Goal: Task Accomplishment & Management: Complete application form

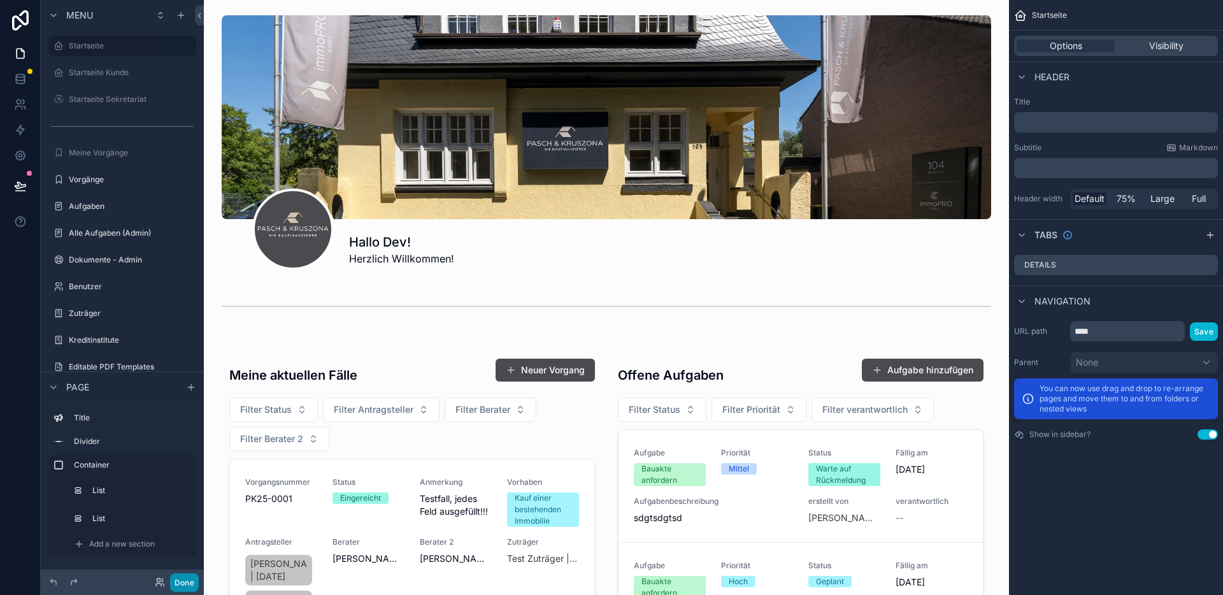
click at [182, 581] on button "Done" at bounding box center [184, 582] width 29 height 18
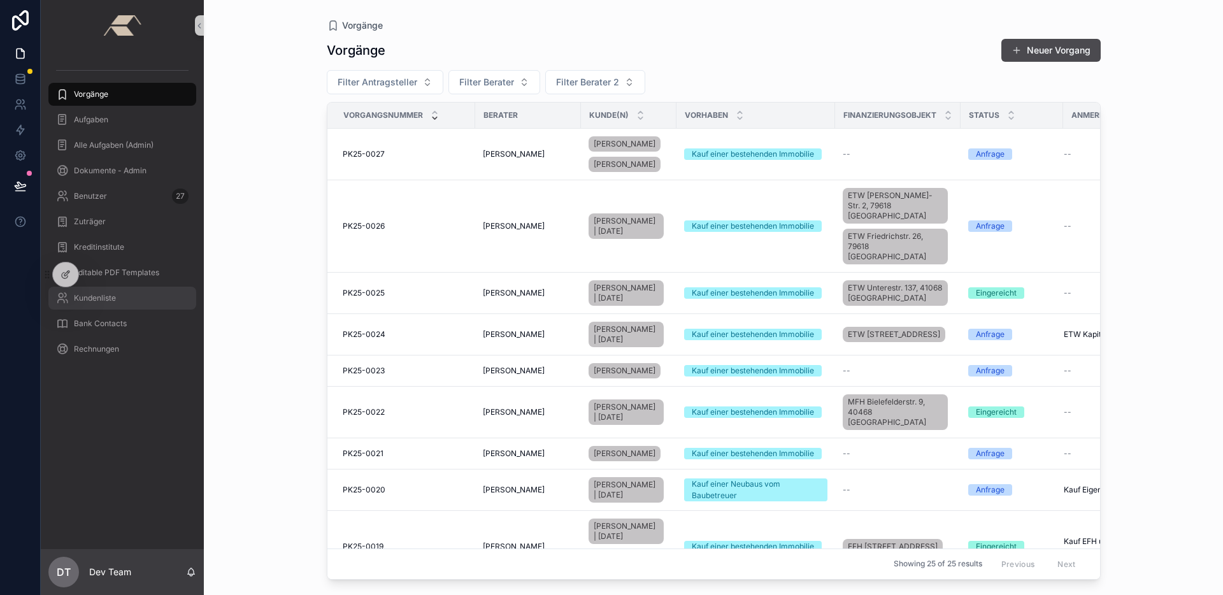
drag, startPoint x: 94, startPoint y: 274, endPoint x: 60, endPoint y: 290, distance: 37.6
click at [94, 338] on div "Vorgänge Aufgaben Alle Aufgaben (Admin) Dokumente - Admin Benutzer 27 Zuträger …" at bounding box center [632, 297] width 1182 height 595
drag, startPoint x: 59, startPoint y: 275, endPoint x: 76, endPoint y: 346, distance: 73.2
click at [78, 353] on div "Vorgänge Aufgaben Alle Aufgaben (Admin) Dokumente - Admin Benutzer 27 Zuträger …" at bounding box center [632, 297] width 1182 height 595
click at [68, 280] on div at bounding box center [65, 274] width 25 height 24
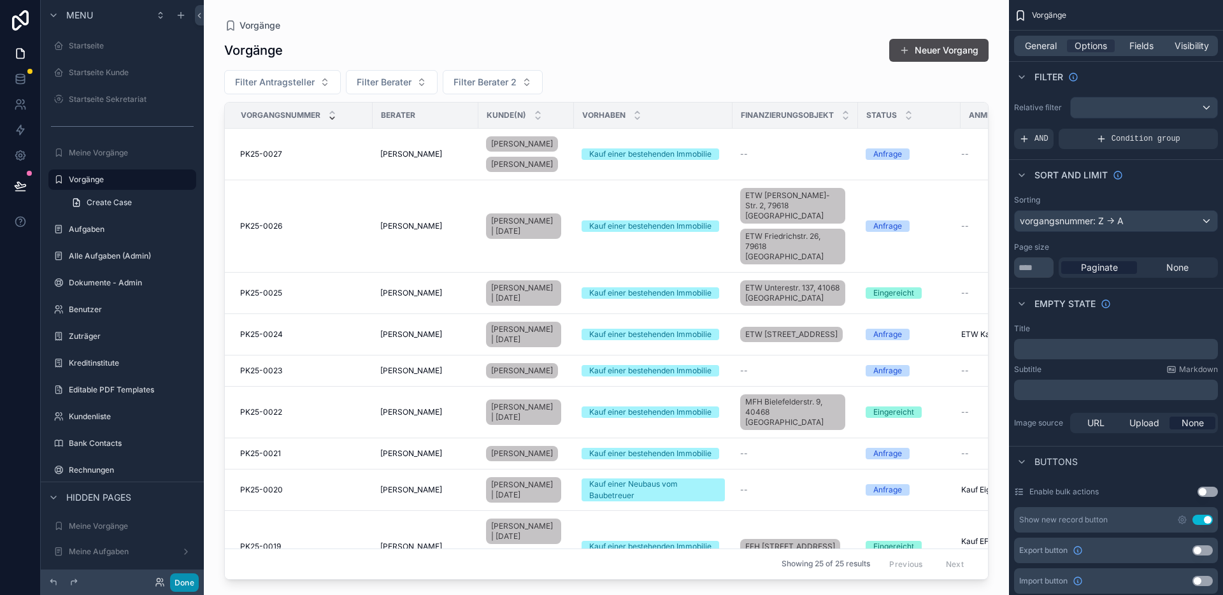
drag, startPoint x: 188, startPoint y: 578, endPoint x: 167, endPoint y: 521, distance: 61.1
click at [188, 578] on button "Done" at bounding box center [184, 582] width 29 height 18
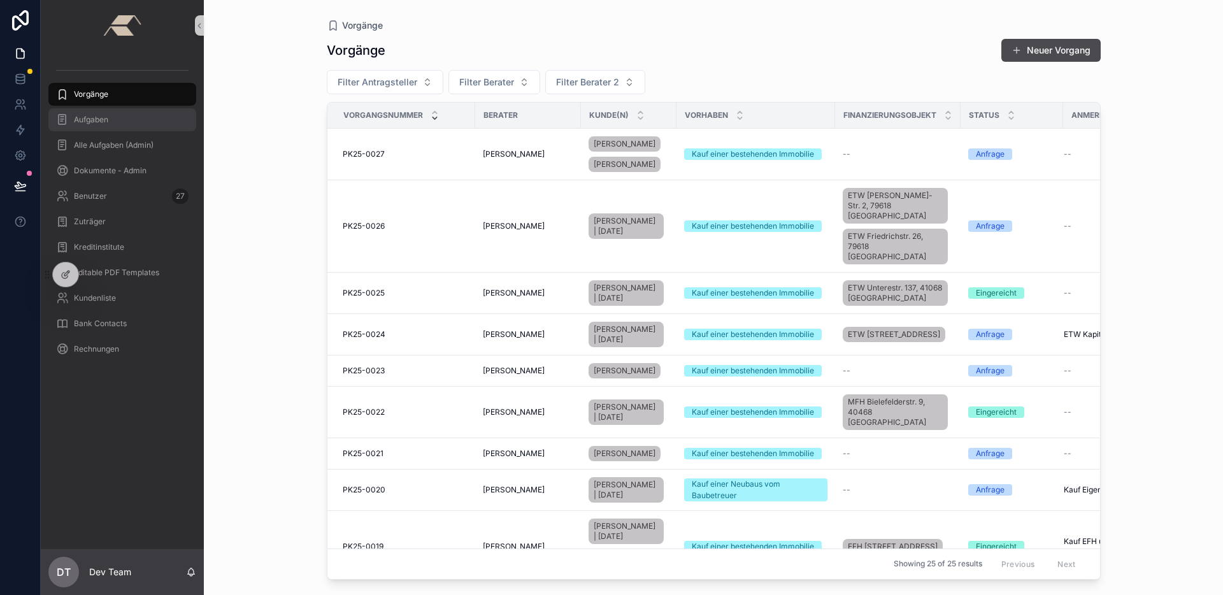
click at [117, 125] on div "Aufgaben" at bounding box center [122, 120] width 133 height 20
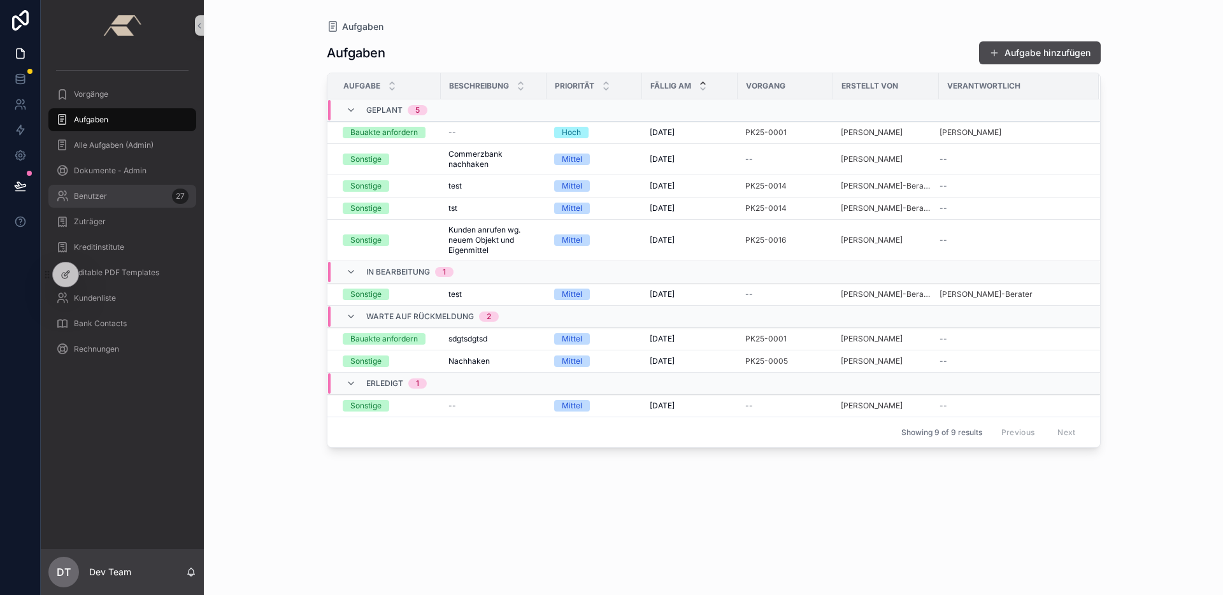
click at [107, 203] on div "Benutzer 27" at bounding box center [122, 196] width 133 height 20
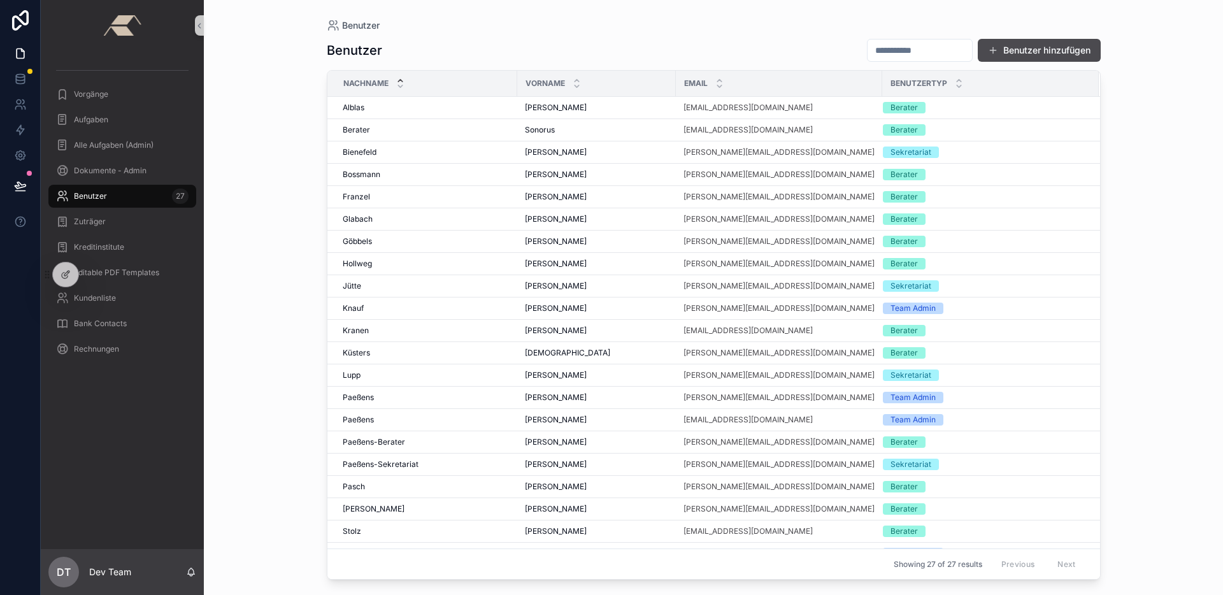
click at [915, 57] on input "scrollable content" at bounding box center [920, 50] width 104 height 18
type input "*"
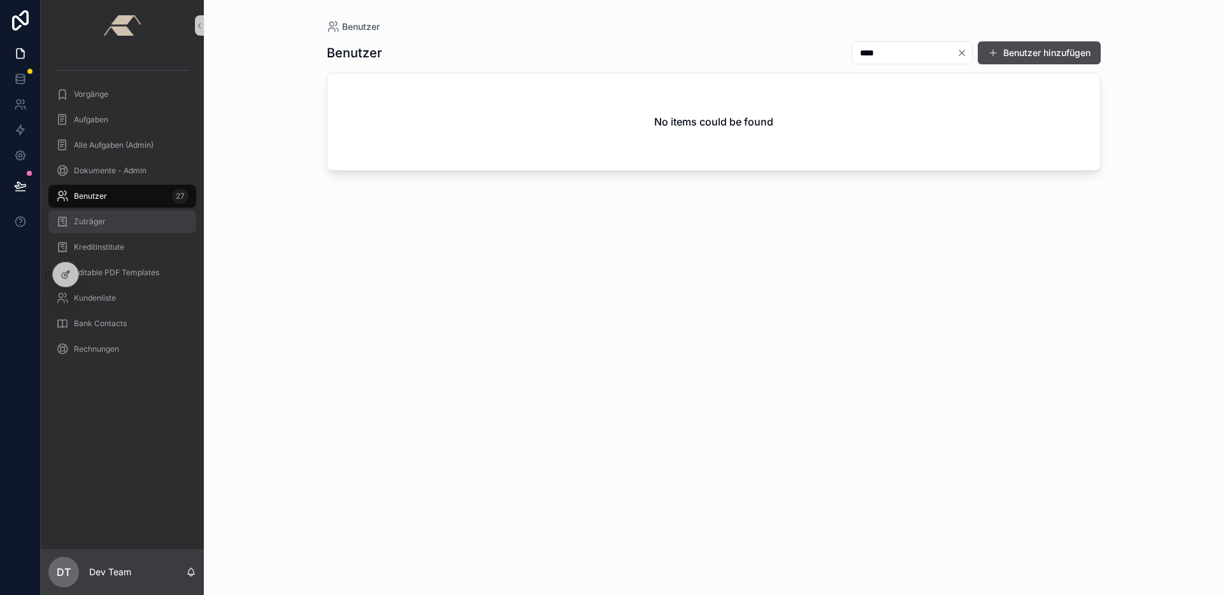
type input "****"
click at [122, 229] on div "Zuträger" at bounding box center [122, 221] width 133 height 20
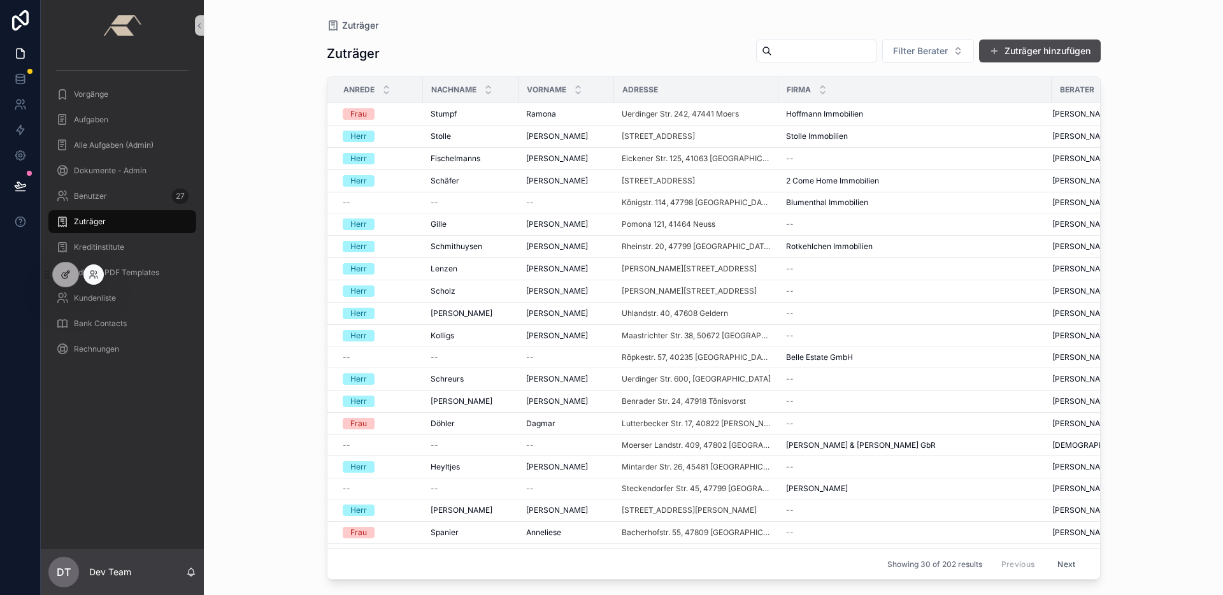
click at [76, 273] on div at bounding box center [65, 274] width 25 height 24
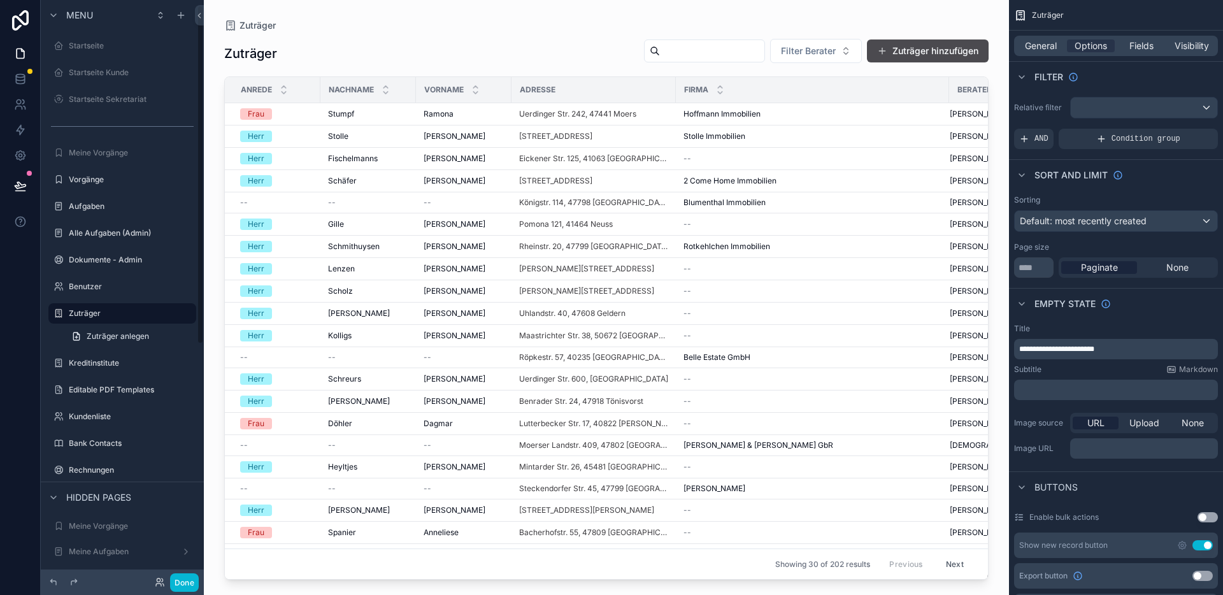
scroll to position [10, 0]
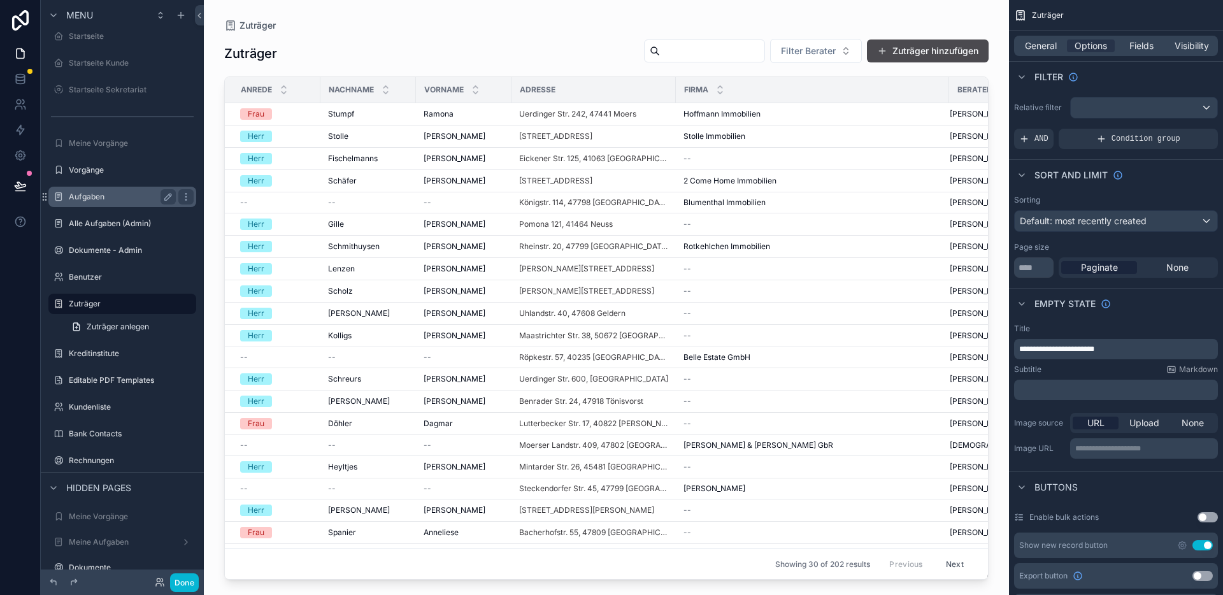
click at [101, 194] on label "Aufgaben" at bounding box center [120, 197] width 102 height 10
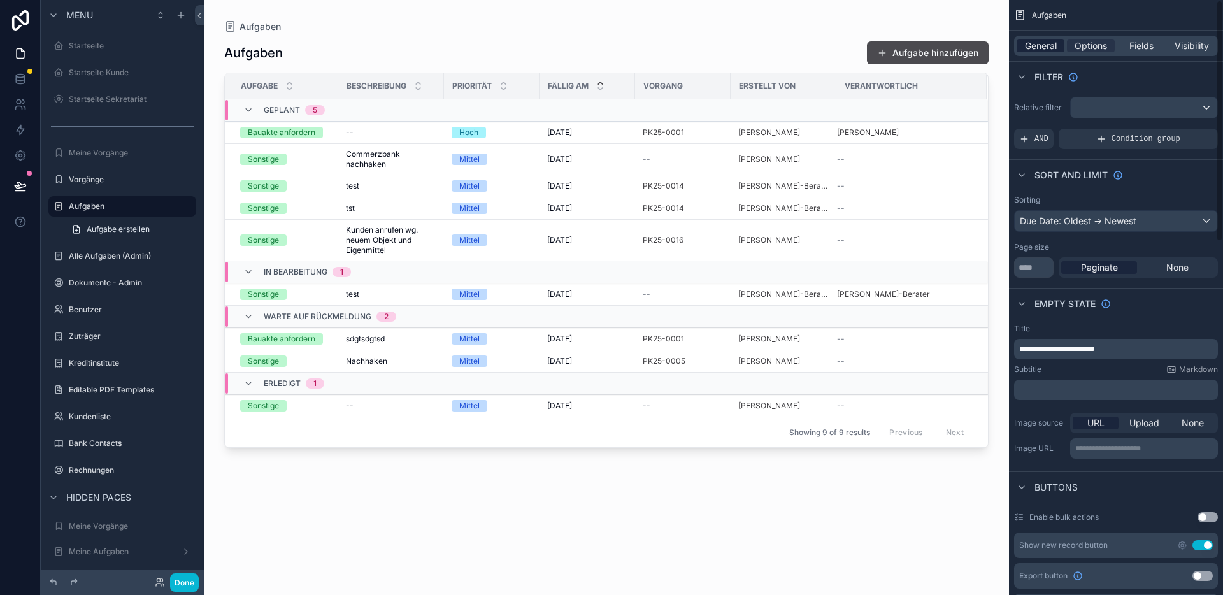
click at [1057, 46] on div "General" at bounding box center [1041, 45] width 48 height 13
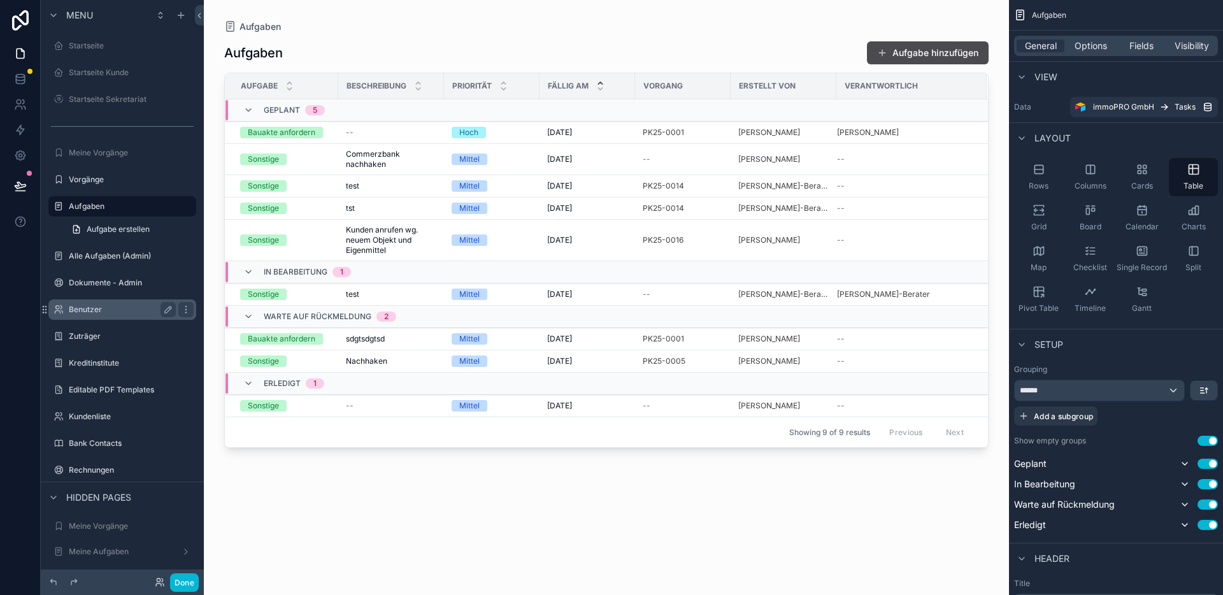
click at [102, 309] on label "Benutzer" at bounding box center [120, 309] width 102 height 10
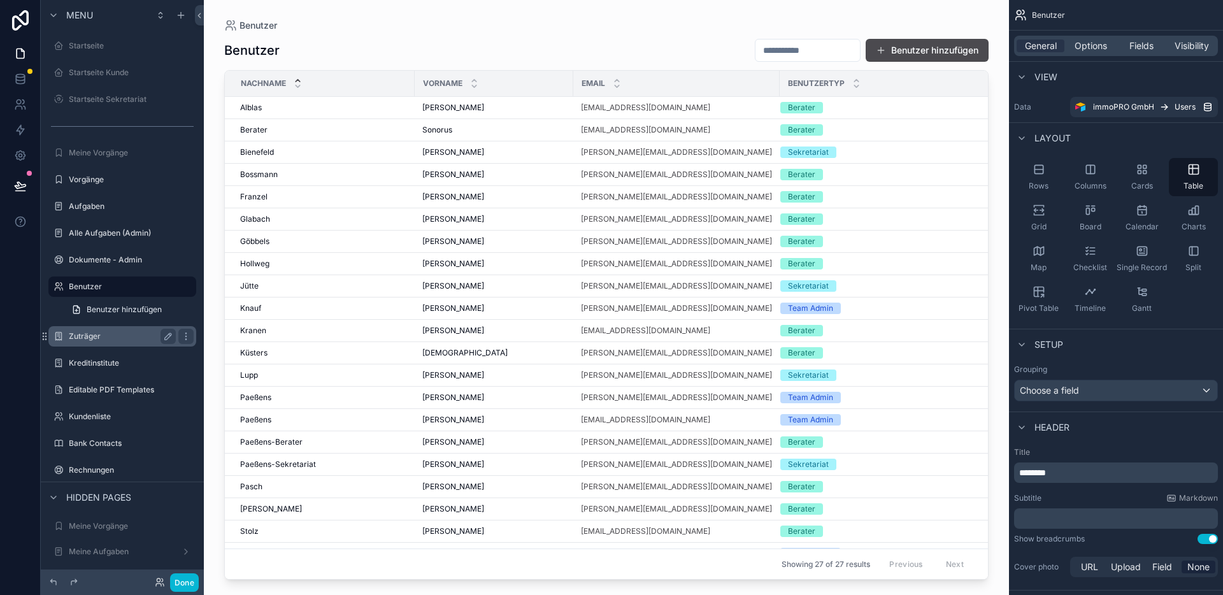
click at [92, 332] on label "Zuträger" at bounding box center [120, 336] width 102 height 10
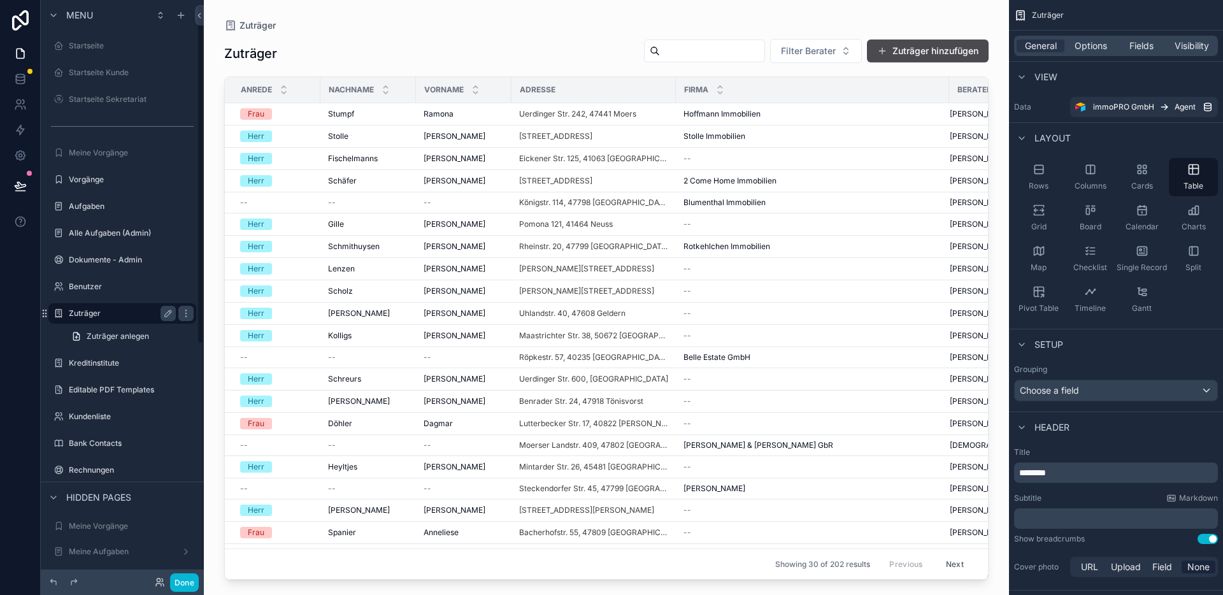
scroll to position [10, 0]
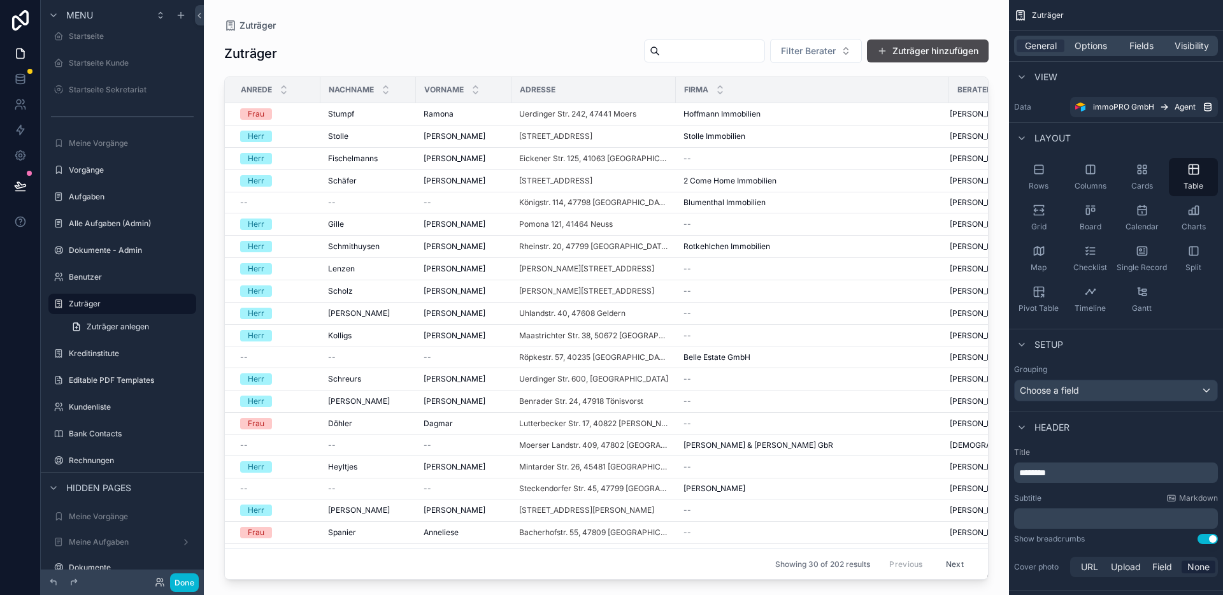
click at [93, 402] on div "Kundenliste" at bounding box center [131, 407] width 125 height 10
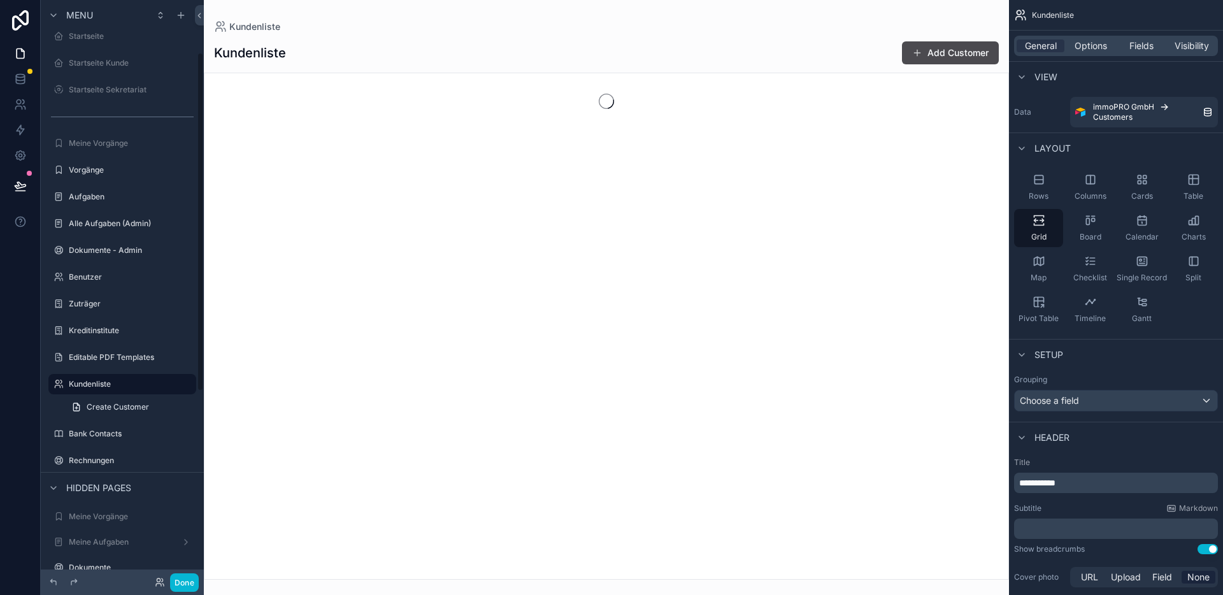
scroll to position [90, 0]
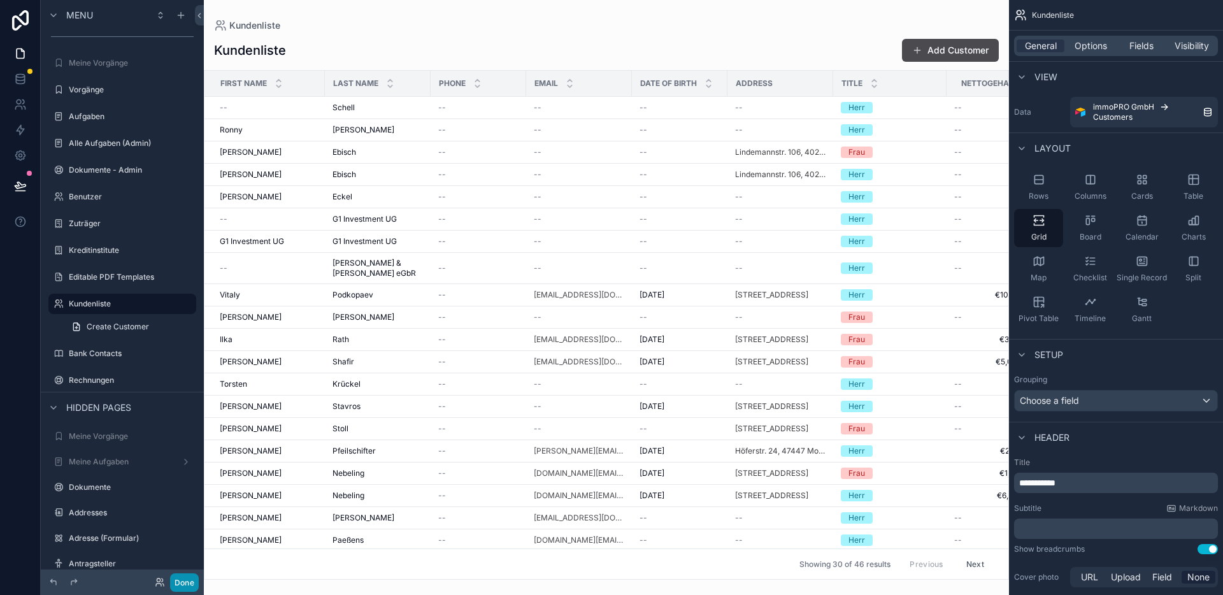
click at [180, 580] on button "Done" at bounding box center [184, 582] width 29 height 18
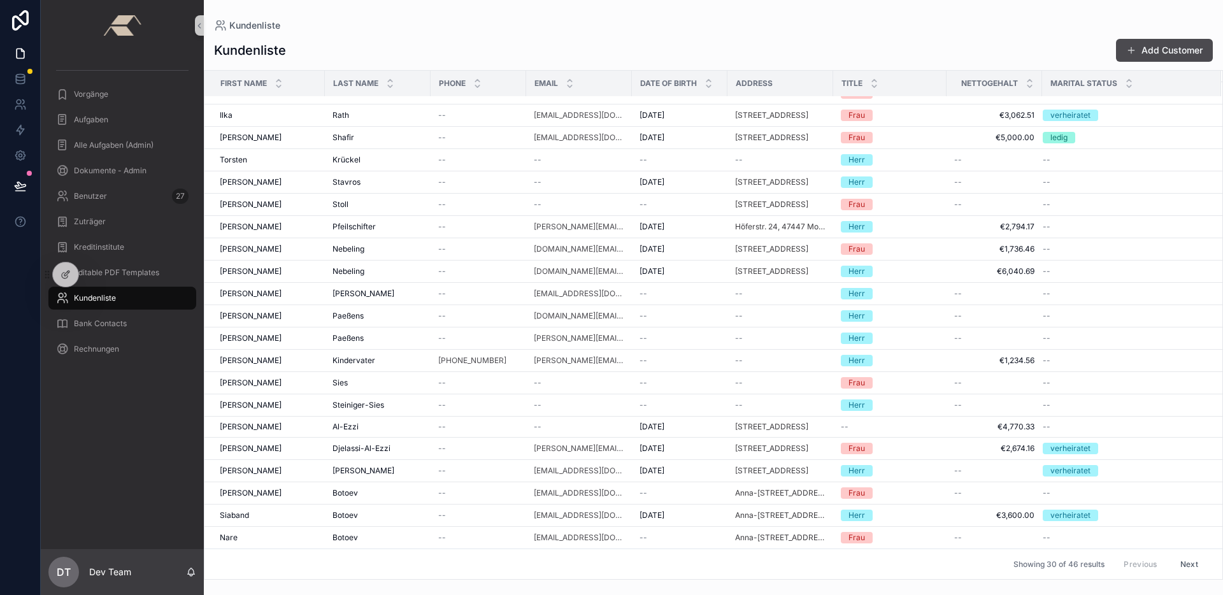
scroll to position [0, 0]
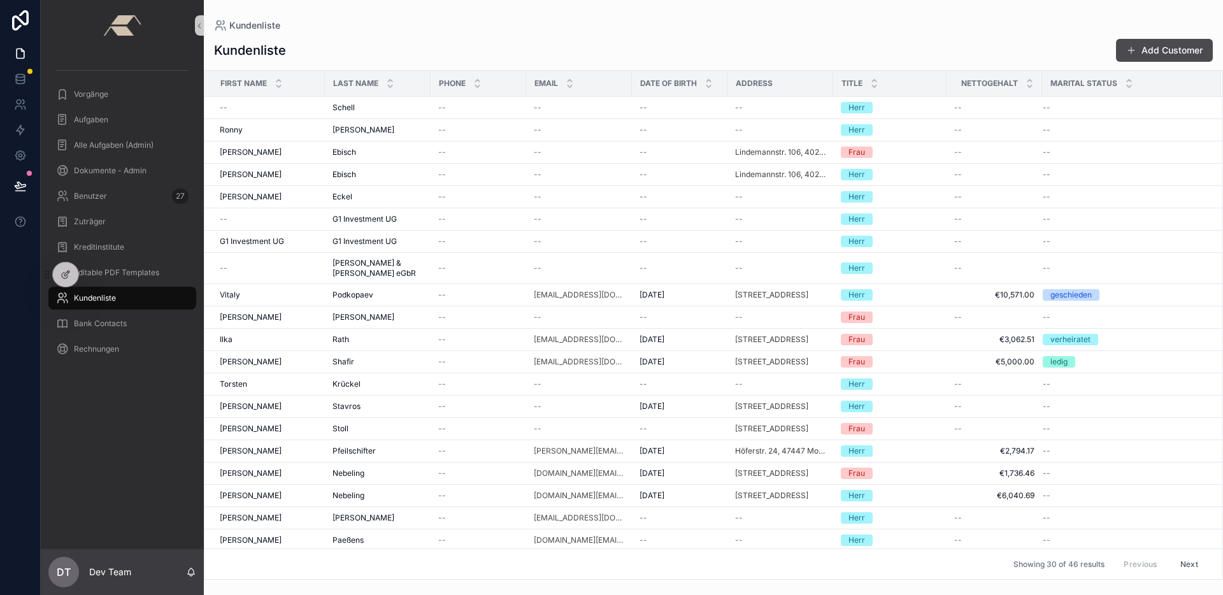
drag, startPoint x: 1021, startPoint y: 47, endPoint x: 1003, endPoint y: 42, distance: 18.6
click at [1021, 48] on div "Kundenliste Add Customer" at bounding box center [713, 50] width 999 height 24
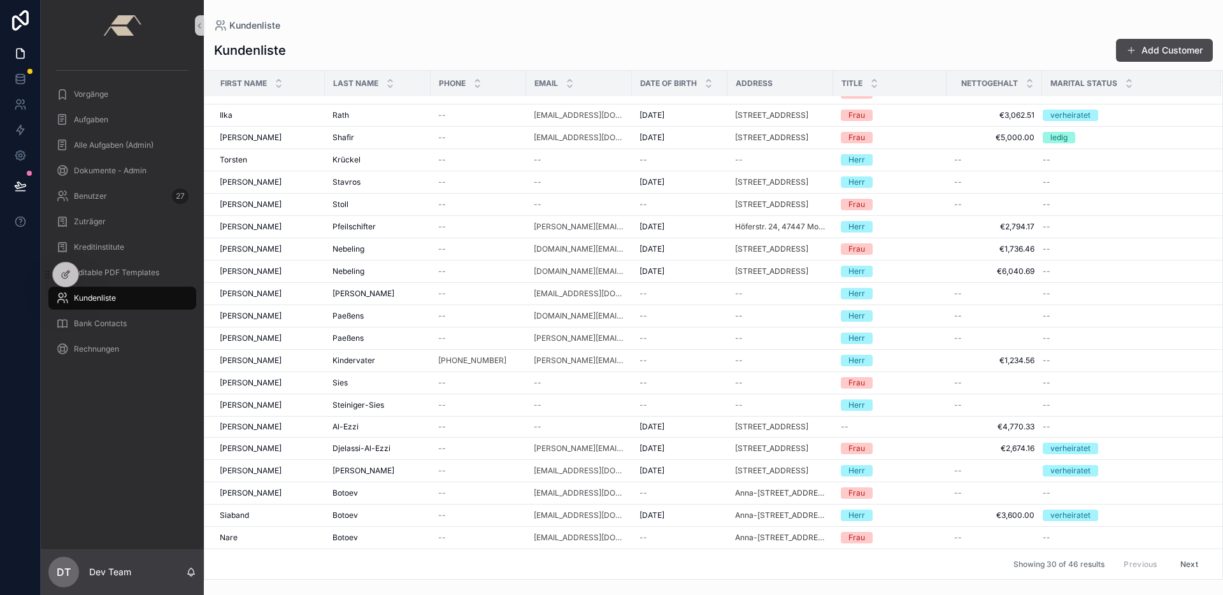
click at [1187, 562] on button "Next" at bounding box center [1189, 564] width 36 height 20
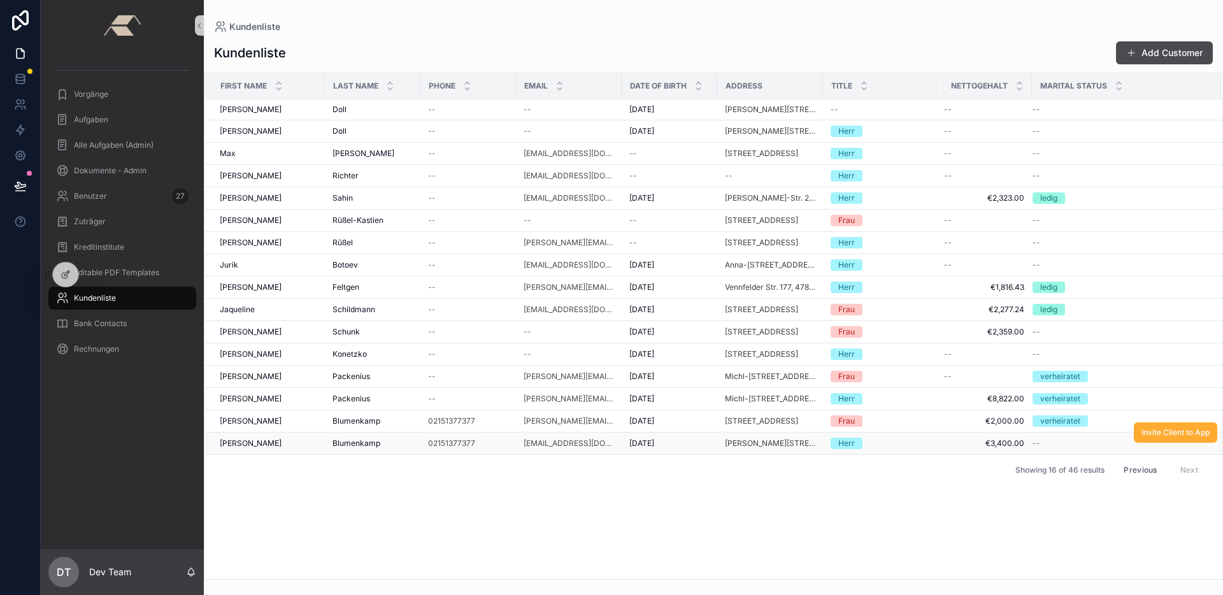
click at [354, 440] on span "Blumenkamp" at bounding box center [357, 443] width 48 height 10
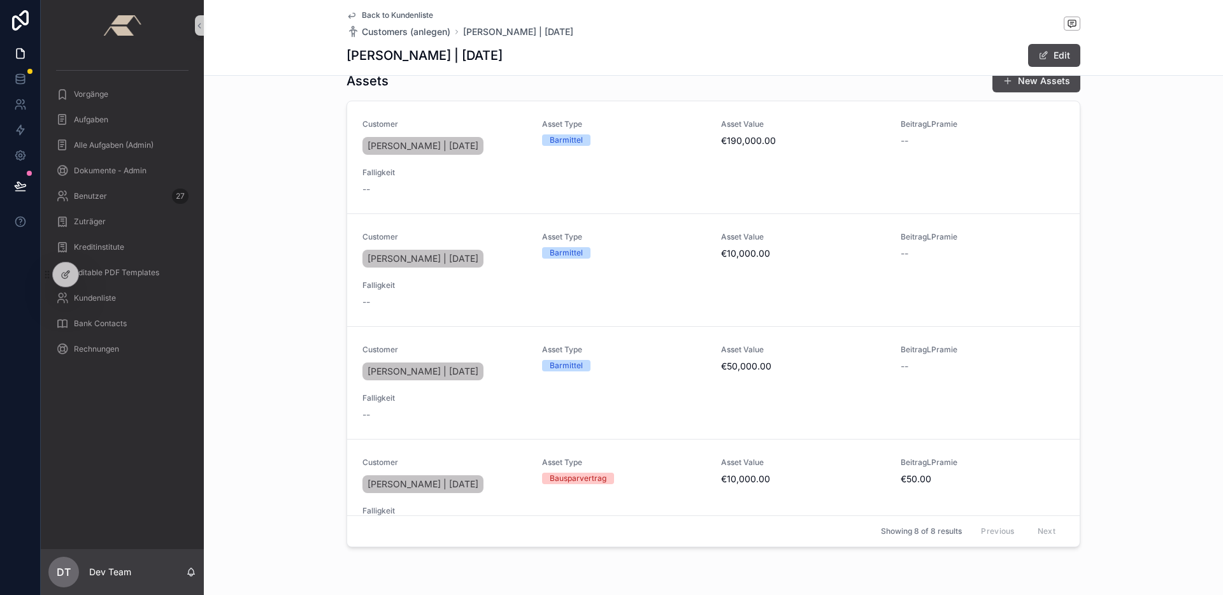
scroll to position [1170, 0]
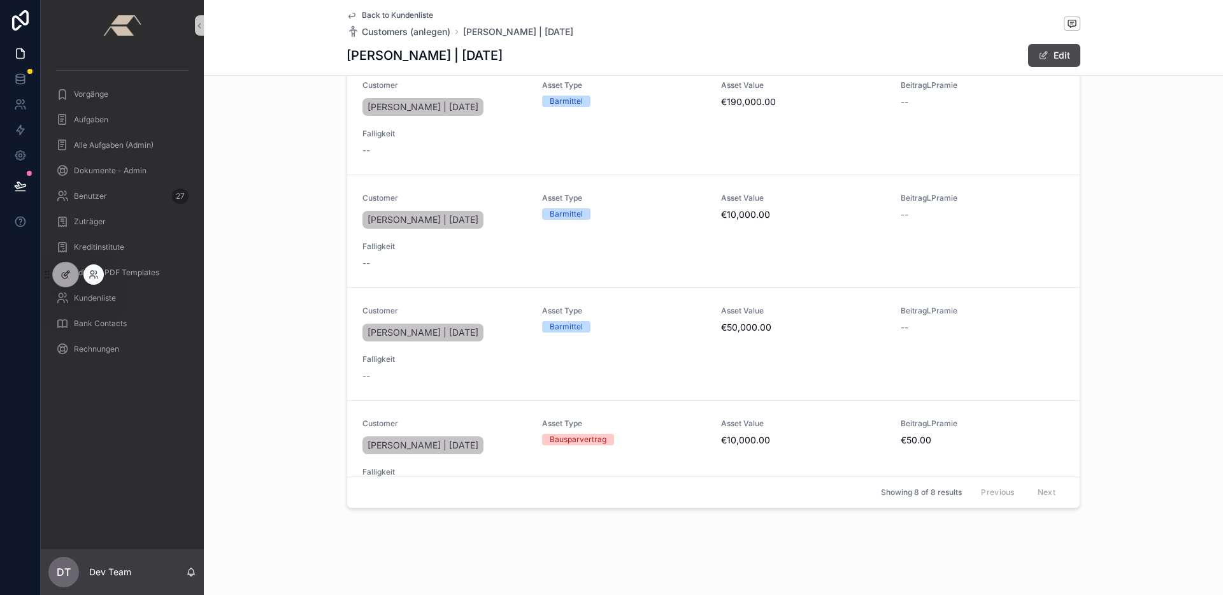
click at [71, 278] on div at bounding box center [65, 274] width 25 height 24
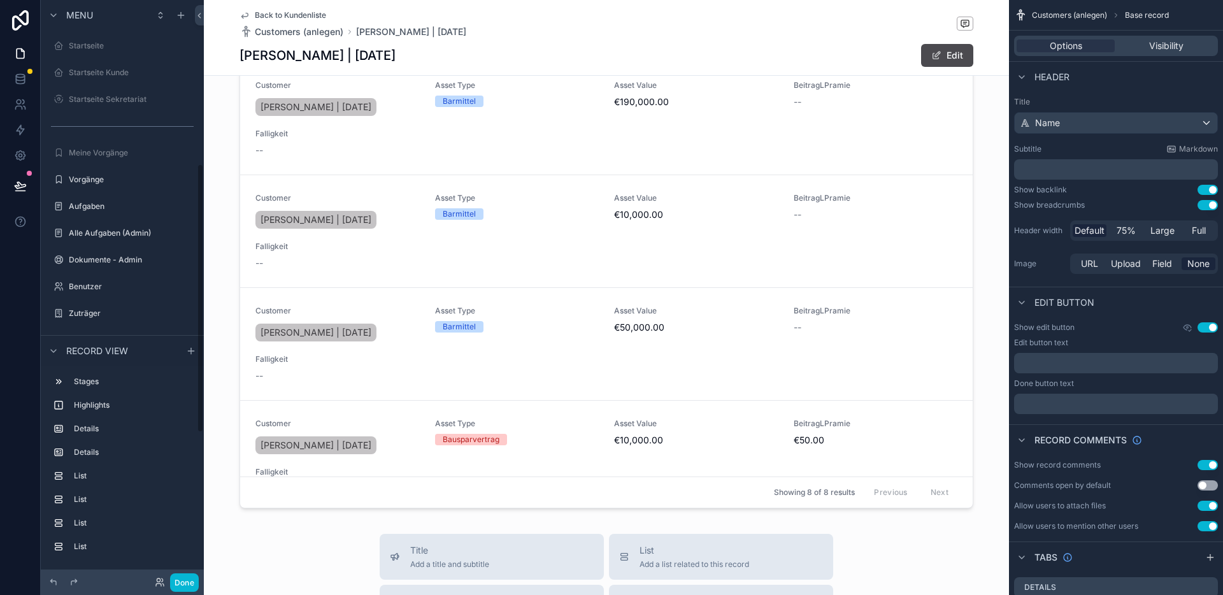
scroll to position [354, 0]
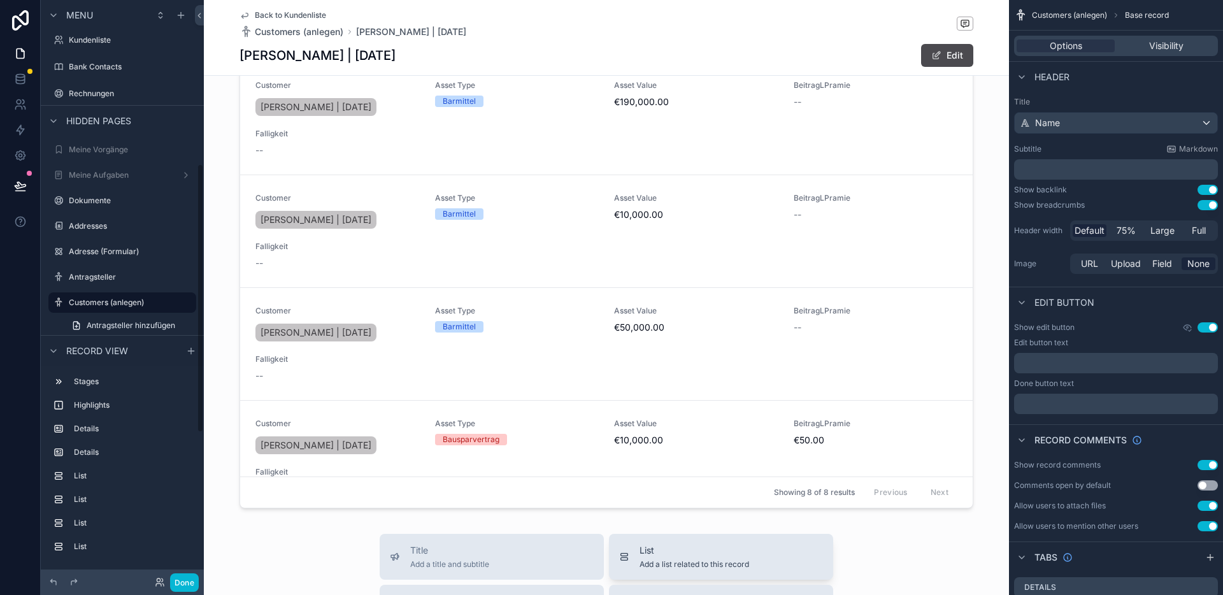
click at [699, 563] on span "Add a list related to this record" at bounding box center [695, 564] width 110 height 10
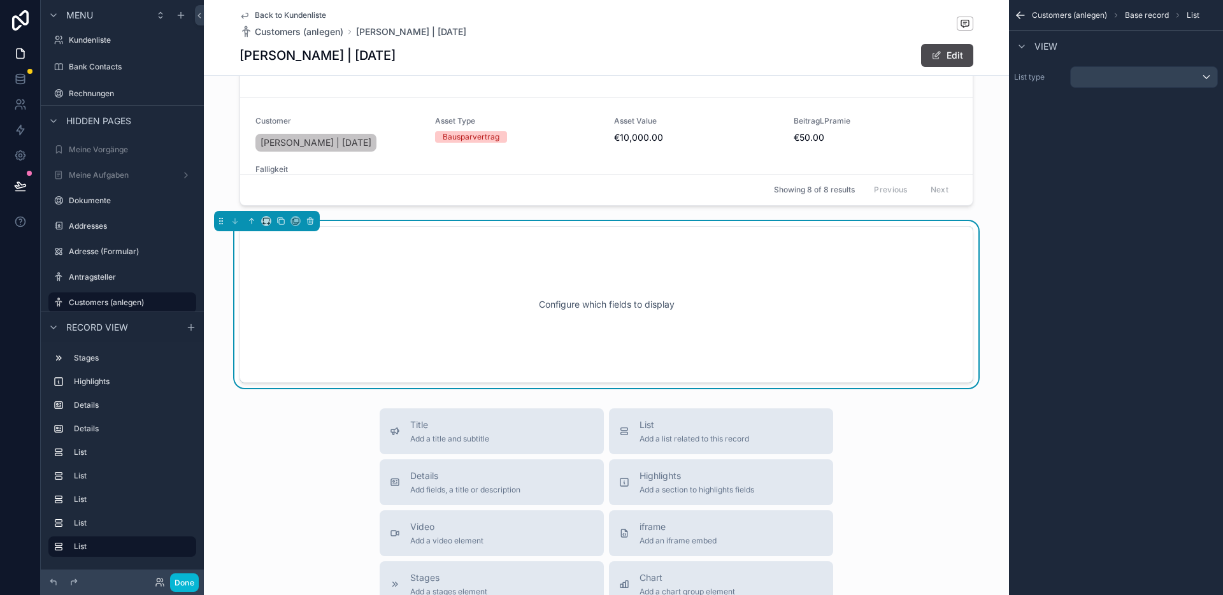
scroll to position [1480, 0]
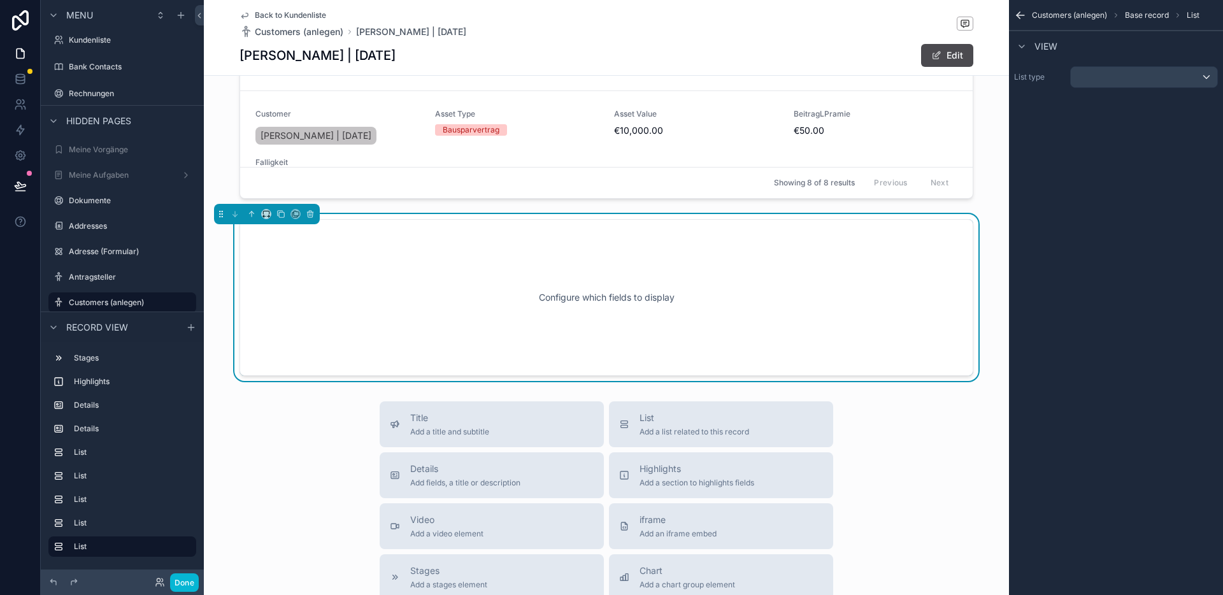
click at [681, 313] on div "Configure which fields to display" at bounding box center [607, 297] width 692 height 115
click at [1135, 66] on div "List type" at bounding box center [1116, 77] width 214 height 32
click at [1135, 68] on div "scrollable content" at bounding box center [1144, 77] width 147 height 20
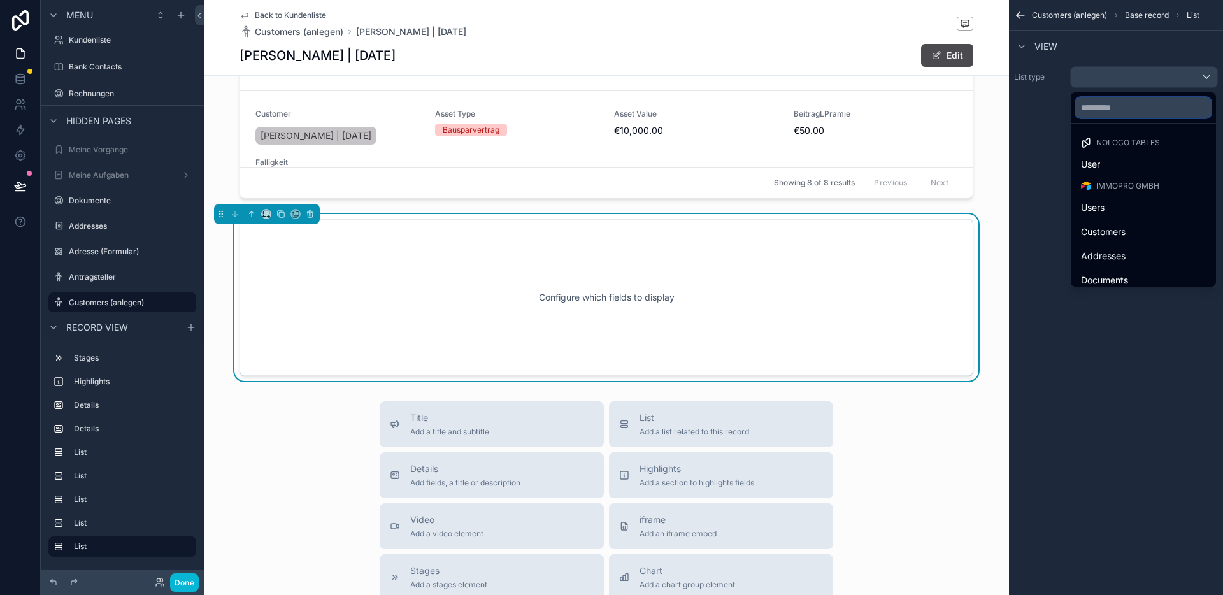
click at [1134, 105] on input "text" at bounding box center [1143, 107] width 135 height 20
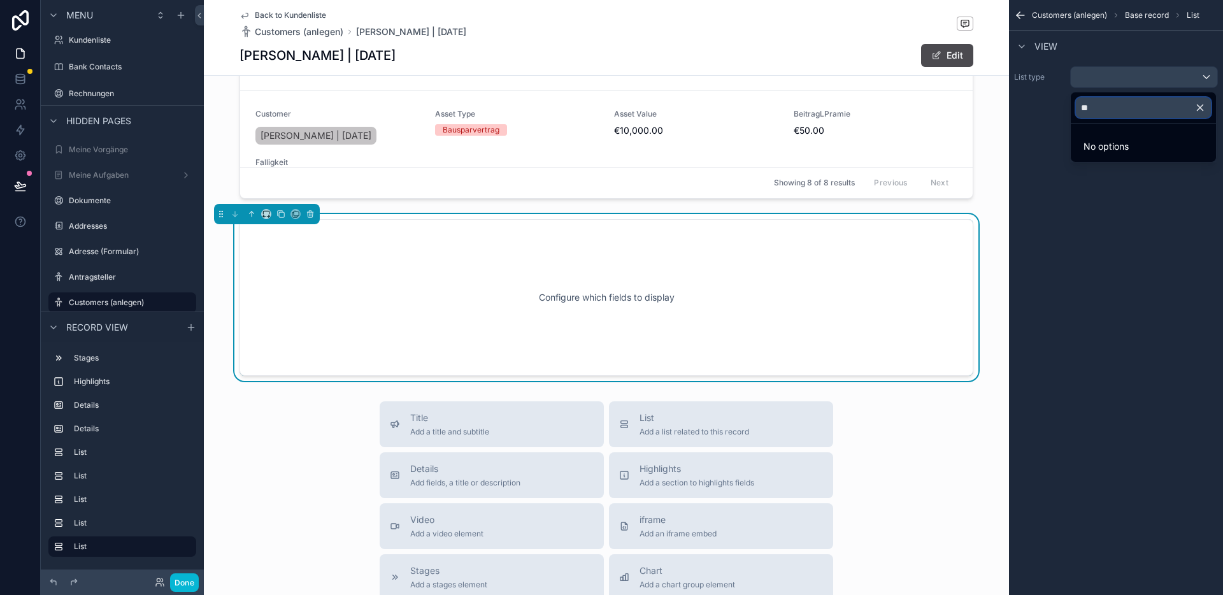
type input "*"
type input "***"
click at [1106, 171] on span "Children" at bounding box center [1098, 164] width 34 height 15
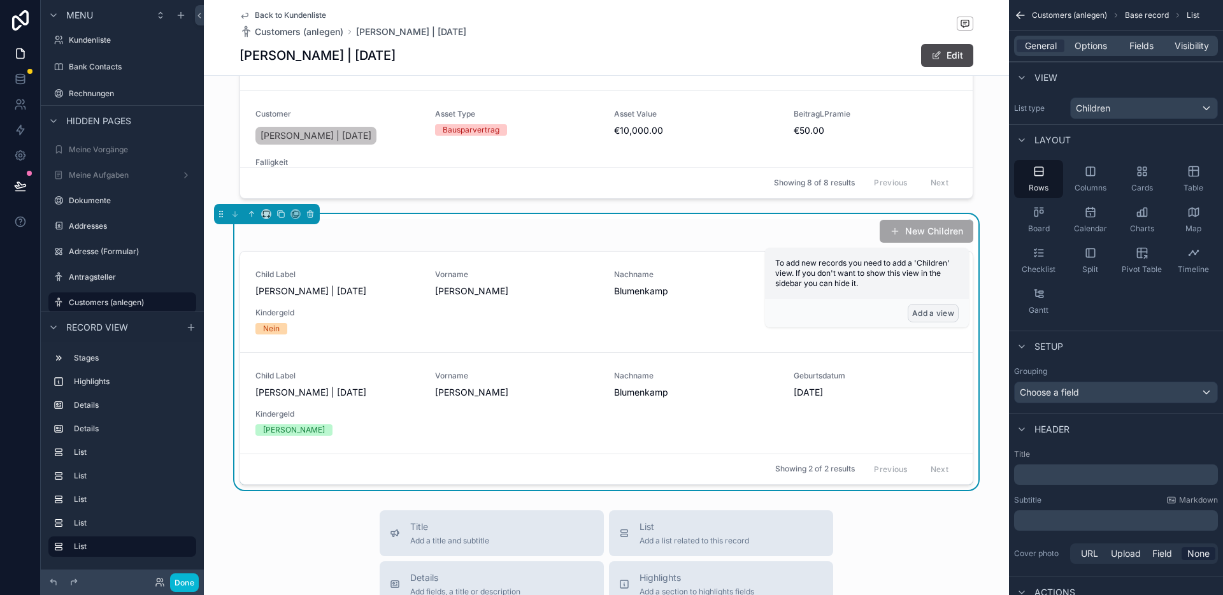
click at [940, 312] on button "Add a view" at bounding box center [933, 313] width 51 height 18
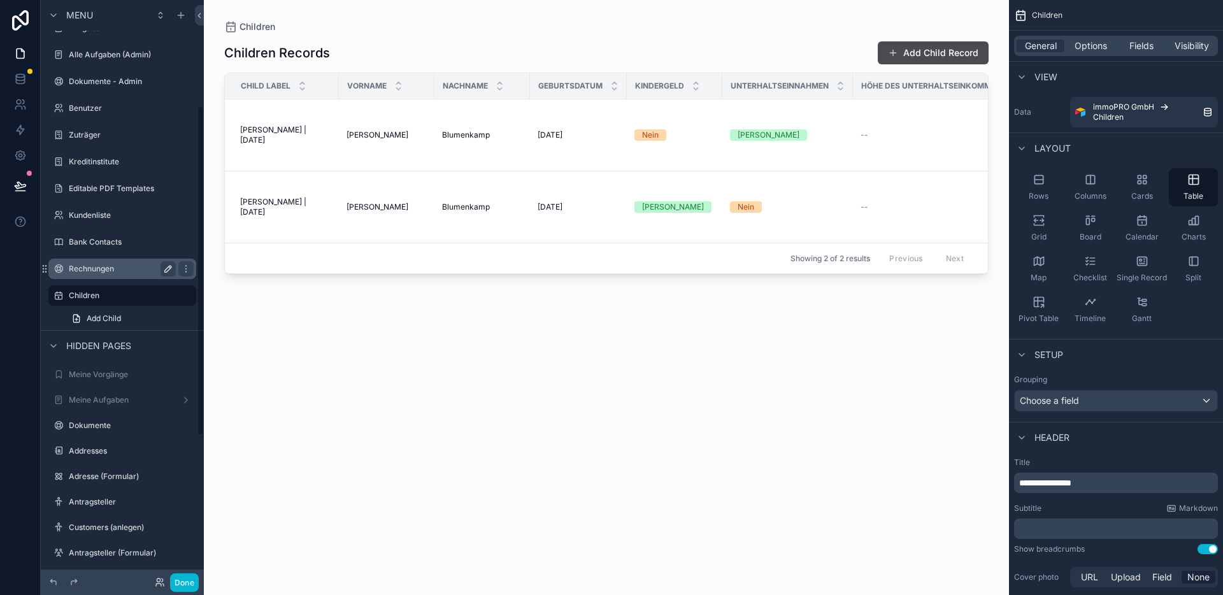
scroll to position [187, 0]
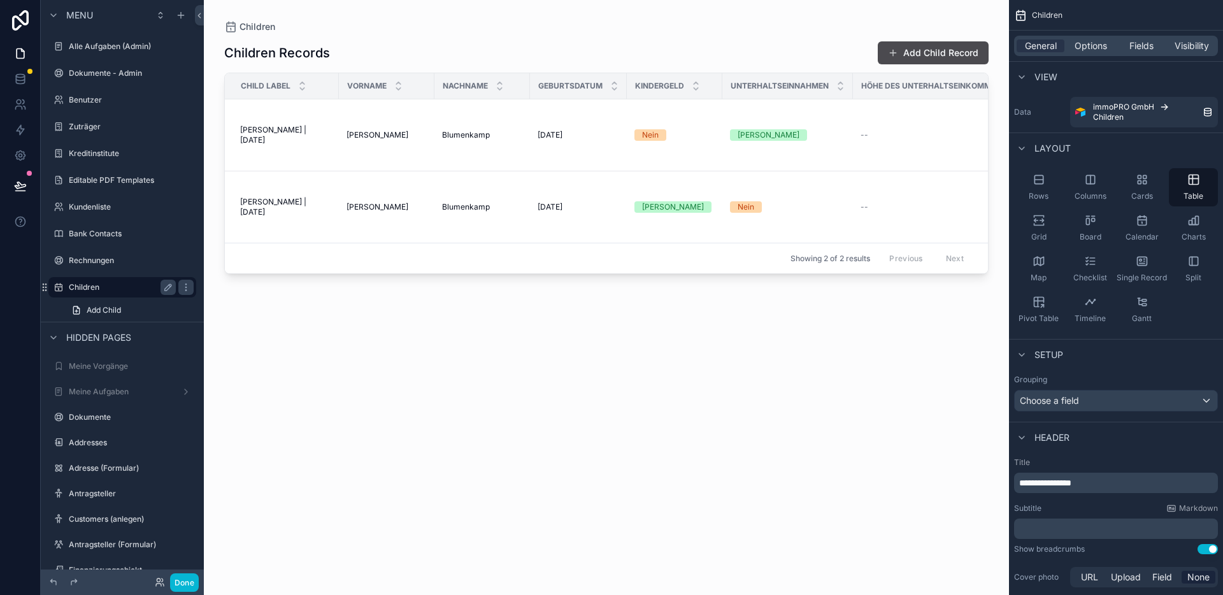
click at [146, 287] on label "Children" at bounding box center [120, 287] width 102 height 10
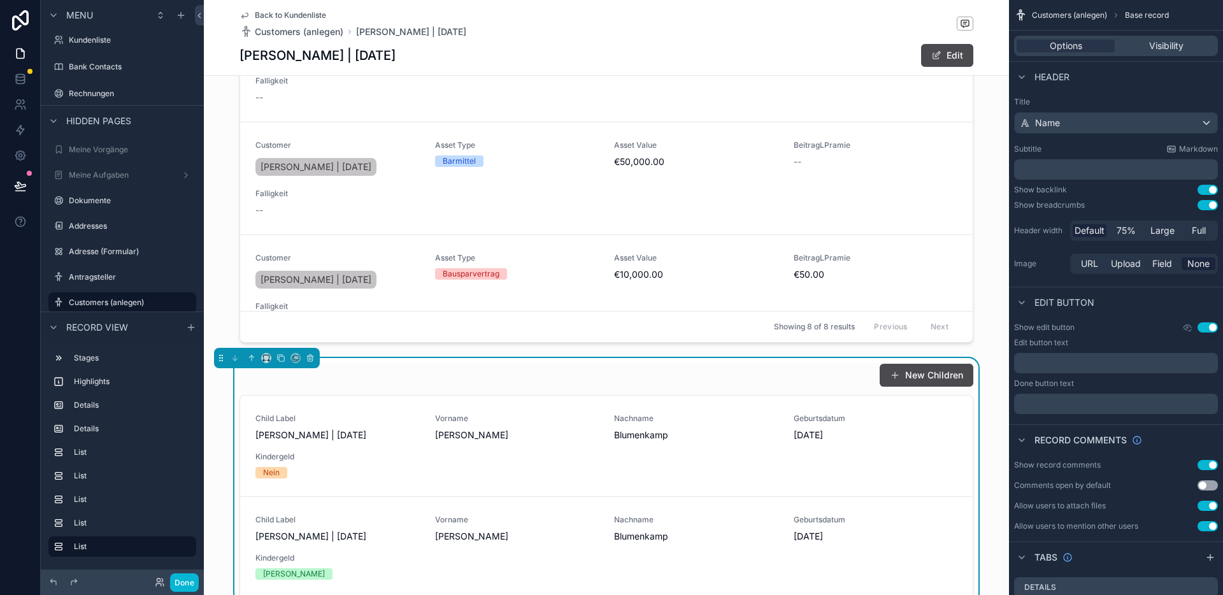
scroll to position [1328, 0]
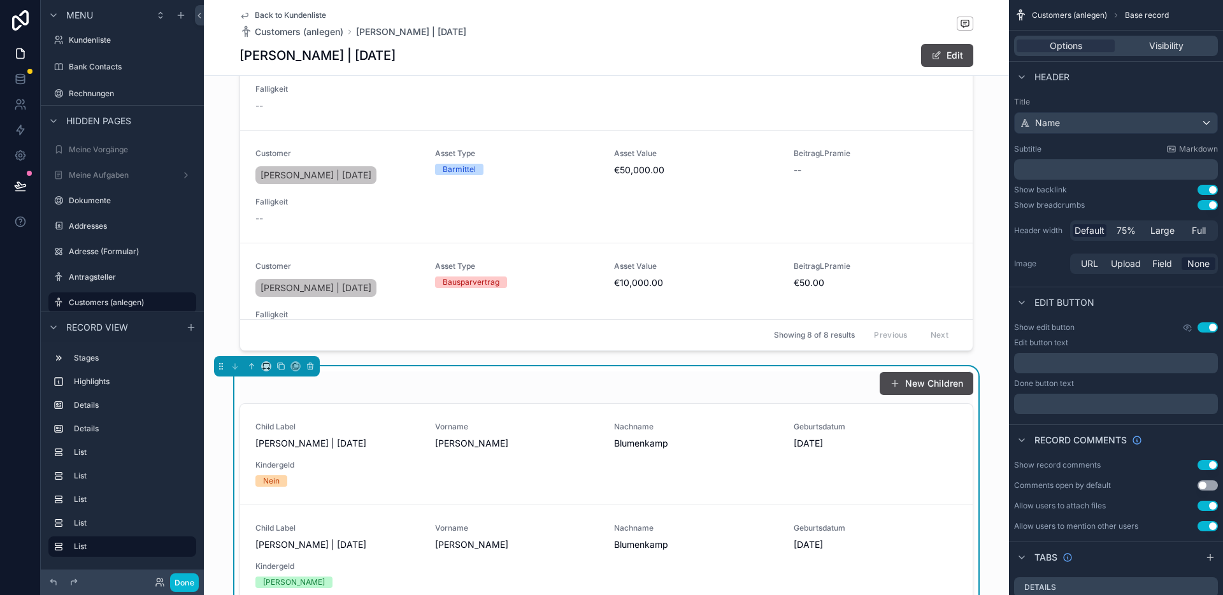
click at [757, 371] on div "New Children" at bounding box center [607, 383] width 734 height 24
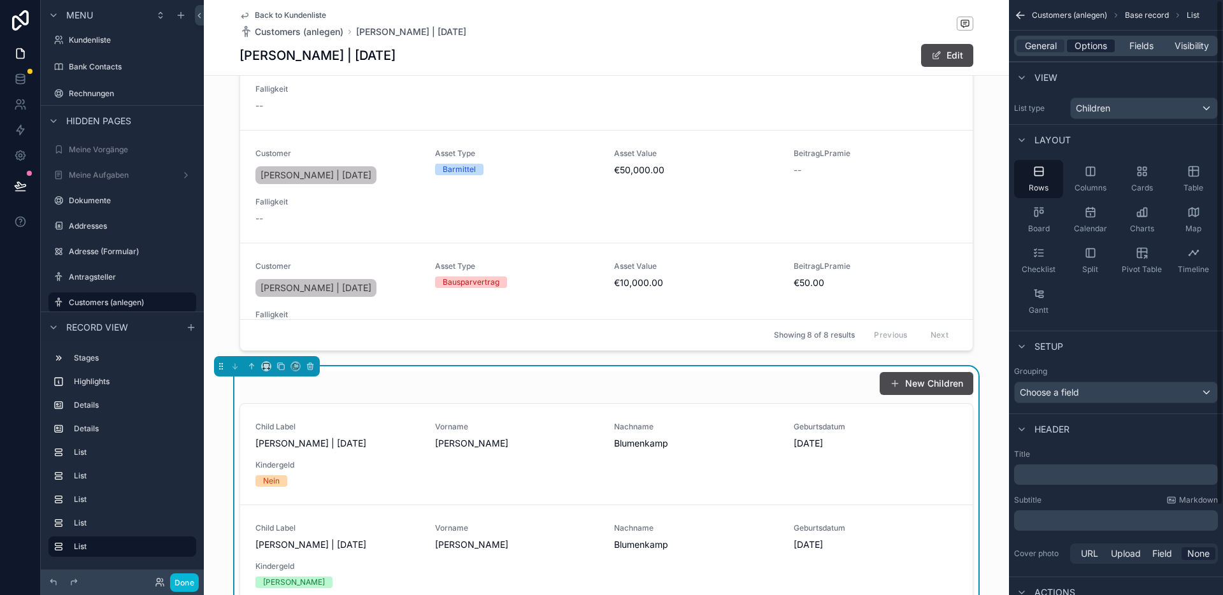
click at [1078, 42] on span "Options" at bounding box center [1091, 45] width 32 height 13
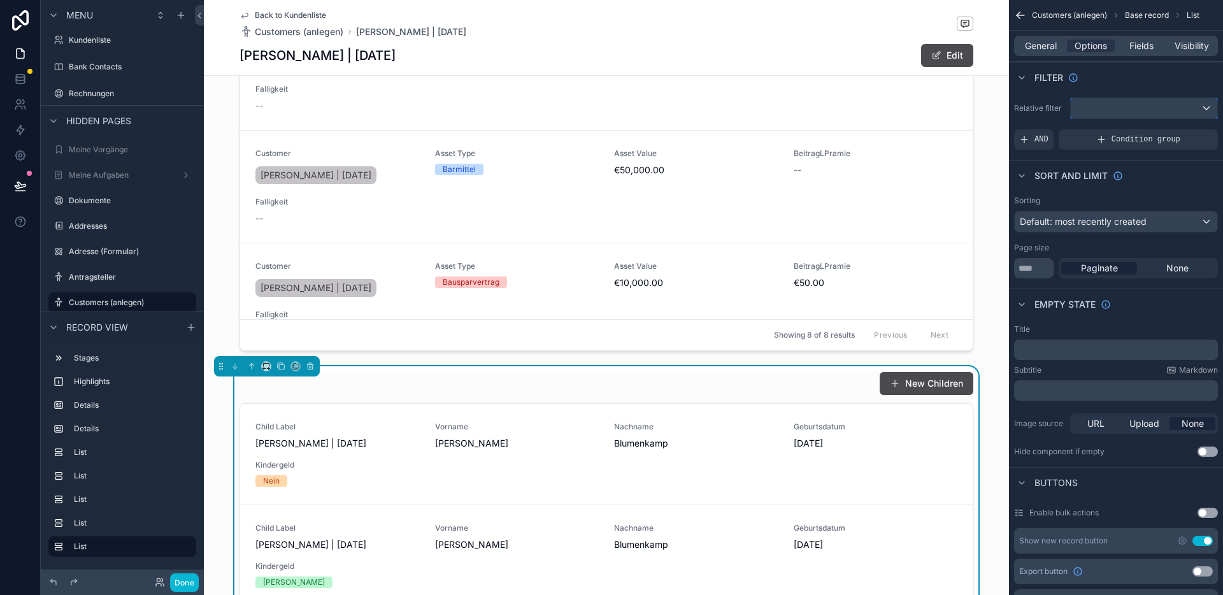
click at [1135, 112] on div "scrollable content" at bounding box center [1144, 108] width 147 height 20
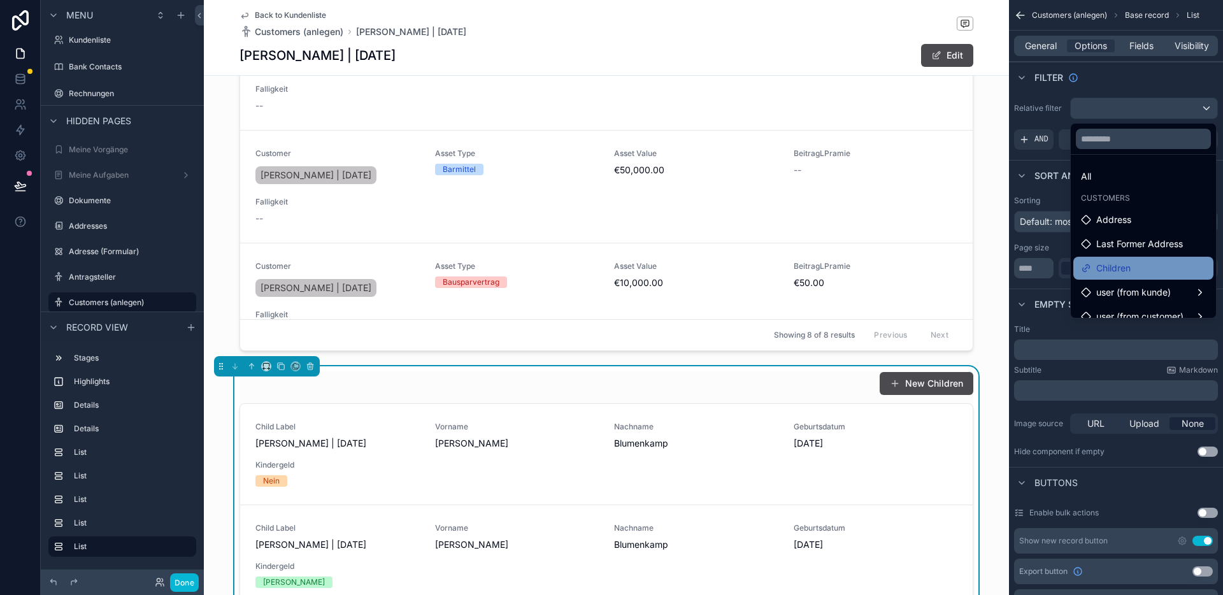
click at [1142, 262] on div "Children" at bounding box center [1143, 268] width 125 height 15
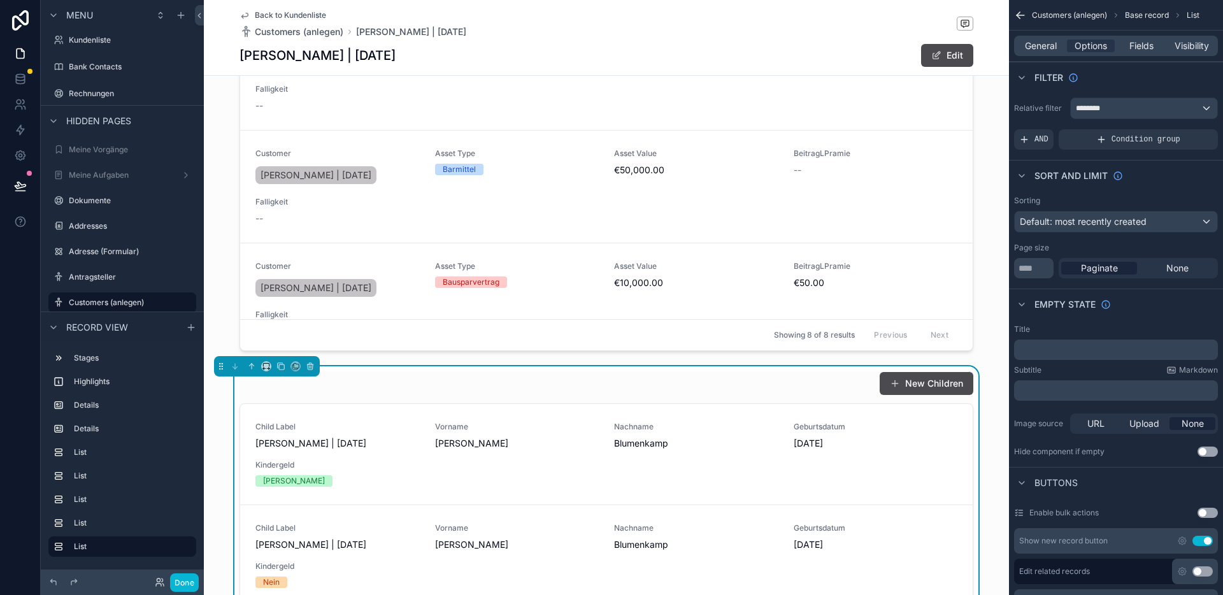
scroll to position [1343, 0]
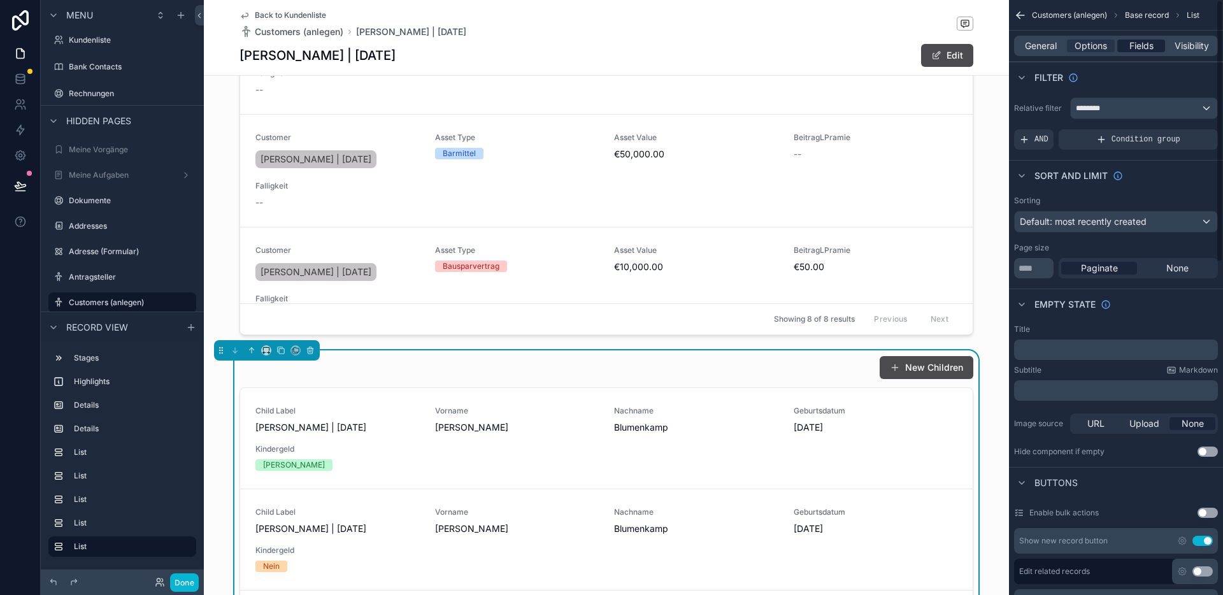
click at [1138, 48] on span "Fields" at bounding box center [1141, 45] width 24 height 13
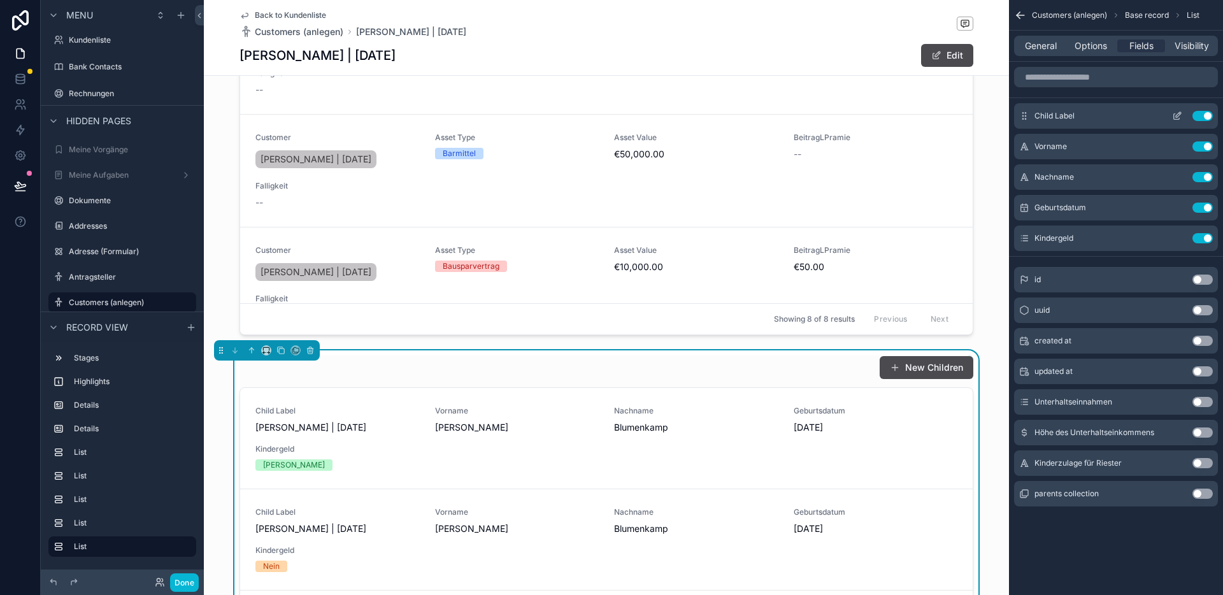
click at [1203, 115] on button "Use setting" at bounding box center [1203, 116] width 20 height 10
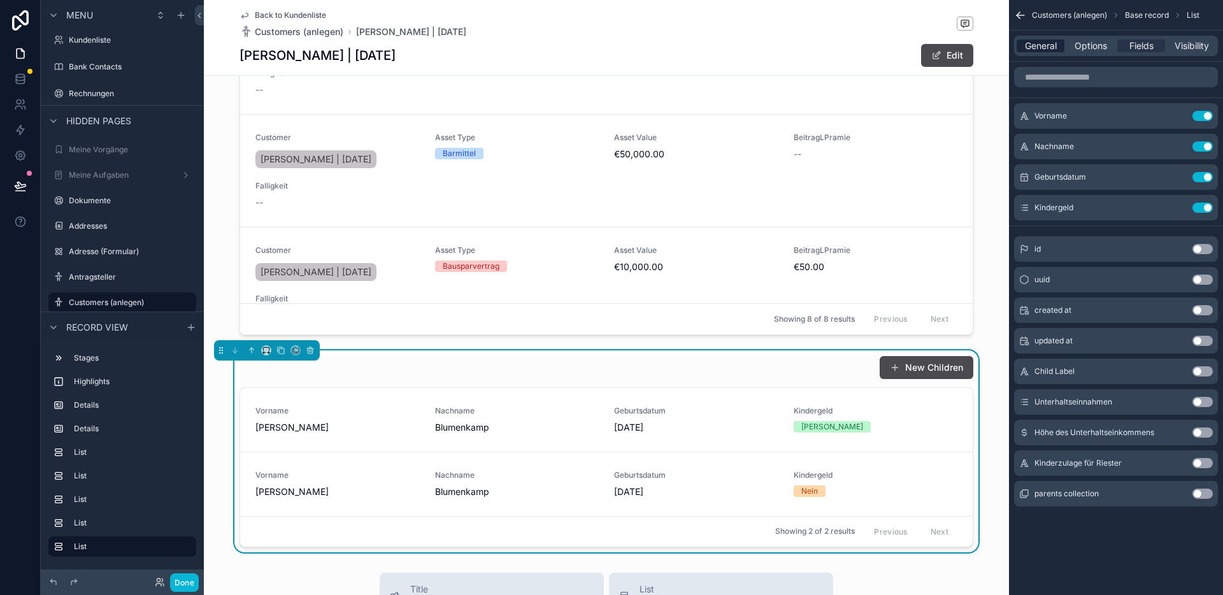
click at [1051, 48] on span "General" at bounding box center [1041, 45] width 32 height 13
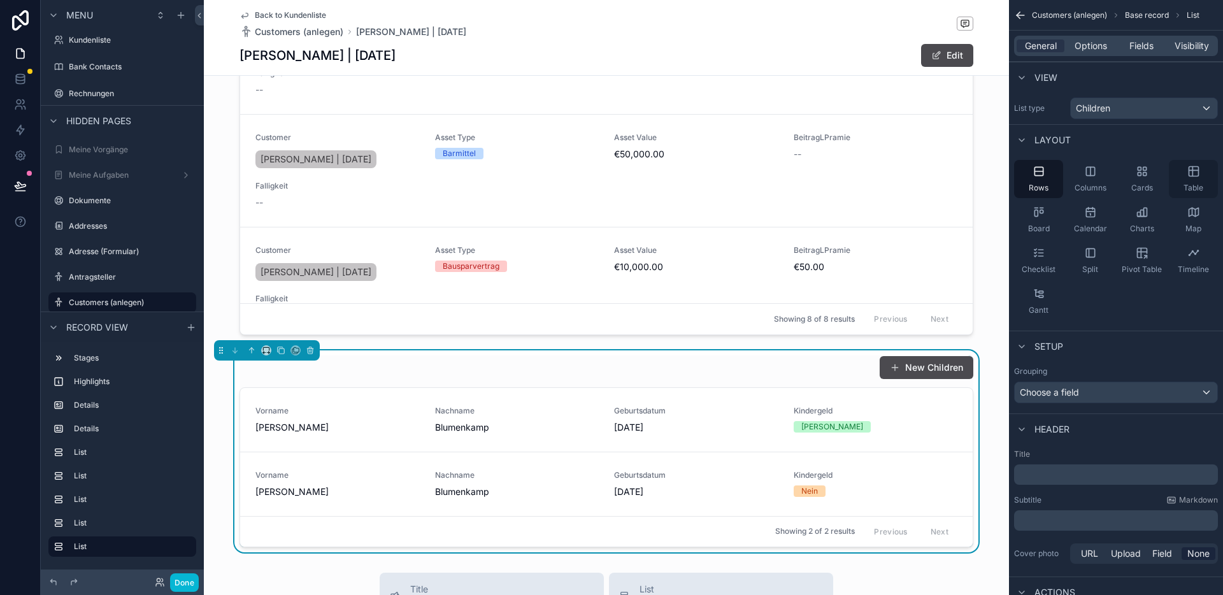
click at [1198, 171] on icon "scrollable content" at bounding box center [1194, 172] width 10 height 10
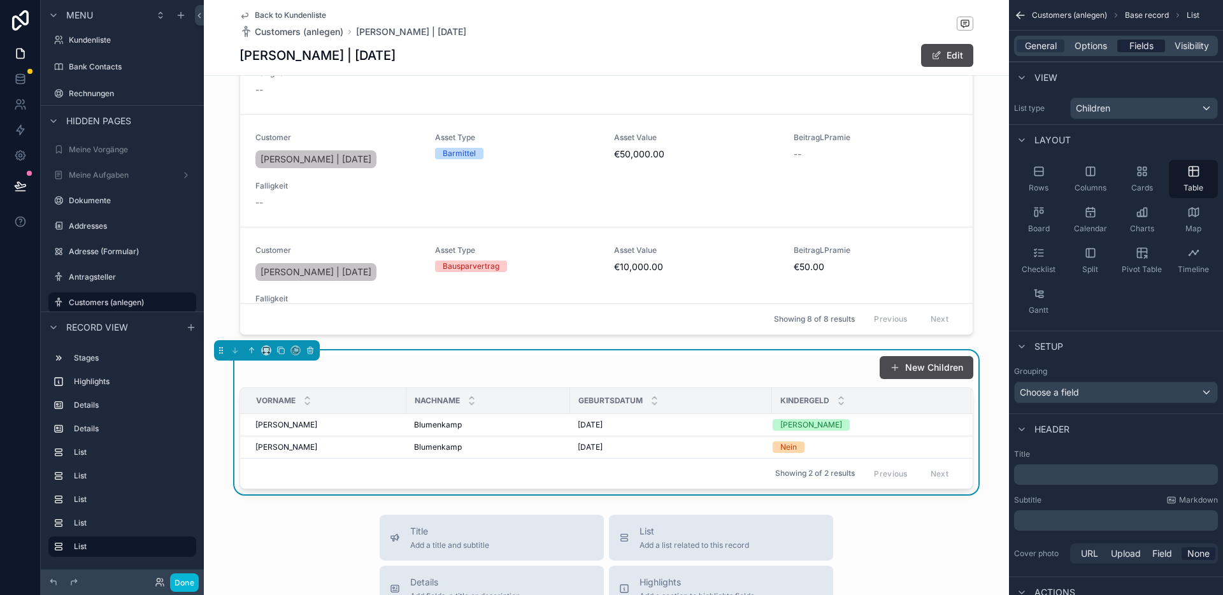
click at [1136, 39] on span "Fields" at bounding box center [1141, 45] width 24 height 13
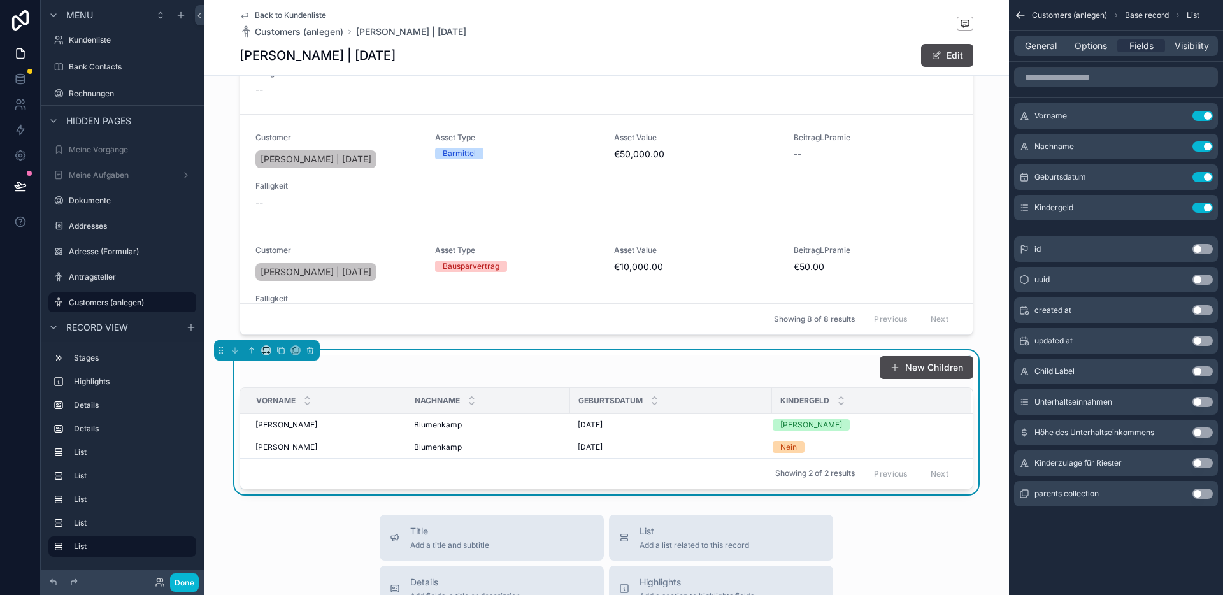
click at [1206, 398] on button "Use setting" at bounding box center [1203, 402] width 20 height 10
click at [1200, 432] on button "Use setting" at bounding box center [1203, 432] width 20 height 10
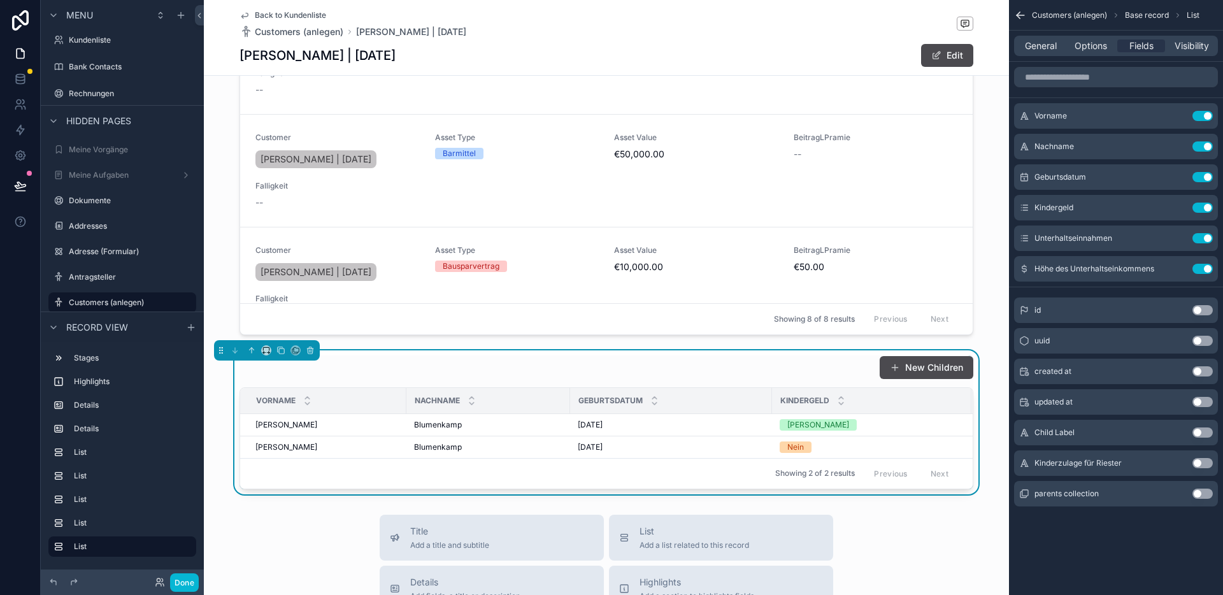
click at [1205, 464] on button "Use setting" at bounding box center [1203, 463] width 20 height 10
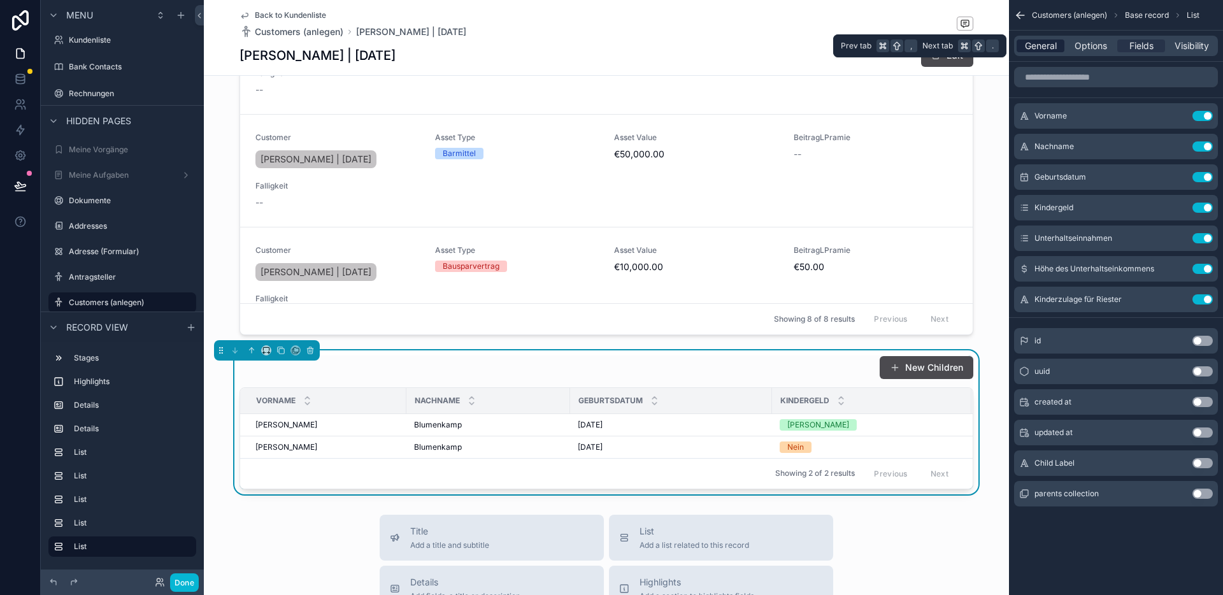
click at [1040, 51] on span "General" at bounding box center [1041, 45] width 32 height 13
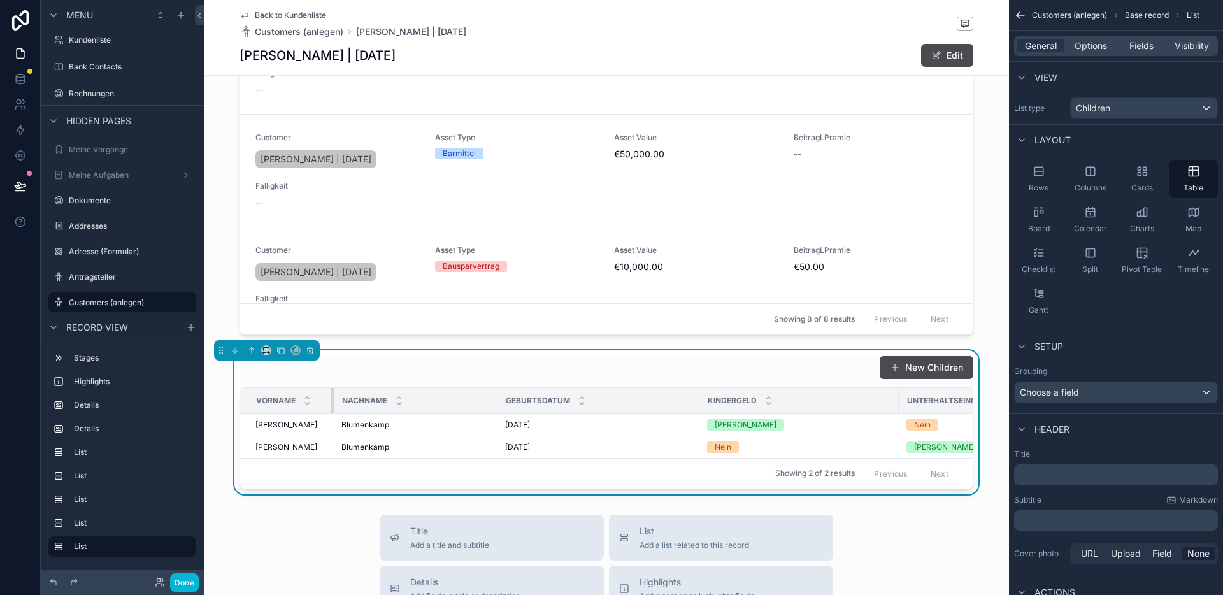
drag, startPoint x: 401, startPoint y: 401, endPoint x: 327, endPoint y: 408, distance: 73.6
click at [327, 408] on tr "Vorname Nachname Geburtsdatum Kindergeld Unterhaltseinnahmen Höhe des Unterhalt…" at bounding box center [772, 401] width 1064 height 26
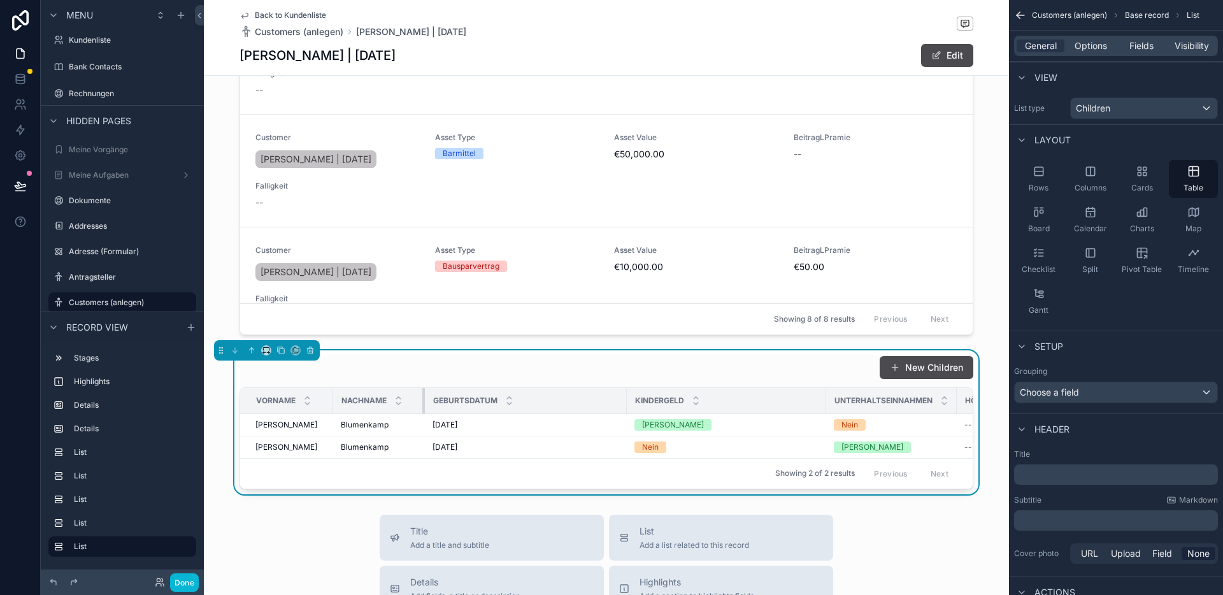
drag, startPoint x: 491, startPoint y: 405, endPoint x: 419, endPoint y: 412, distance: 72.3
click at [422, 412] on div "scrollable content" at bounding box center [424, 400] width 5 height 25
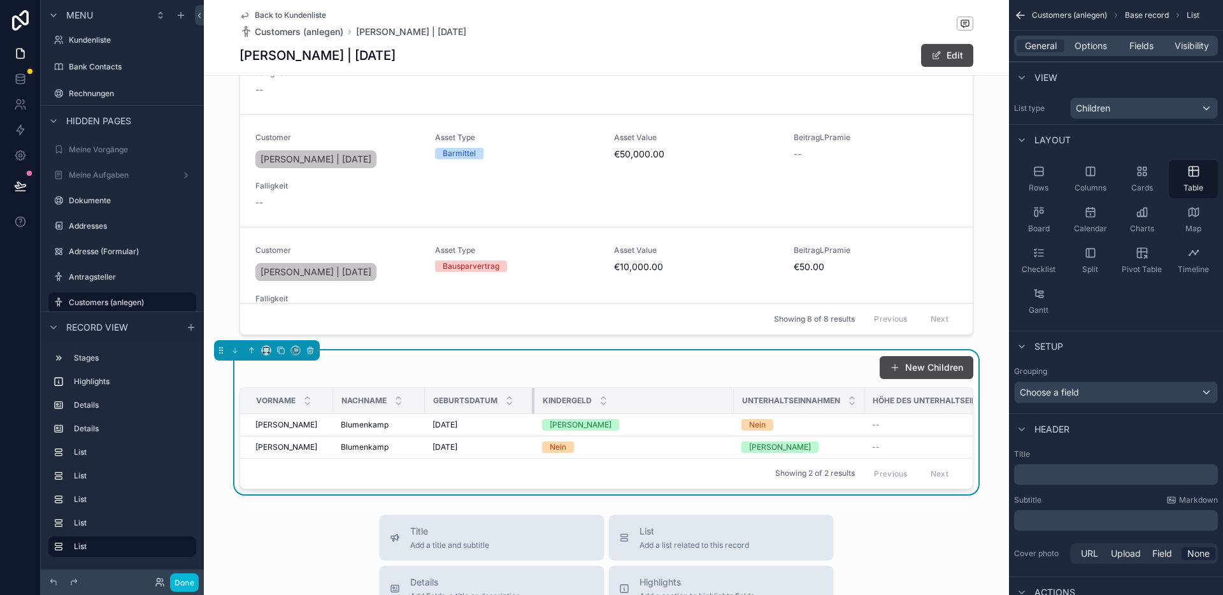
drag, startPoint x: 620, startPoint y: 402, endPoint x: 528, endPoint y: 412, distance: 92.9
click at [532, 412] on div "scrollable content" at bounding box center [534, 400] width 5 height 25
drag, startPoint x: 728, startPoint y: 410, endPoint x: 666, endPoint y: 418, distance: 62.3
click at [666, 418] on table "Vorname Nachname Geburtsdatum Kindergeld Unterhaltseinnahmen Höhe des Unterhalt…" at bounding box center [689, 423] width 899 height 70
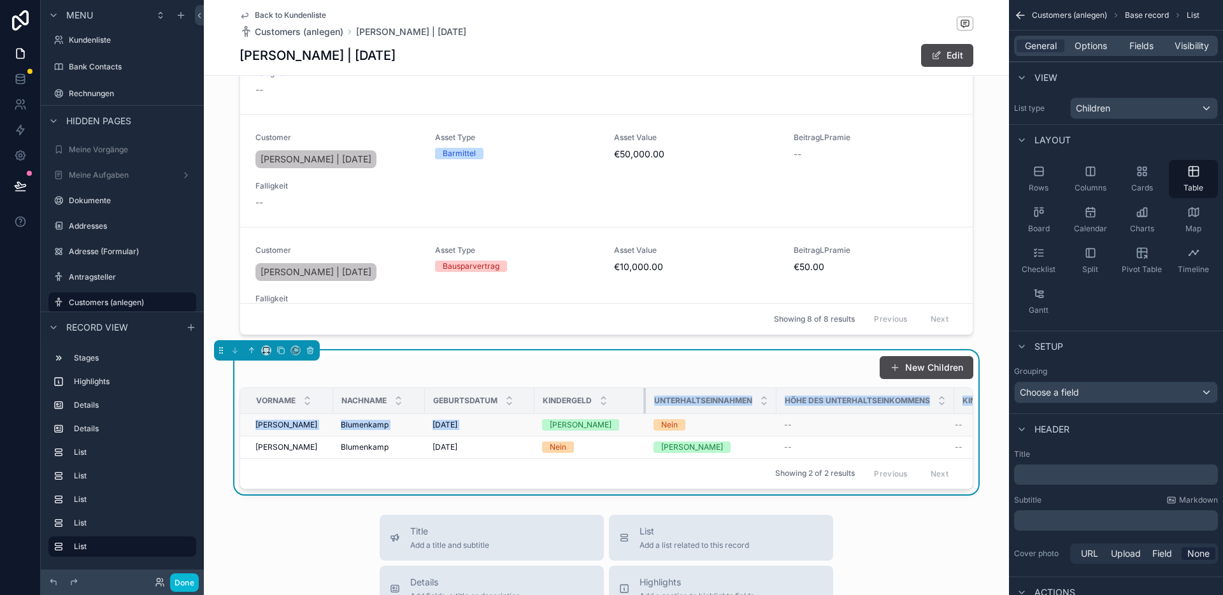
drag, startPoint x: 728, startPoint y: 404, endPoint x: 640, endPoint y: 423, distance: 90.0
click at [640, 423] on table "Vorname Nachname Geburtsdatum Kindergeld Unterhaltseinnahmen Höhe des Unterhalt…" at bounding box center [645, 423] width 811 height 70
click at [766, 403] on th "Unterhaltseinnahmen" at bounding box center [711, 401] width 131 height 26
drag, startPoint x: 638, startPoint y: 407, endPoint x: 624, endPoint y: 408, distance: 14.1
click at [629, 408] on div "scrollable content" at bounding box center [631, 400] width 5 height 25
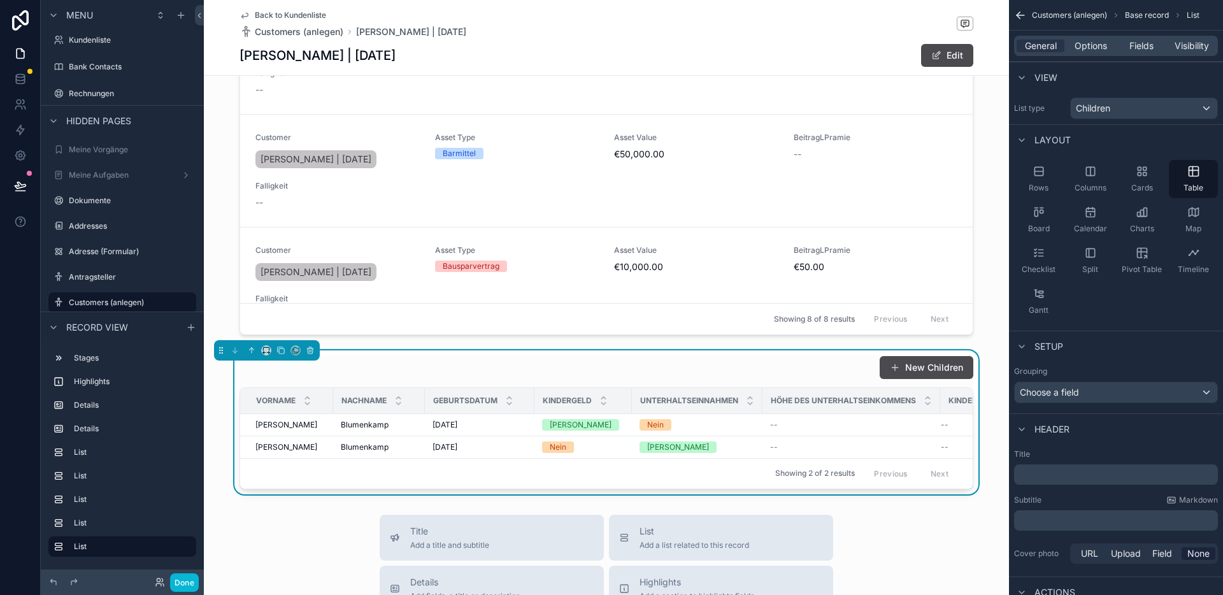
click at [382, 359] on div "New Children" at bounding box center [607, 367] width 734 height 24
click at [266, 350] on icon "scrollable content" at bounding box center [266, 350] width 9 height 9
click at [302, 513] on span "Full width" at bounding box center [291, 519] width 39 height 15
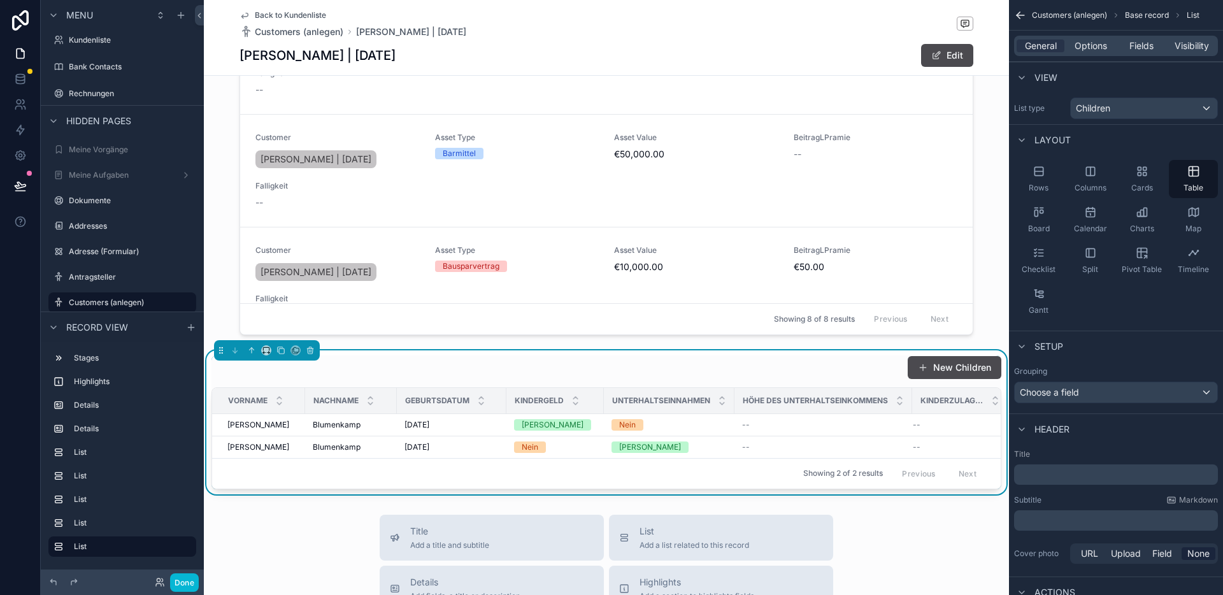
click at [1060, 472] on p "﻿" at bounding box center [1117, 474] width 196 height 13
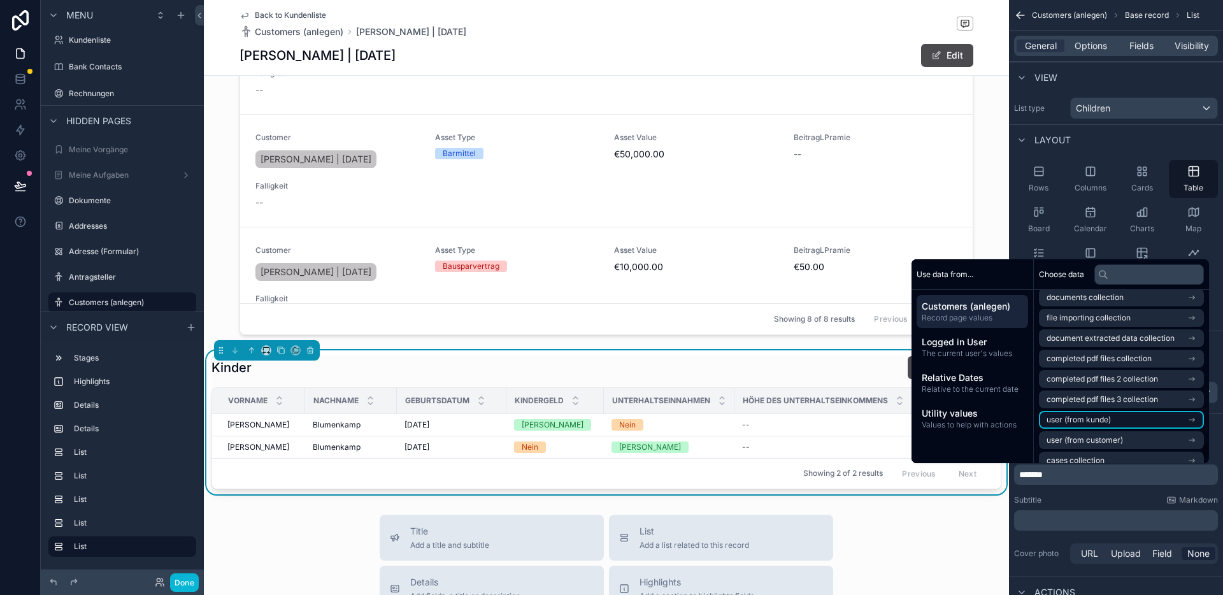
scroll to position [1751, 0]
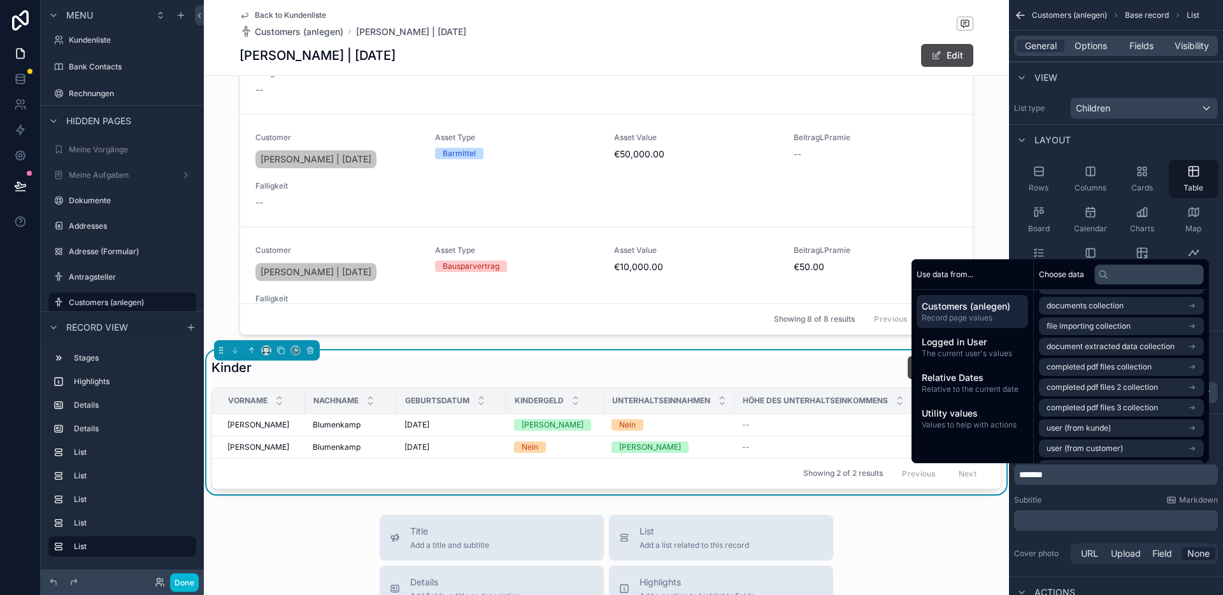
click at [973, 312] on span "Customers (anlegen)" at bounding box center [972, 306] width 101 height 13
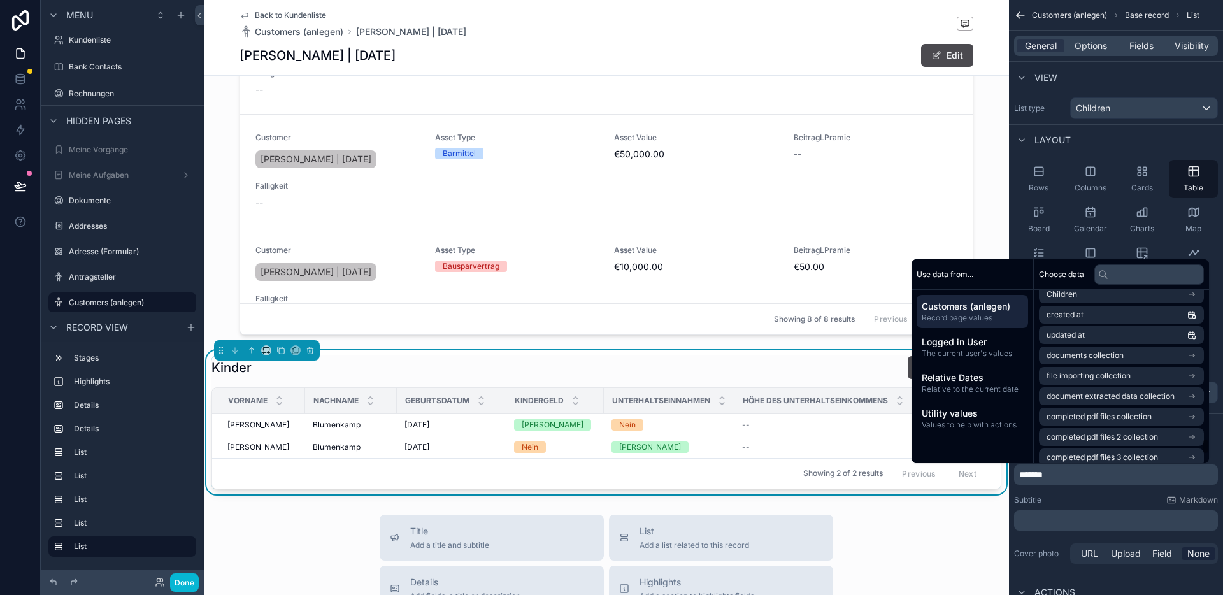
scroll to position [1685, 0]
click at [1093, 310] on li "Children" at bounding box center [1121, 311] width 165 height 18
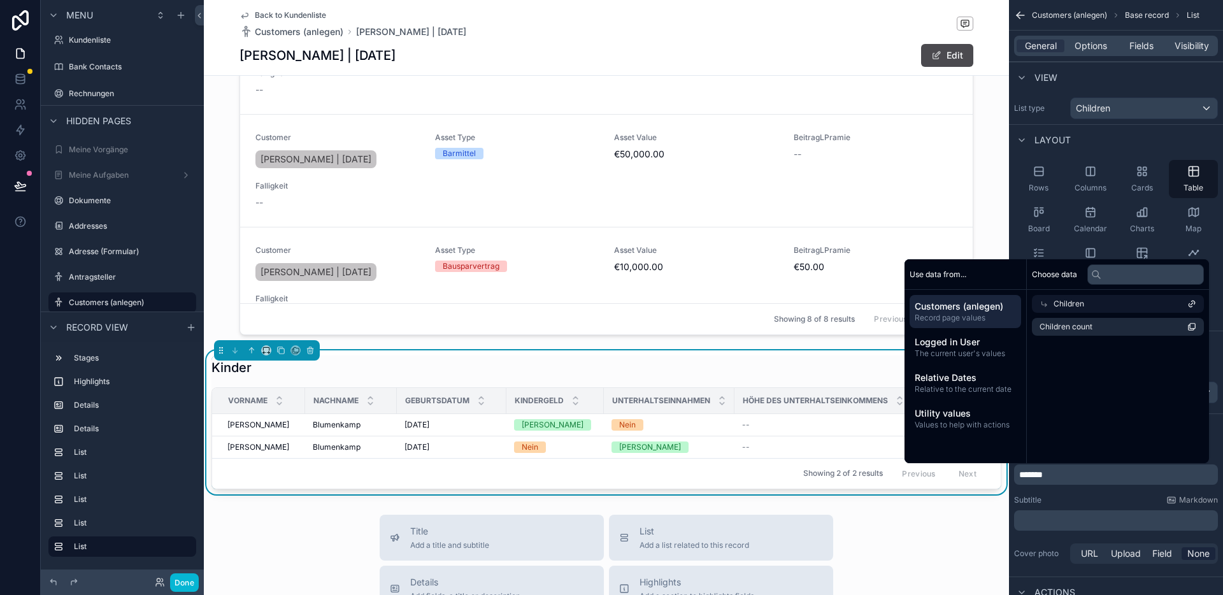
scroll to position [0, 0]
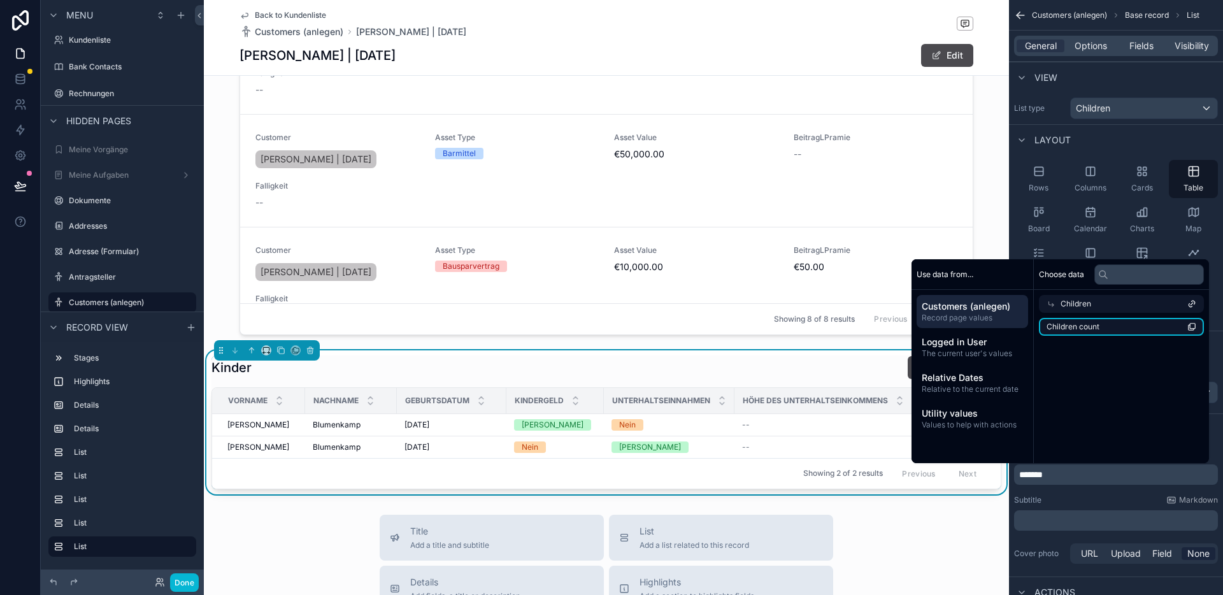
click at [1098, 323] on li "Children count" at bounding box center [1121, 327] width 165 height 18
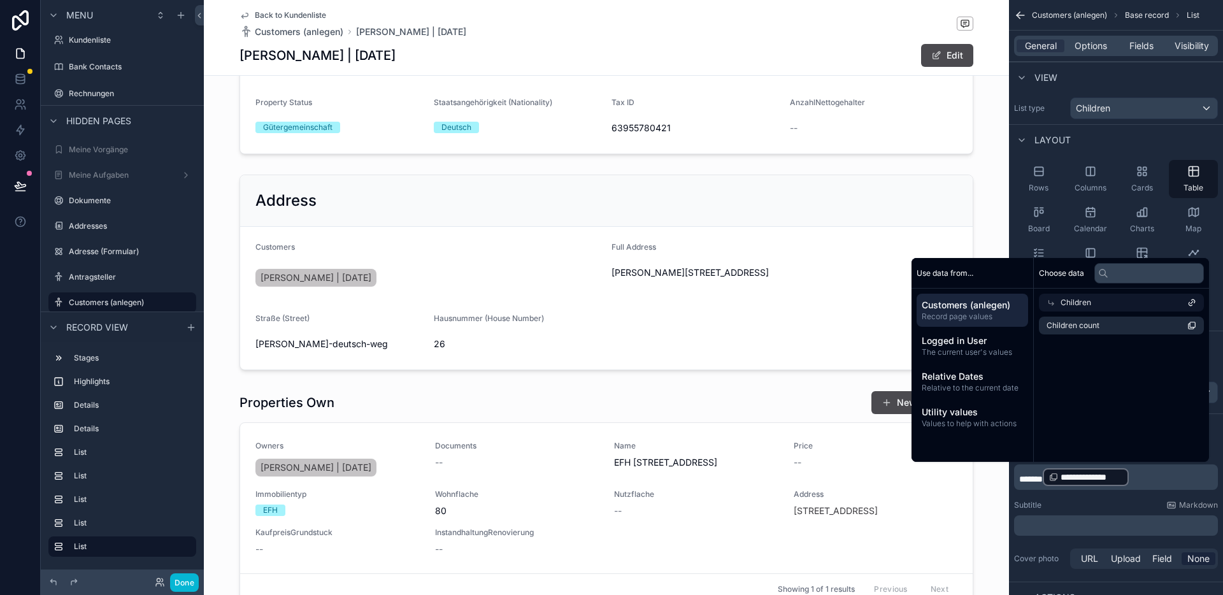
scroll to position [1343, 0]
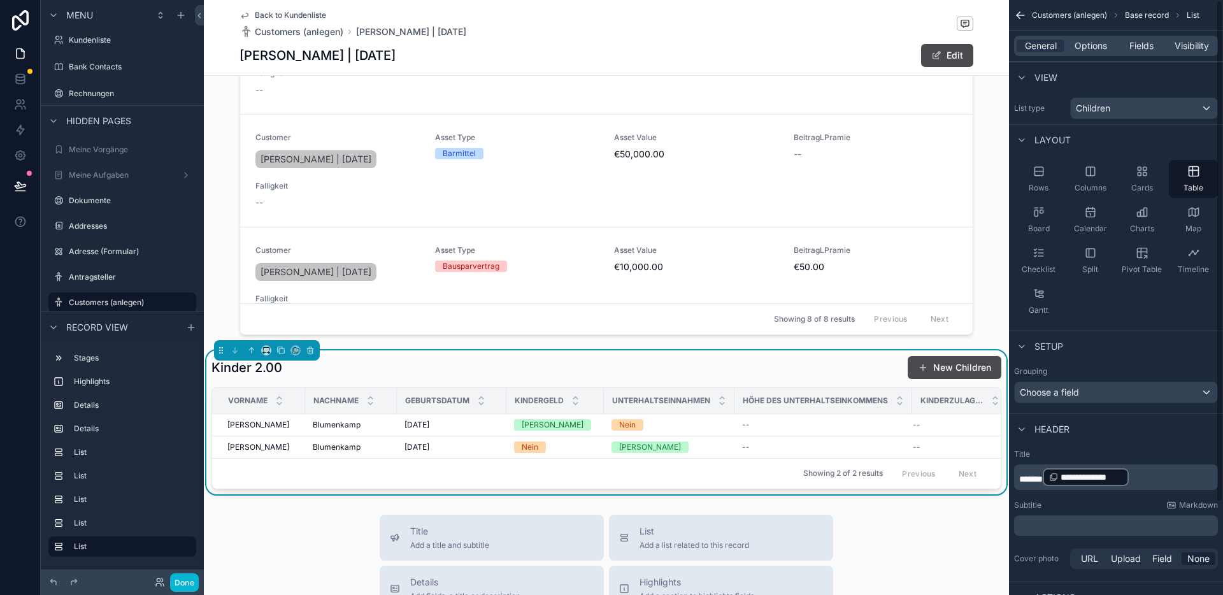
click at [1147, 478] on p "**********" at bounding box center [1117, 477] width 196 height 20
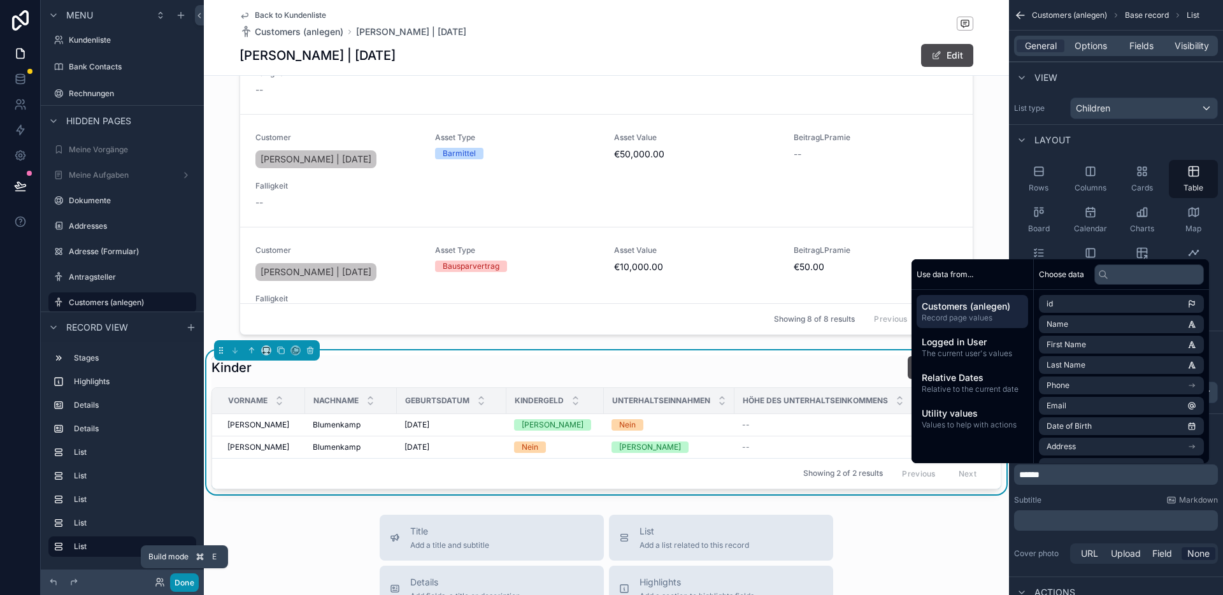
click at [187, 578] on button "Done" at bounding box center [184, 582] width 29 height 18
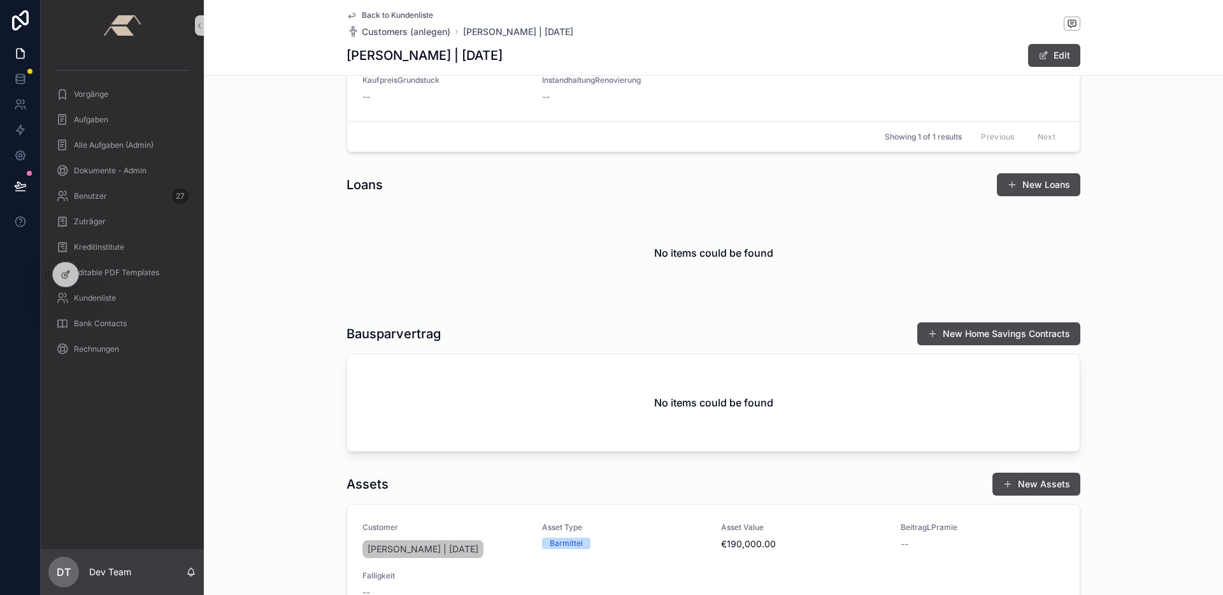
scroll to position [1324, 0]
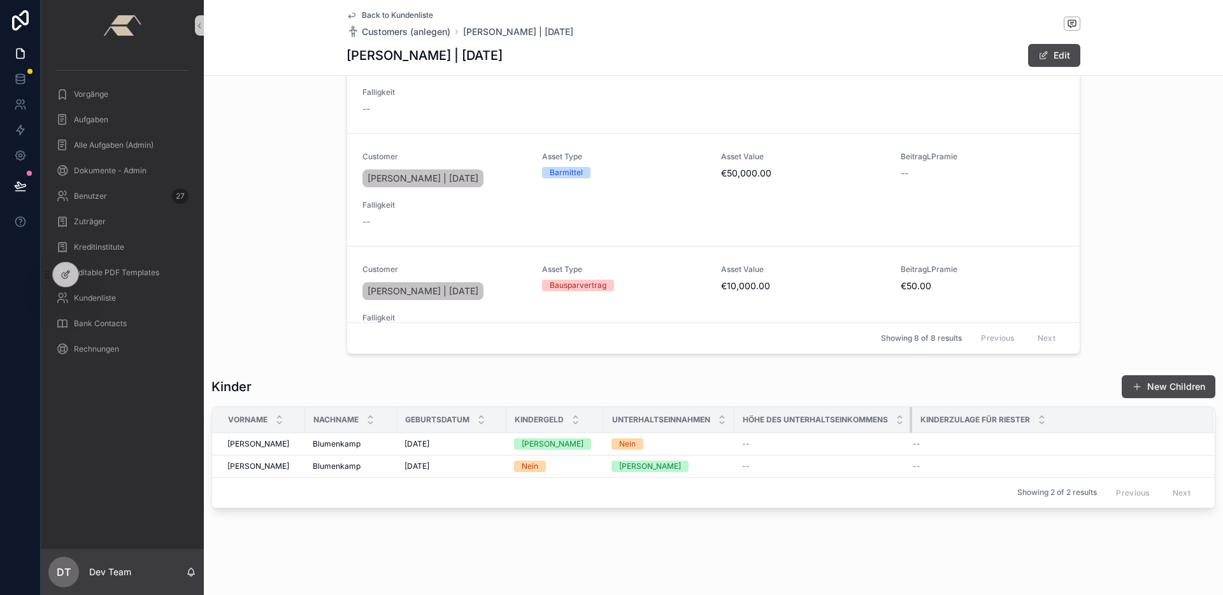
drag, startPoint x: 911, startPoint y: 422, endPoint x: 968, endPoint y: 420, distance: 56.7
click at [968, 420] on tr "Vorname Nachname Geburtsdatum Kindergeld Unterhaltseinnahmen Höhe des Unterhalt…" at bounding box center [713, 420] width 1003 height 26
drag, startPoint x: 927, startPoint y: 426, endPoint x: 953, endPoint y: 426, distance: 26.1
click at [953, 426] on tr "Vorname Nachname Geburtsdatum Kindergeld Unterhaltseinnahmen Höhe des Unterhalt…" at bounding box center [713, 420] width 1003 height 26
drag, startPoint x: 733, startPoint y: 424, endPoint x: 748, endPoint y: 423, distance: 14.7
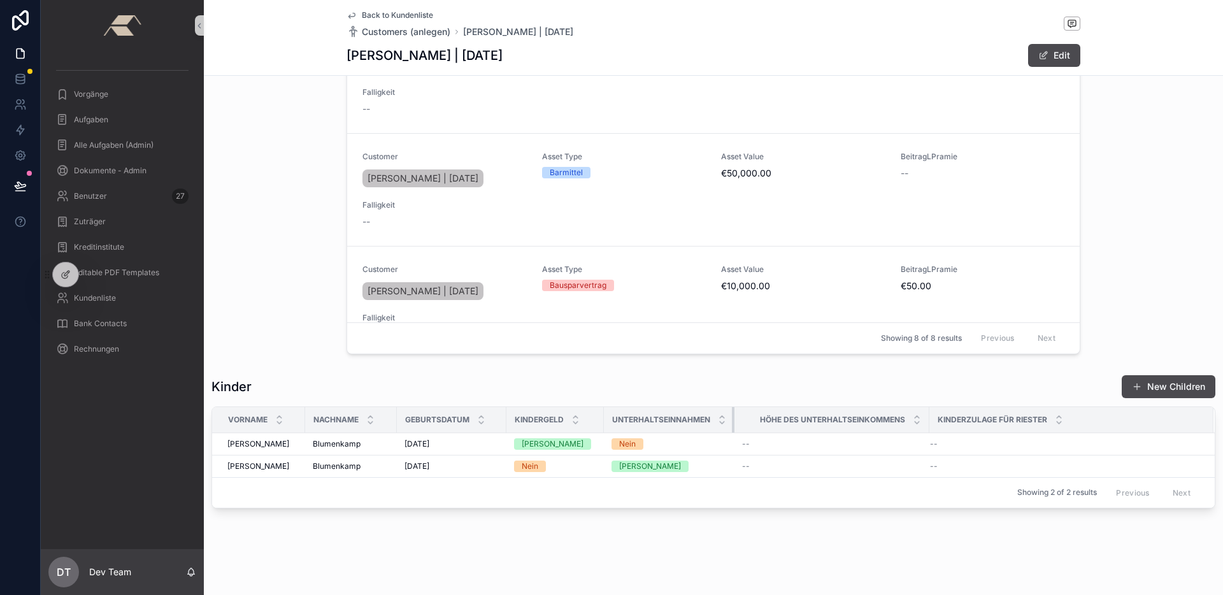
click at [748, 423] on tr "Vorname Nachname Geburtsdatum Kindergeld Unterhaltseinnahmen Höhe des Unterhalt…" at bounding box center [713, 420] width 1003 height 26
click at [66, 279] on icon at bounding box center [66, 274] width 10 height 10
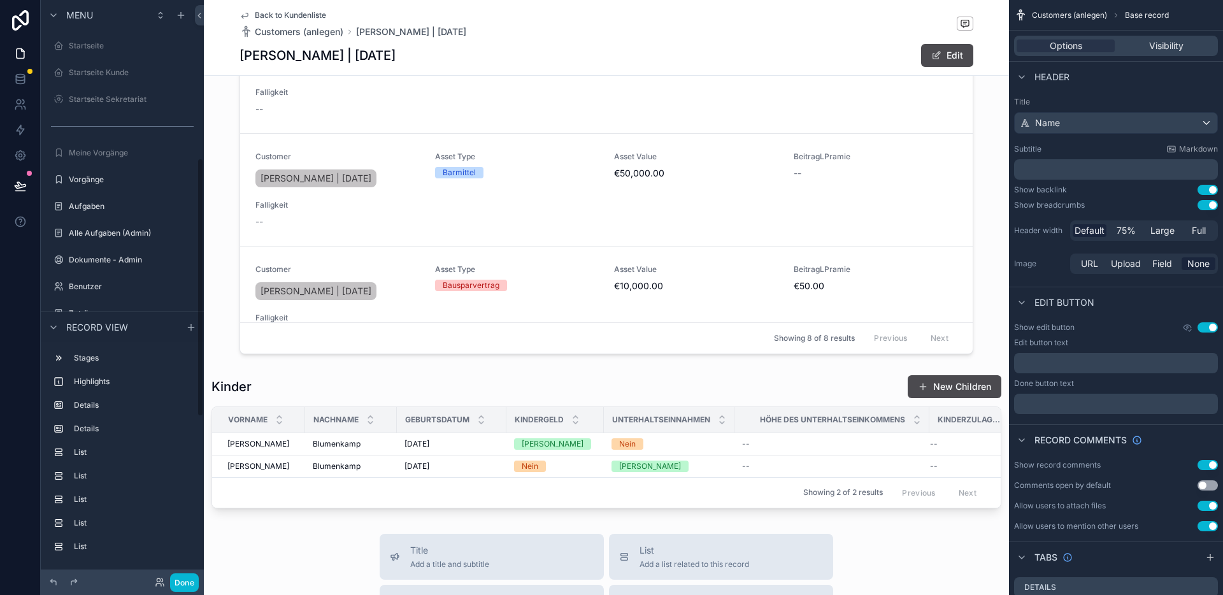
scroll to position [354, 0]
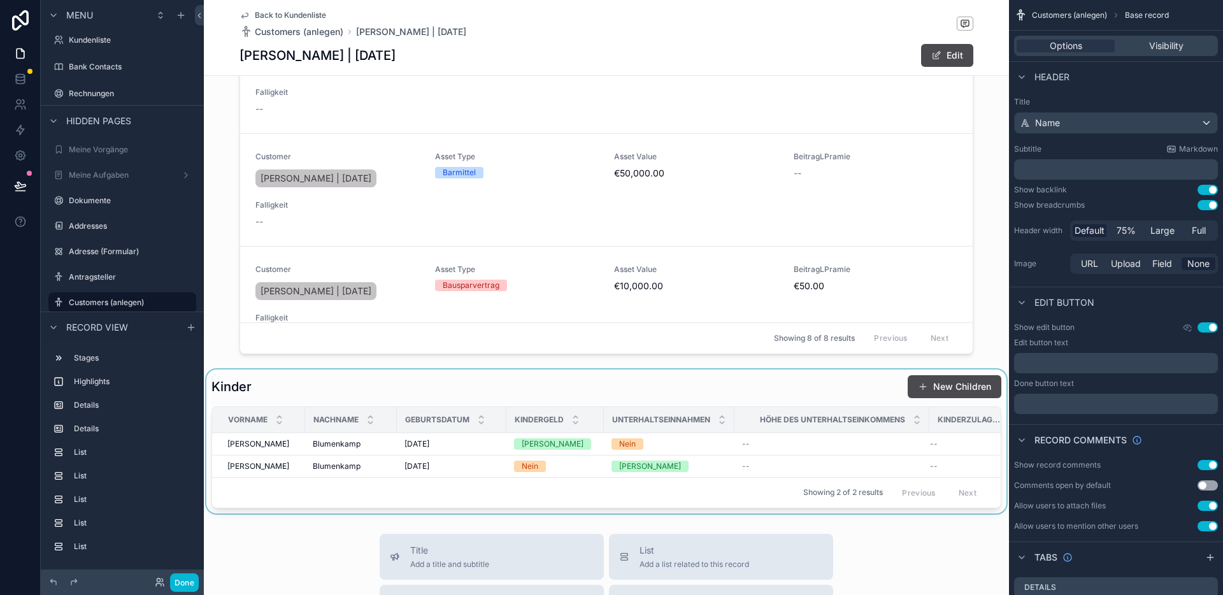
click at [846, 387] on div "scrollable content" at bounding box center [606, 441] width 805 height 144
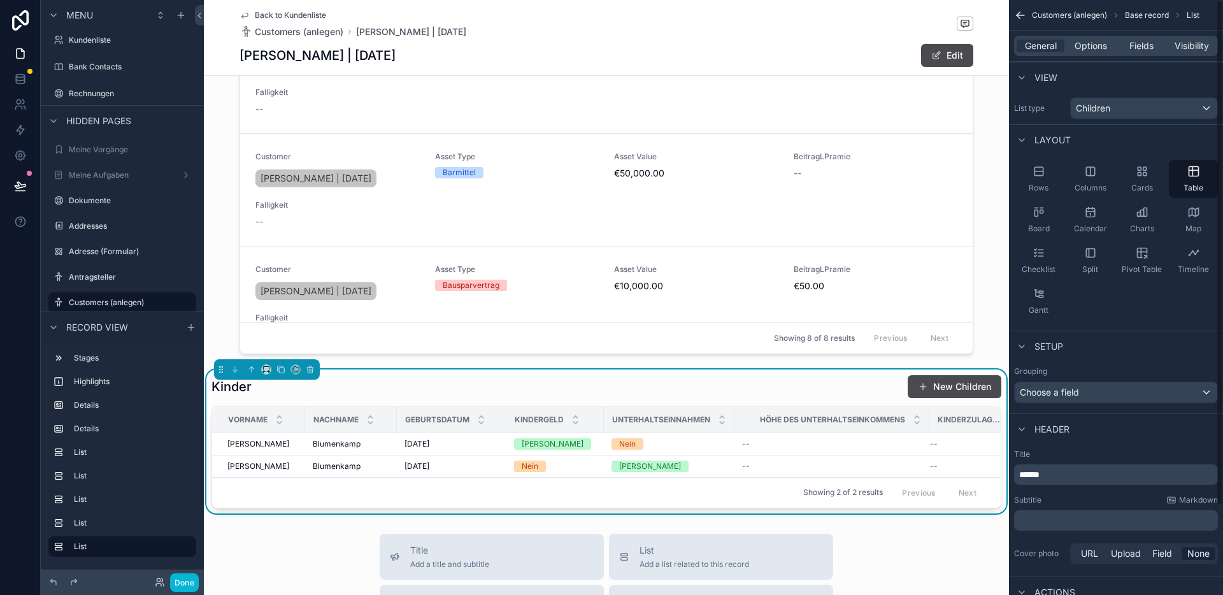
scroll to position [105, 0]
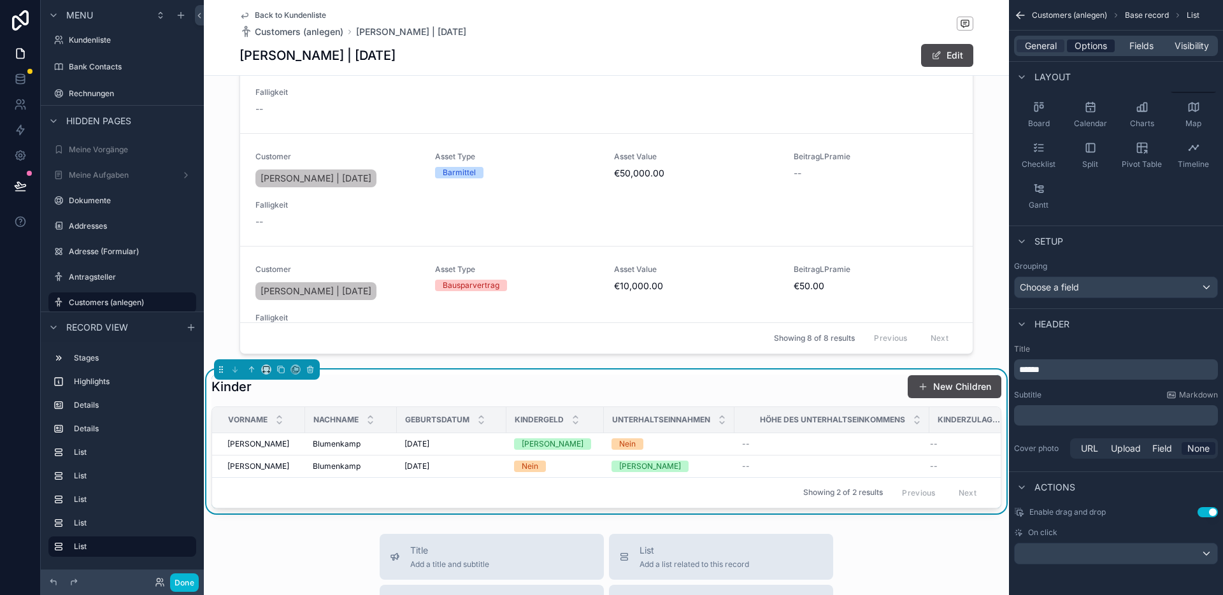
click at [1086, 45] on span "Options" at bounding box center [1091, 45] width 32 height 13
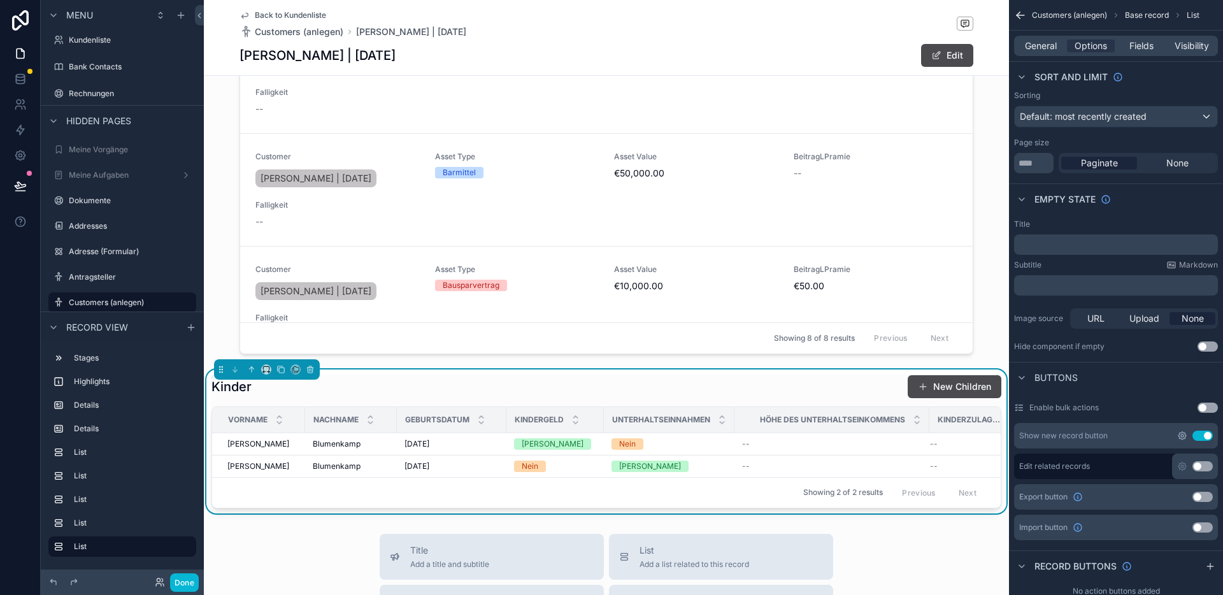
click at [1182, 439] on icon "scrollable content" at bounding box center [1182, 436] width 8 height 8
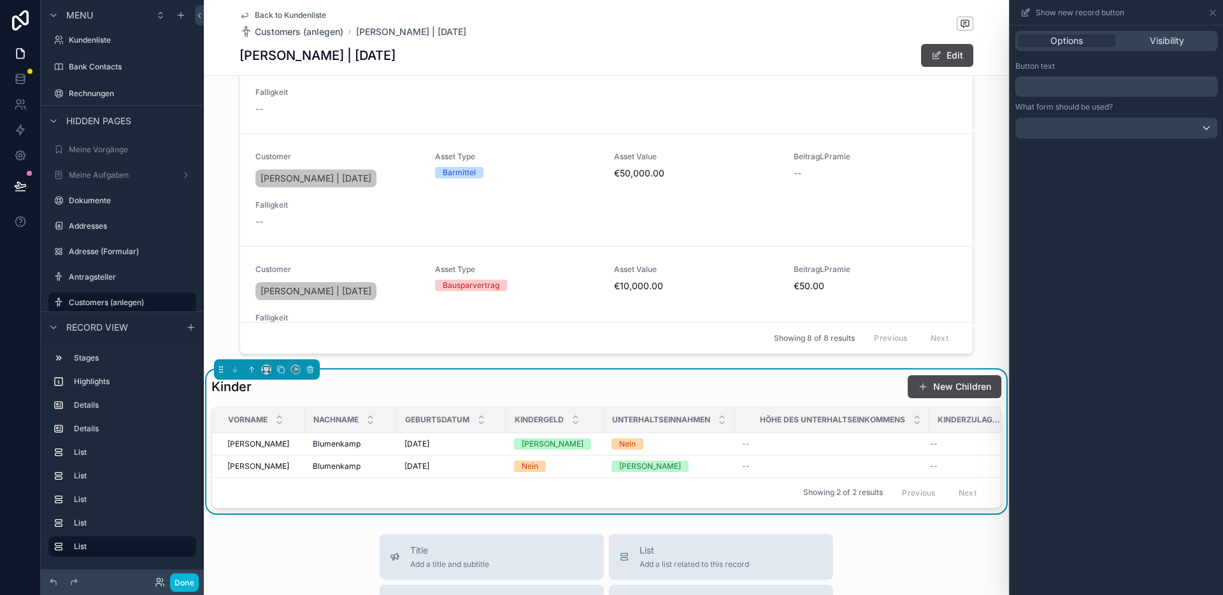
click at [1089, 85] on p "﻿" at bounding box center [1118, 86] width 195 height 15
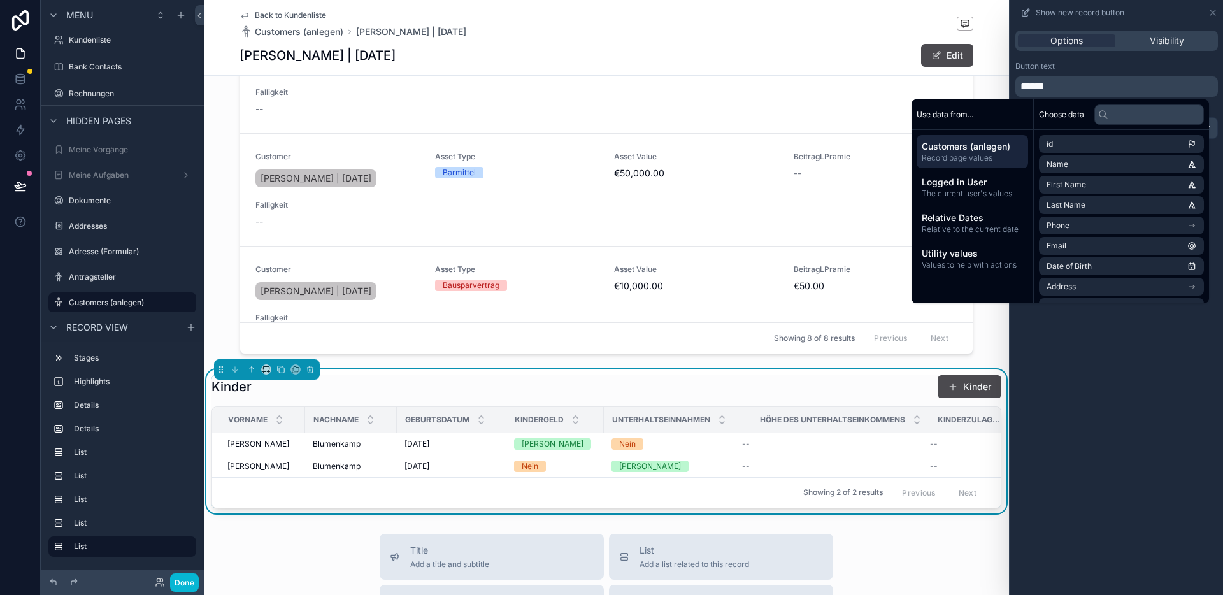
click at [859, 385] on div "Kinder Kinder" at bounding box center [606, 387] width 790 height 24
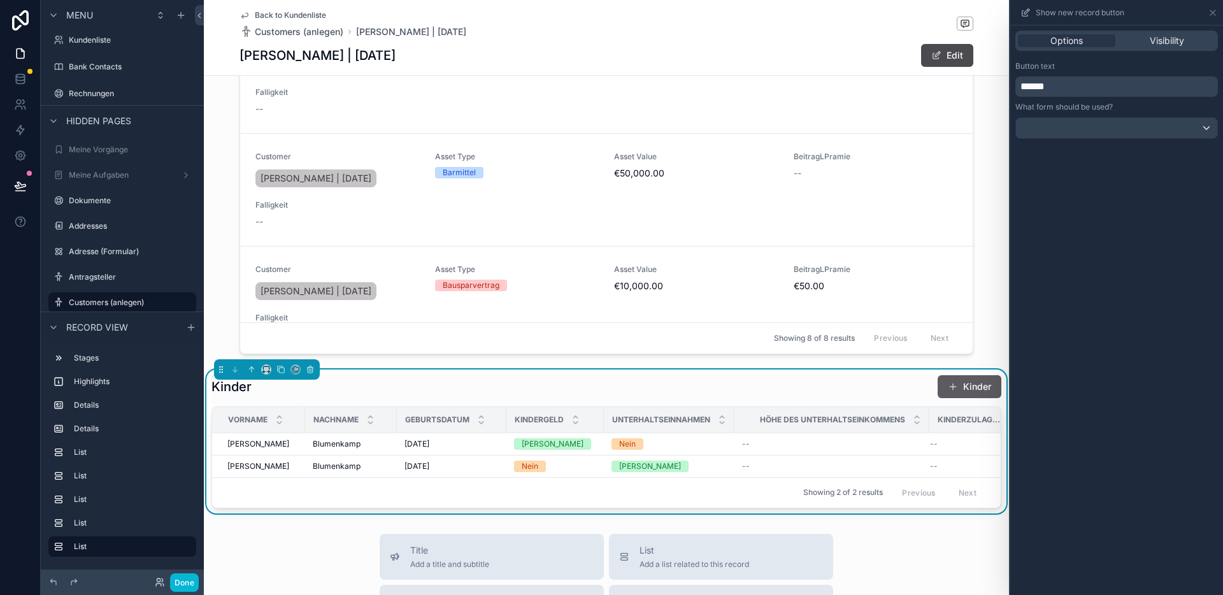
click at [954, 395] on button "Kinder" at bounding box center [970, 386] width 64 height 23
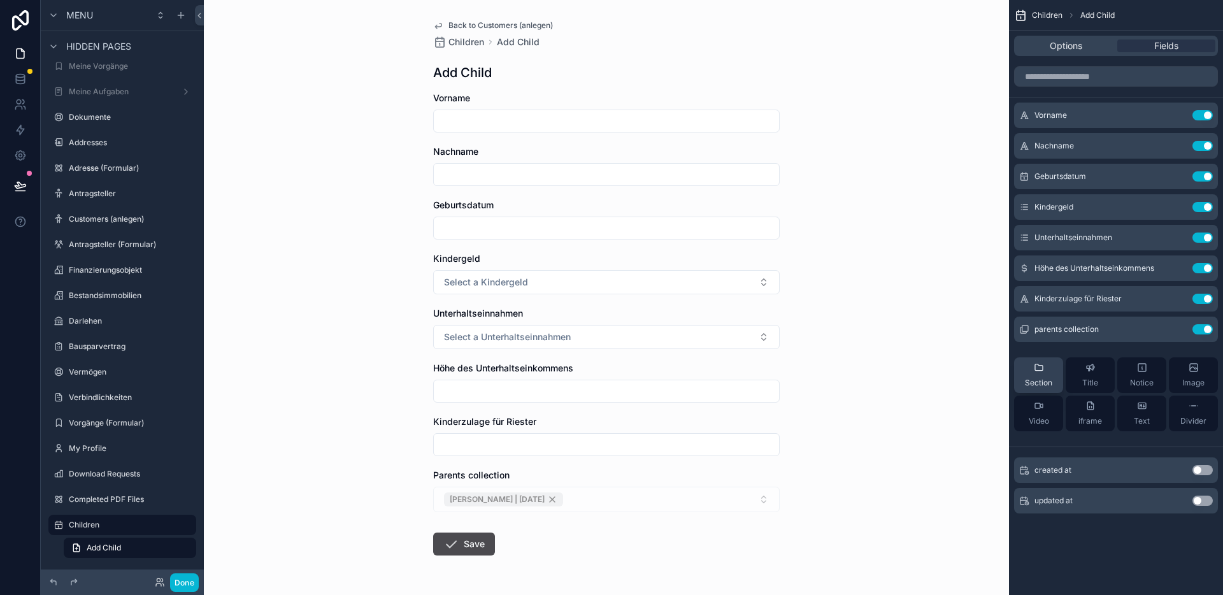
click at [1040, 378] on span "Section" at bounding box center [1038, 383] width 27 height 10
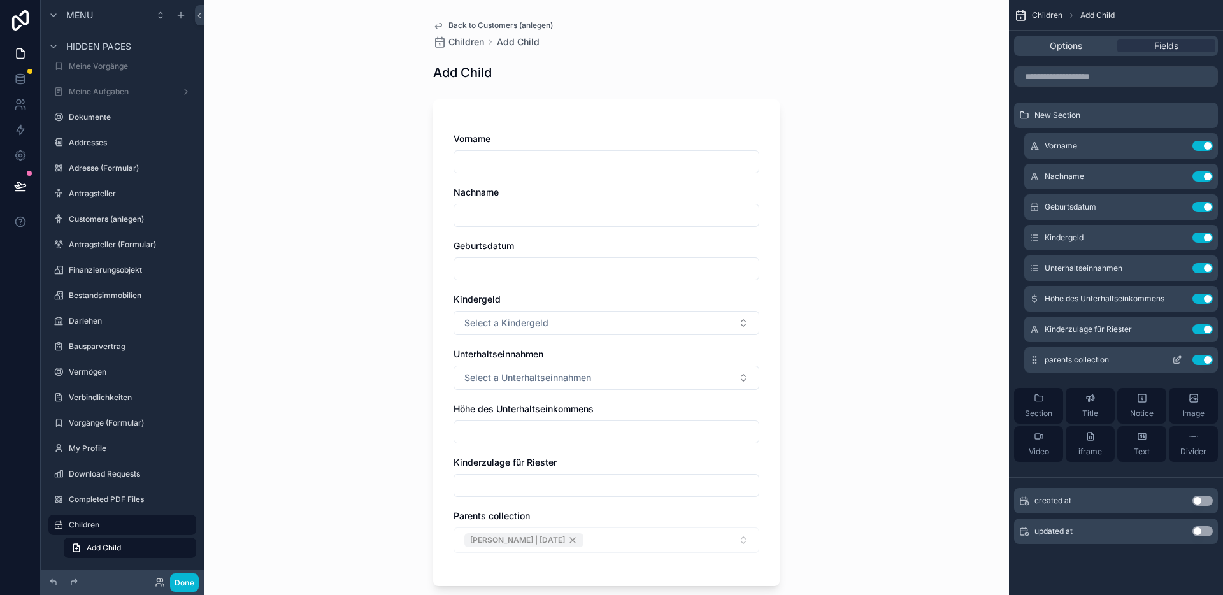
click at [1210, 361] on button "Use setting" at bounding box center [1203, 360] width 20 height 10
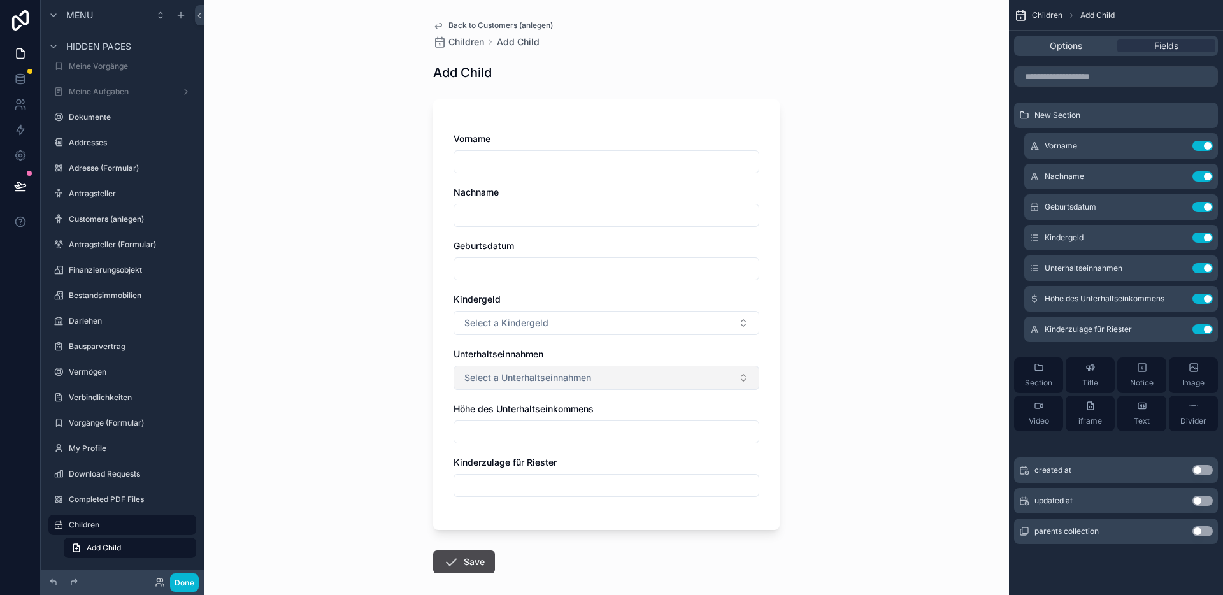
click at [499, 375] on span "Select a Unterhaltseinnahmen" at bounding box center [527, 377] width 127 height 13
click at [390, 401] on div "Back to Customers (anlegen) Children Add Child Add Child Vorname Nachname Gebur…" at bounding box center [606, 297] width 805 height 595
click at [1176, 268] on icon "scrollable content" at bounding box center [1178, 266] width 5 height 5
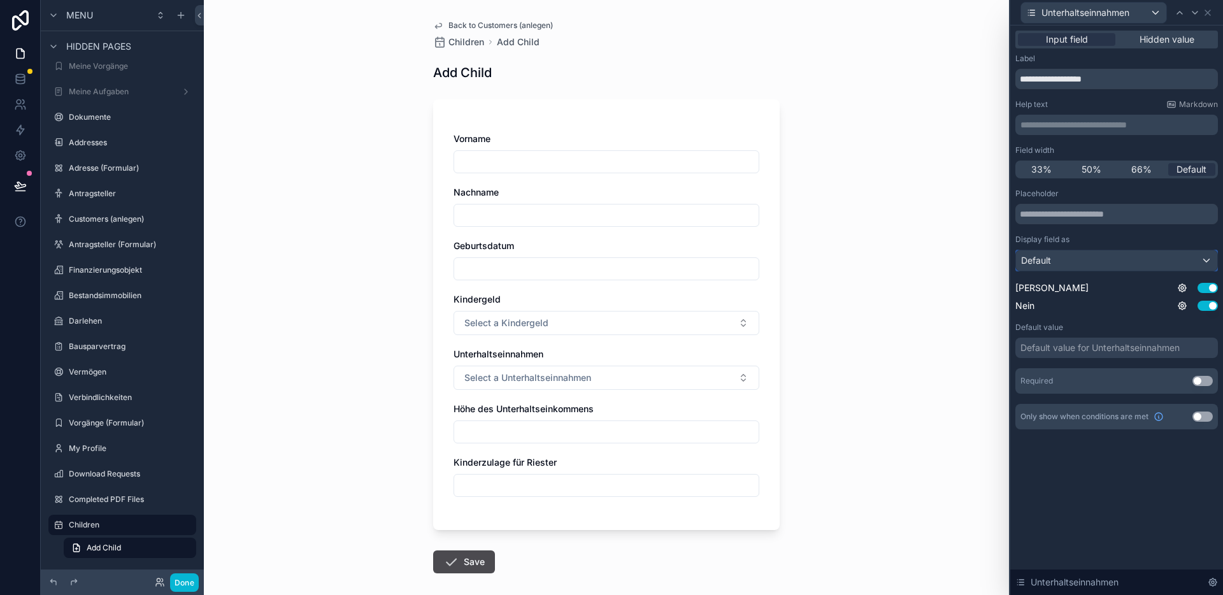
click at [1090, 259] on div "Default" at bounding box center [1116, 260] width 201 height 20
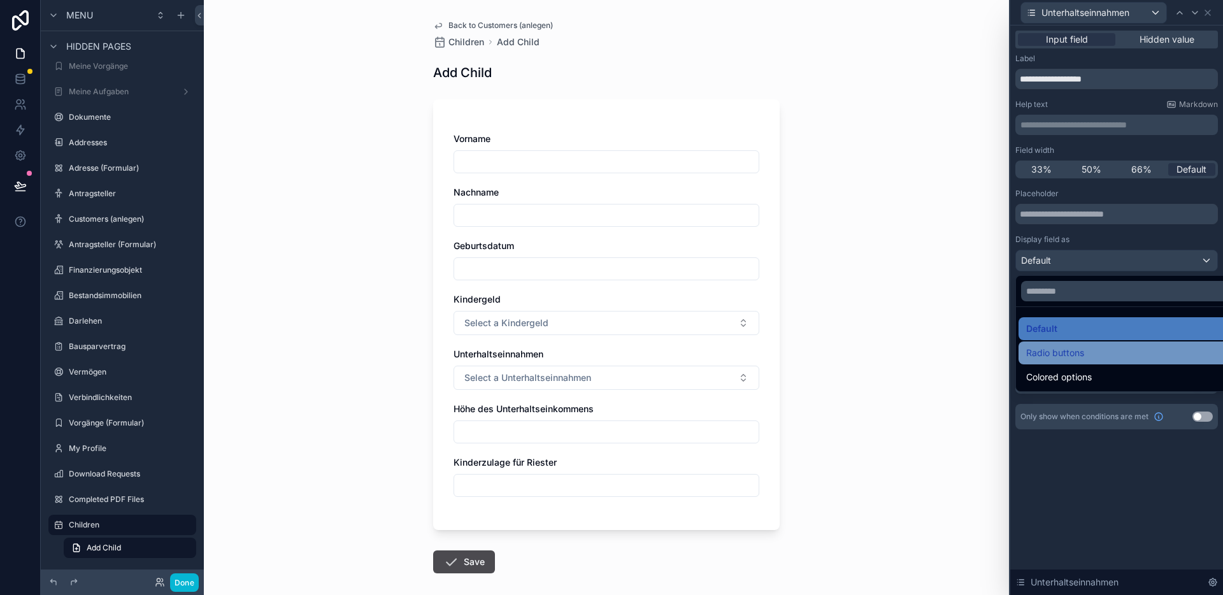
click at [1080, 355] on span "Radio buttons" at bounding box center [1055, 352] width 58 height 15
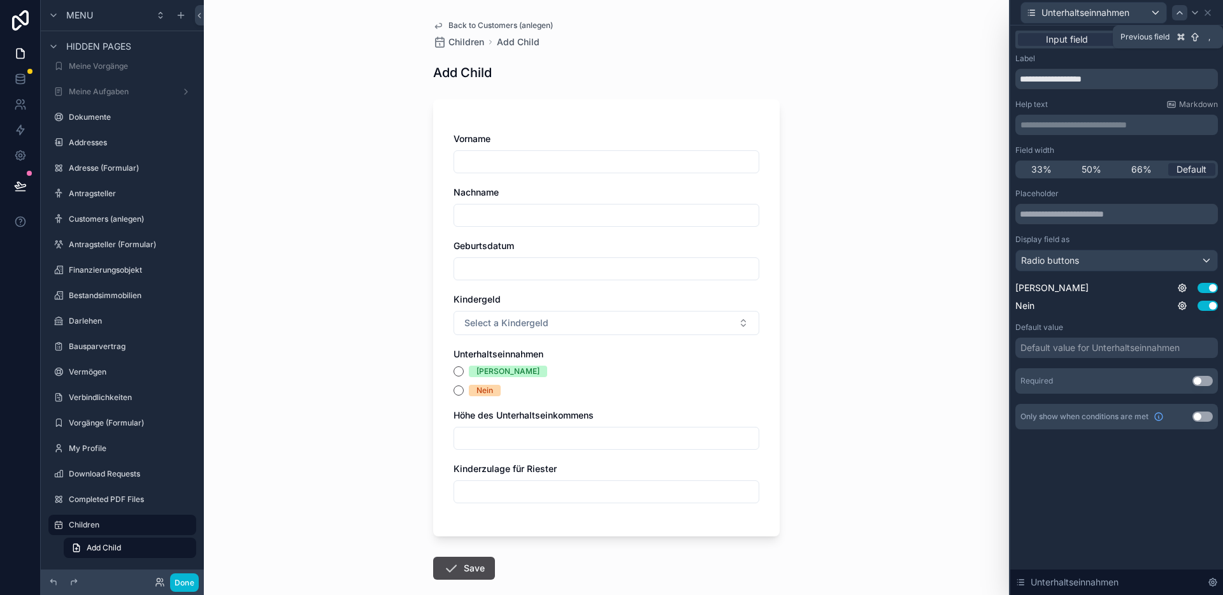
click at [1183, 9] on icon at bounding box center [1180, 13] width 10 height 10
click at [1137, 257] on div "Default" at bounding box center [1116, 260] width 201 height 20
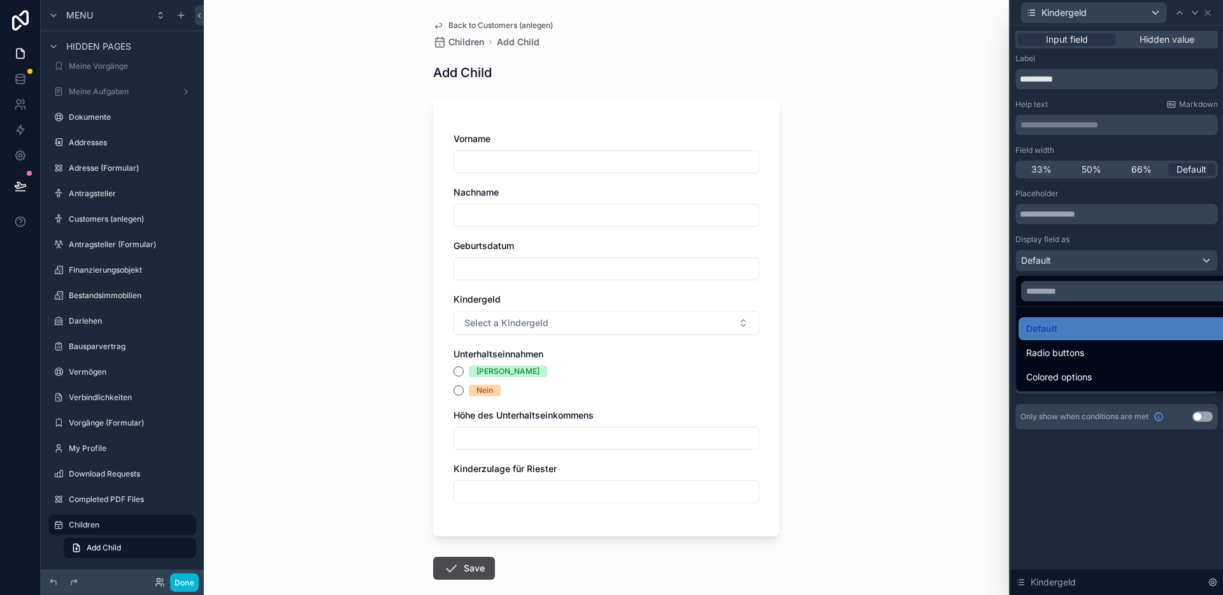
drag, startPoint x: 1085, startPoint y: 356, endPoint x: 1096, endPoint y: 353, distance: 11.3
click at [1085, 356] on div "Radio buttons" at bounding box center [1131, 352] width 210 height 15
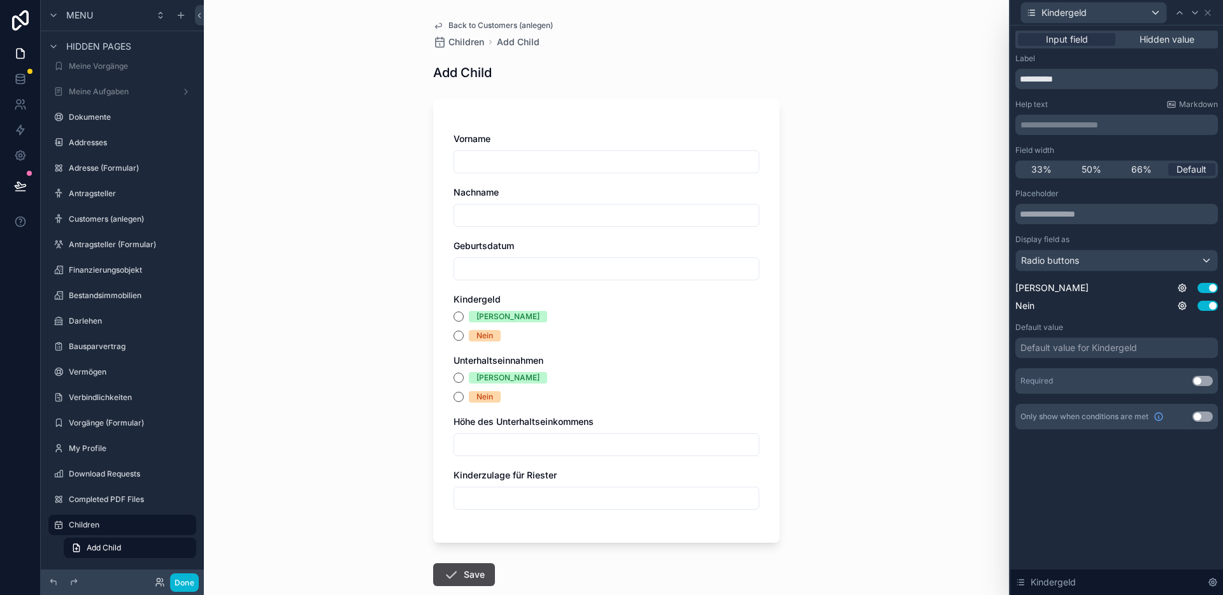
click at [597, 273] on input "scrollable content" at bounding box center [606, 269] width 304 height 18
click at [1207, 12] on icon at bounding box center [1207, 12] width 5 height 5
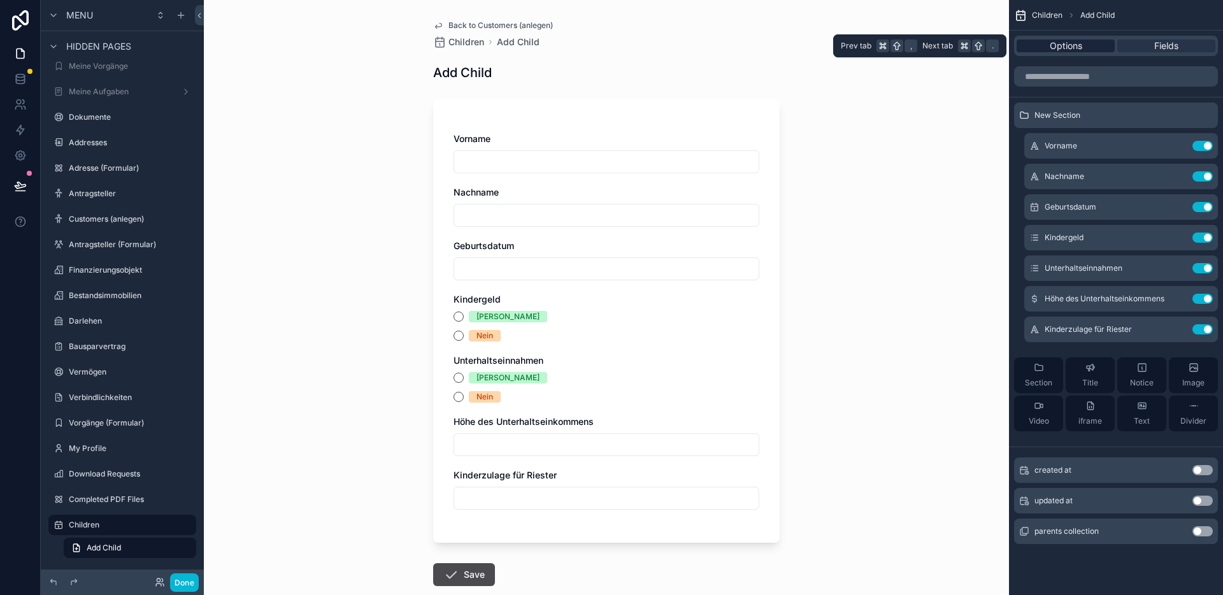
click at [1075, 45] on span "Options" at bounding box center [1066, 45] width 32 height 13
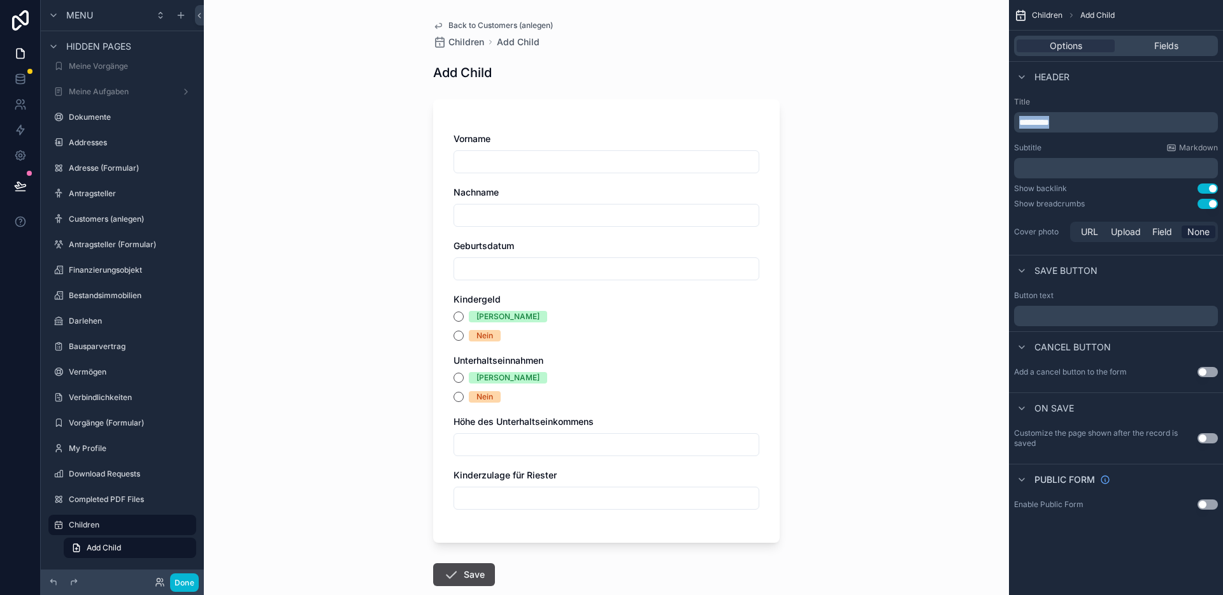
drag, startPoint x: 1081, startPoint y: 124, endPoint x: 986, endPoint y: 116, distance: 95.3
click at [986, 116] on div "Startseite Startseite Kunde Startseite Sekretariat Meine Vorgänge Vorgänge Aufg…" at bounding box center [713, 297] width 1019 height 595
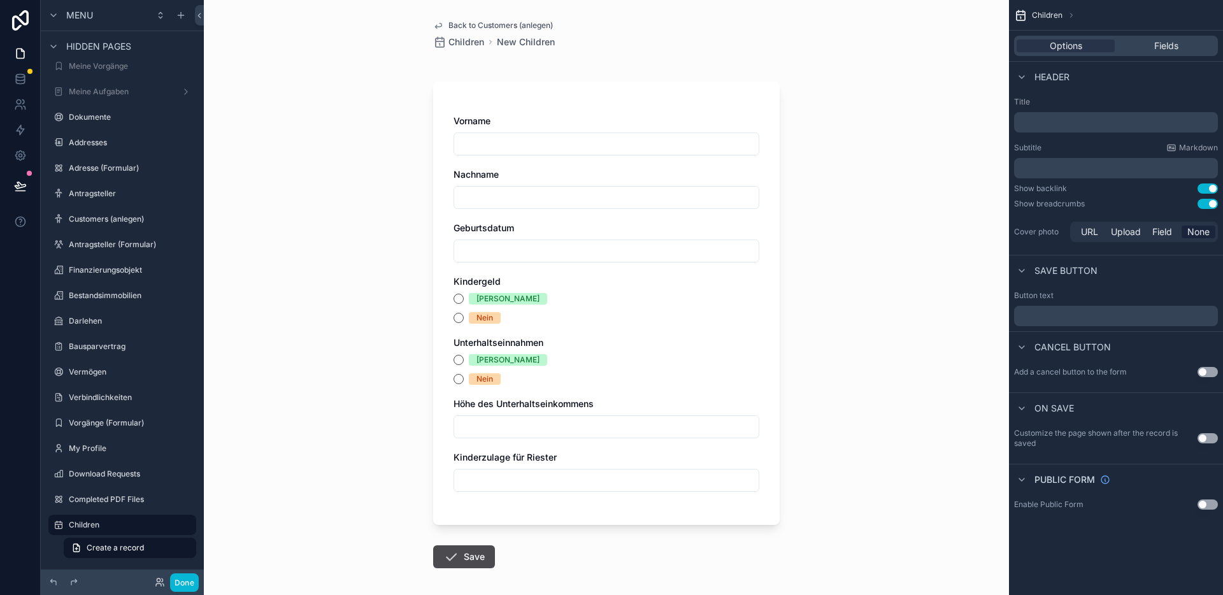
click at [740, 31] on div "Back to Customers (anlegen) Children New Children" at bounding box center [606, 34] width 347 height 28
click at [1212, 187] on button "Use setting" at bounding box center [1208, 188] width 20 height 10
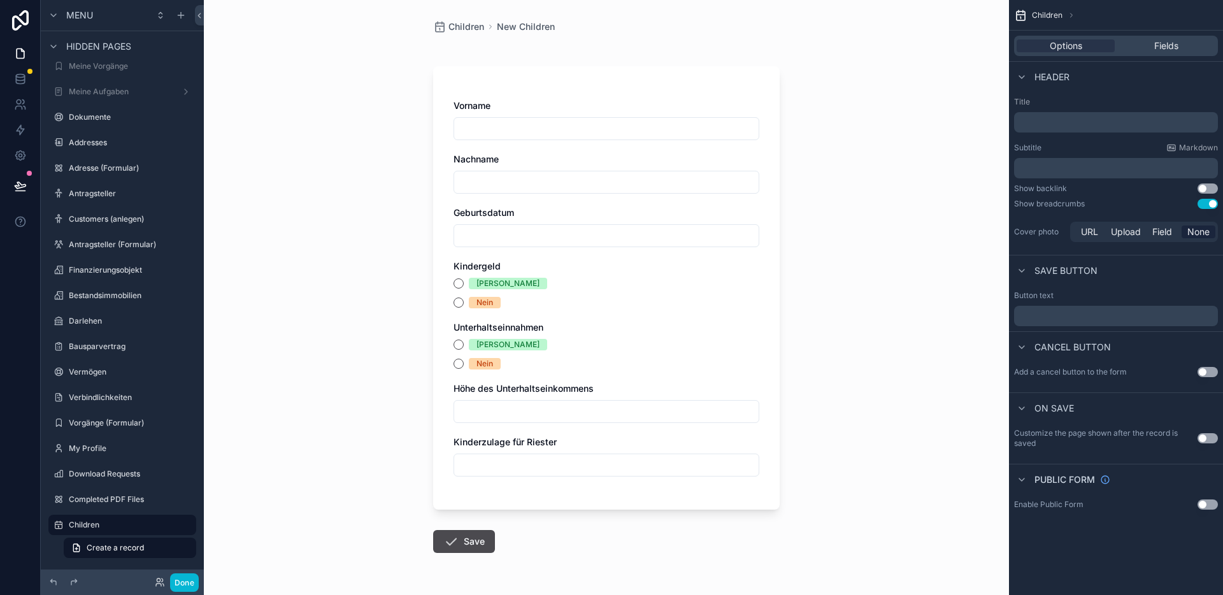
click at [1207, 188] on button "Use setting" at bounding box center [1208, 188] width 20 height 10
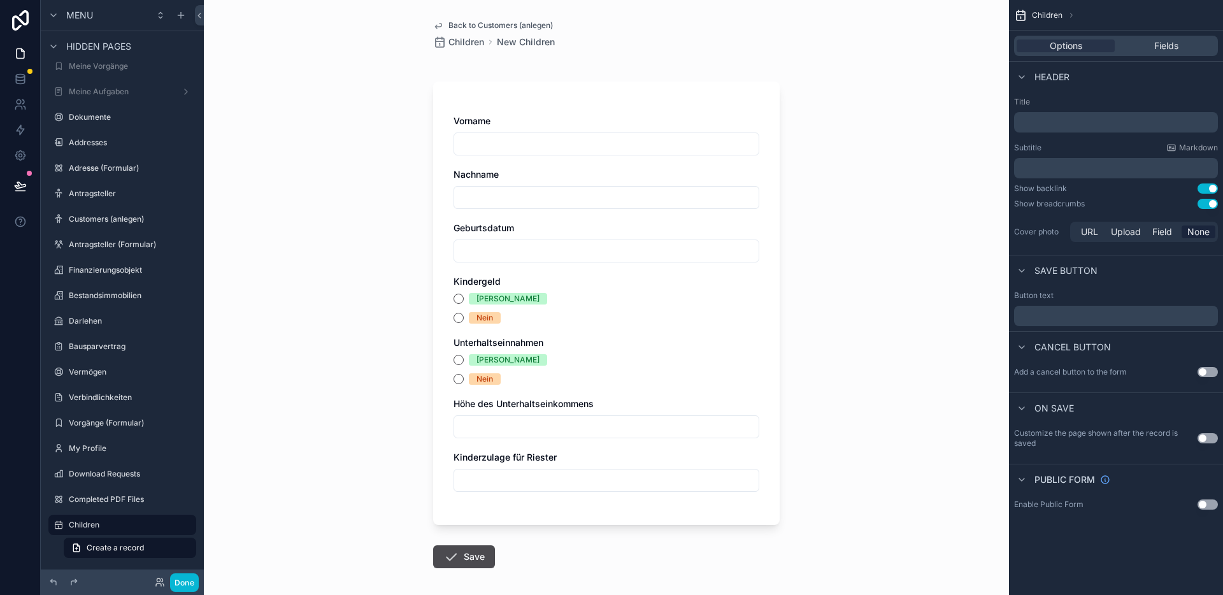
click at [1208, 201] on button "Use setting" at bounding box center [1208, 204] width 20 height 10
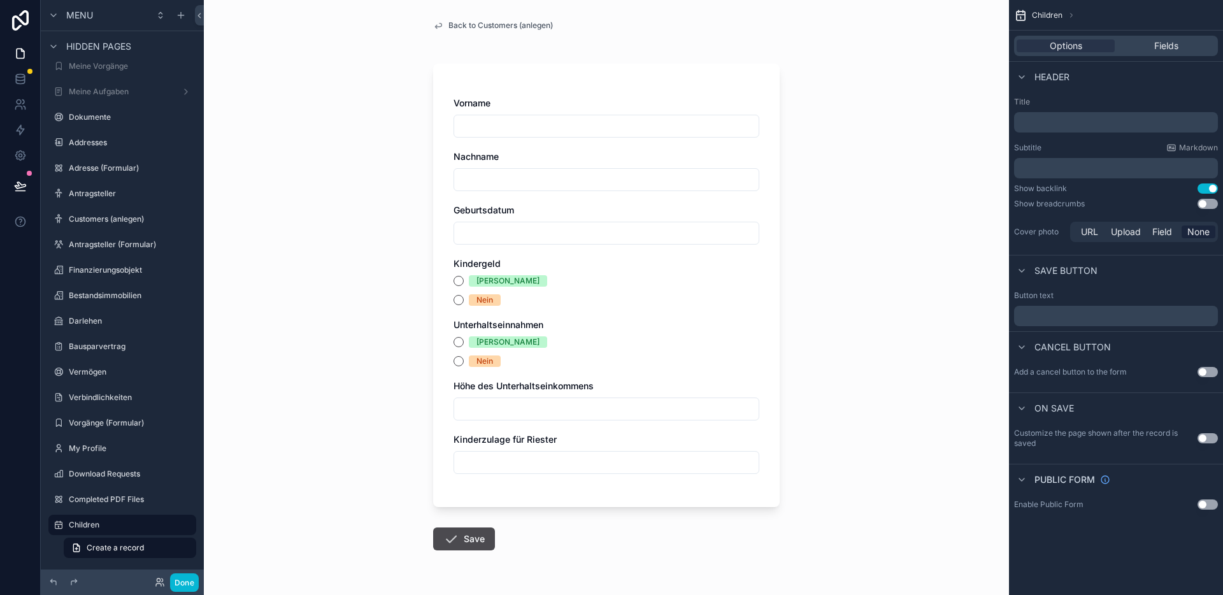
drag, startPoint x: 862, startPoint y: 97, endPoint x: 856, endPoint y: 90, distance: 9.5
click at [862, 97] on div "Back to Customers (anlegen) Vorname Nachname Geburtsdatum Kindergeld Ja Nein Un…" at bounding box center [606, 297] width 805 height 595
click at [449, 23] on span "Back to Customers (anlegen)" at bounding box center [500, 25] width 104 height 10
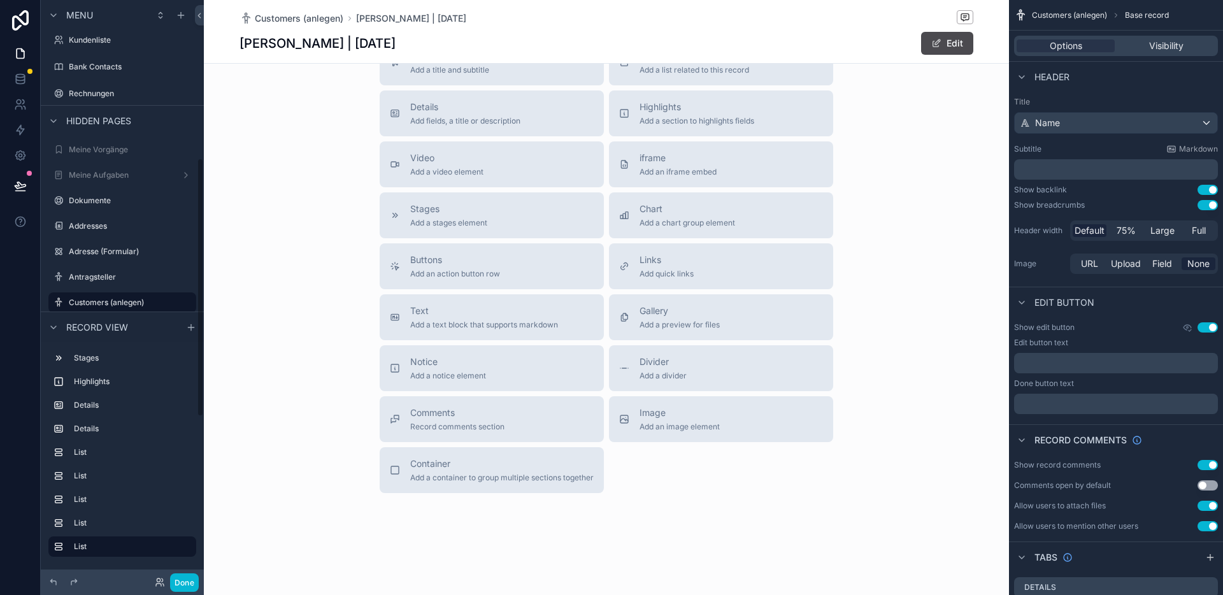
scroll to position [1393, 0]
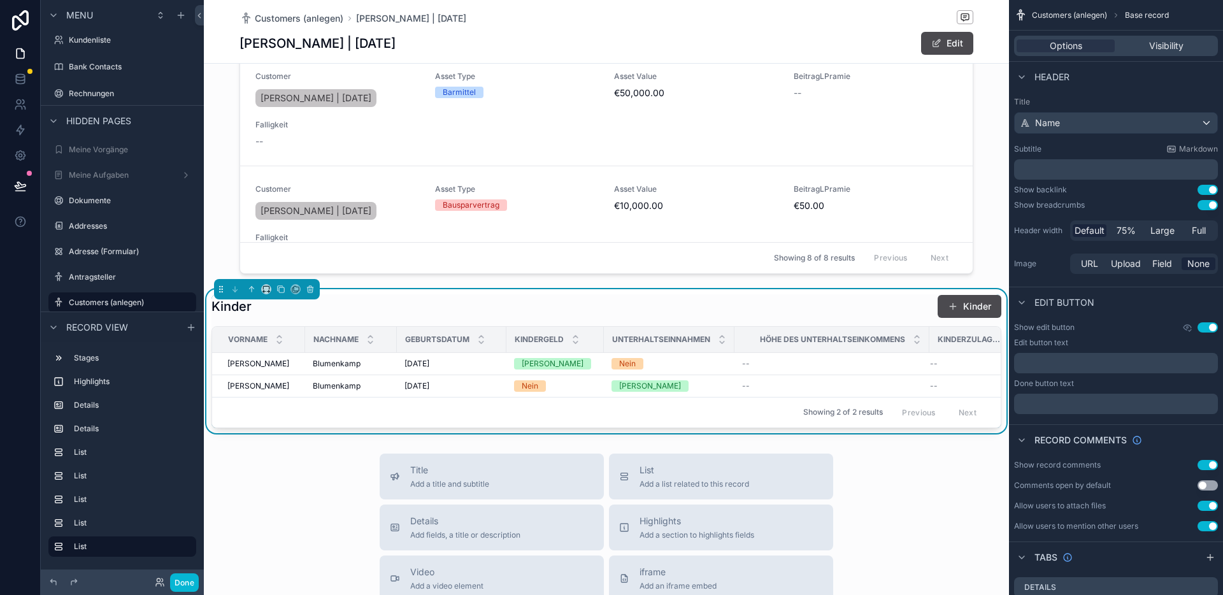
click at [983, 310] on button "Kinder" at bounding box center [970, 306] width 64 height 23
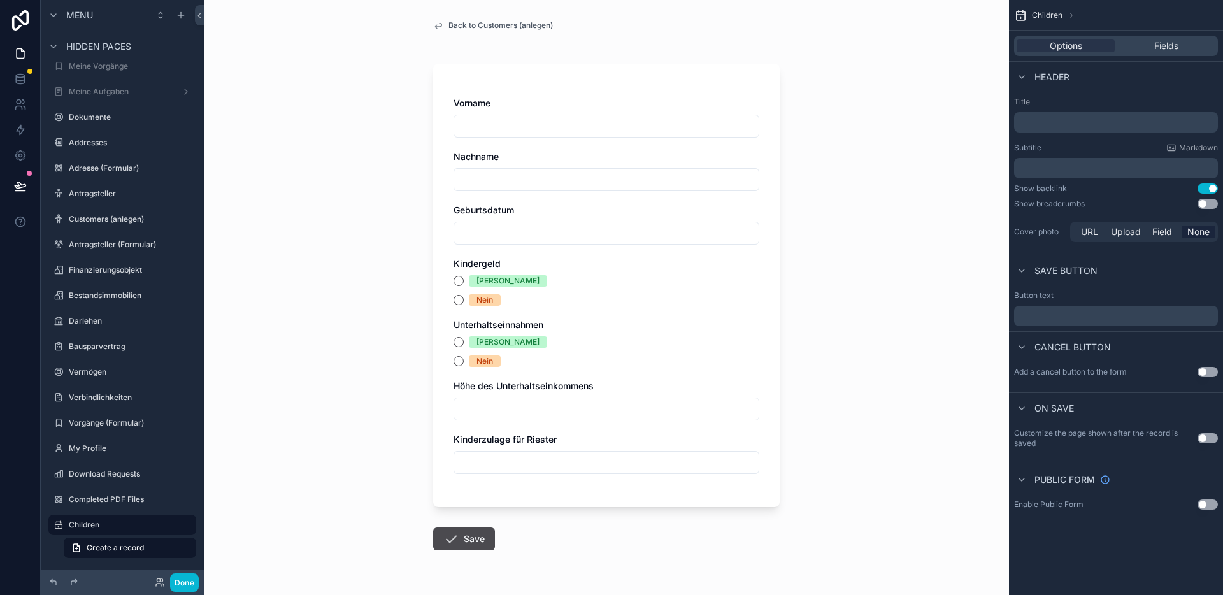
click at [511, 50] on div "Back to Customers (anlegen) Vorname Nachname Geburtsdatum Kindergeld Ja Nein Un…" at bounding box center [606, 316] width 367 height 632
click at [1102, 126] on p "﻿" at bounding box center [1117, 122] width 196 height 13
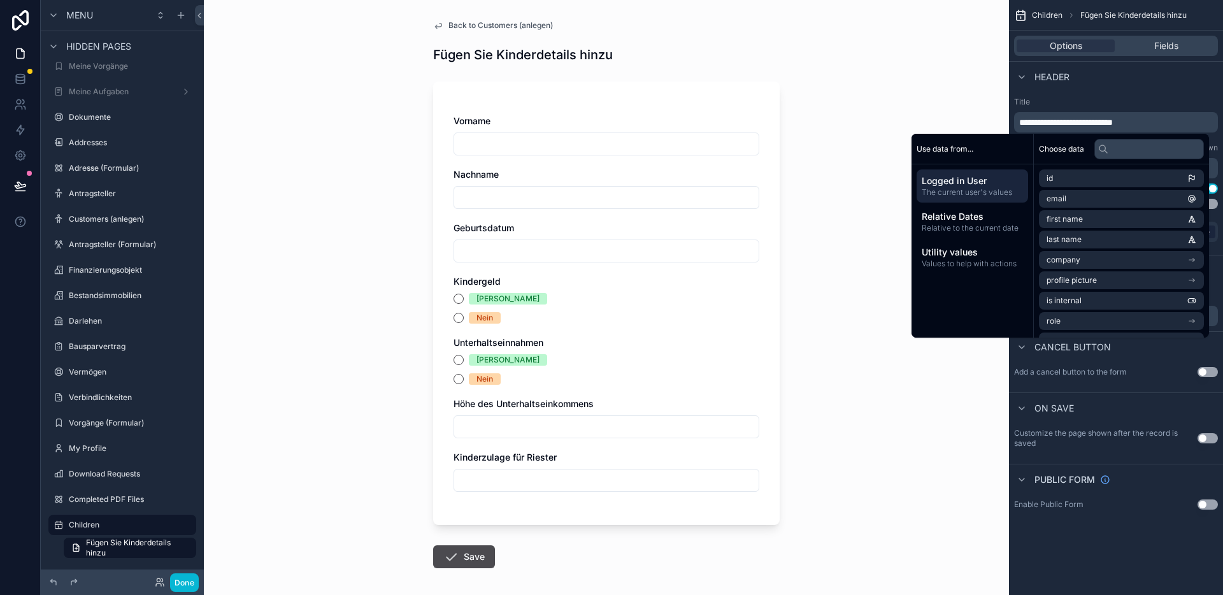
click at [863, 55] on div "Back to Customers (anlegen) Fügen Sie Kinderdetails hinzu Vorname Nachname Gebu…" at bounding box center [606, 297] width 805 height 595
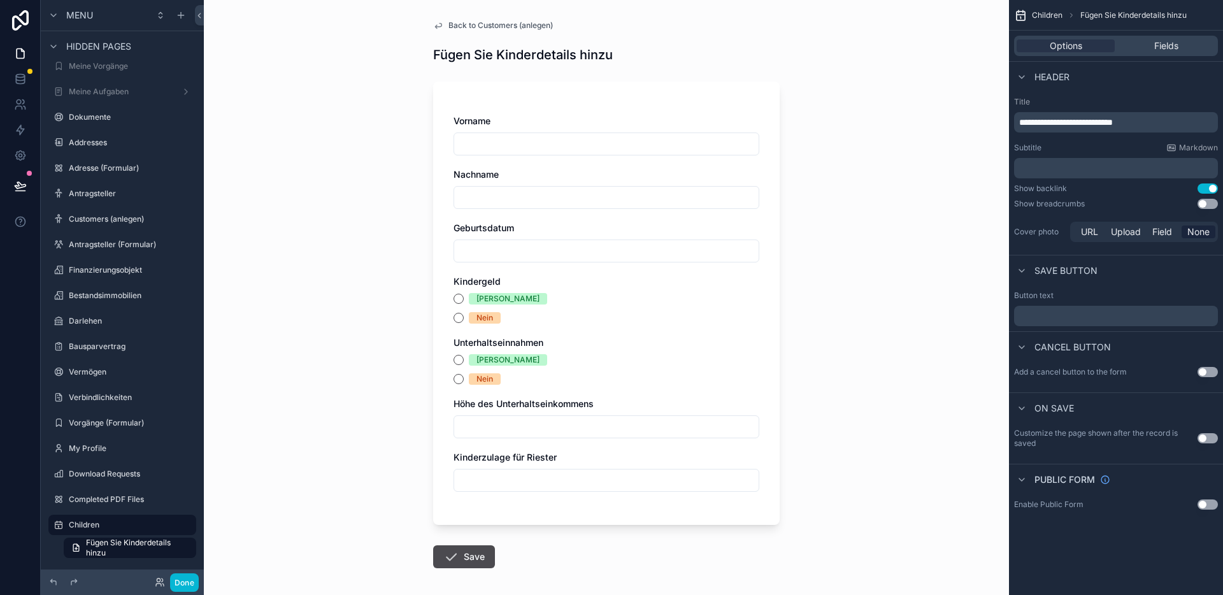
click at [484, 22] on span "Back to Customers (anlegen)" at bounding box center [500, 25] width 104 height 10
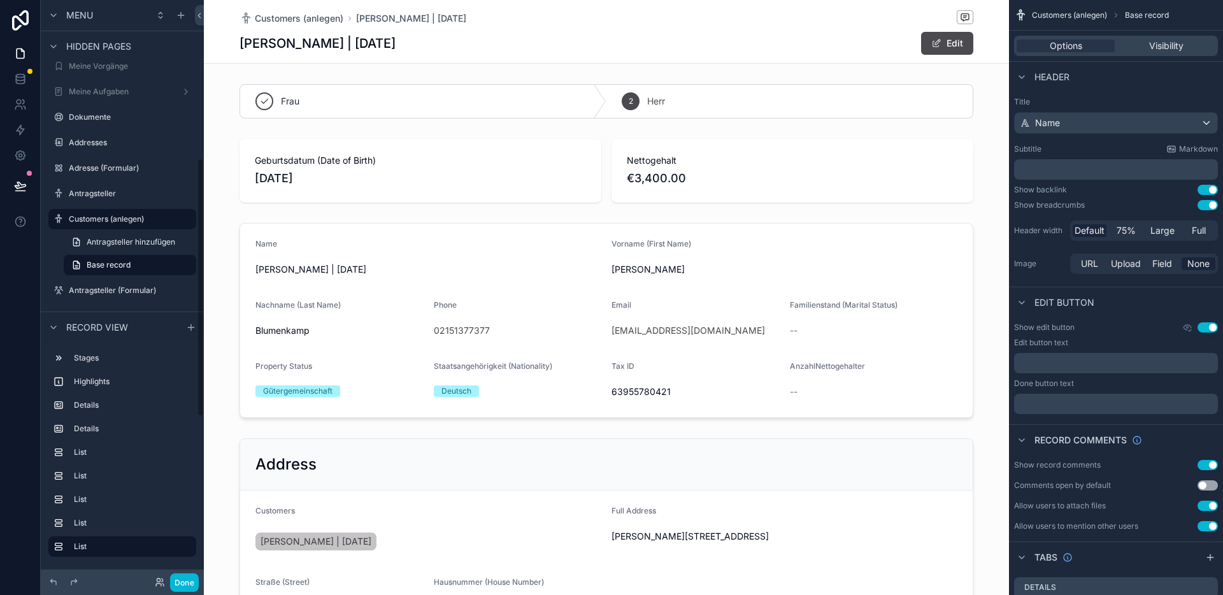
scroll to position [354, 0]
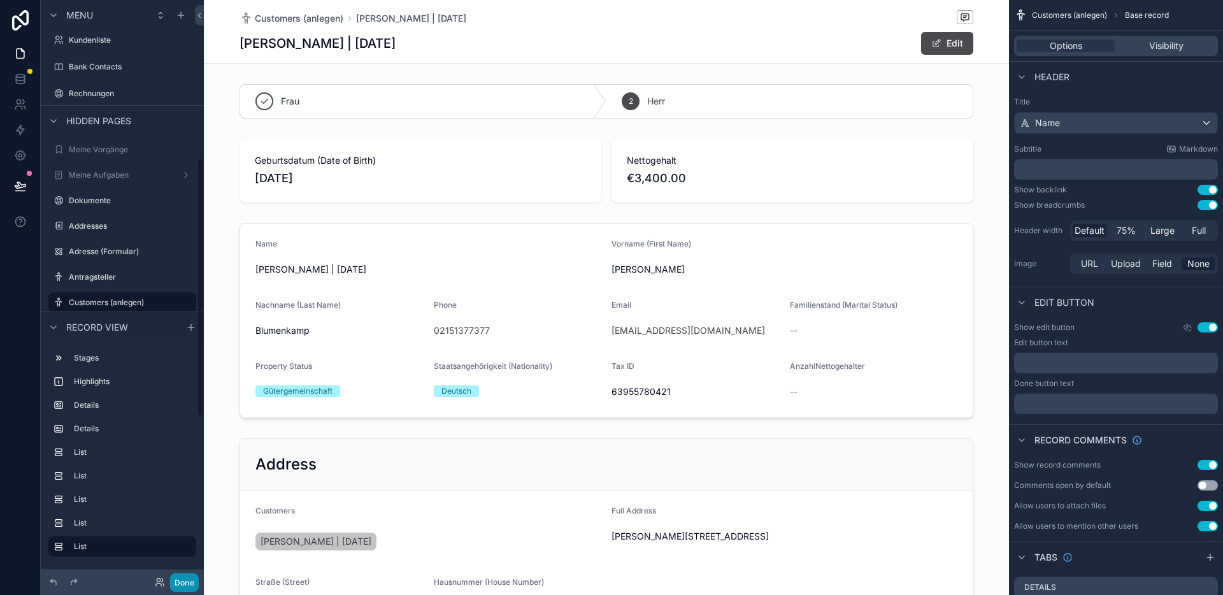
click at [194, 580] on button "Done" at bounding box center [184, 582] width 29 height 18
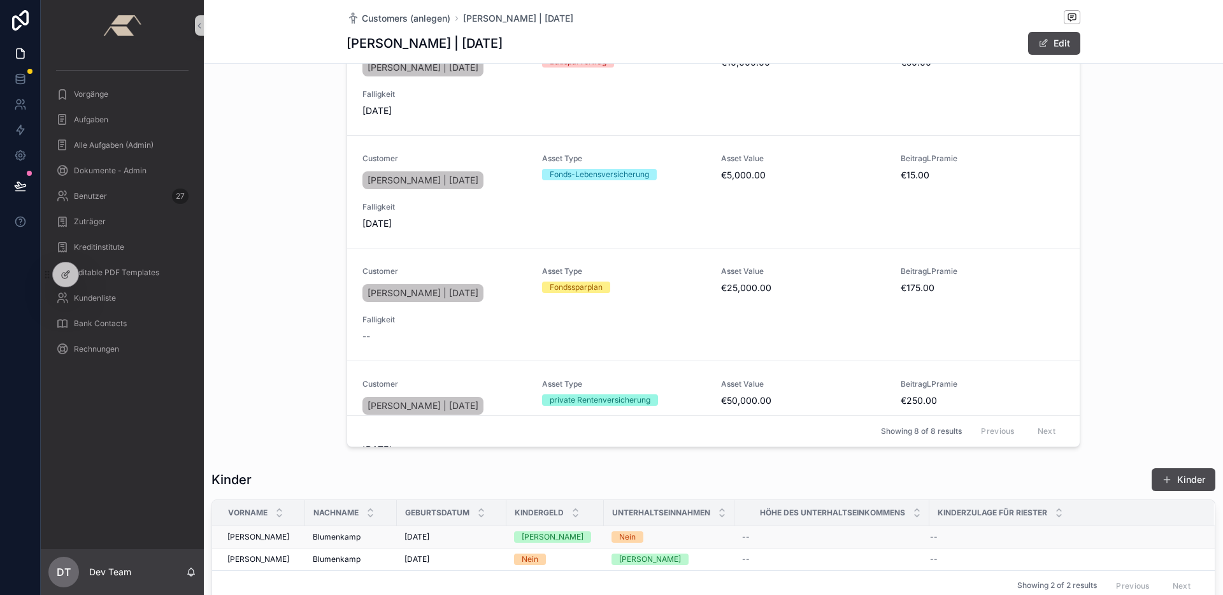
scroll to position [1312, 0]
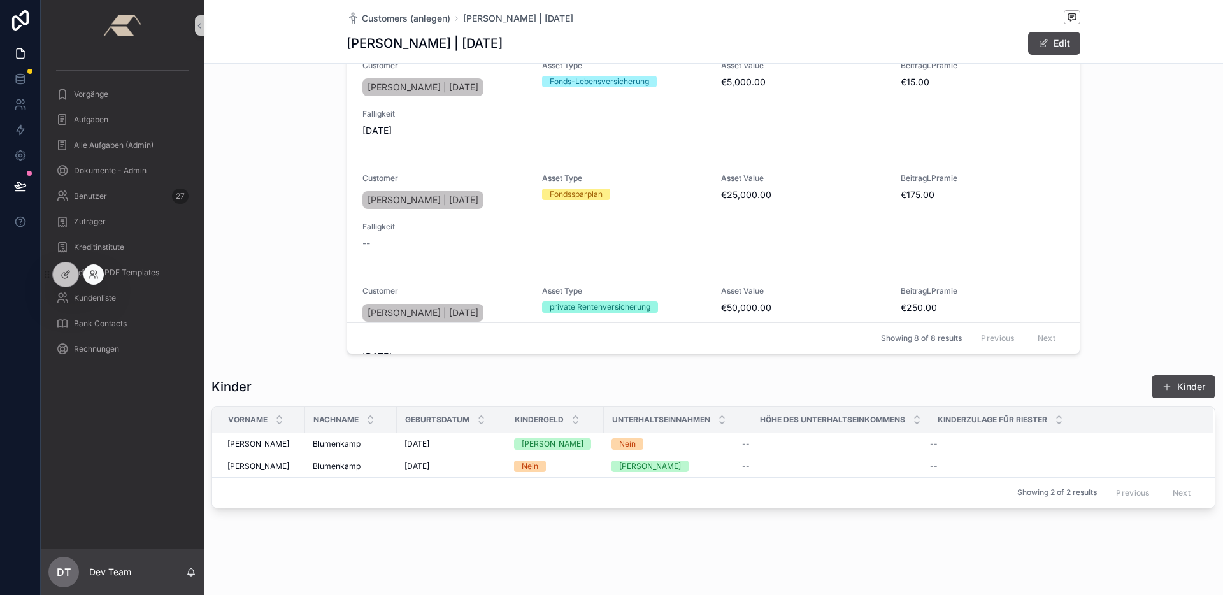
click at [77, 283] on div at bounding box center [60, 274] width 37 height 25
click at [72, 278] on div at bounding box center [65, 274] width 25 height 24
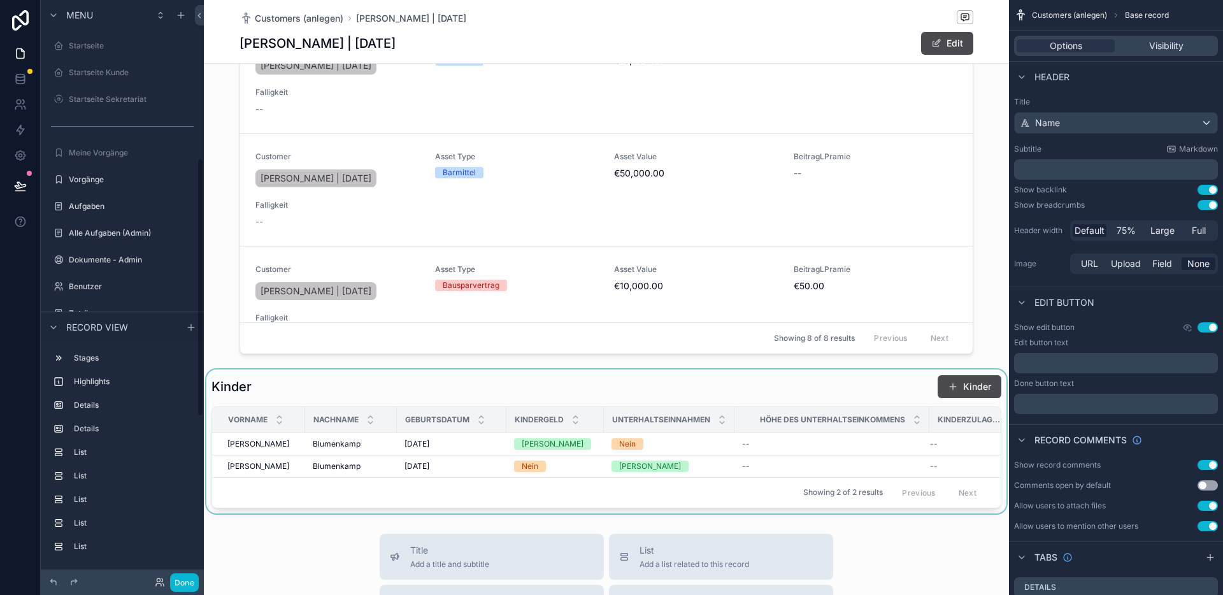
scroll to position [354, 0]
click at [827, 401] on div "scrollable content" at bounding box center [606, 441] width 805 height 144
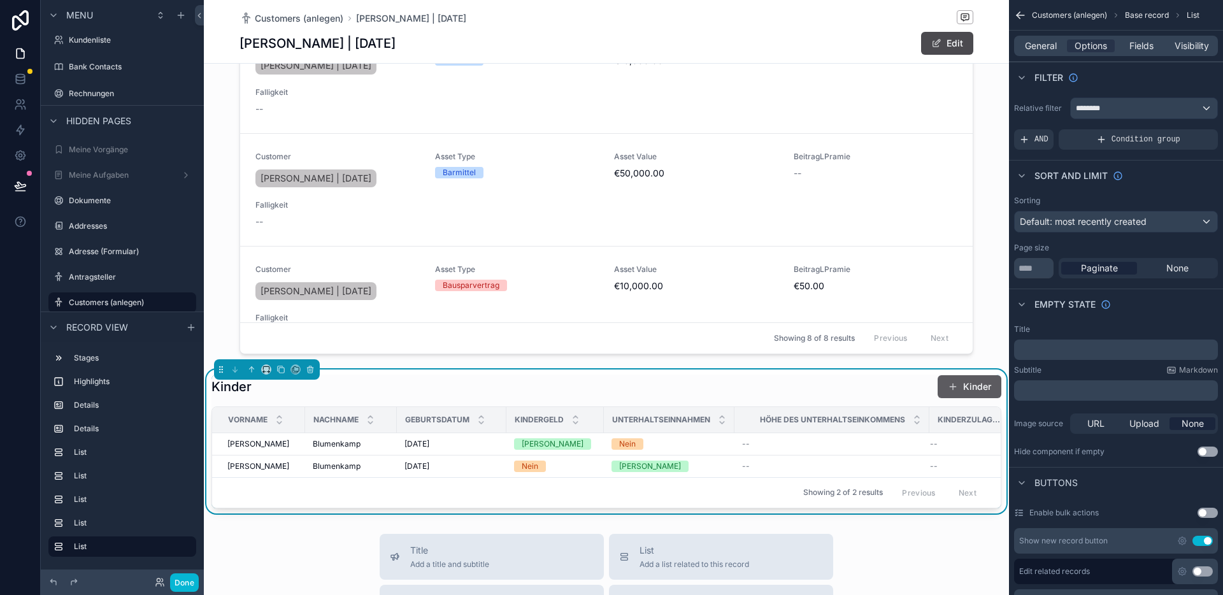
click at [954, 389] on button "Kinder" at bounding box center [970, 386] width 64 height 23
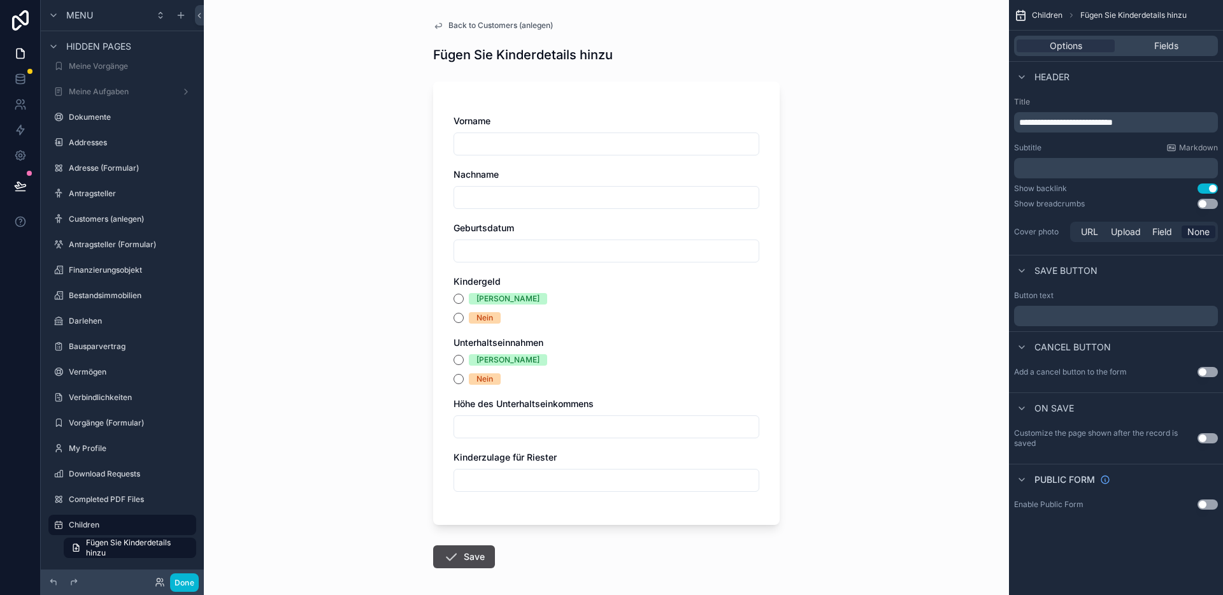
click at [538, 475] on input "scrollable content" at bounding box center [606, 480] width 304 height 18
drag, startPoint x: 371, startPoint y: 434, endPoint x: 431, endPoint y: 1, distance: 437.3
click at [371, 434] on div "Back to Customers (anlegen) Fügen Sie Kinderdetails hinzu Vorname Nachname Gebu…" at bounding box center [606, 297] width 805 height 595
click at [497, 20] on span "Back to Customers (anlegen)" at bounding box center [500, 25] width 104 height 10
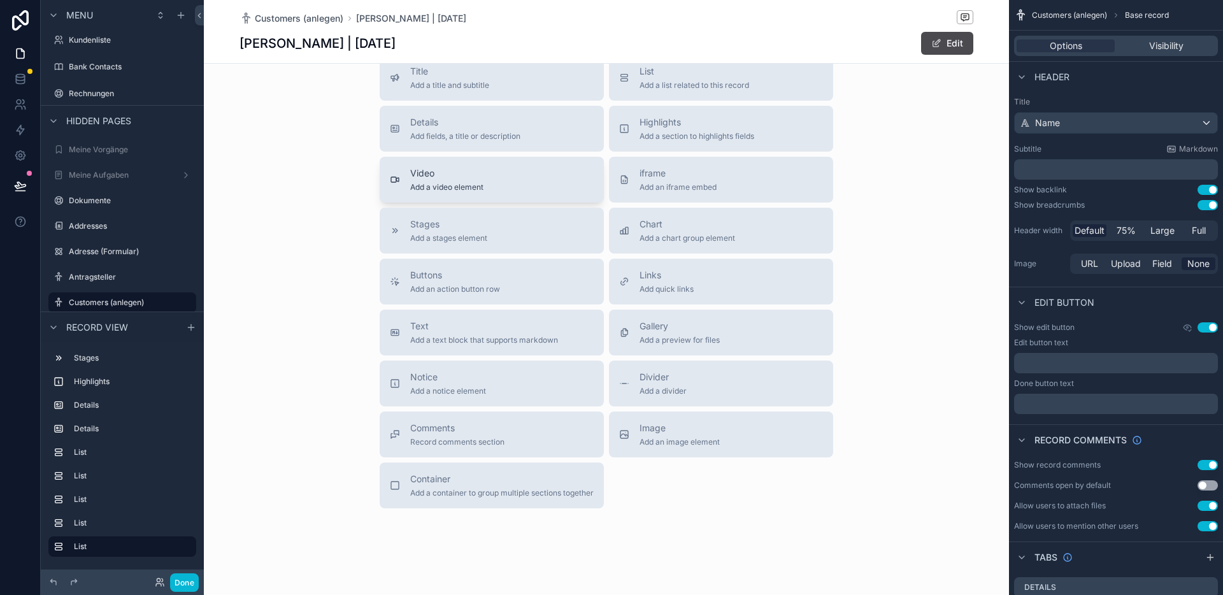
scroll to position [1816, 0]
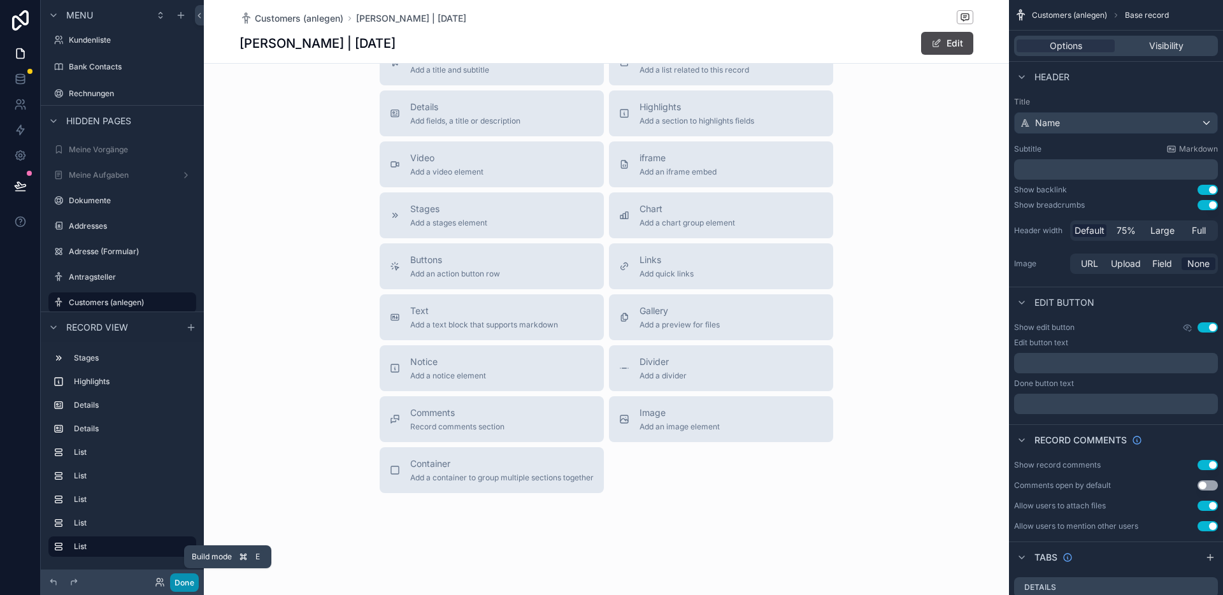
click at [183, 583] on button "Done" at bounding box center [184, 582] width 29 height 18
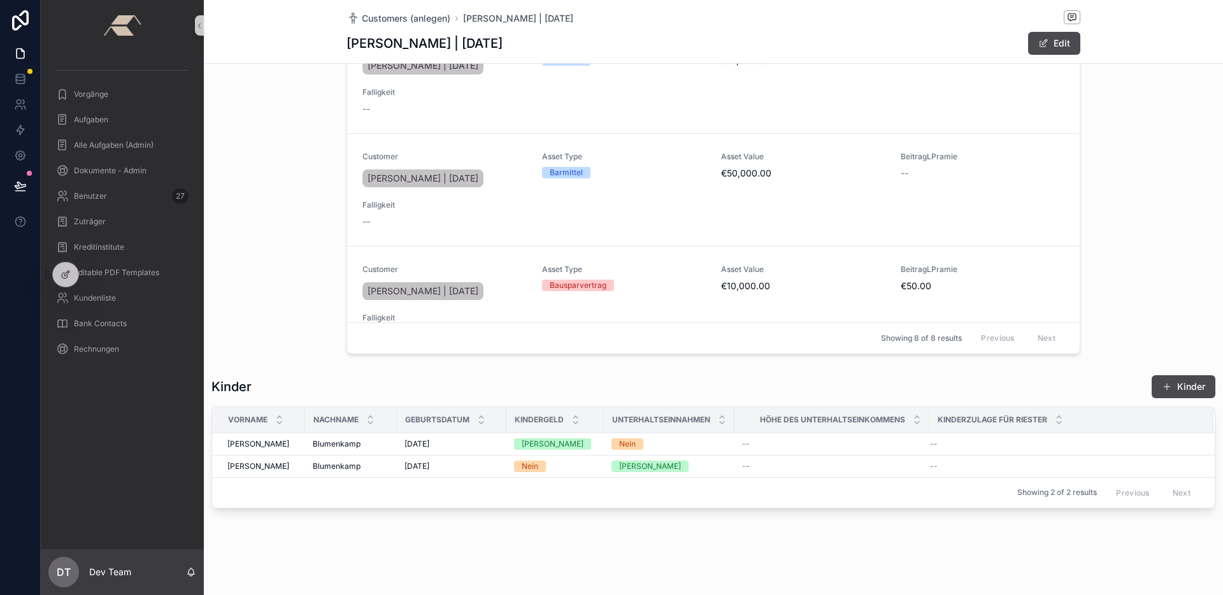
scroll to position [1312, 0]
click at [1164, 390] on button "Kinder" at bounding box center [1184, 386] width 64 height 23
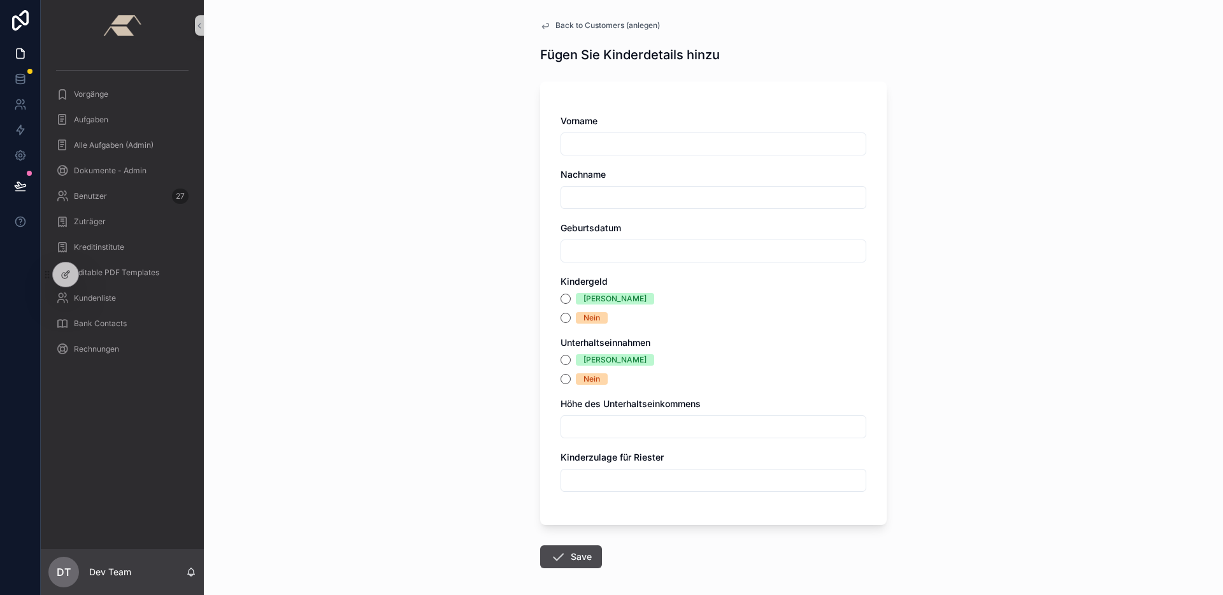
click at [381, 254] on div "Back to Customers (anlegen) Fügen Sie Kinderdetails hinzu Vorname Nachname Gebu…" at bounding box center [713, 297] width 1019 height 595
click at [71, 274] on div at bounding box center [65, 274] width 25 height 24
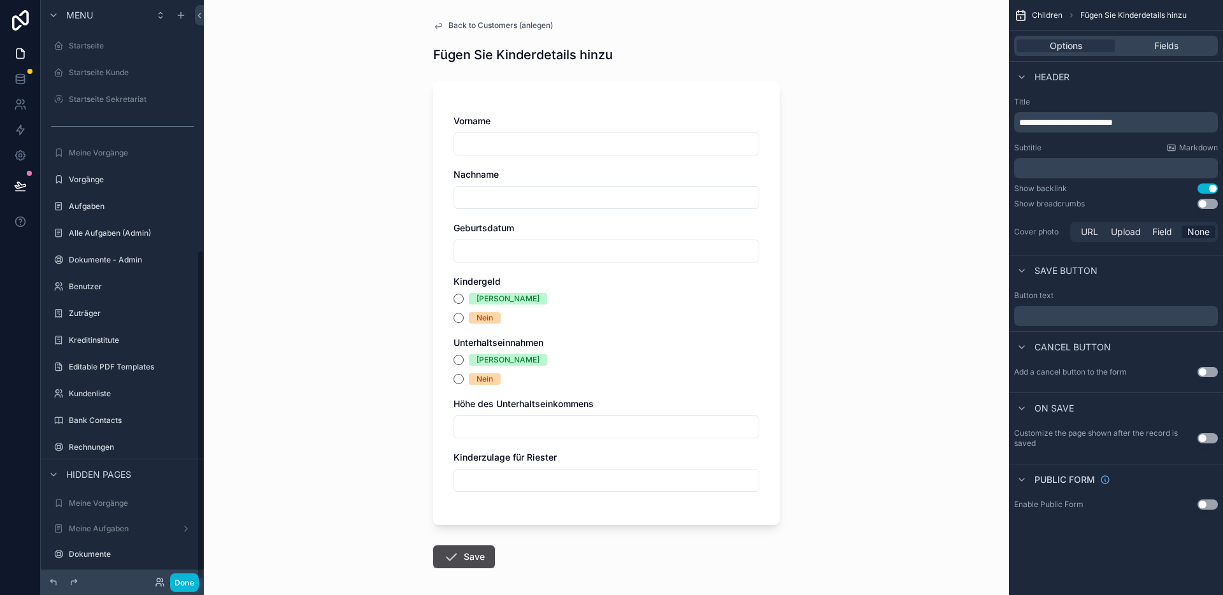
scroll to position [437, 0]
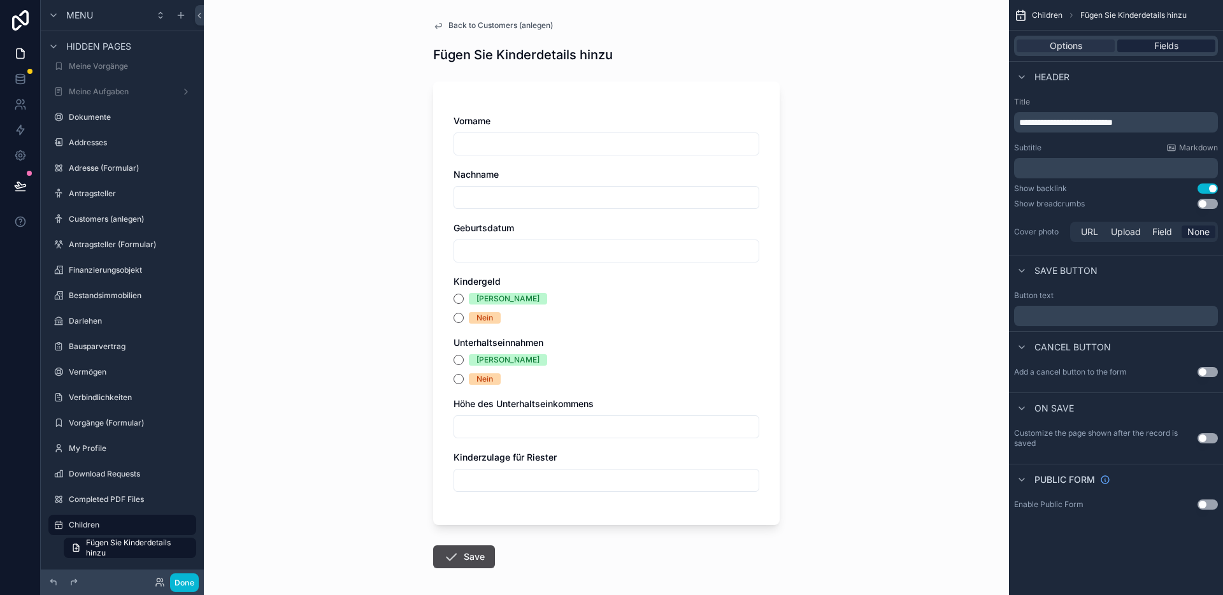
click at [1136, 43] on div "Options Fields" at bounding box center [1116, 46] width 204 height 20
click at [1160, 47] on span "Fields" at bounding box center [1166, 45] width 24 height 13
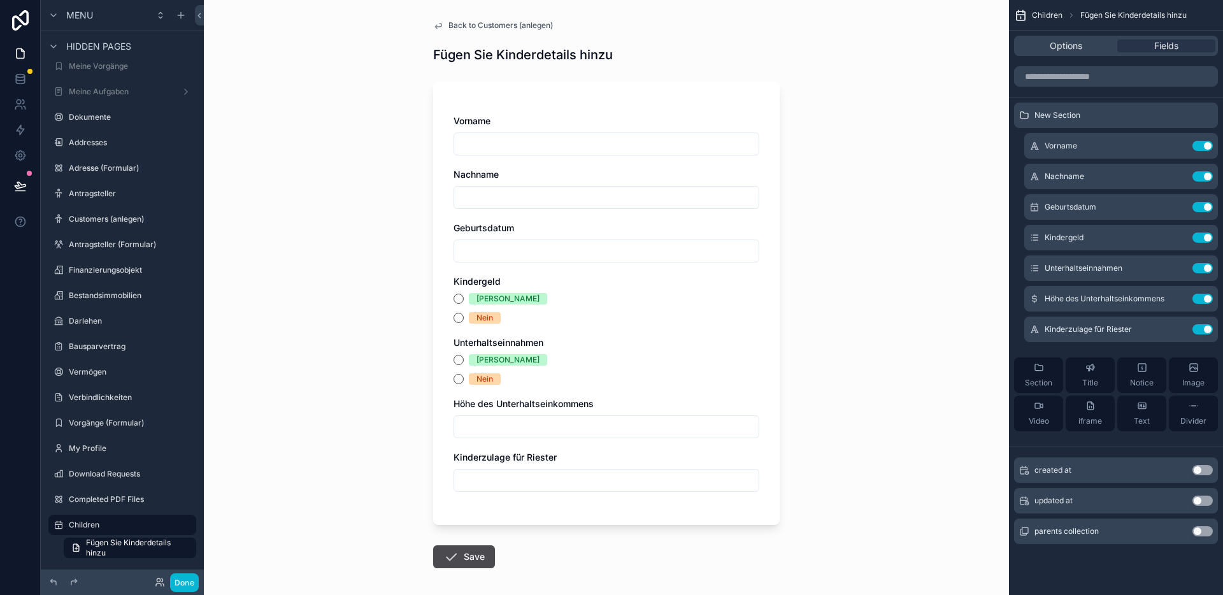
click at [1200, 529] on button "Use setting" at bounding box center [1203, 531] width 20 height 10
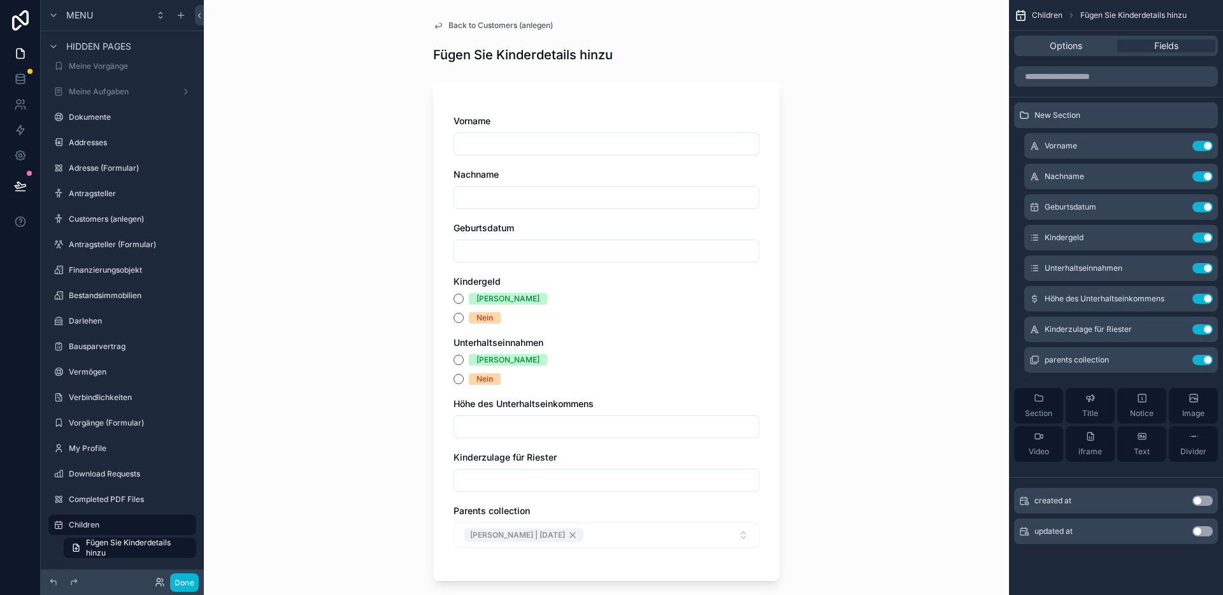
click at [654, 550] on div "Vorname Nachname Geburtsdatum Kindergeld Ja Nein Unterhaltseinnahmen Ja Nein Hö…" at bounding box center [607, 338] width 306 height 446
click at [655, 540] on div "[PERSON_NAME] | [DATE]" at bounding box center [607, 534] width 306 height 25
click at [567, 535] on div "[PERSON_NAME] | [DATE]" at bounding box center [607, 534] width 306 height 25
click at [1205, 360] on button "Use setting" at bounding box center [1203, 360] width 20 height 10
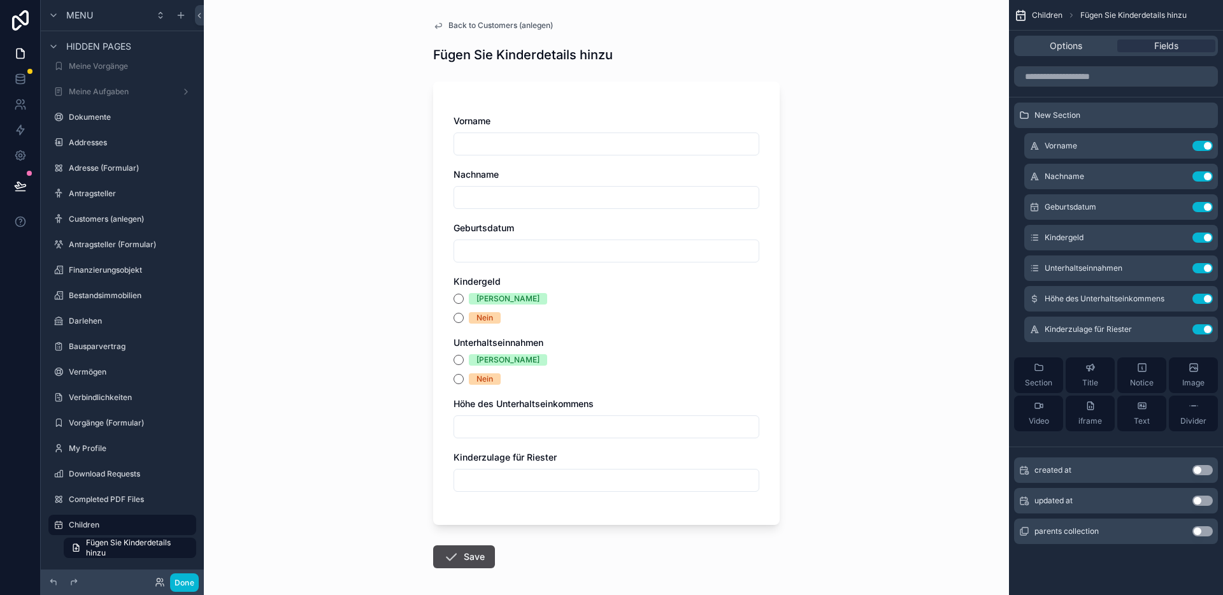
click at [521, 21] on span "Back to Customers (anlegen)" at bounding box center [500, 25] width 104 height 10
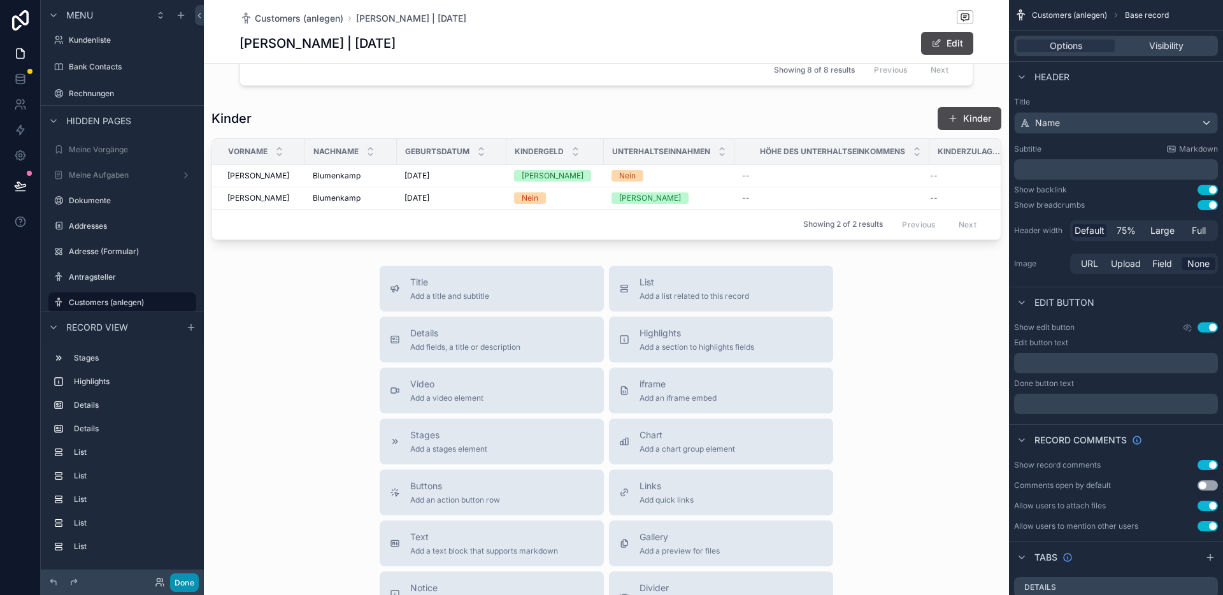
scroll to position [1600, 0]
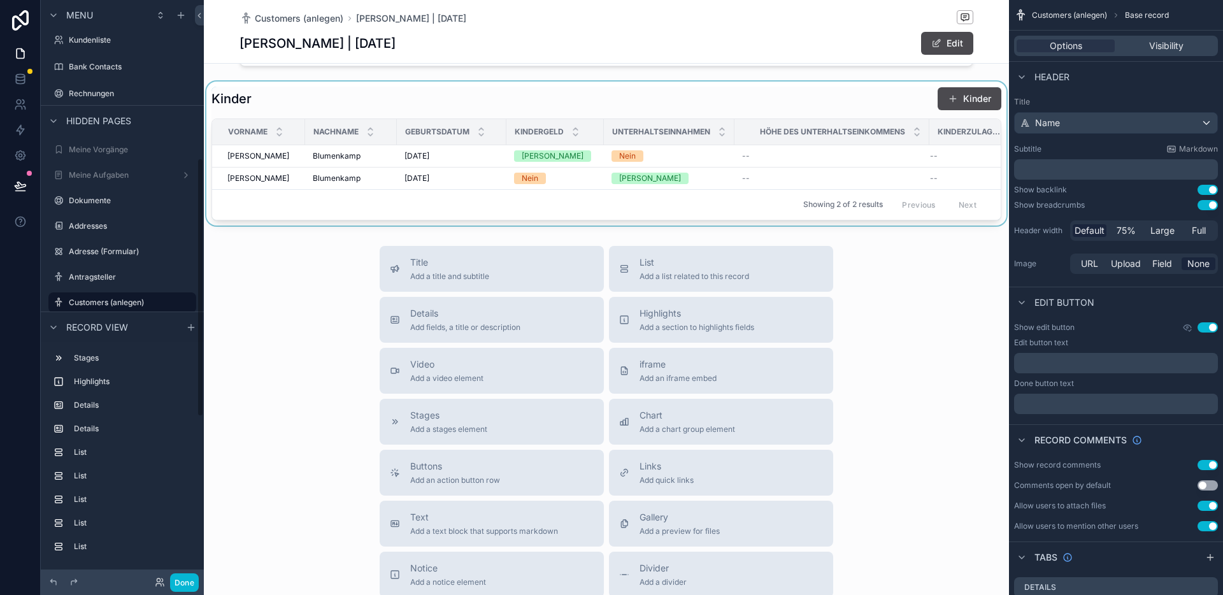
click at [792, 103] on div "scrollable content" at bounding box center [606, 154] width 805 height 144
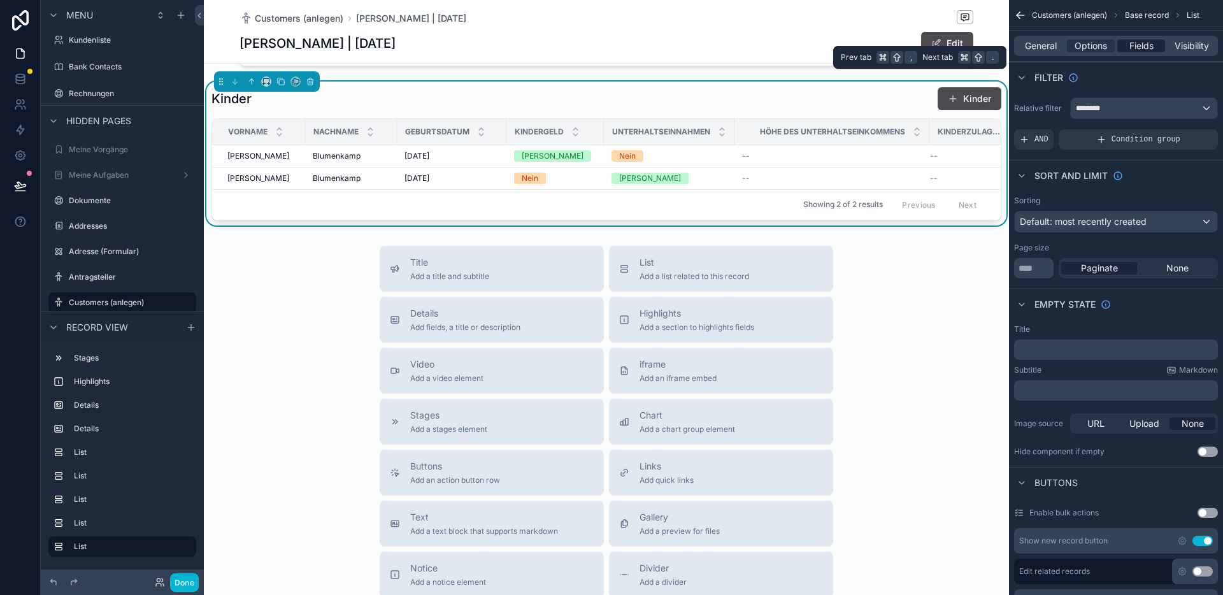
click at [1153, 46] on span "Fields" at bounding box center [1141, 45] width 24 height 13
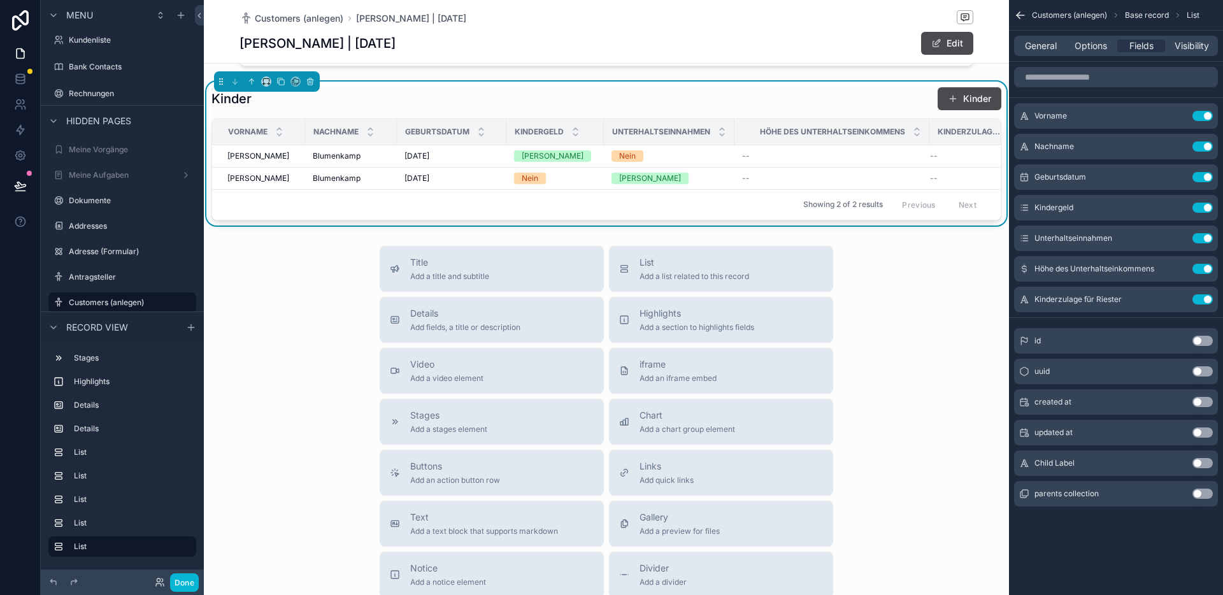
drag, startPoint x: 1203, startPoint y: 496, endPoint x: 1057, endPoint y: 385, distance: 183.2
click at [1203, 496] on button "Use setting" at bounding box center [1203, 494] width 20 height 10
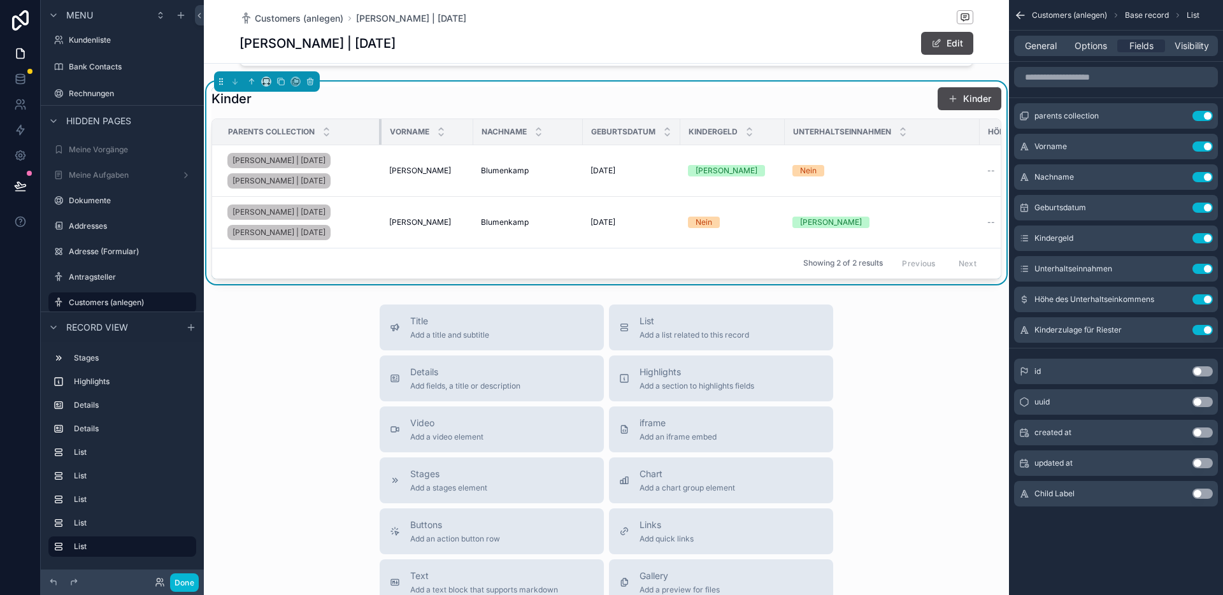
drag, startPoint x: 337, startPoint y: 135, endPoint x: 413, endPoint y: 134, distance: 76.4
click at [413, 134] on tr "Parents collection Vorname Nachname Geburtsdatum Kindergeld Unterhaltseinnahmen…" at bounding box center [733, 132] width 1042 height 26
click at [1175, 117] on icon "scrollable content" at bounding box center [1177, 116] width 10 height 10
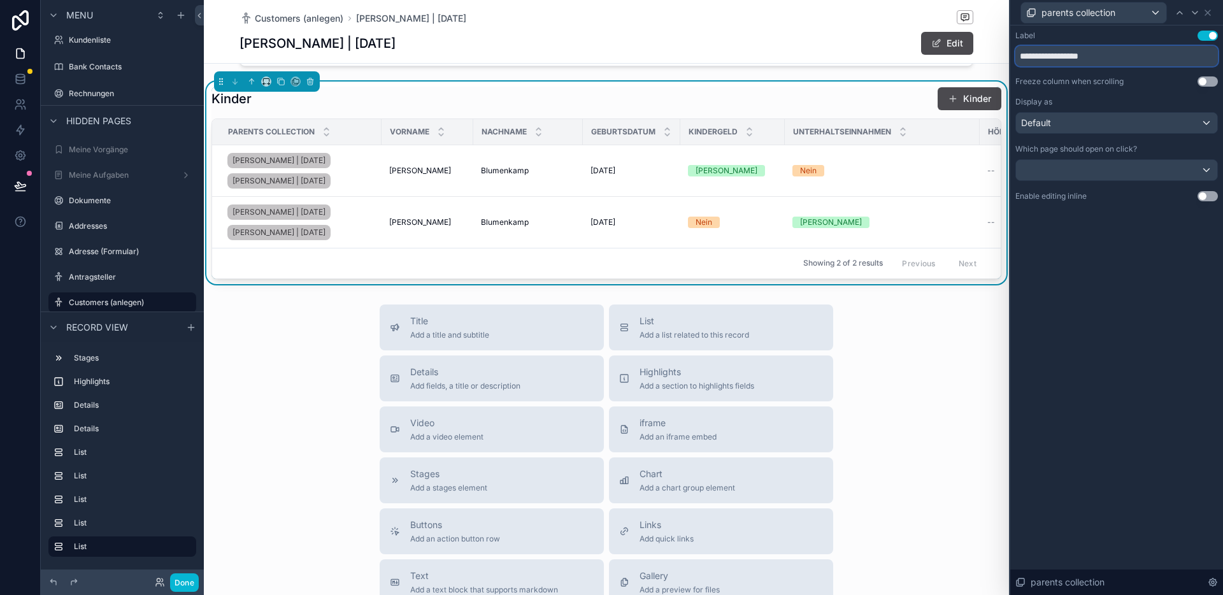
click at [1100, 61] on input "**********" at bounding box center [1116, 56] width 203 height 20
paste input "text"
type input "******"
click at [1210, 199] on button "Use setting" at bounding box center [1208, 196] width 20 height 10
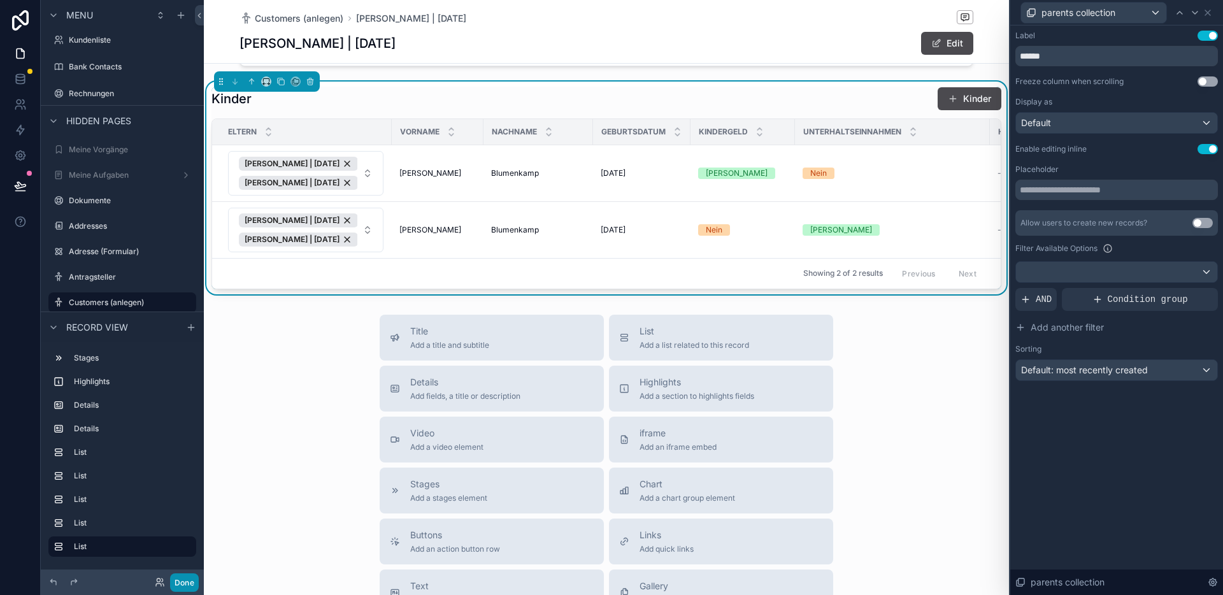
click at [183, 582] on button "Done" at bounding box center [184, 582] width 29 height 18
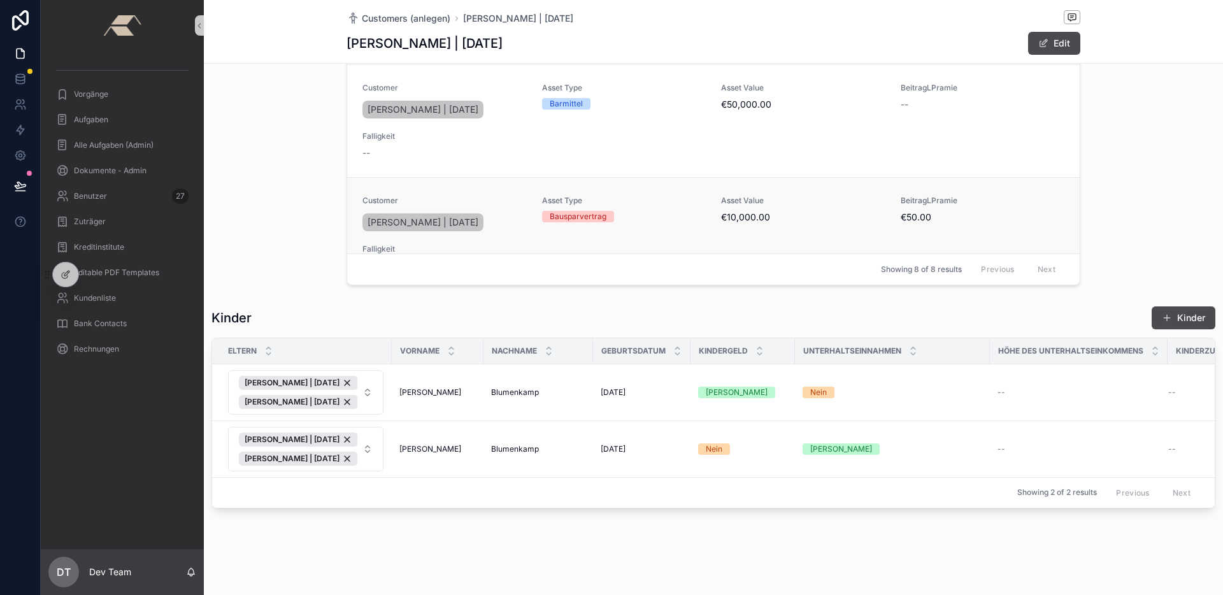
scroll to position [1391, 0]
click at [368, 384] on button "[PERSON_NAME] | [DATE] [PERSON_NAME] | [DATE]" at bounding box center [305, 392] width 155 height 45
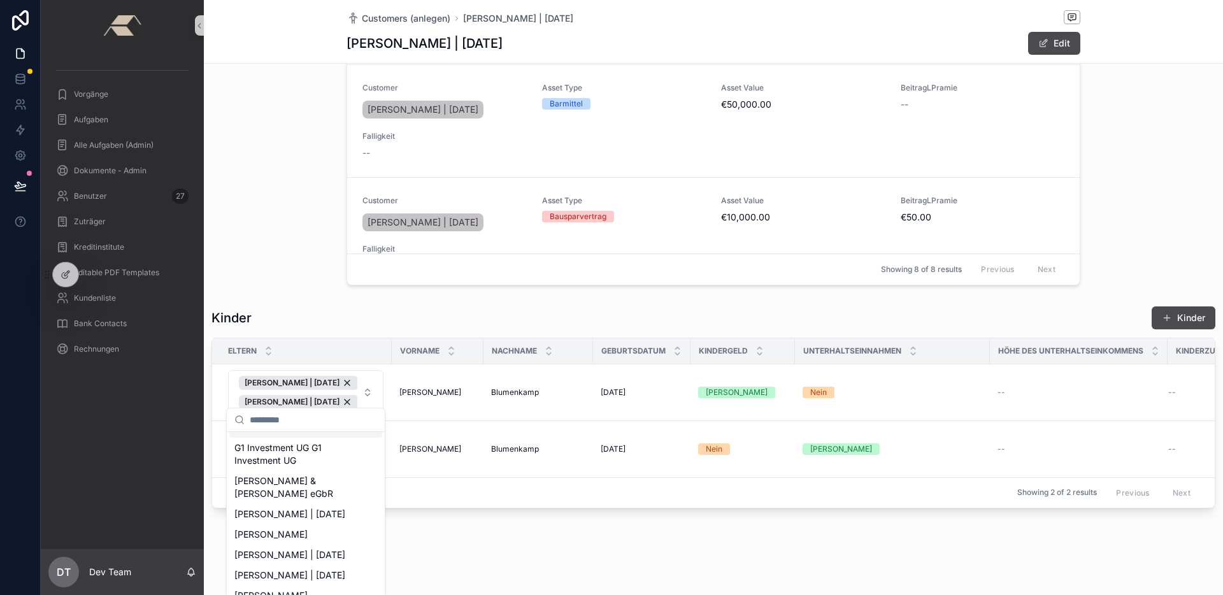
scroll to position [0, 0]
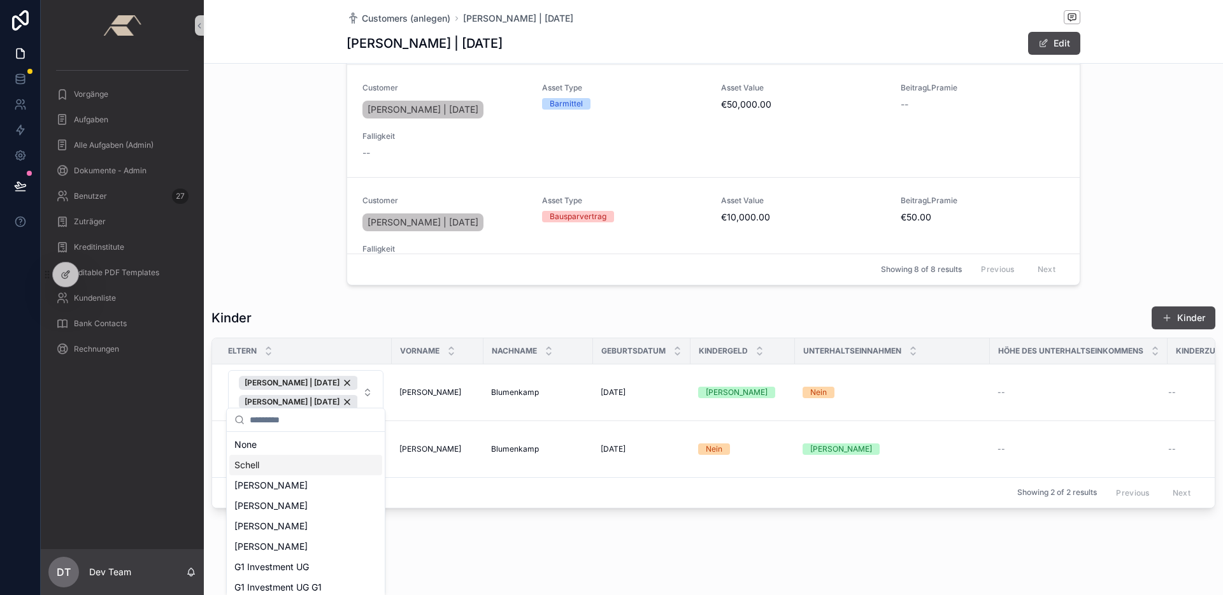
click at [287, 469] on div "Schell" at bounding box center [305, 465] width 153 height 20
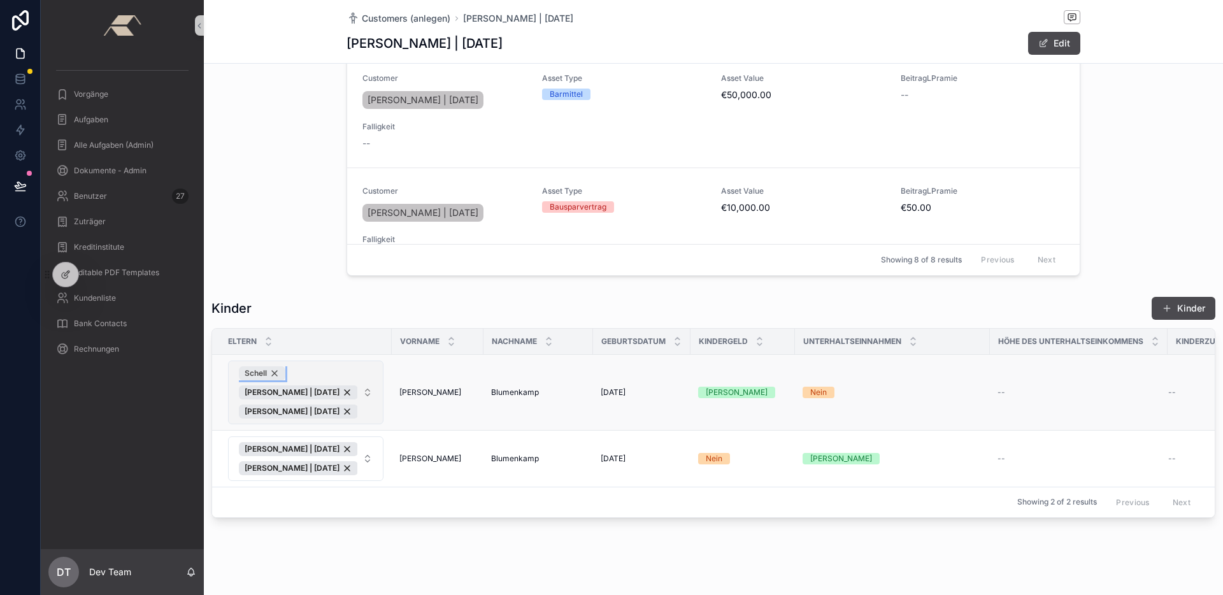
click at [275, 371] on div "Schell" at bounding box center [262, 373] width 47 height 14
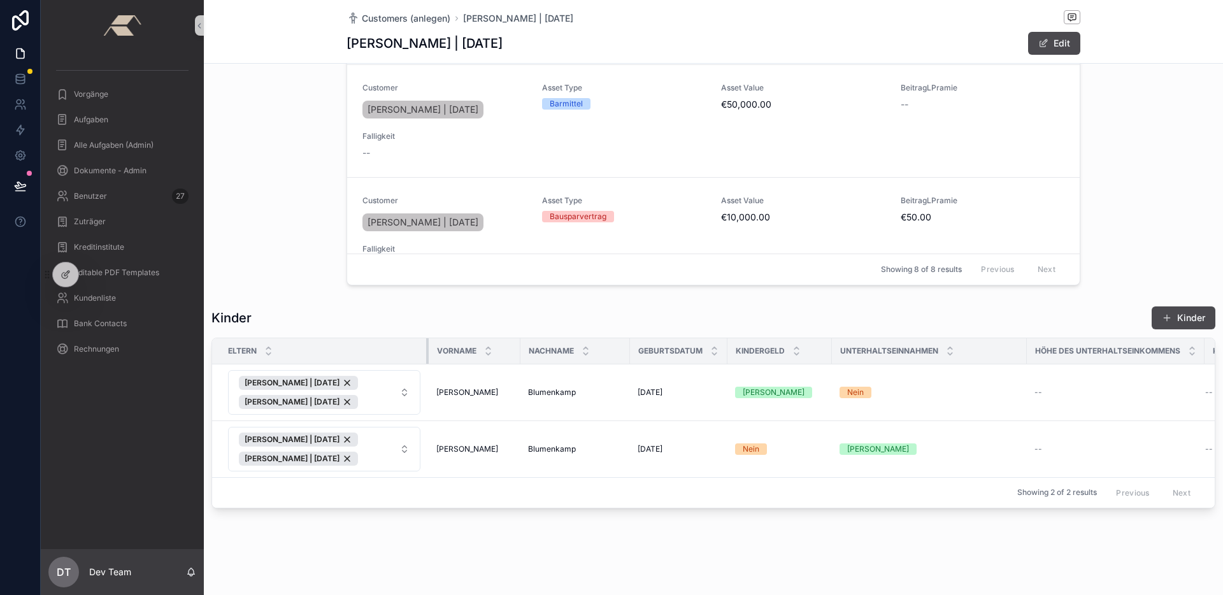
drag, startPoint x: 389, startPoint y: 352, endPoint x: 436, endPoint y: 347, distance: 47.4
click at [436, 347] on tr "Eltern Vorname Nachname Geburtsdatum Kindergeld Unterhaltseinnahmen Höhe des Un…" at bounding box center [756, 351] width 1089 height 26
click at [517, 306] on div "Kinder Kinder" at bounding box center [713, 318] width 1004 height 24
click at [358, 452] on div "[PERSON_NAME] | [DATE]" at bounding box center [298, 459] width 119 height 14
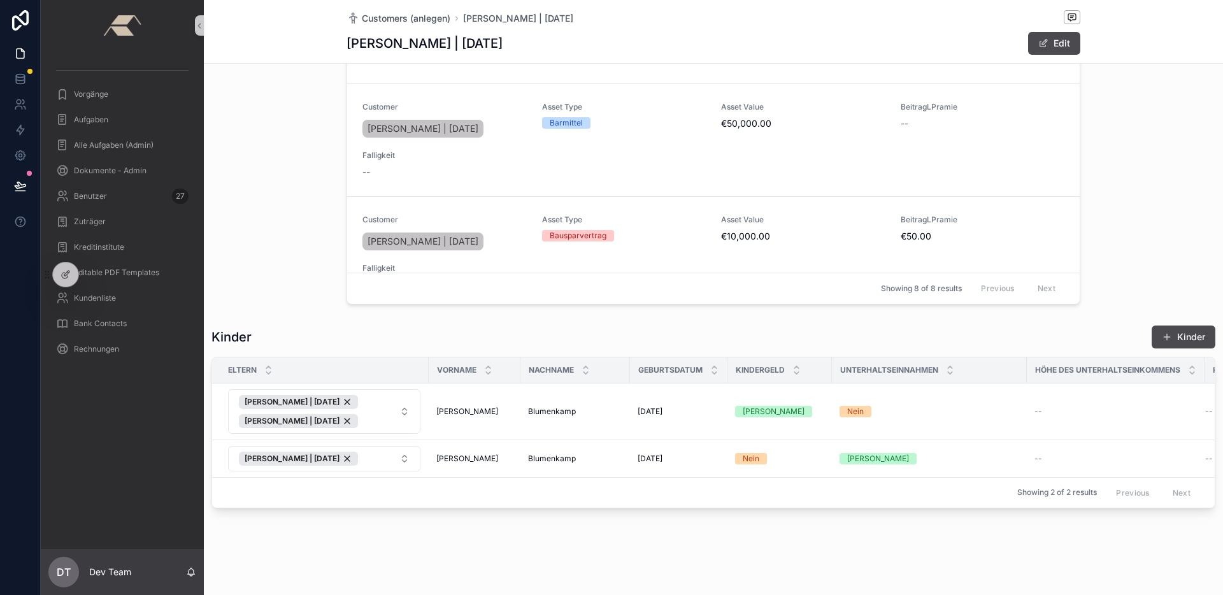
click at [368, 331] on div "Kinder Kinder" at bounding box center [713, 337] width 1004 height 24
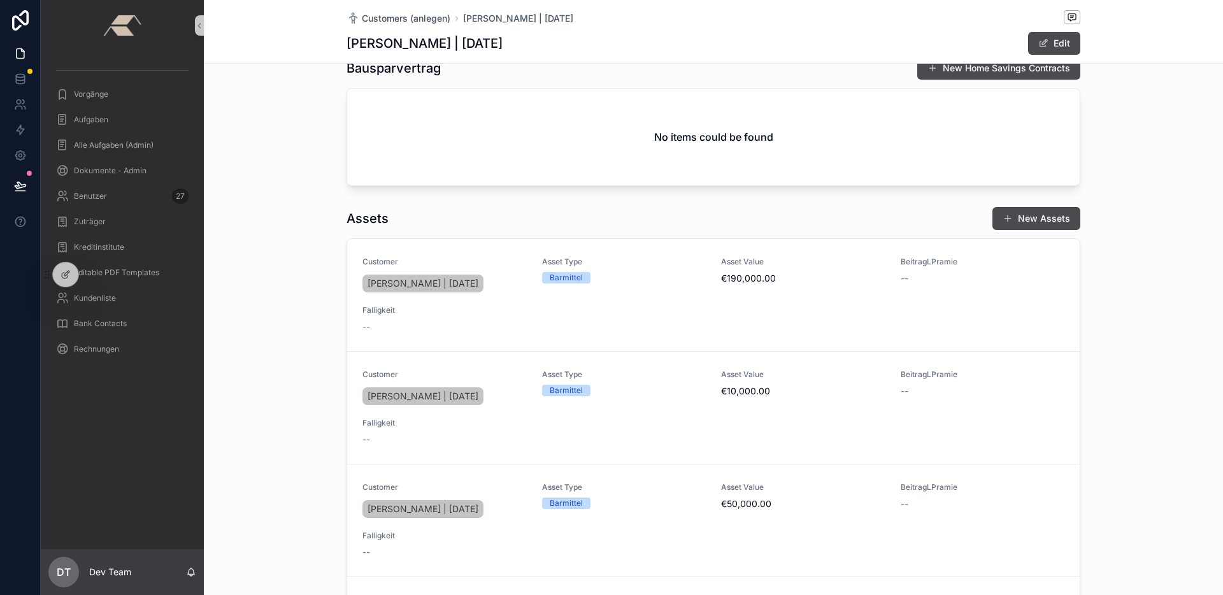
scroll to position [0, 0]
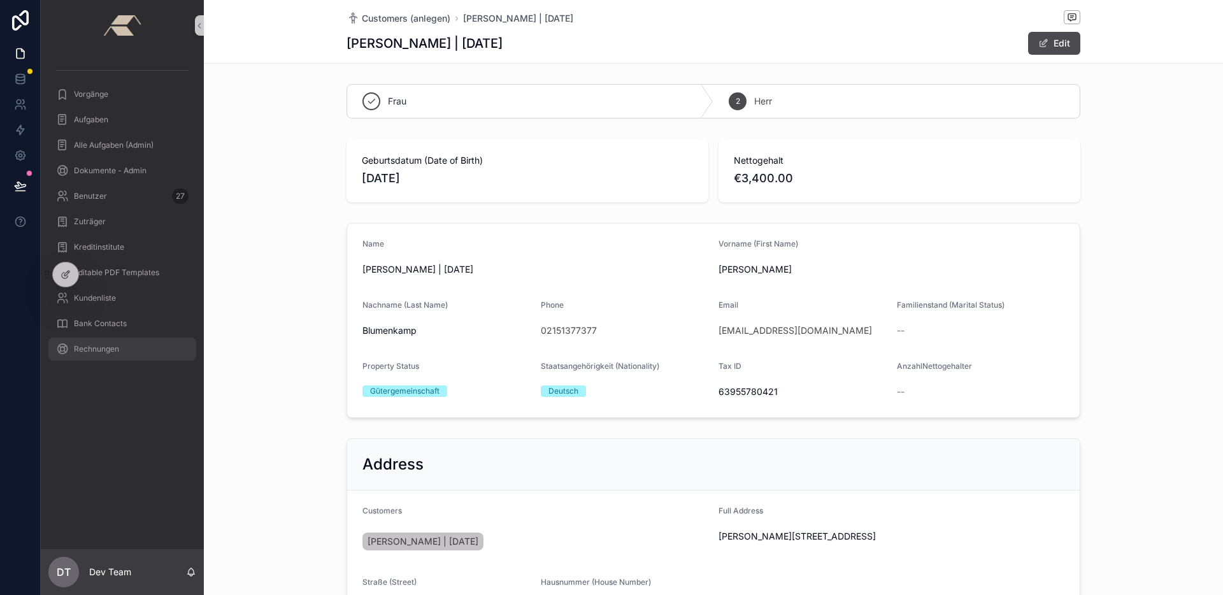
drag, startPoint x: 66, startPoint y: 273, endPoint x: 81, endPoint y: 348, distance: 76.7
click at [81, 352] on div "Vorgänge Aufgaben Alle Aufgaben (Admin) Dokumente - Admin Benutzer 27 Zuträger …" at bounding box center [632, 297] width 1182 height 595
drag, startPoint x: 89, startPoint y: 275, endPoint x: 102, endPoint y: 268, distance: 14.2
click at [103, 267] on div at bounding box center [90, 274] width 25 height 20
drag, startPoint x: 97, startPoint y: 273, endPoint x: 94, endPoint y: 250, distance: 23.2
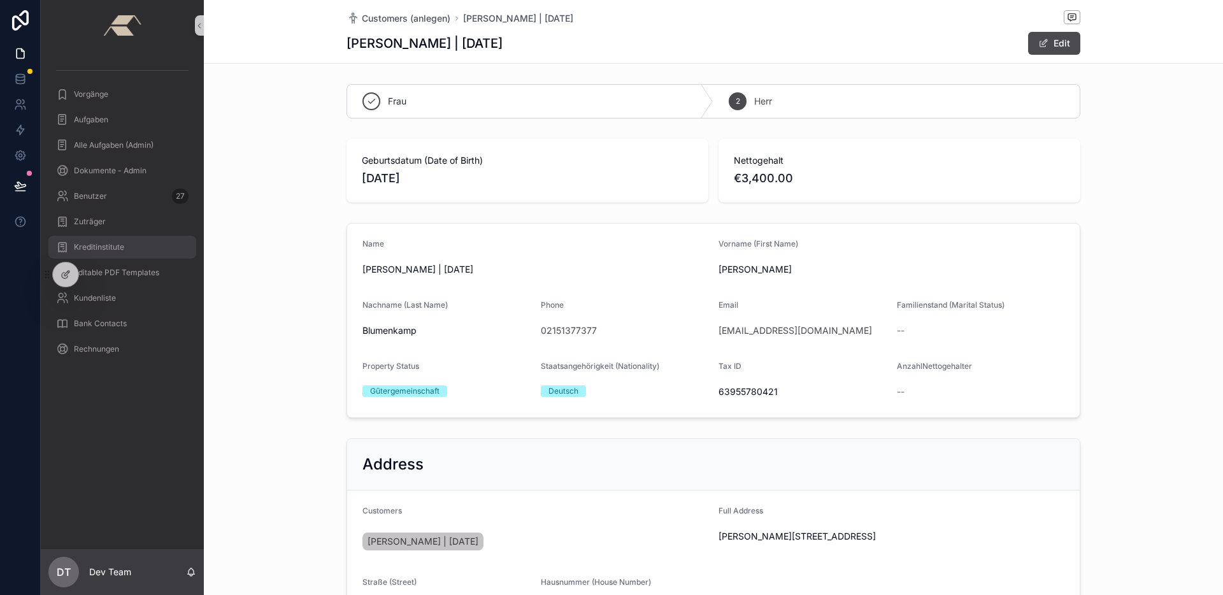
click at [95, 248] on div "Vorgänge Aufgaben Alle Aufgaben (Admin) Dokumente - Admin Benutzer 27 Zuträger …" at bounding box center [632, 297] width 1182 height 595
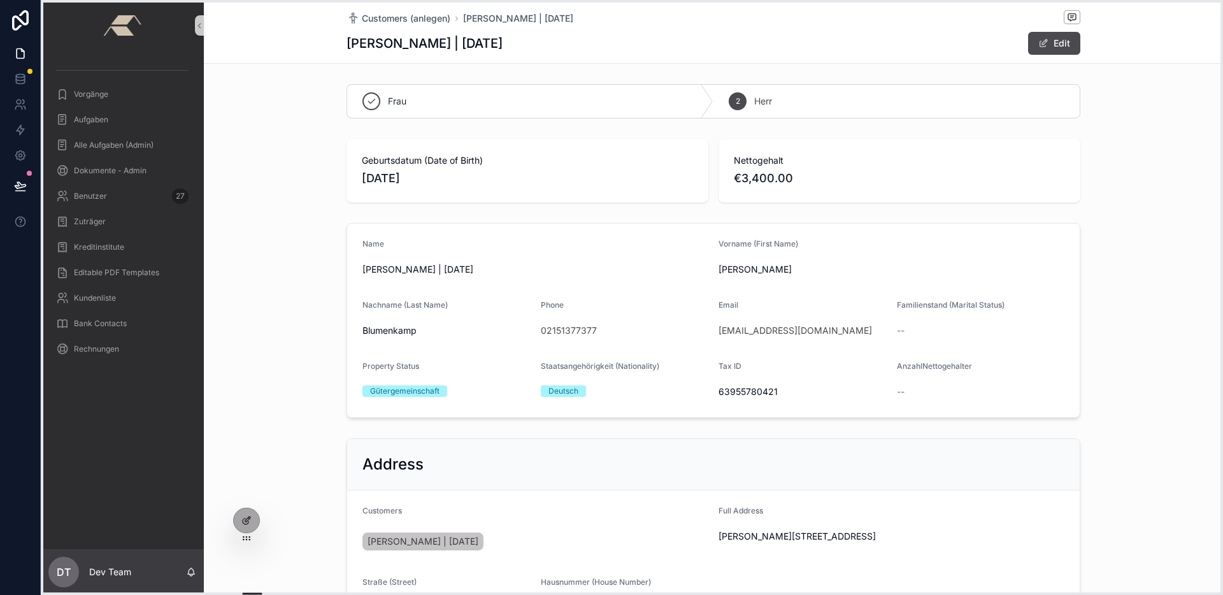
drag, startPoint x: 47, startPoint y: 276, endPoint x: 238, endPoint y: 522, distance: 311.4
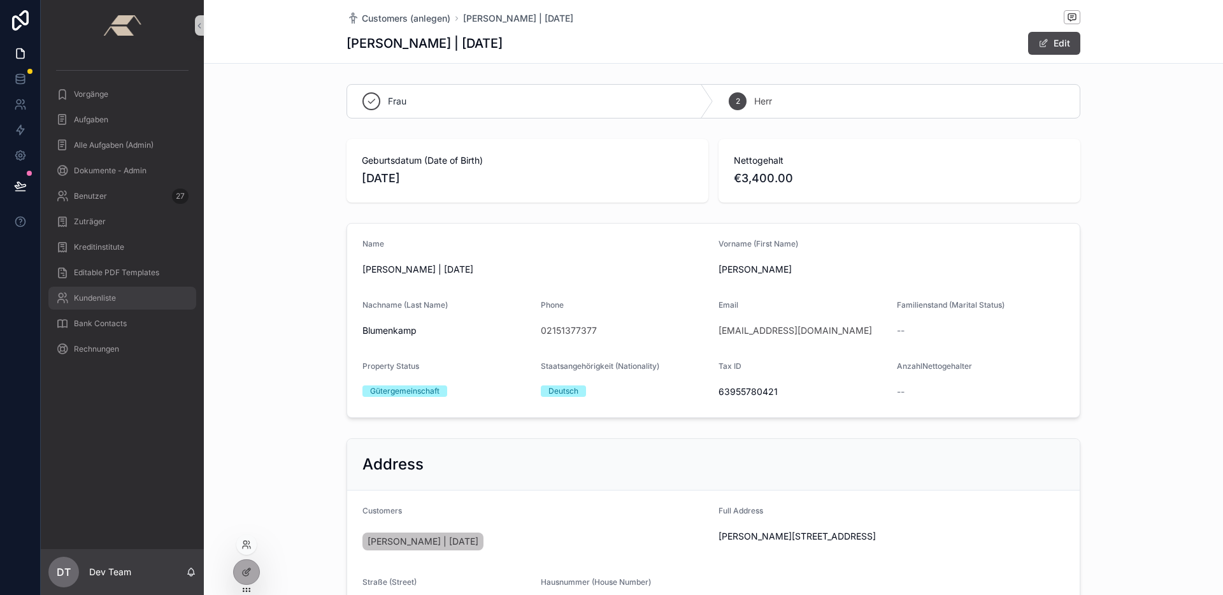
click at [115, 289] on div "Kundenliste" at bounding box center [122, 298] width 133 height 20
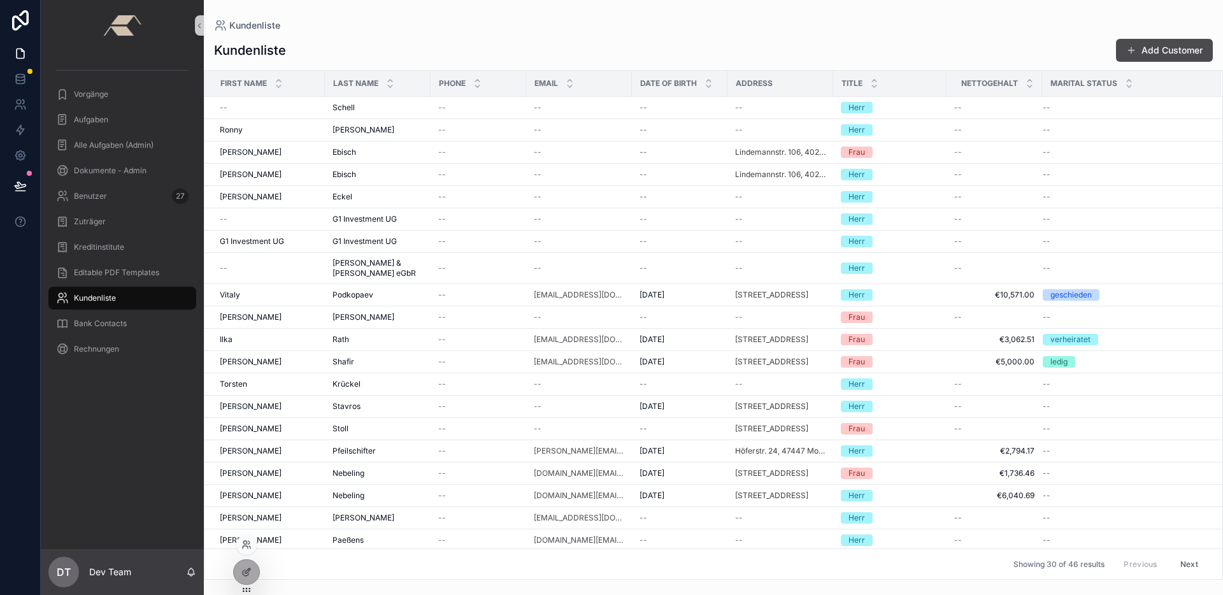
scroll to position [224, 0]
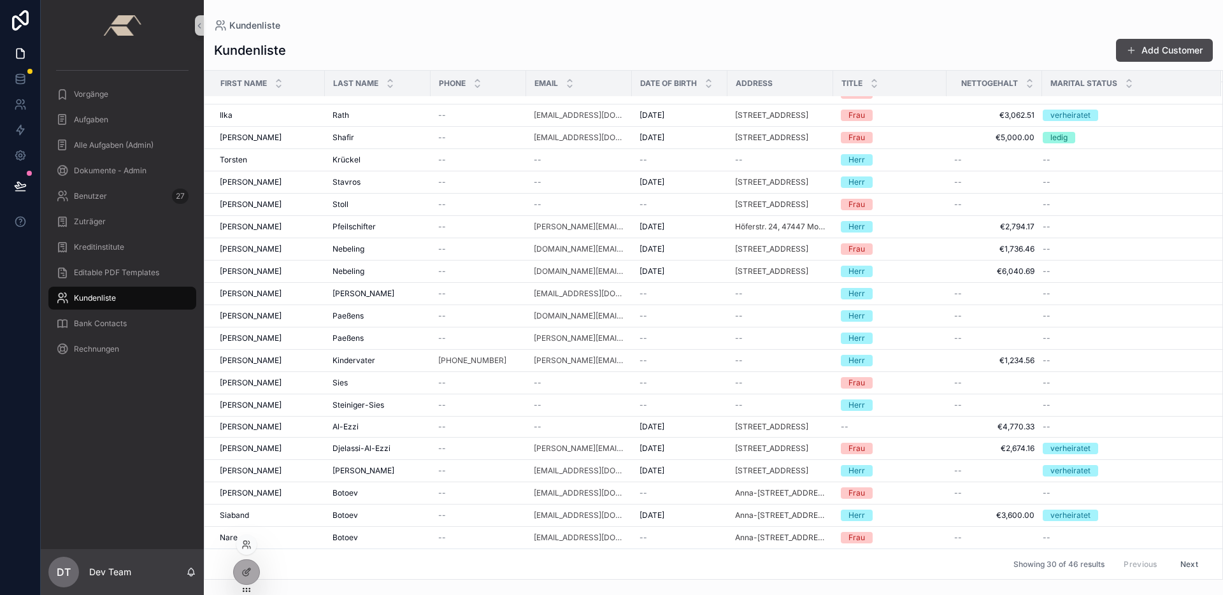
click at [1172, 563] on button "Next" at bounding box center [1189, 564] width 36 height 20
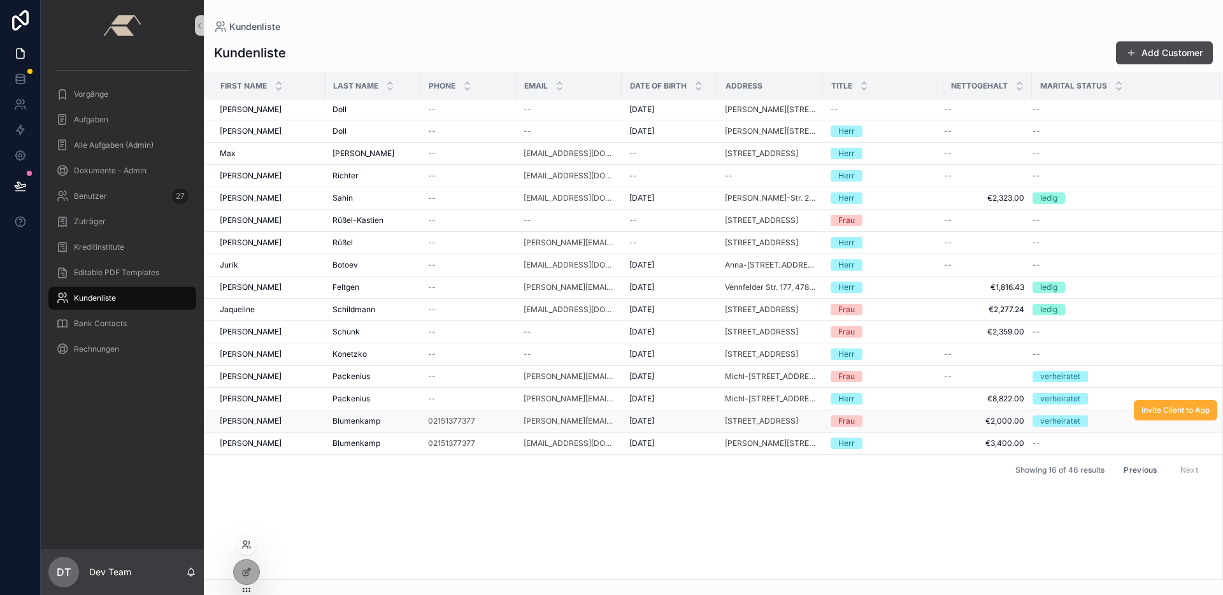
click at [255, 422] on div "[PERSON_NAME] [PERSON_NAME]" at bounding box center [268, 421] width 97 height 10
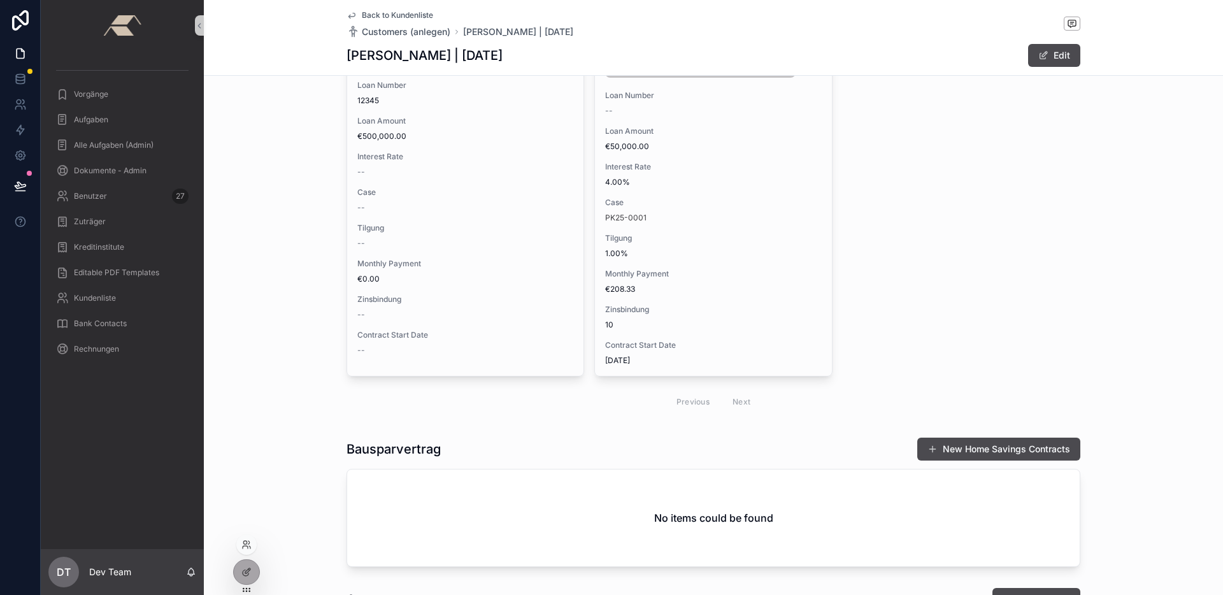
scroll to position [1718, 0]
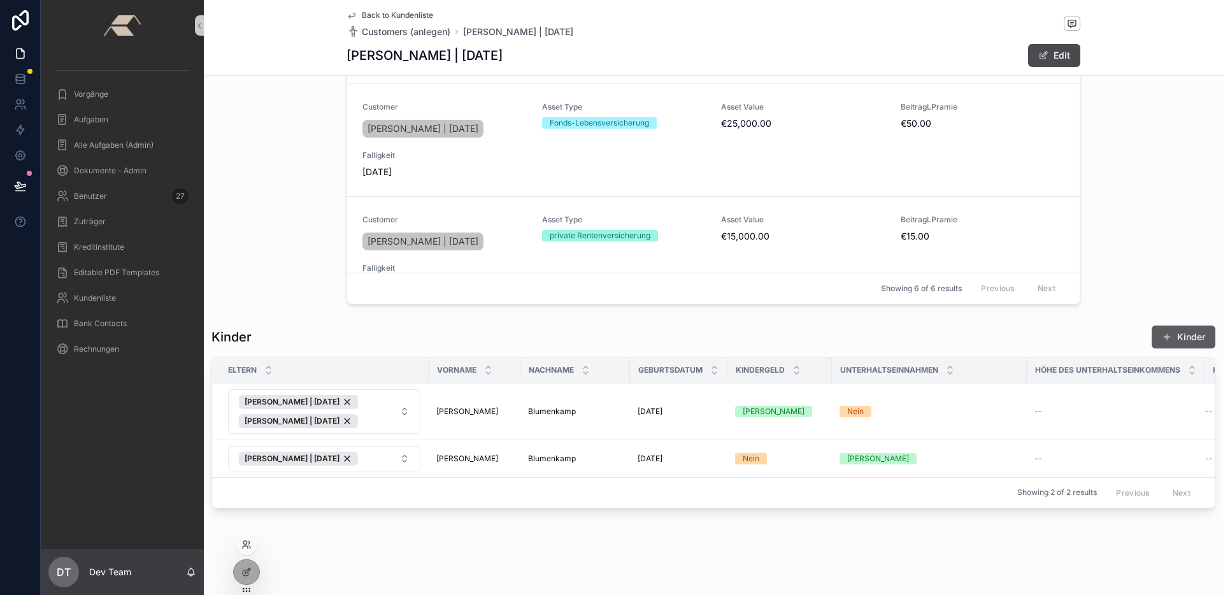
click at [1187, 329] on button "Kinder" at bounding box center [1184, 337] width 64 height 23
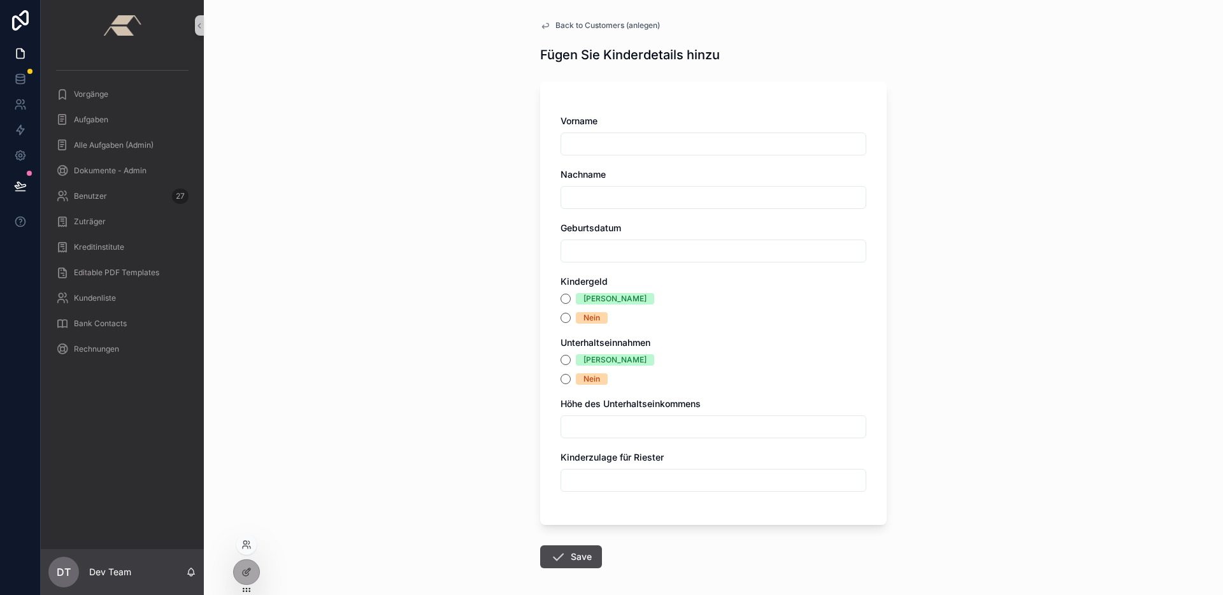
click at [605, 422] on input "scrollable content" at bounding box center [713, 427] width 304 height 18
type input "*****"
click at [522, 451] on div "Back to Customers (anlegen) Fügen Sie Kinderdetails hinzu Vorname Nachname Gebu…" at bounding box center [713, 297] width 1019 height 595
click at [251, 573] on icon at bounding box center [246, 572] width 10 height 10
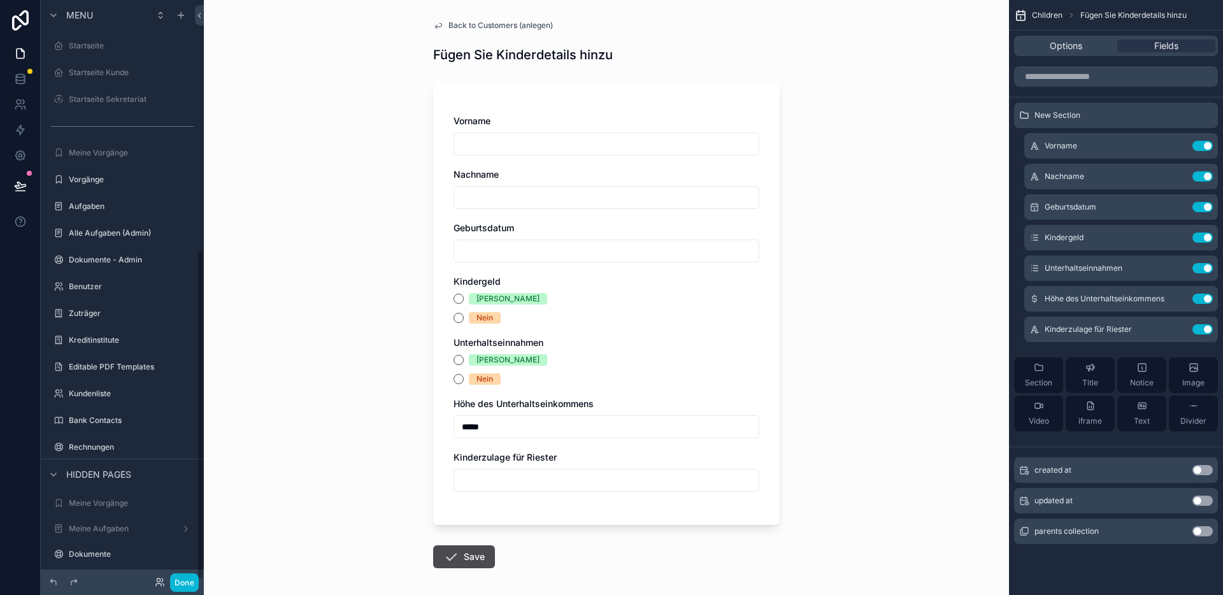
scroll to position [437, 0]
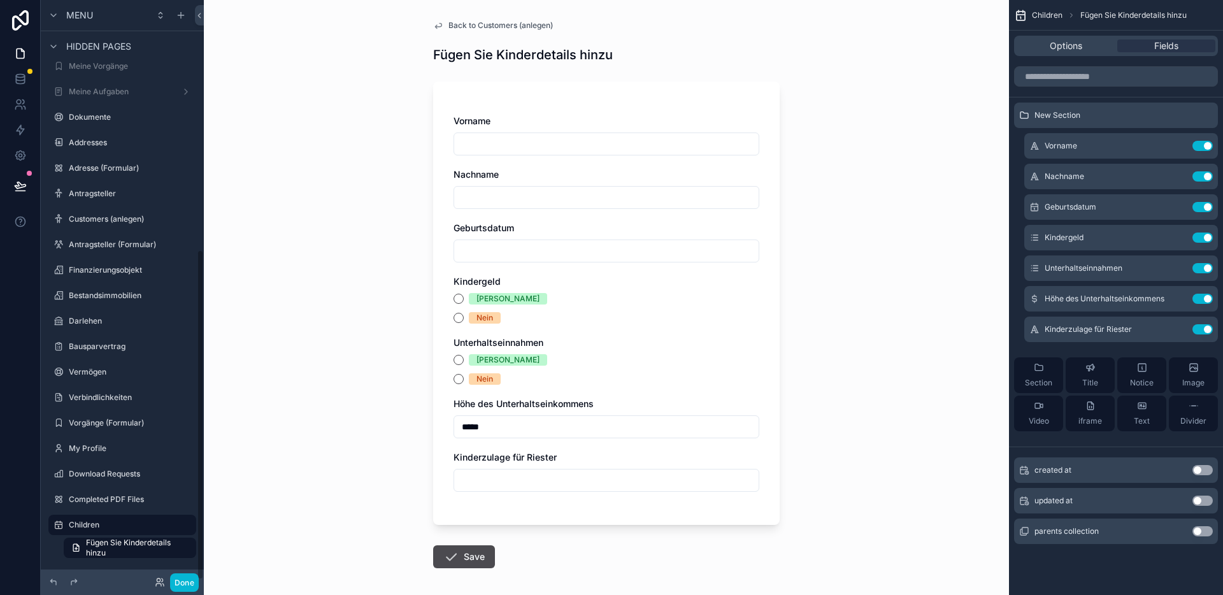
click at [585, 361] on div "[PERSON_NAME]" at bounding box center [607, 359] width 306 height 11
click at [1181, 298] on icon "scrollable content" at bounding box center [1177, 299] width 10 height 10
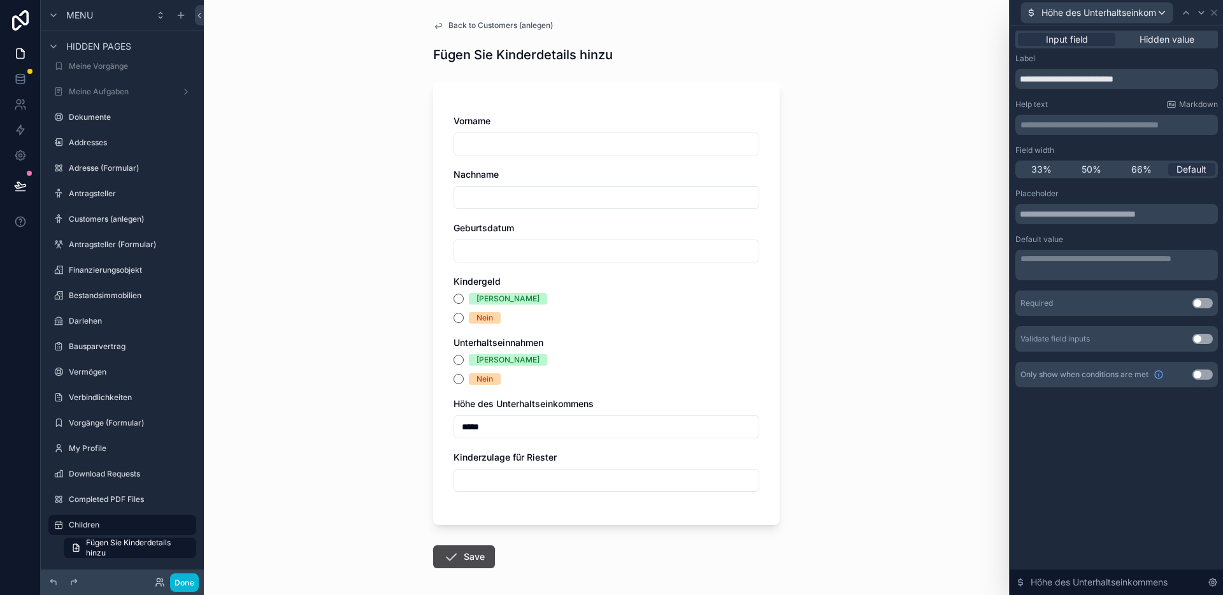
click at [1196, 301] on button "Use setting" at bounding box center [1203, 303] width 20 height 10
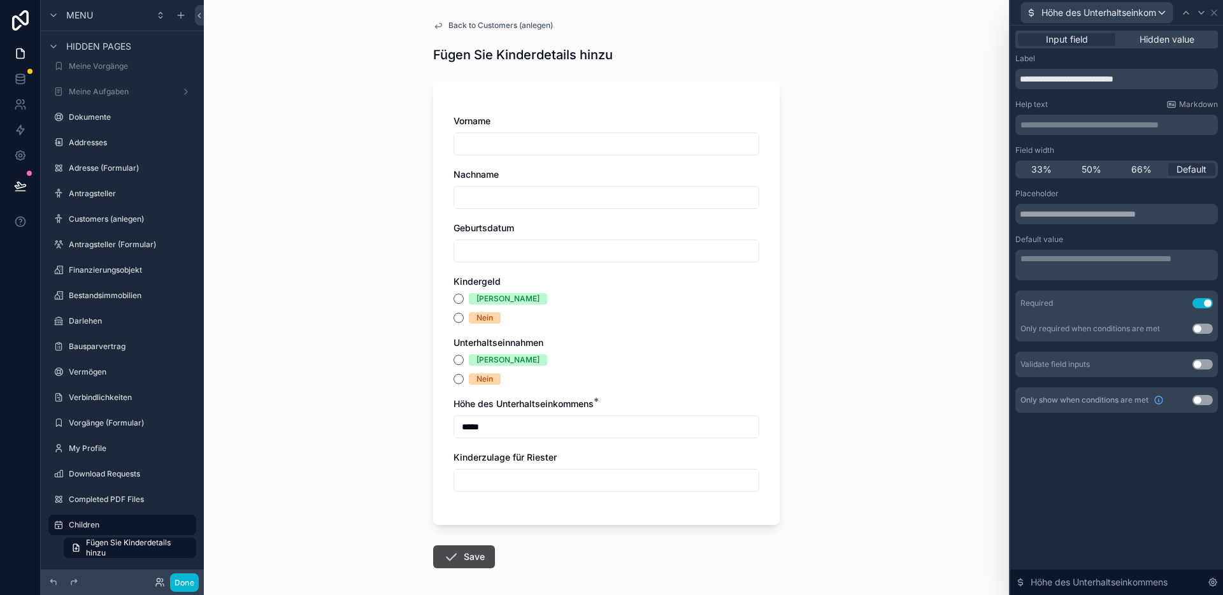
click at [1207, 327] on button "Use setting" at bounding box center [1203, 329] width 20 height 10
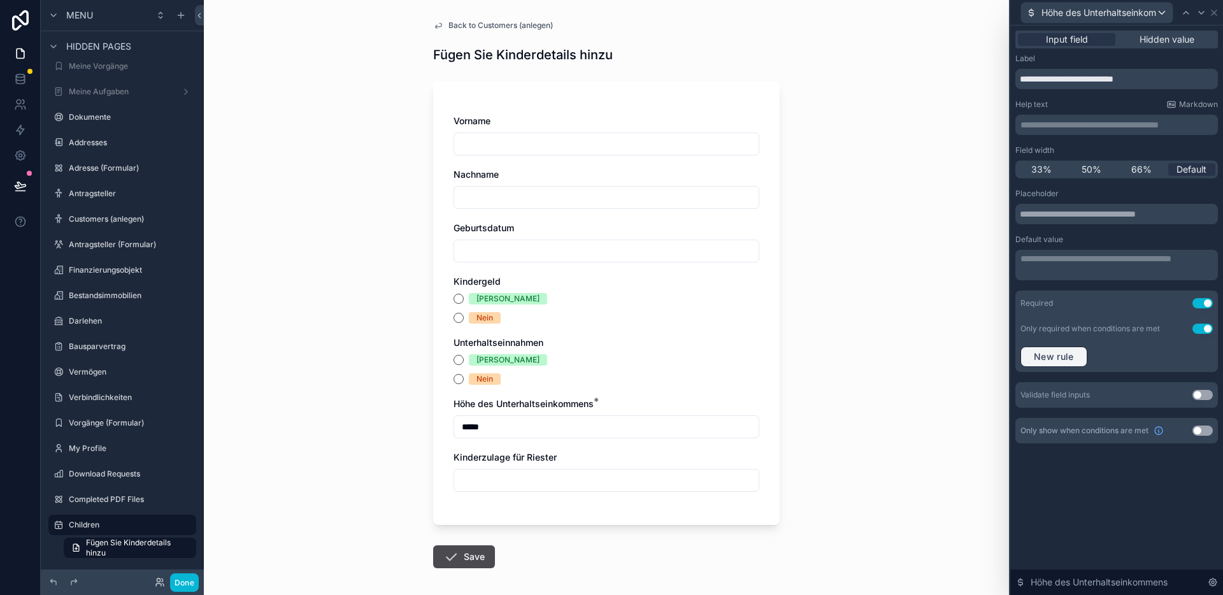
click at [1059, 352] on span "New rule" at bounding box center [1054, 356] width 50 height 11
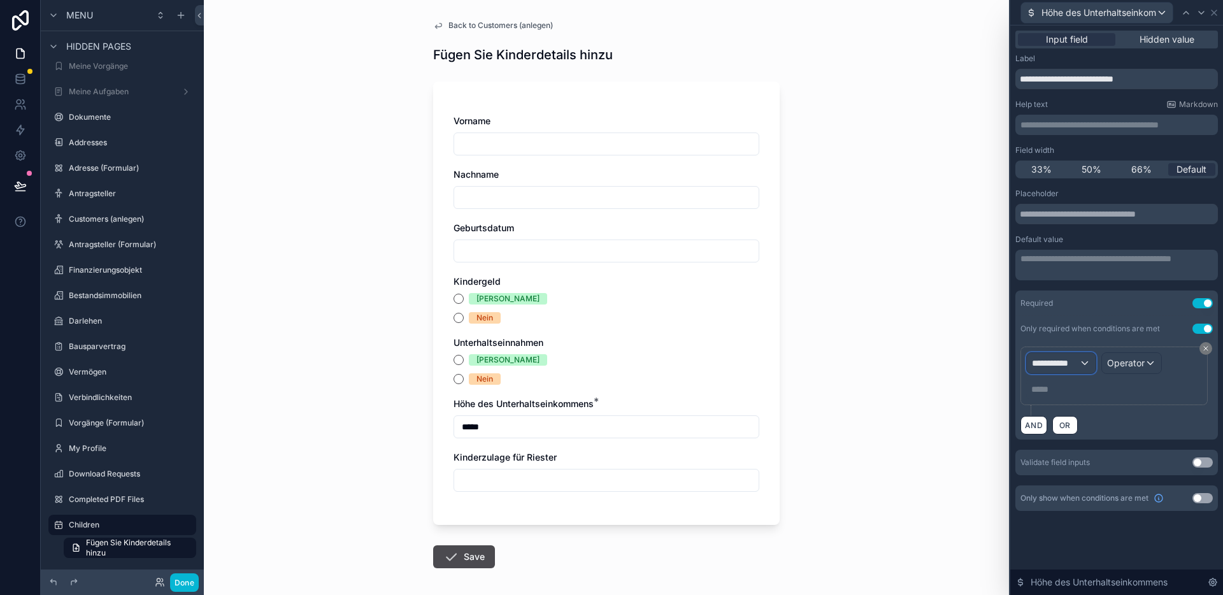
click at [1070, 360] on span "**********" at bounding box center [1055, 363] width 47 height 13
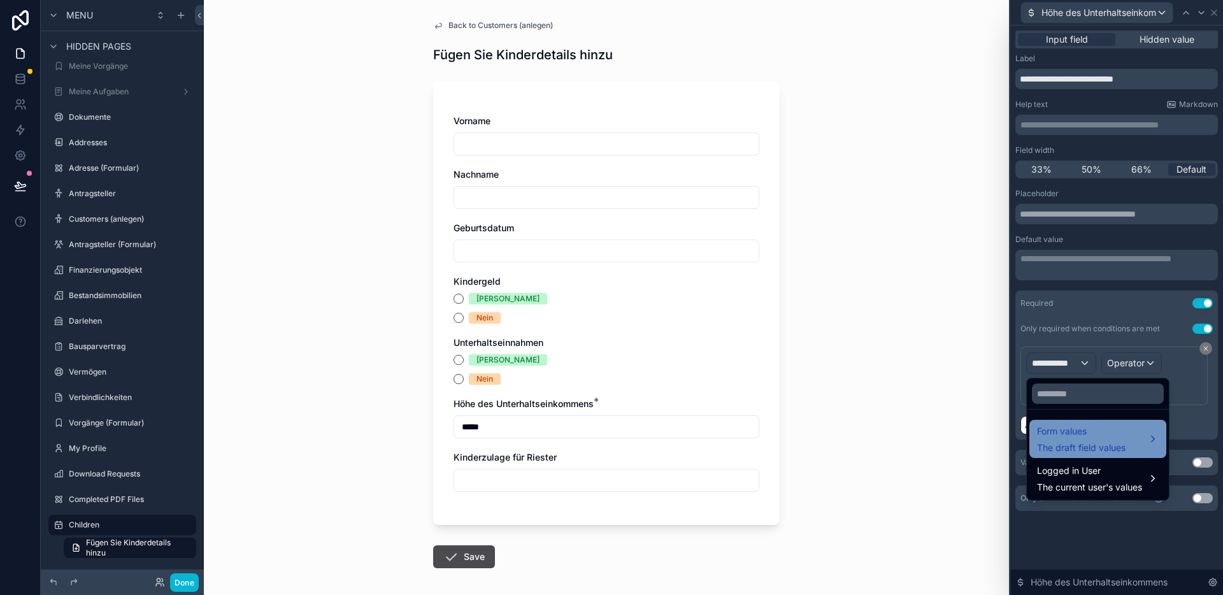
click at [1092, 430] on span "Form values" at bounding box center [1081, 431] width 89 height 15
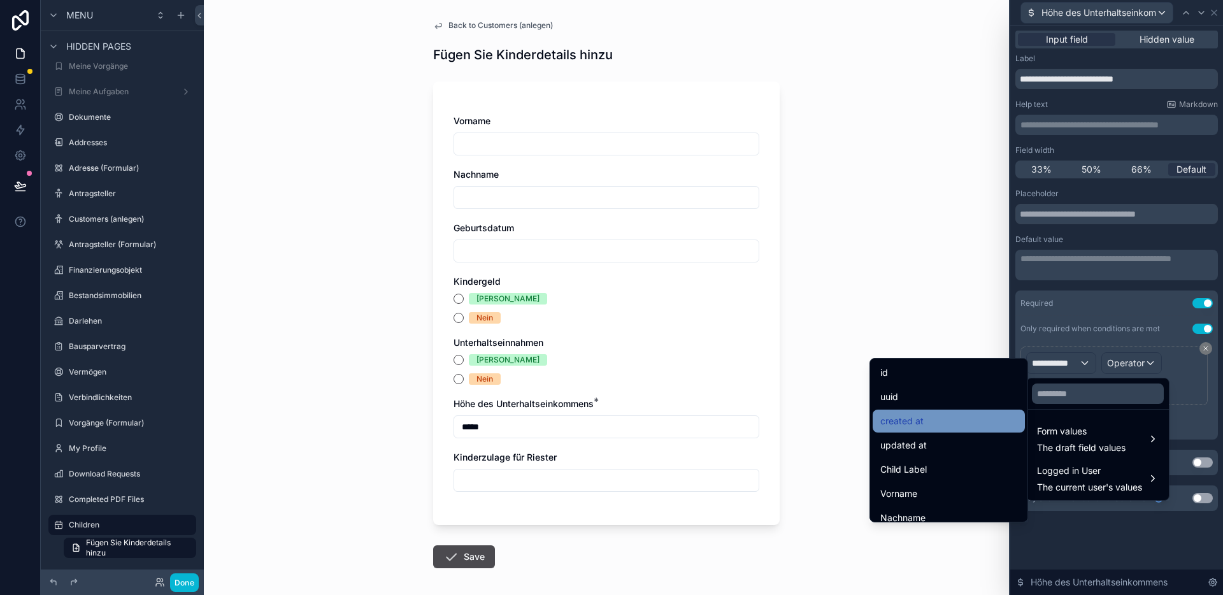
scroll to position [180, 0]
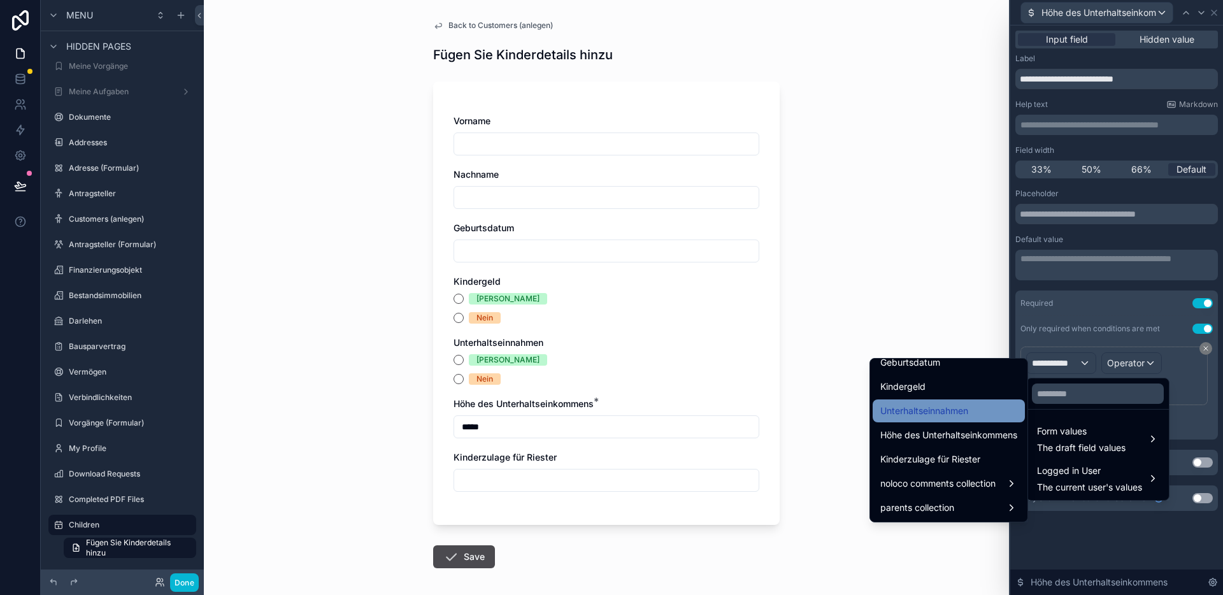
click at [917, 415] on span "Unterhaltseinnahmen" at bounding box center [924, 410] width 88 height 15
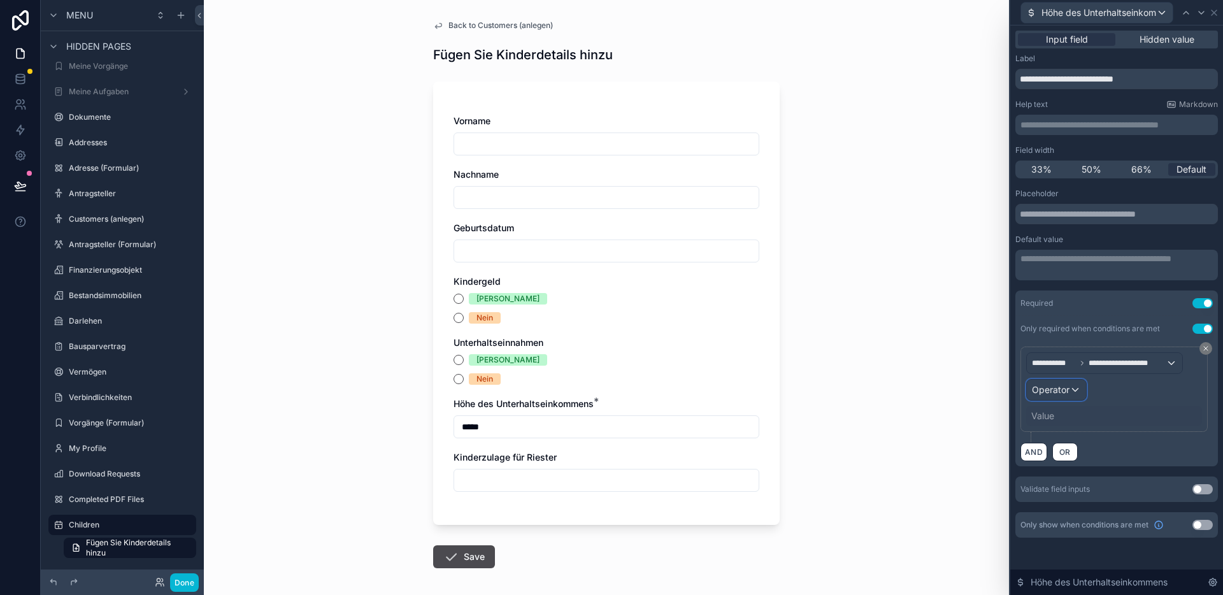
click at [1065, 390] on span "Operator" at bounding box center [1051, 389] width 38 height 11
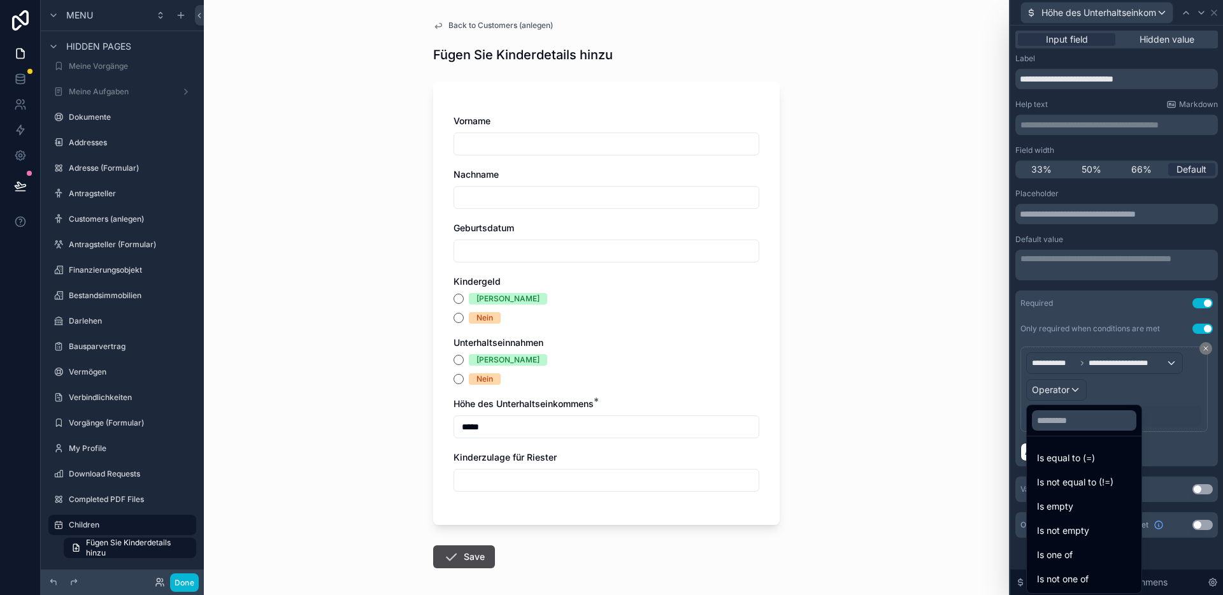
click at [1077, 548] on div "Is one of" at bounding box center [1084, 554] width 94 height 15
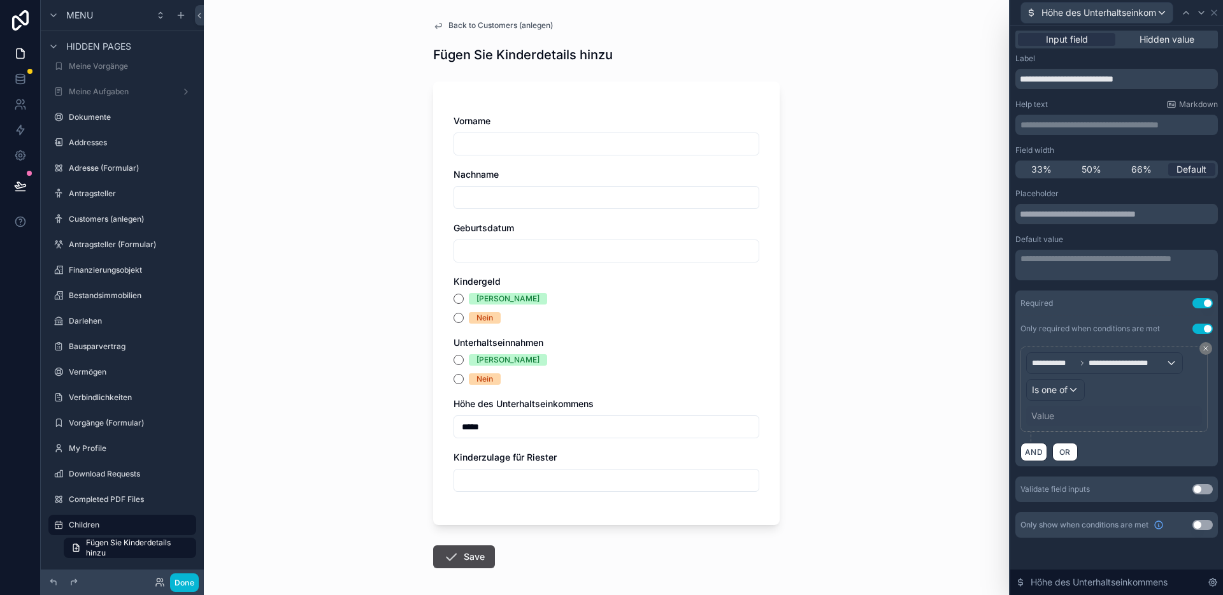
click at [1054, 415] on div "Value" at bounding box center [1114, 416] width 176 height 20
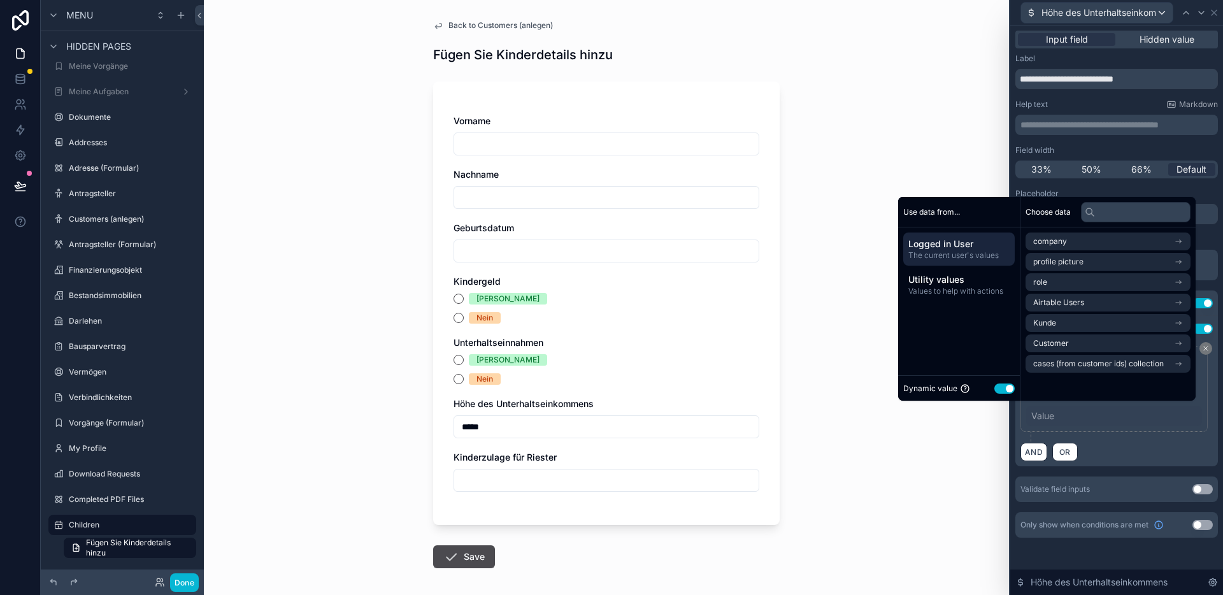
click at [999, 384] on button "Use setting" at bounding box center [1004, 388] width 20 height 10
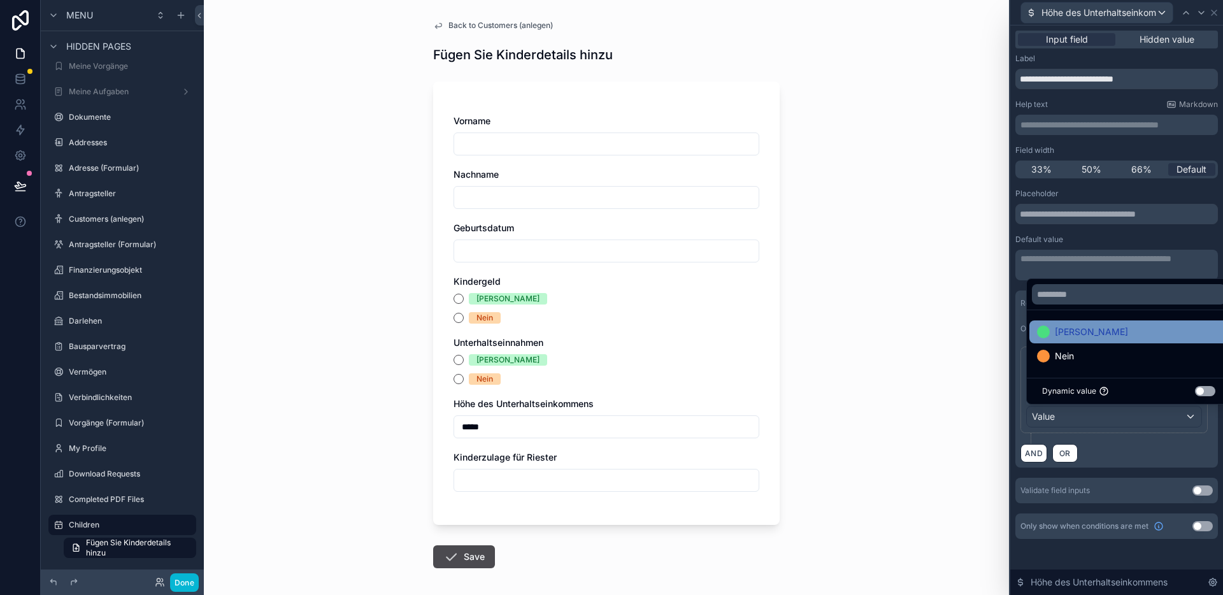
click at [1056, 338] on span "[PERSON_NAME]" at bounding box center [1091, 331] width 73 height 15
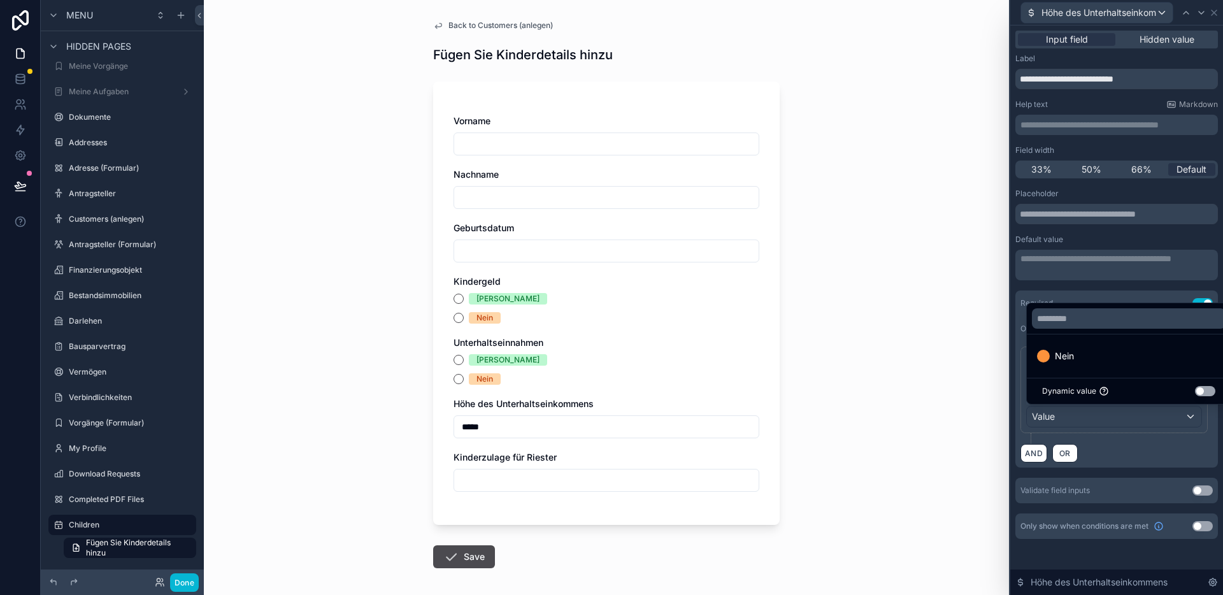
click at [1123, 449] on div "AND OR" at bounding box center [1117, 452] width 192 height 19
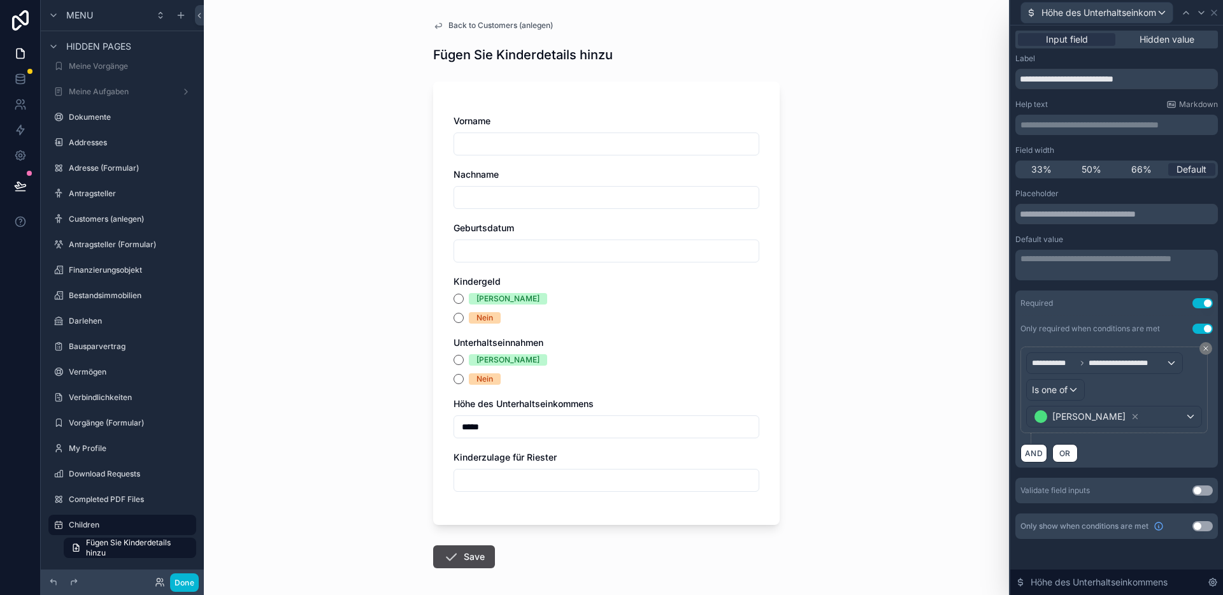
click at [1202, 524] on button "Use setting" at bounding box center [1203, 526] width 20 height 10
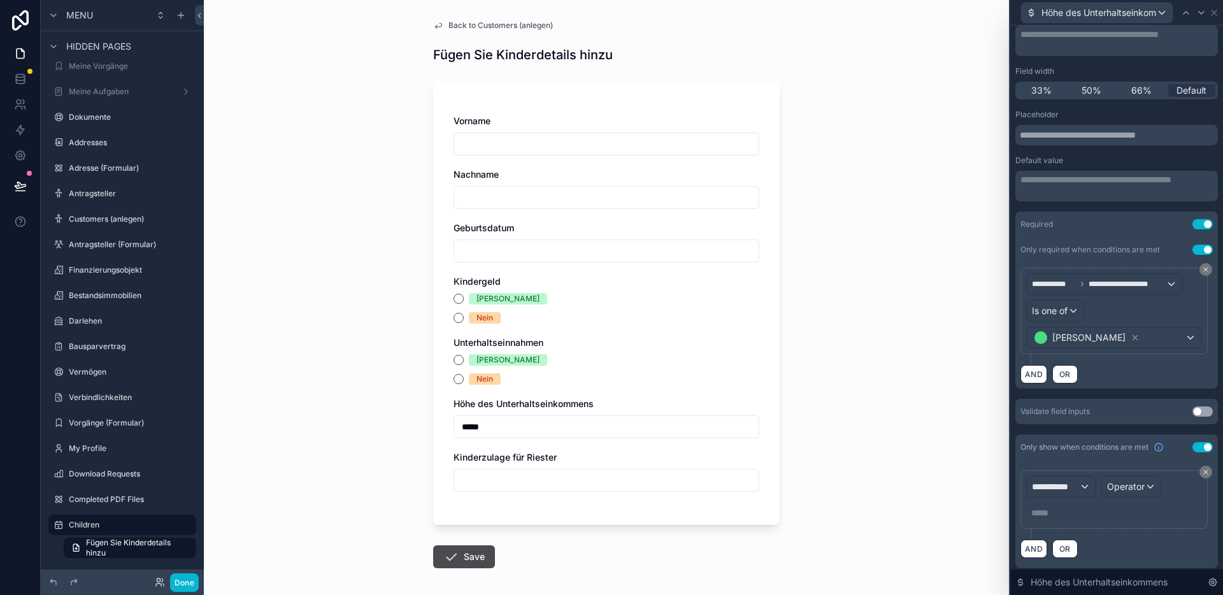
scroll to position [93, 0]
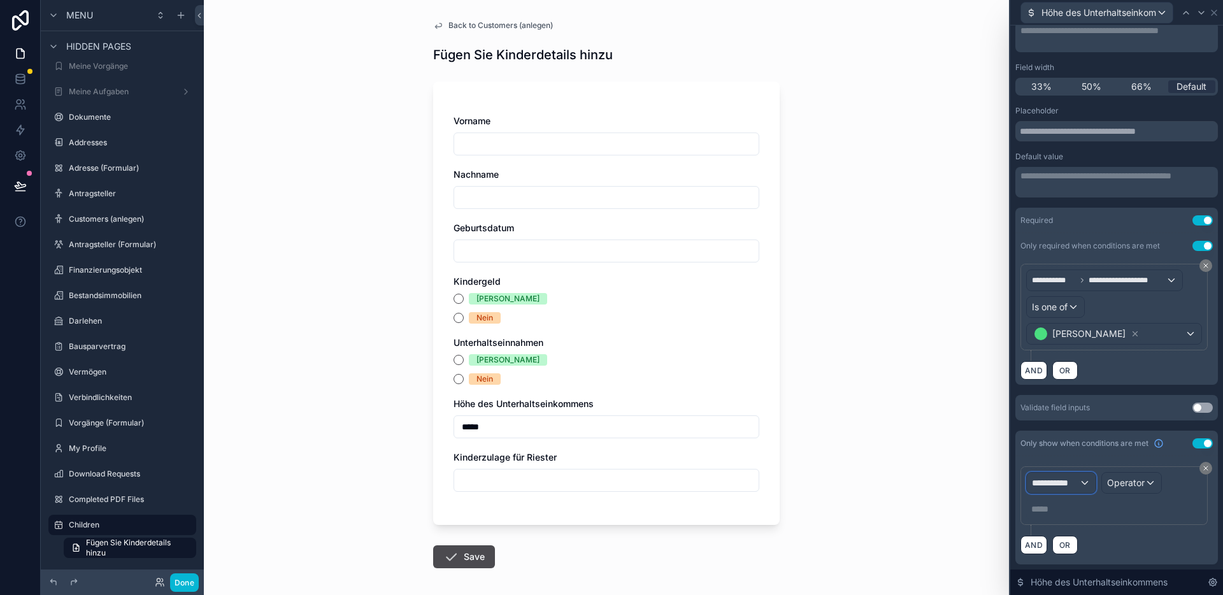
click at [1050, 476] on div "**********" at bounding box center [1061, 483] width 69 height 20
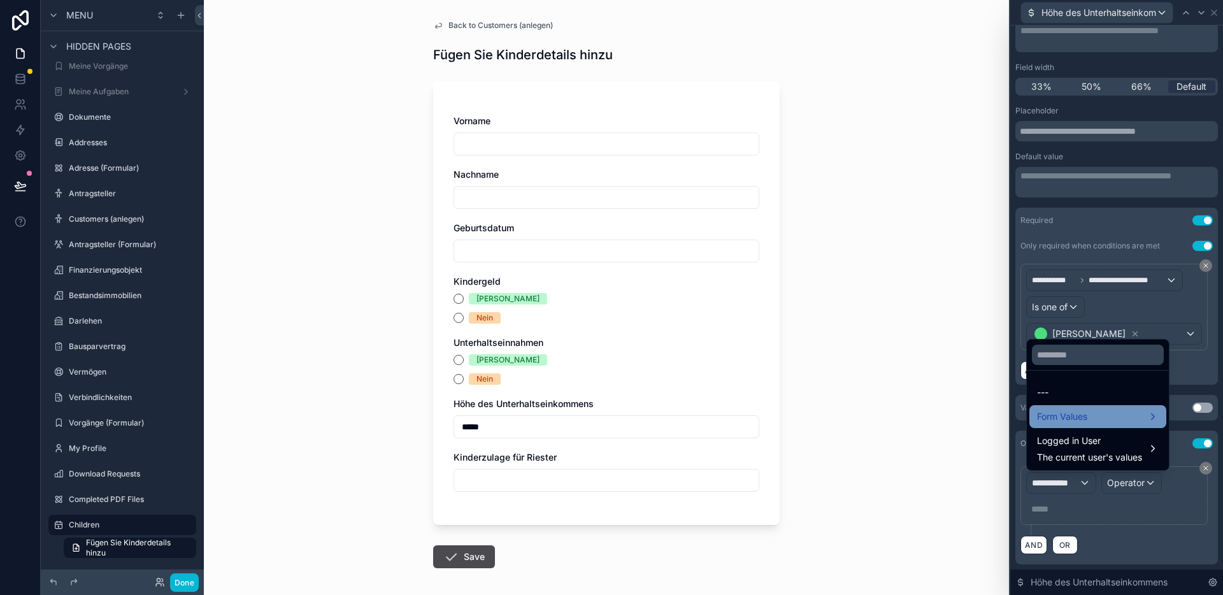
click at [1068, 422] on span "Form Values" at bounding box center [1062, 416] width 50 height 15
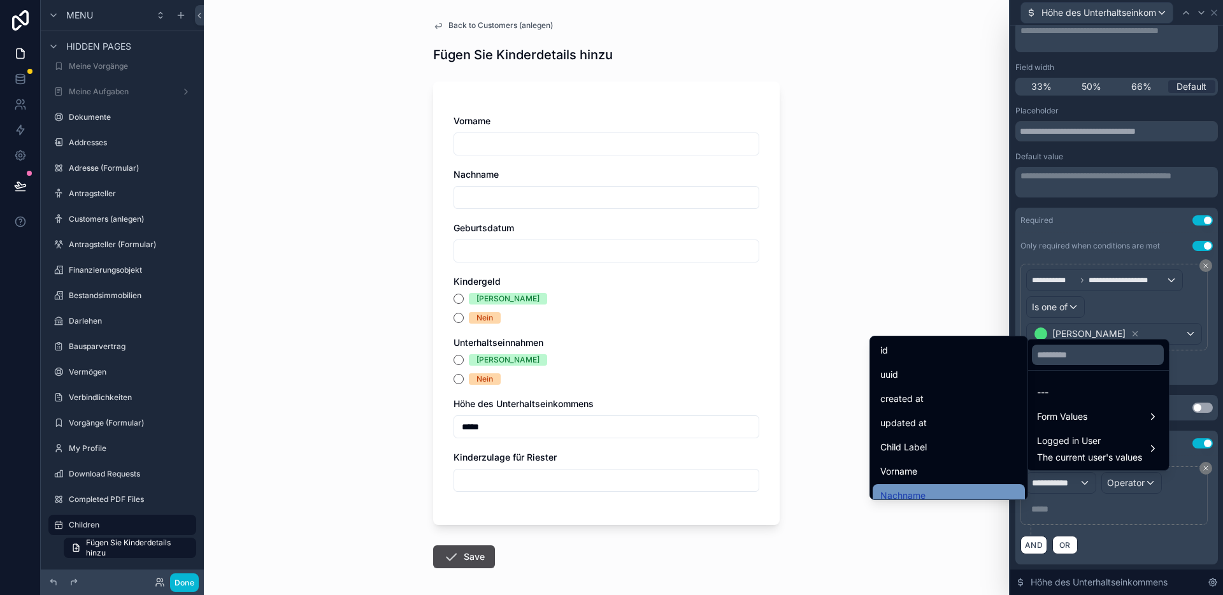
scroll to position [180, 0]
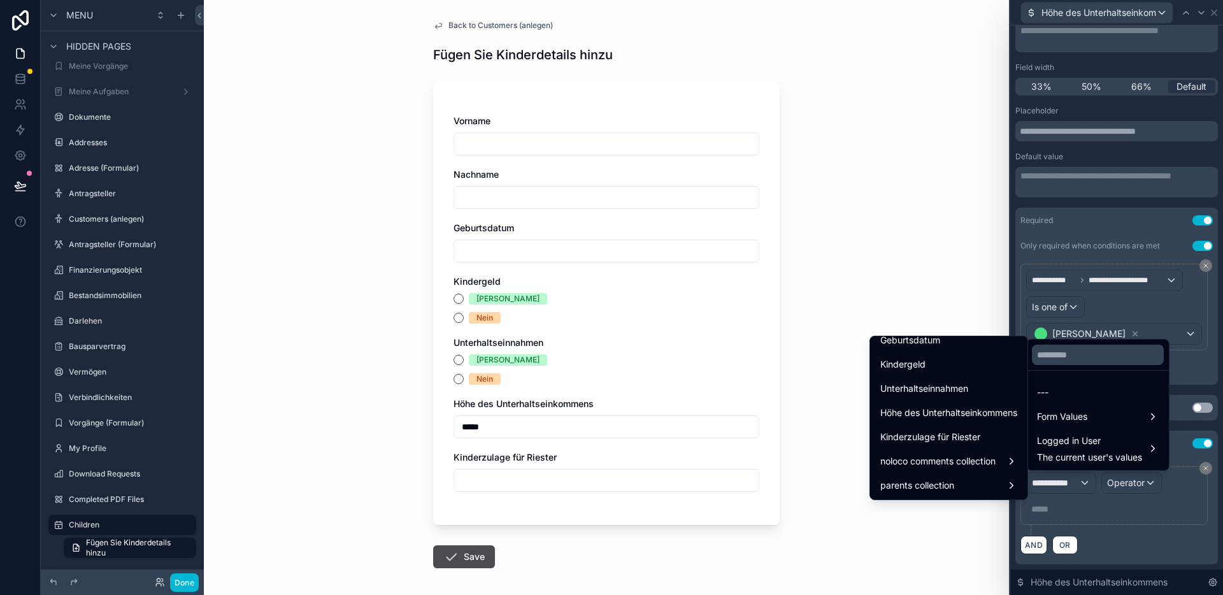
drag, startPoint x: 922, startPoint y: 393, endPoint x: 975, endPoint y: 419, distance: 58.4
click at [922, 394] on span "Unterhaltseinnahmen" at bounding box center [924, 388] width 88 height 15
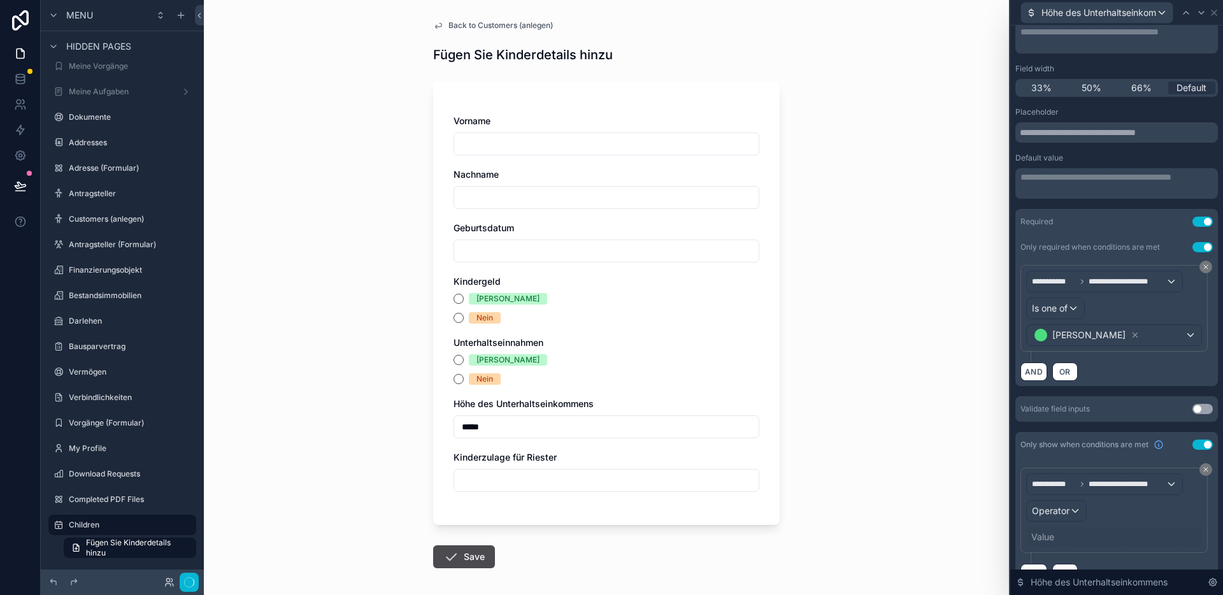
scroll to position [92, 0]
click at [1121, 489] on div "**********" at bounding box center [1104, 484] width 155 height 20
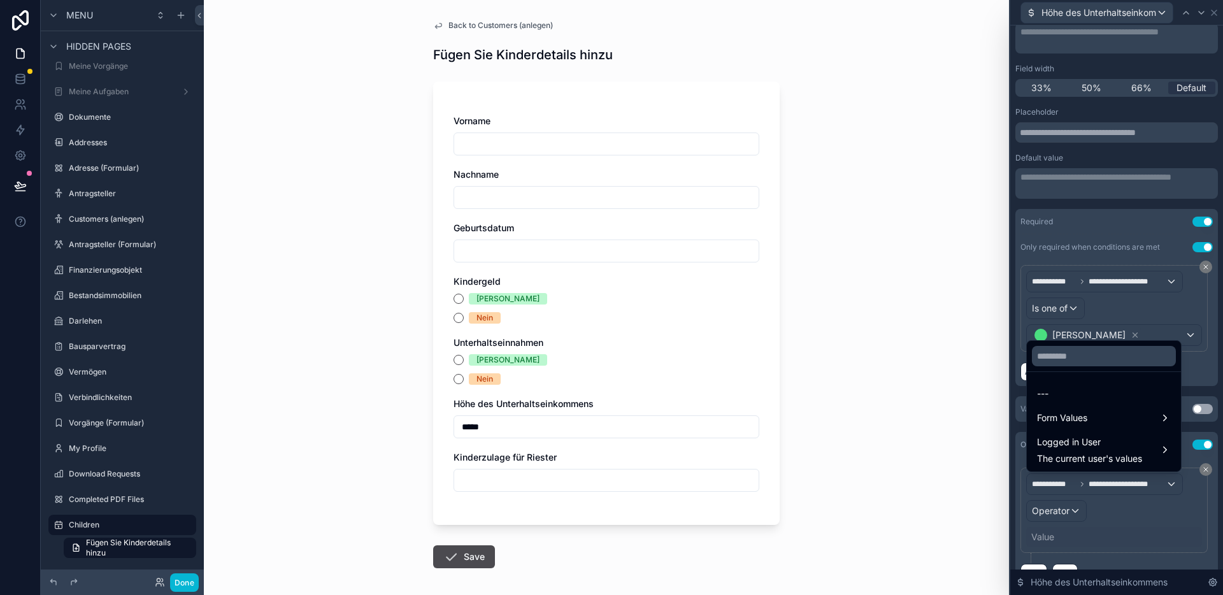
click at [1119, 522] on div at bounding box center [1116, 297] width 213 height 595
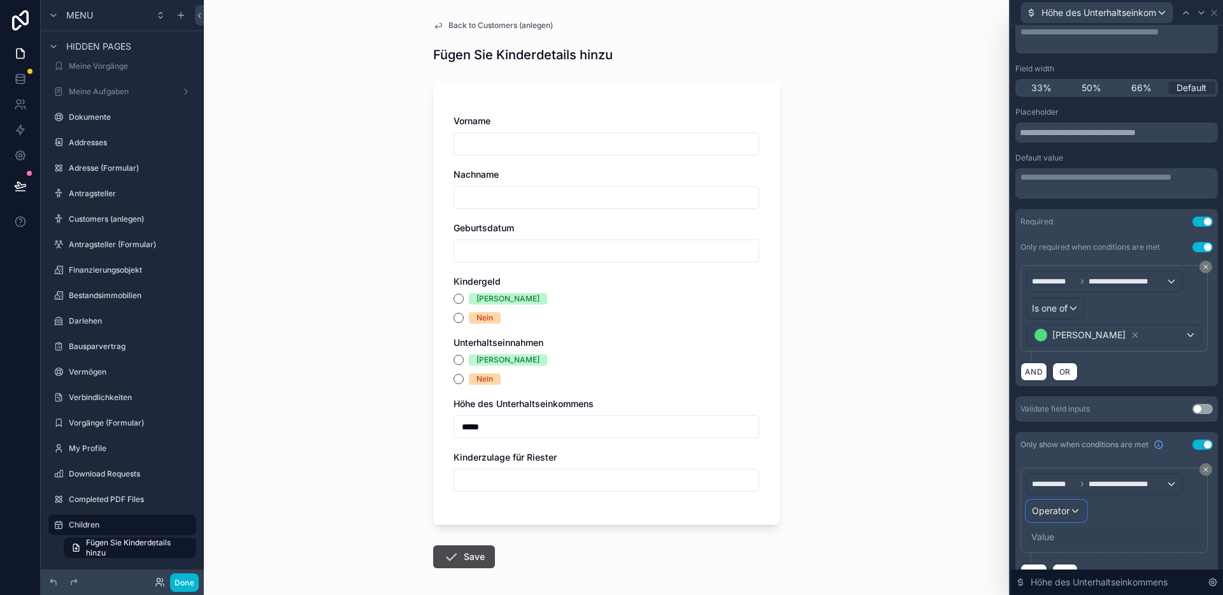
click at [1046, 515] on span "Operator" at bounding box center [1051, 510] width 38 height 11
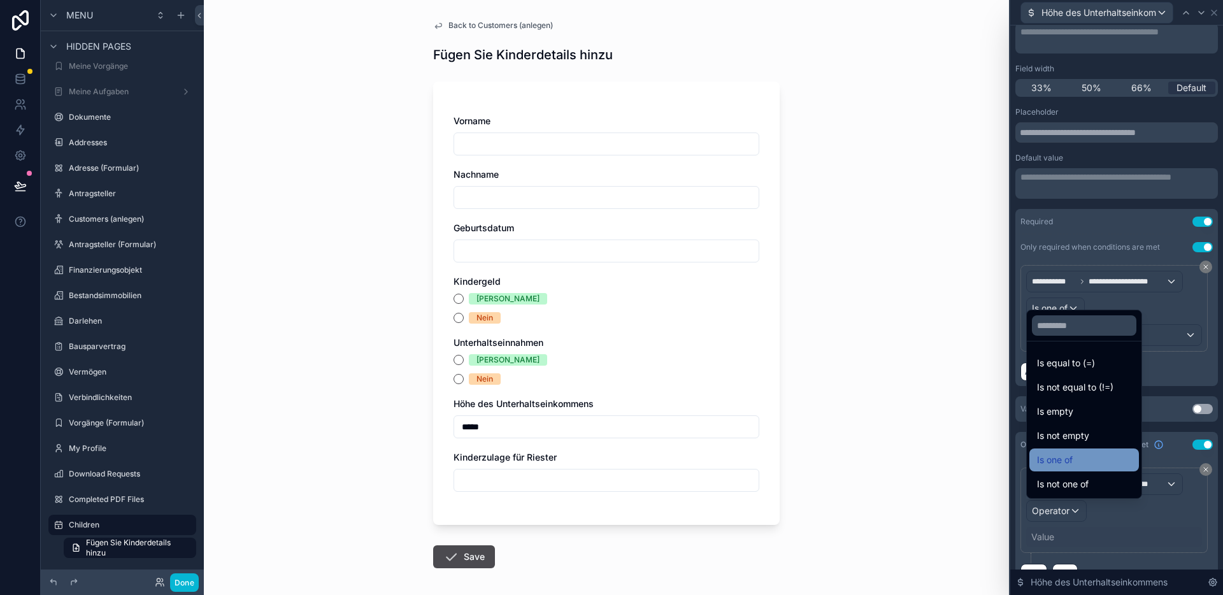
click at [1063, 464] on span "Is one of" at bounding box center [1055, 459] width 36 height 15
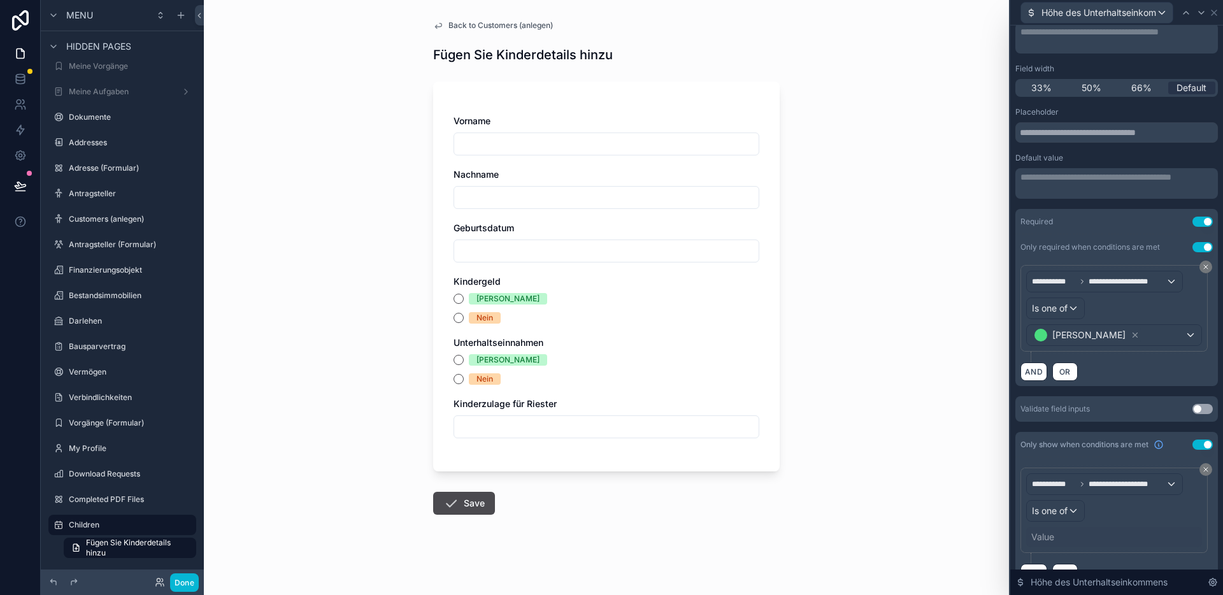
click at [1055, 541] on div "Value" at bounding box center [1114, 537] width 176 height 20
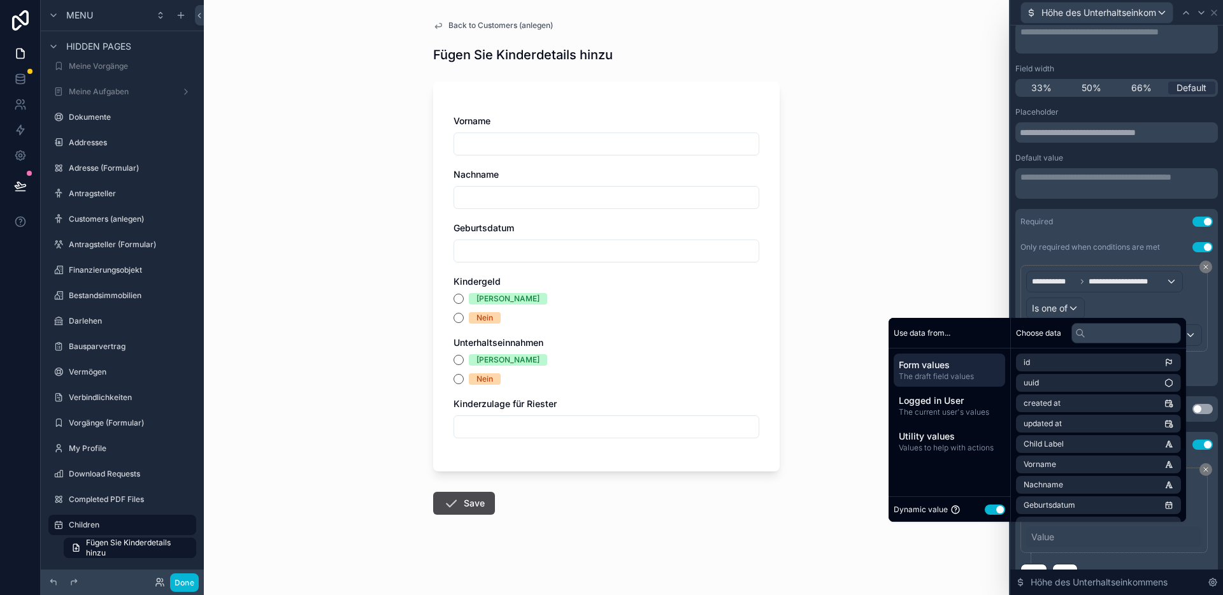
click at [995, 513] on button "Use setting" at bounding box center [995, 510] width 20 height 10
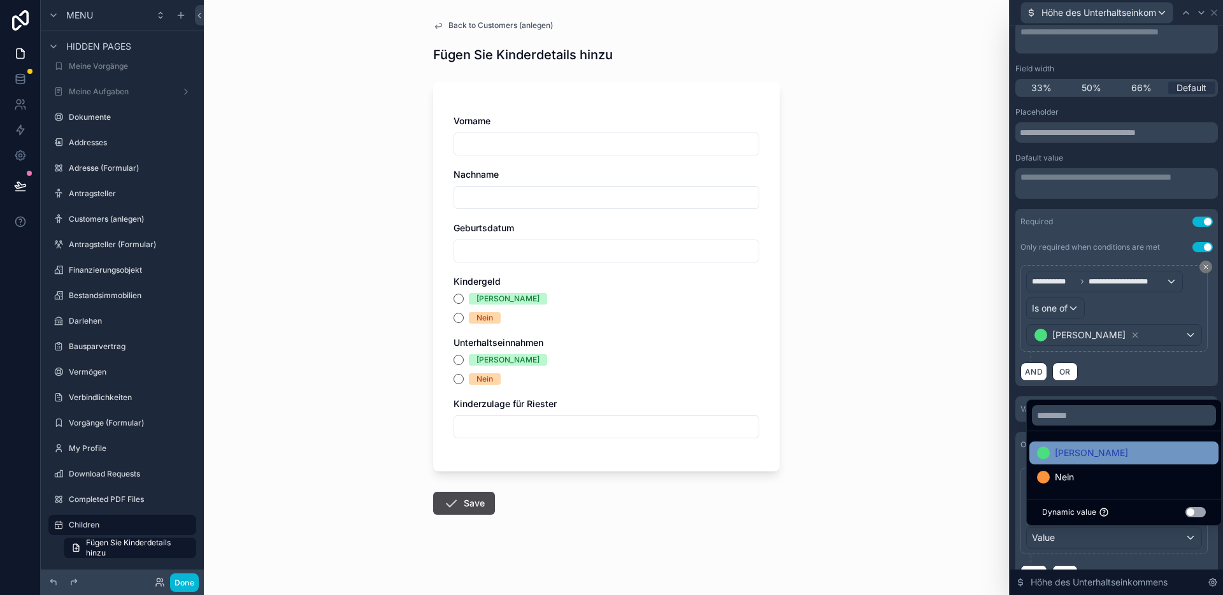
click at [1067, 457] on div "[PERSON_NAME]" at bounding box center [1124, 452] width 174 height 15
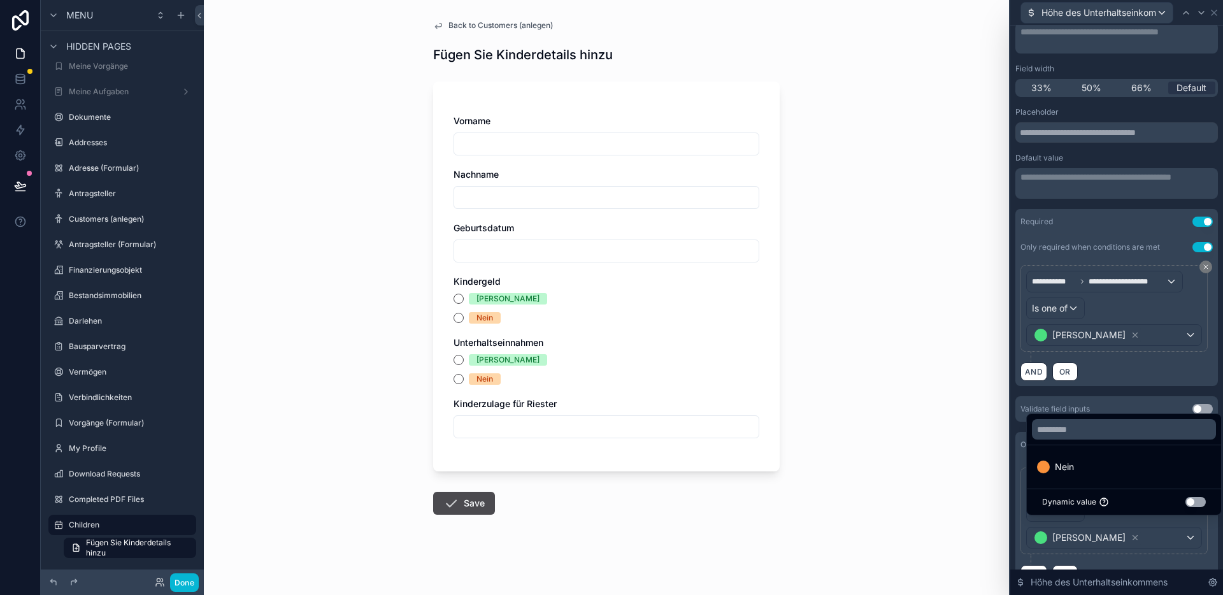
click at [906, 408] on div "Back to Customers (anlegen) Fügen Sie Kinderdetails hinzu Vorname Nachname Gebu…" at bounding box center [606, 297] width 805 height 595
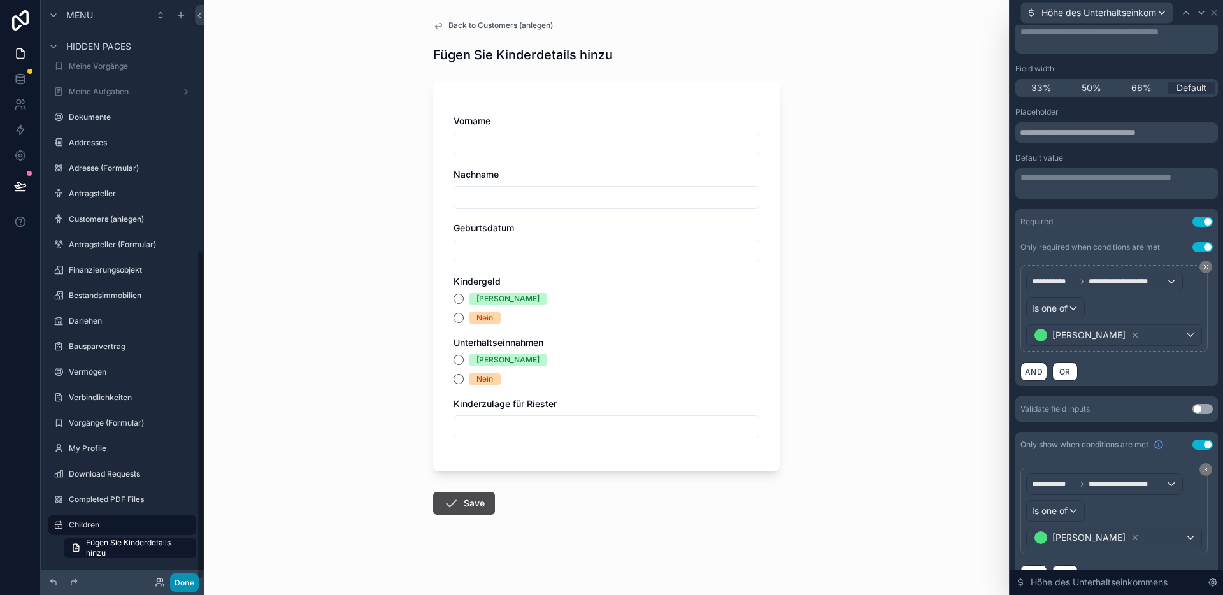
drag, startPoint x: 186, startPoint y: 578, endPoint x: 212, endPoint y: 550, distance: 38.3
click at [186, 578] on button "Done" at bounding box center [184, 582] width 29 height 18
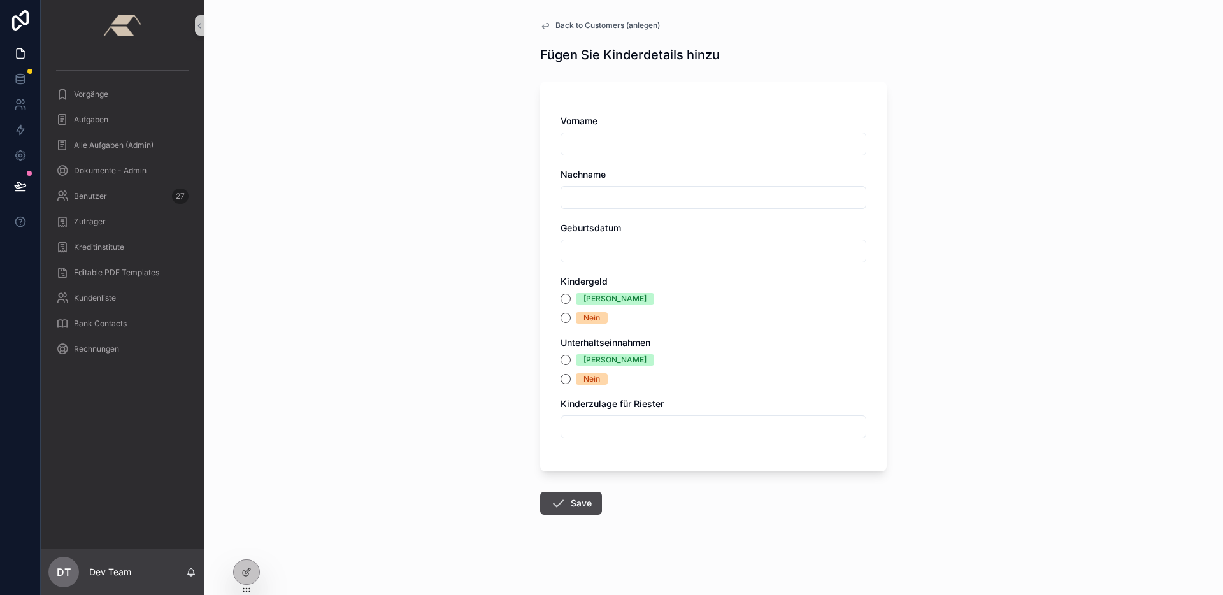
click at [584, 361] on div "[PERSON_NAME]" at bounding box center [615, 359] width 63 height 11
click at [571, 361] on button "[PERSON_NAME]" at bounding box center [566, 360] width 10 height 10
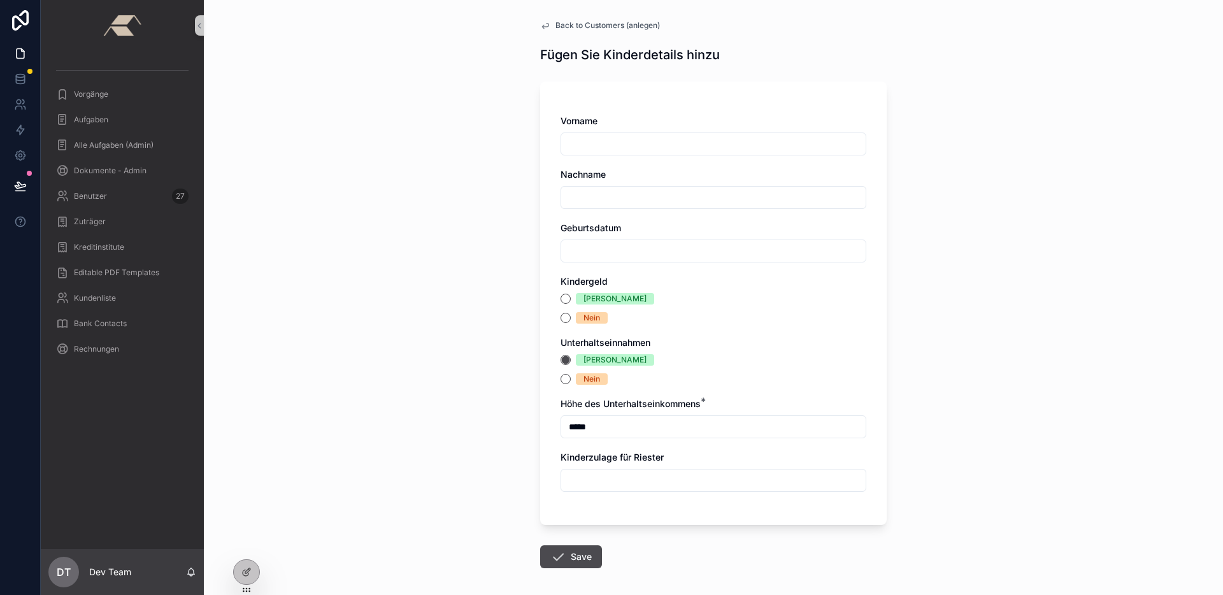
click at [576, 382] on span "Nein" at bounding box center [592, 378] width 32 height 11
click at [571, 382] on button "Nein" at bounding box center [566, 379] width 10 height 10
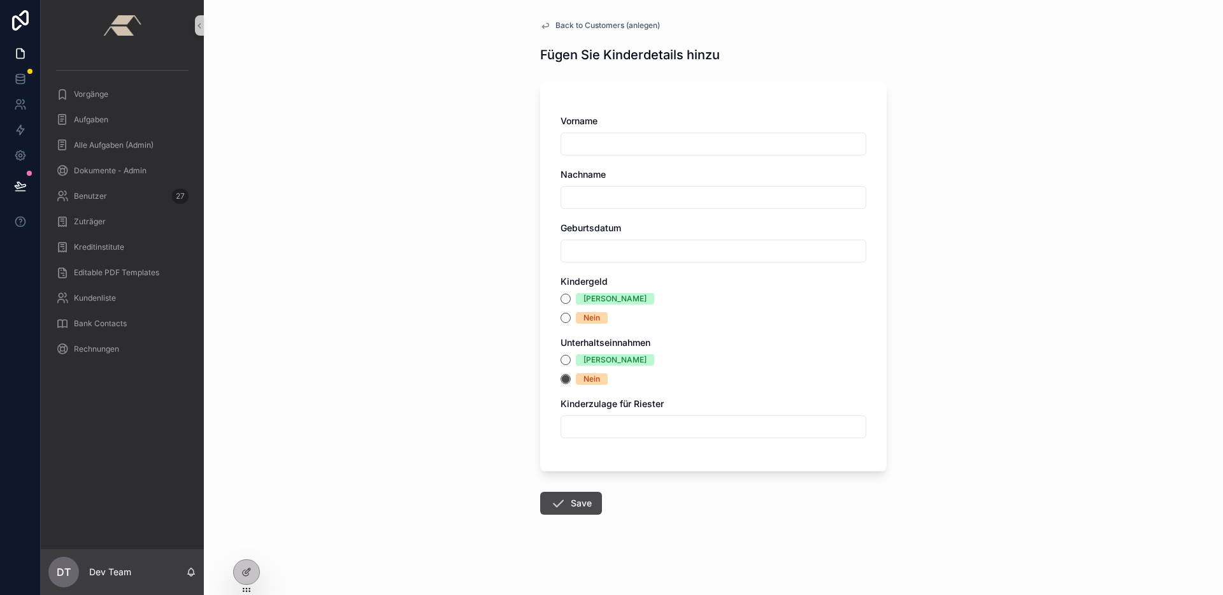
click at [482, 351] on div "Back to Customers (anlegen) Fügen Sie Kinderdetails hinzu Vorname Nachname Gebu…" at bounding box center [713, 297] width 1019 height 595
click at [243, 567] on icon at bounding box center [246, 572] width 10 height 10
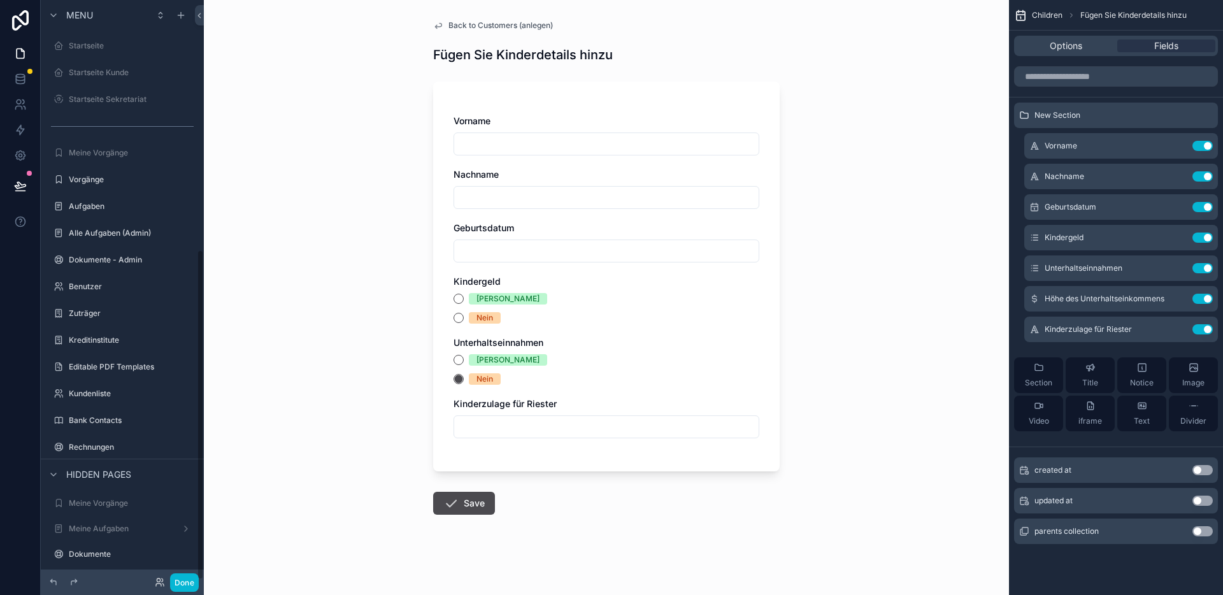
scroll to position [437, 0]
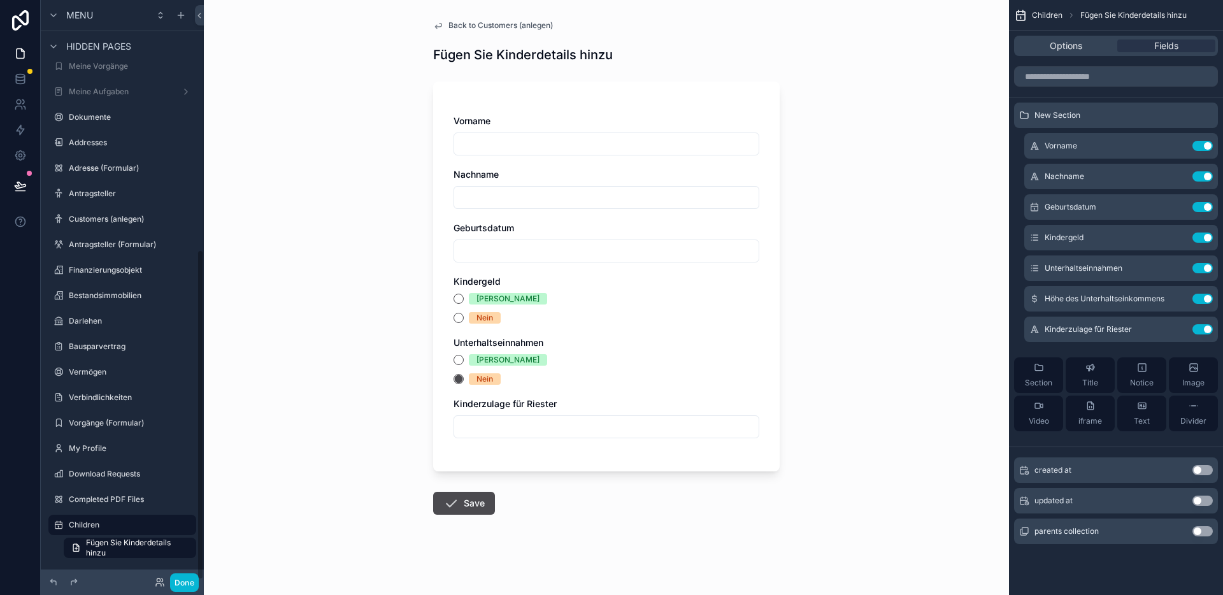
click at [848, 134] on div "Back to Customers (anlegen) Fügen Sie Kinderdetails hinzu Vorname Nachname Gebu…" at bounding box center [606, 297] width 805 height 595
click at [1177, 141] on icon "scrollable content" at bounding box center [1177, 146] width 10 height 10
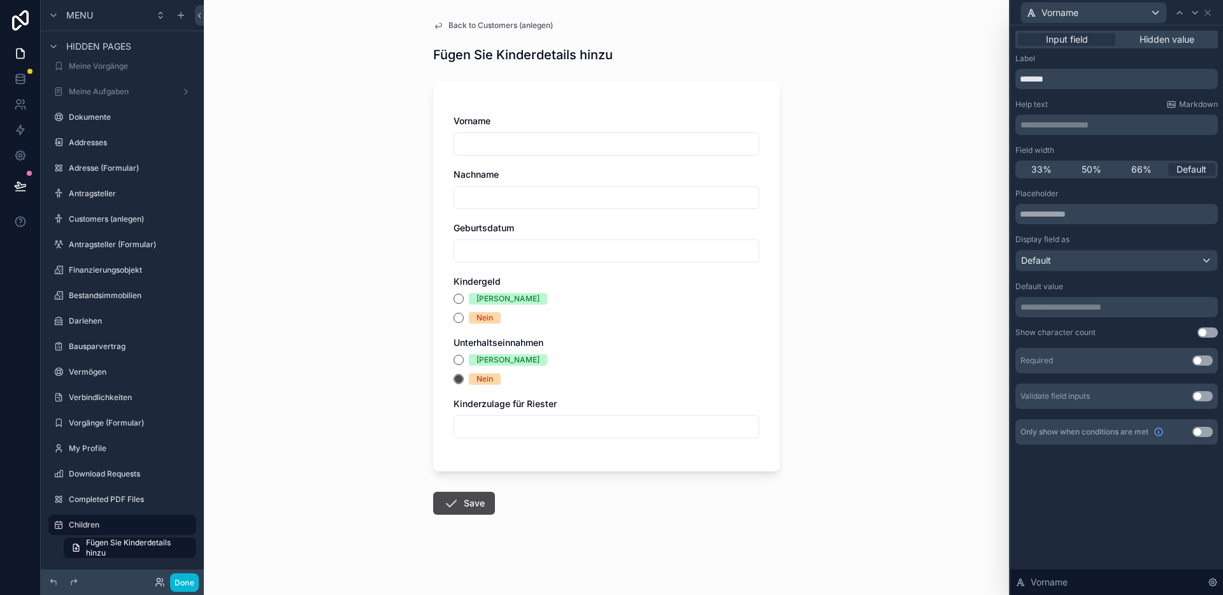
click at [1200, 361] on button "Use setting" at bounding box center [1203, 360] width 20 height 10
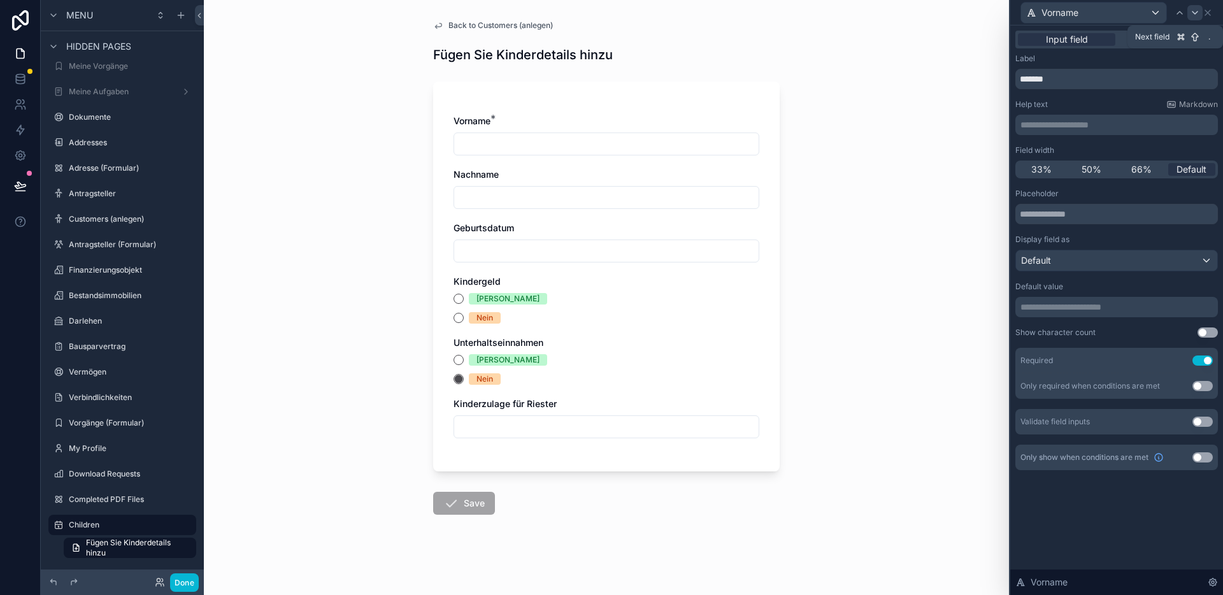
click at [1191, 11] on icon at bounding box center [1195, 13] width 10 height 10
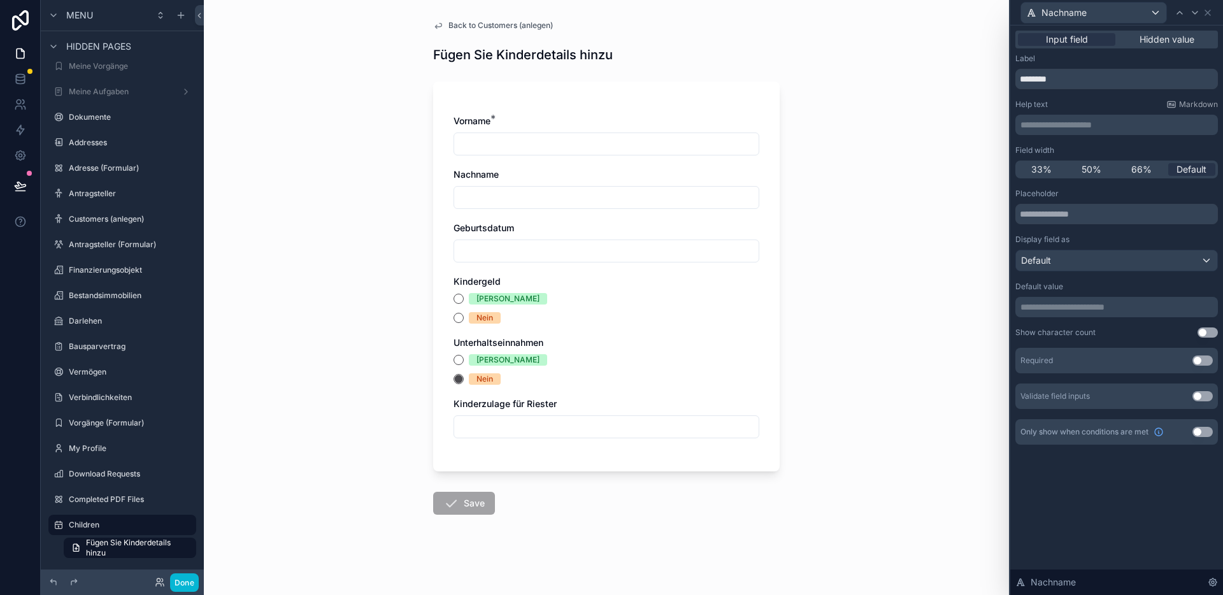
drag, startPoint x: 1199, startPoint y: 359, endPoint x: 1196, endPoint y: 229, distance: 130.0
click at [1200, 359] on button "Use setting" at bounding box center [1203, 360] width 20 height 10
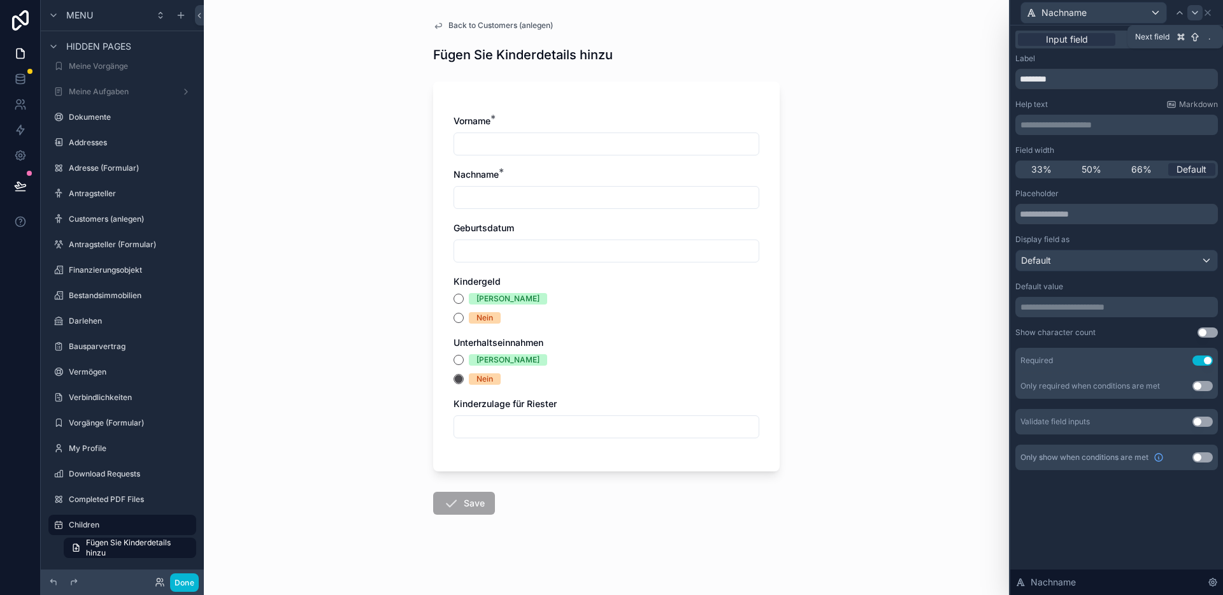
click at [1194, 14] on icon at bounding box center [1195, 13] width 10 height 10
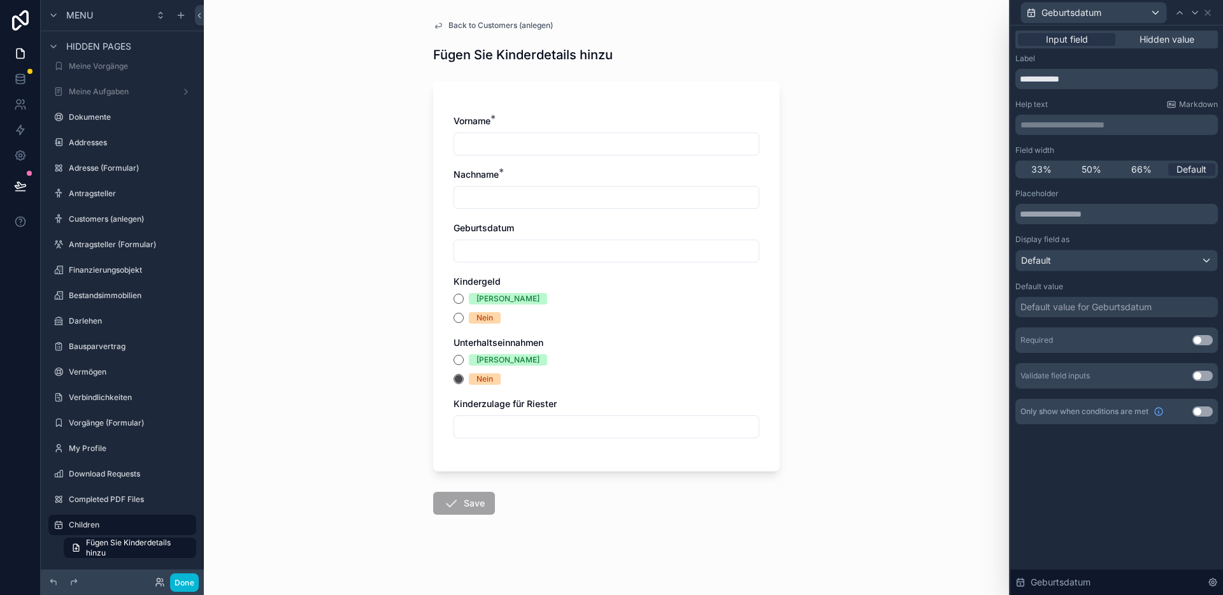
click at [1198, 340] on button "Use setting" at bounding box center [1203, 340] width 20 height 10
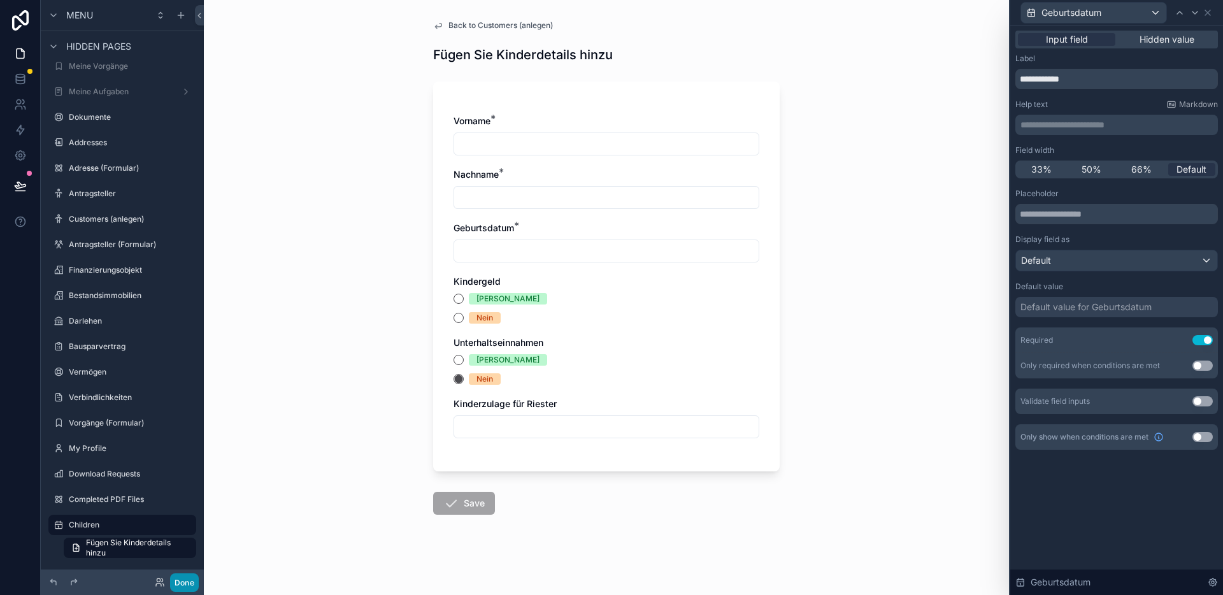
click at [192, 580] on button "Done" at bounding box center [184, 582] width 29 height 18
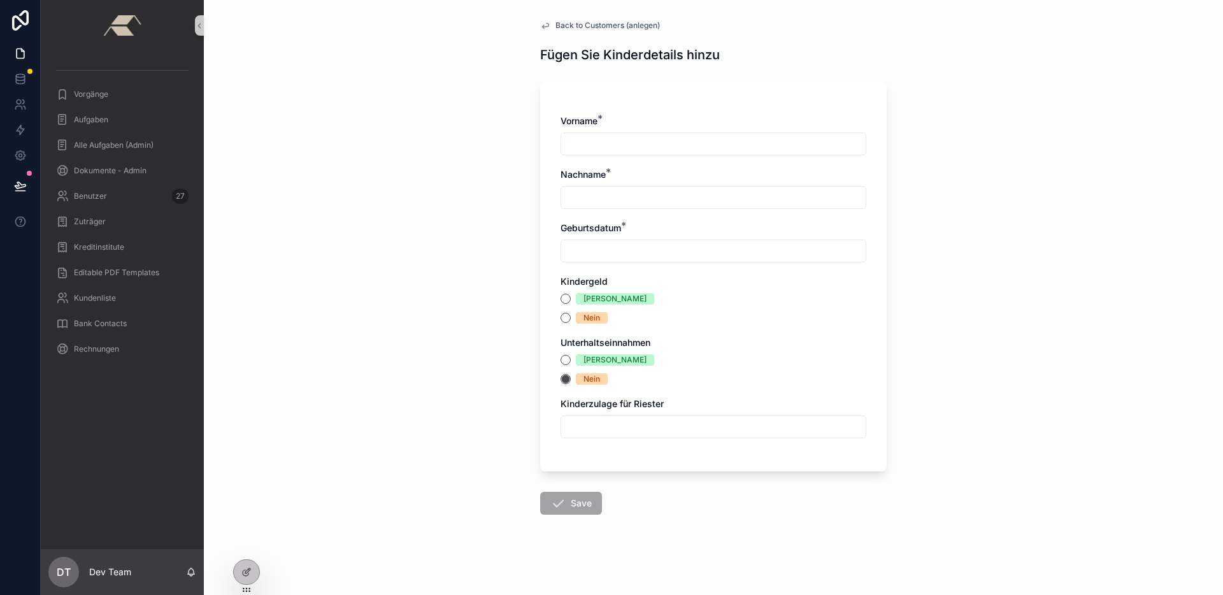
click at [622, 26] on span "Back to Customers (anlegen)" at bounding box center [607, 25] width 104 height 10
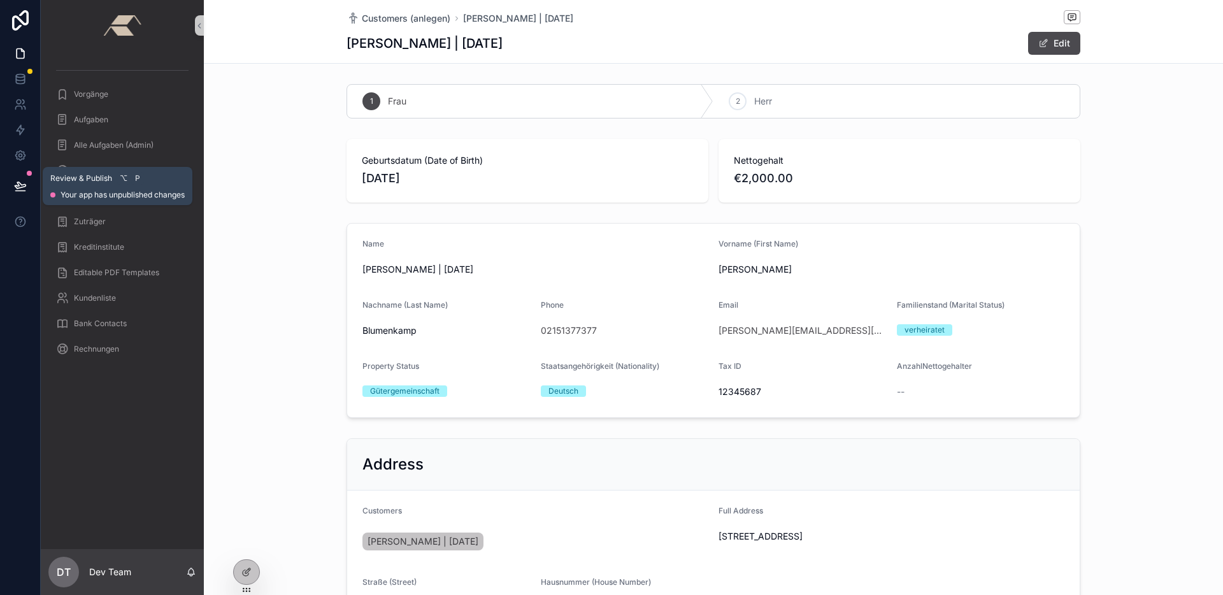
click at [21, 183] on icon at bounding box center [20, 186] width 13 height 13
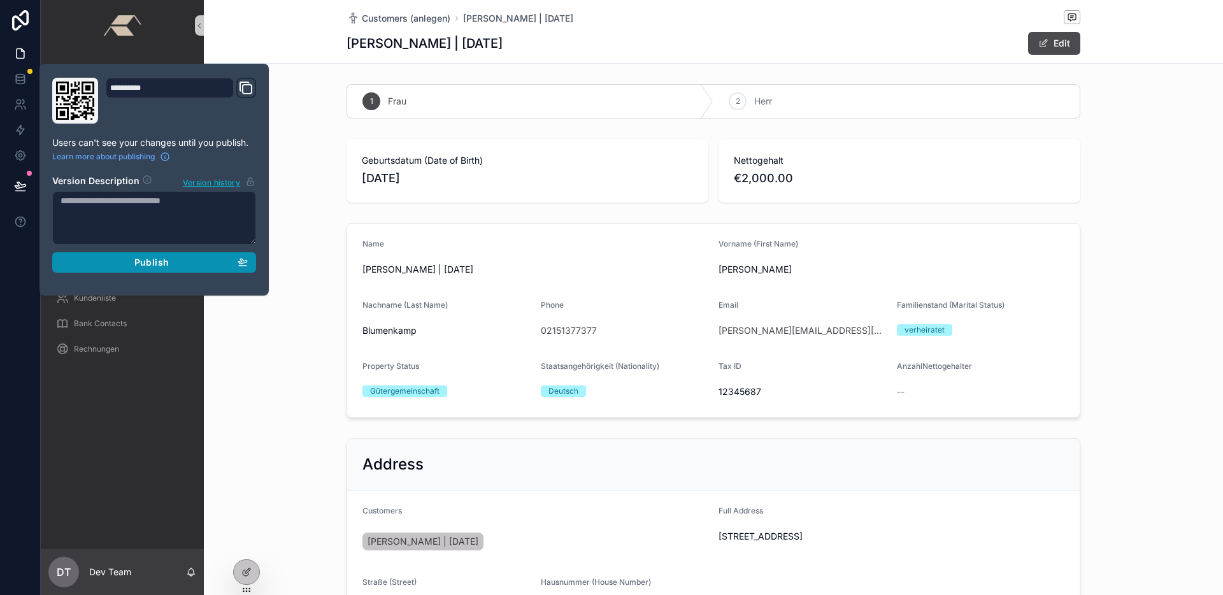
click at [189, 261] on div "Publish" at bounding box center [154, 262] width 187 height 11
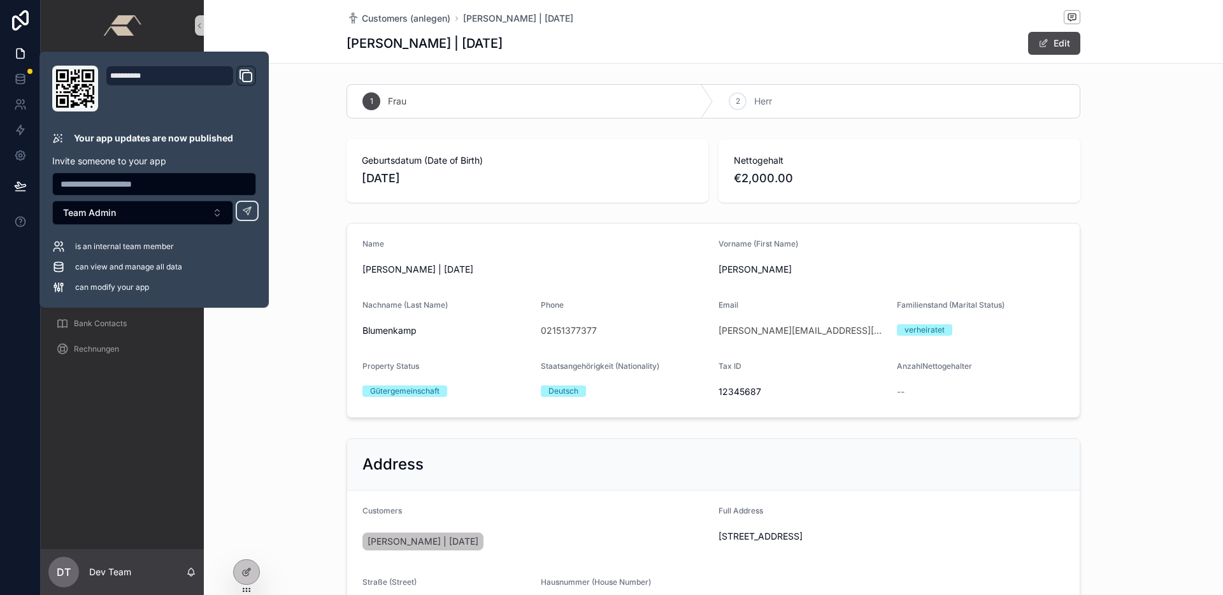
click at [720, 48] on div "[PERSON_NAME] | [DATE] Edit" at bounding box center [714, 43] width 734 height 24
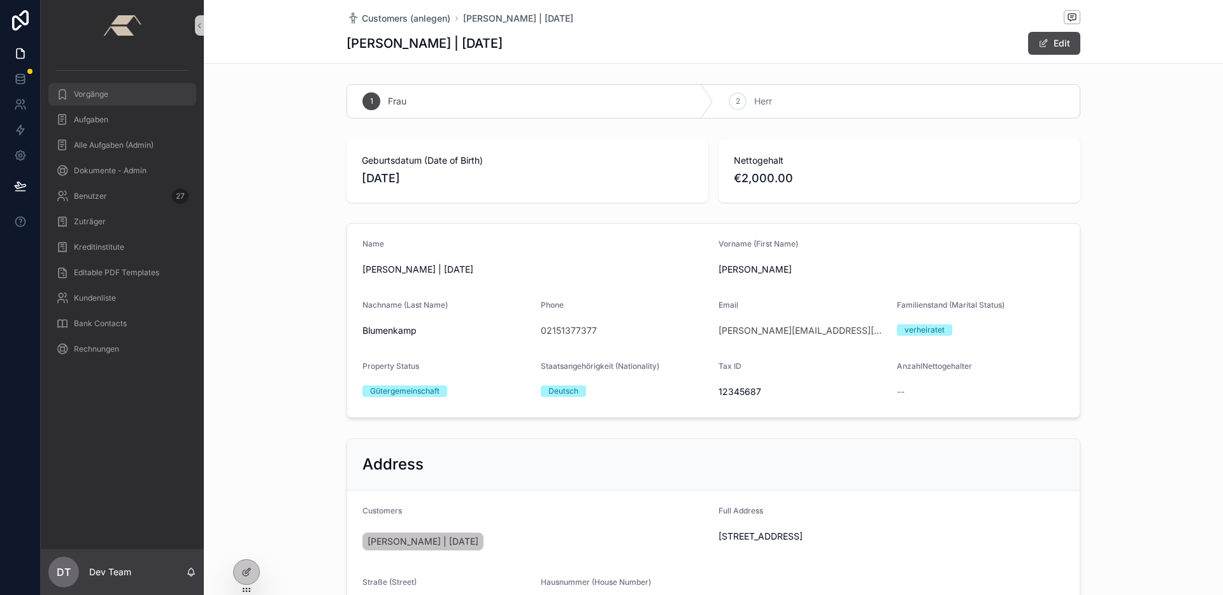
click at [96, 99] on span "Vorgänge" at bounding box center [91, 94] width 34 height 10
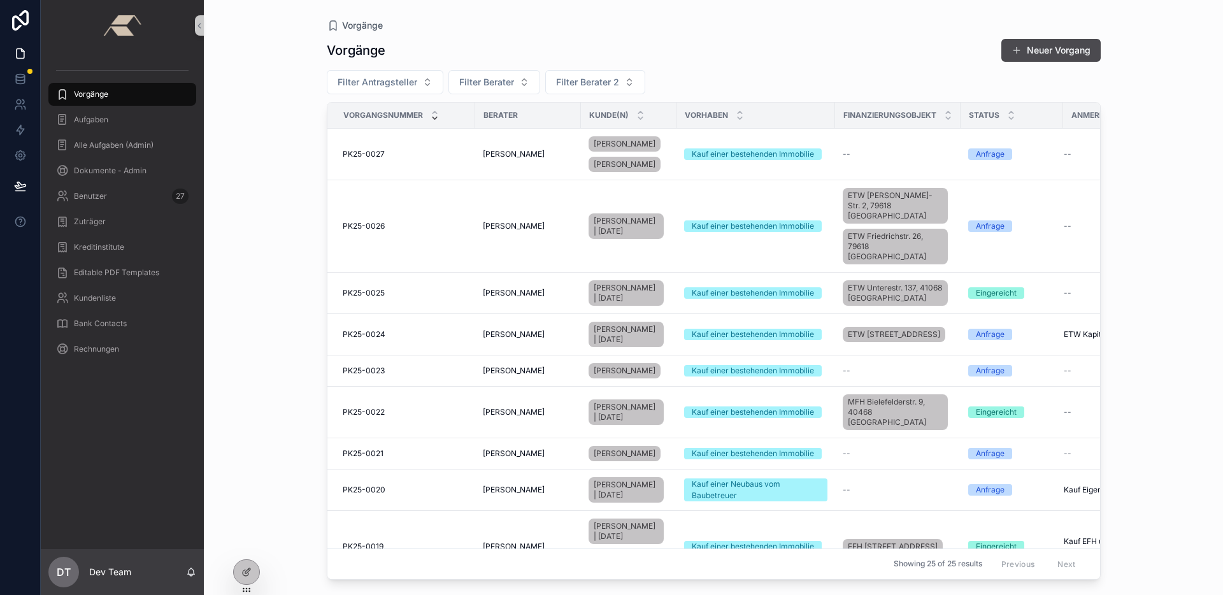
click at [283, 247] on div "Vorgänge Vorgänge Neuer Vorgang Filter Antragsteller Filter Berater Filter Bera…" at bounding box center [713, 297] width 1019 height 595
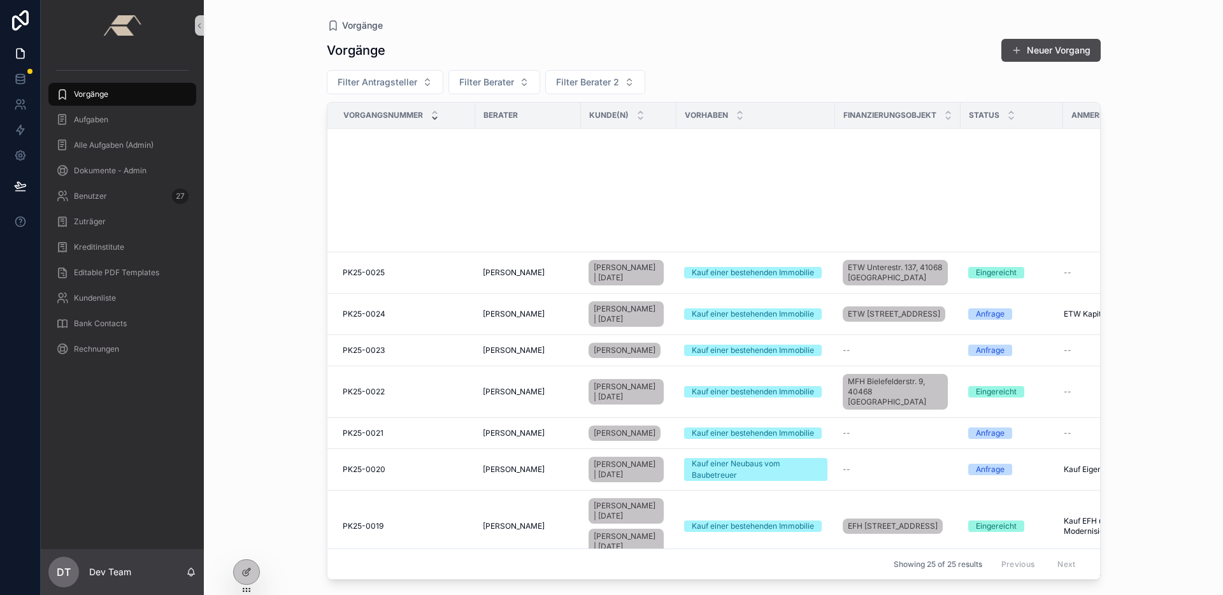
scroll to position [1073, 0]
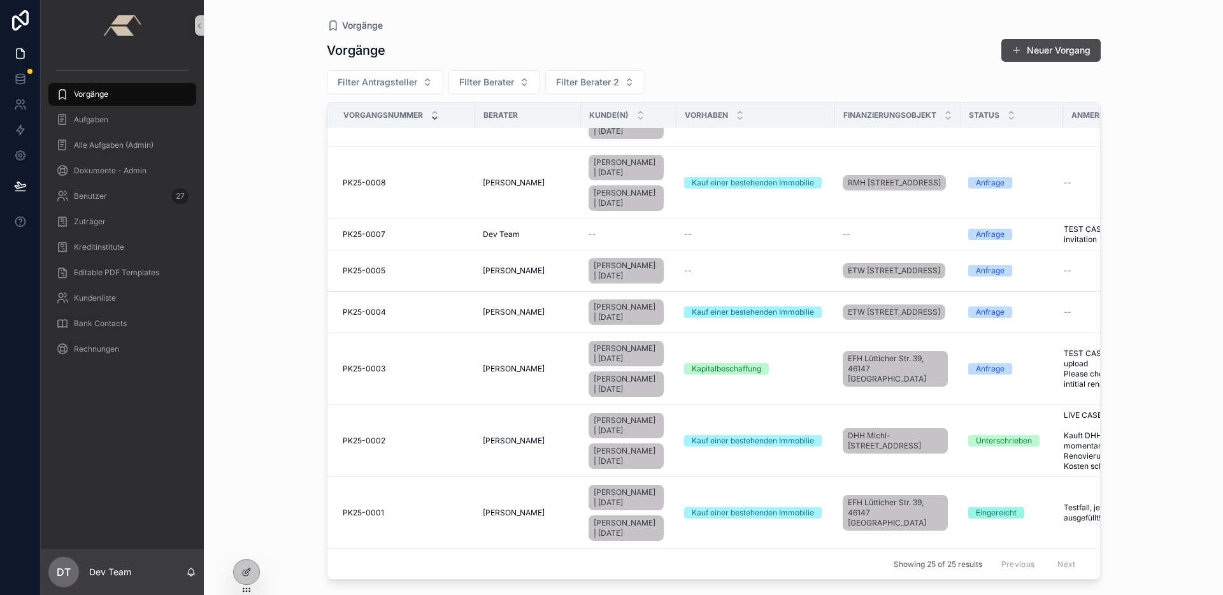
click at [924, 62] on div "Vorgänge Neuer Vorgang" at bounding box center [714, 50] width 774 height 24
click at [409, 405] on td "PK25-0002 PK25-0002" at bounding box center [401, 441] width 148 height 72
click at [408, 338] on td "PK25-0003 PK25-0003" at bounding box center [401, 369] width 148 height 72
click at [392, 333] on td "PK25-0003 PK25-0003" at bounding box center [401, 369] width 148 height 72
click at [373, 364] on span "PK25-0003" at bounding box center [364, 369] width 43 height 10
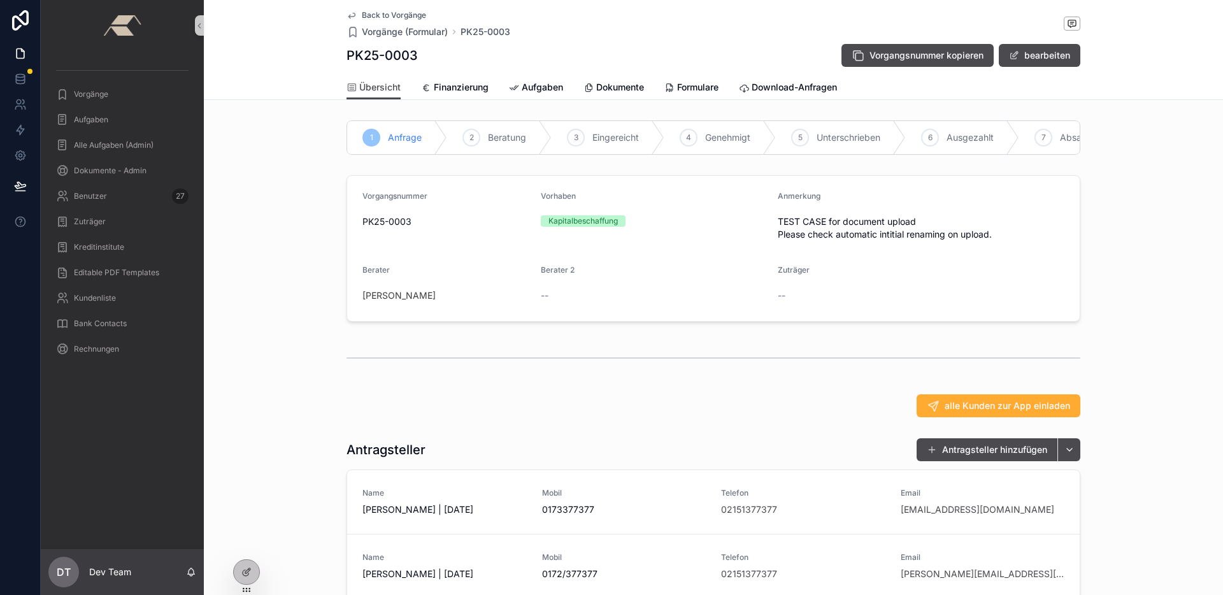
scroll to position [357, 0]
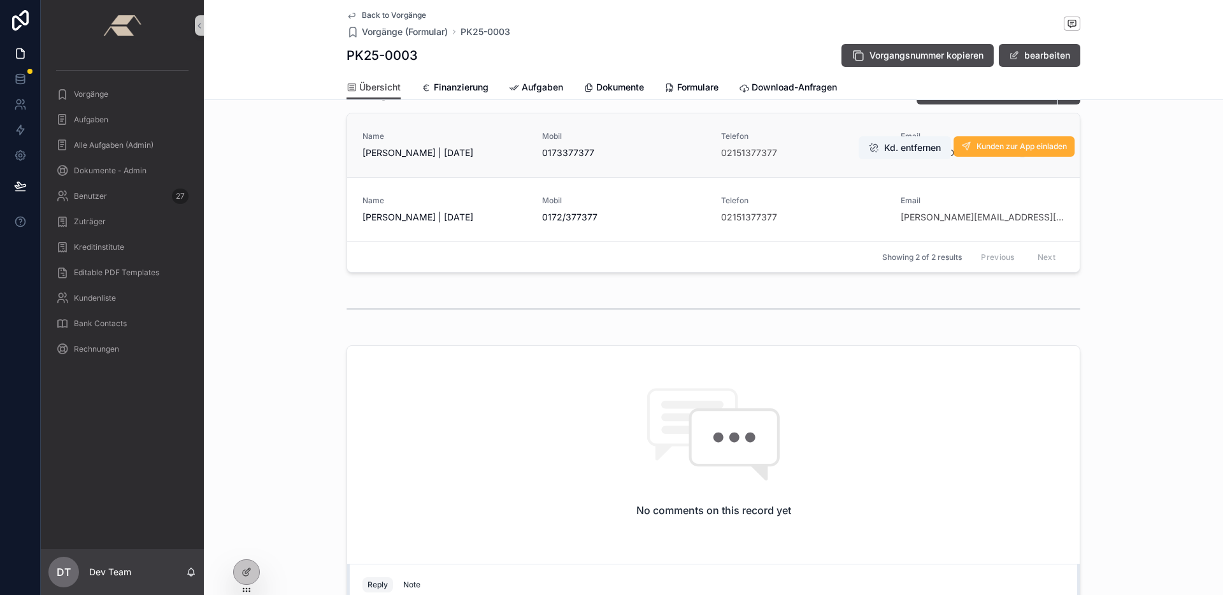
click at [392, 159] on span "[PERSON_NAME] | [DATE]" at bounding box center [444, 153] width 164 height 13
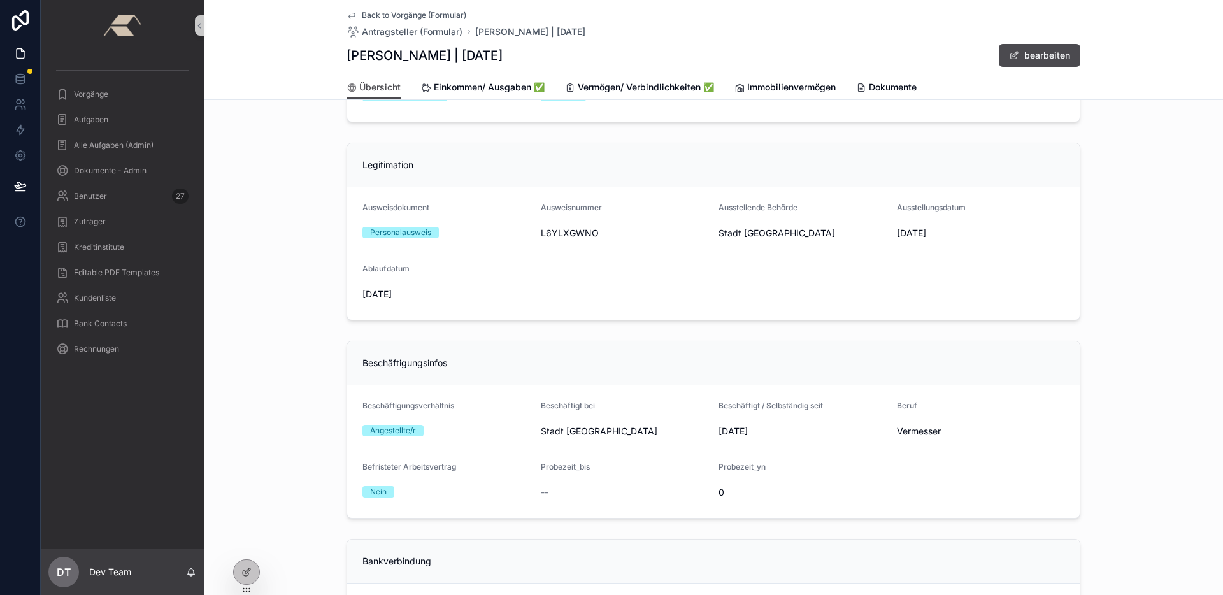
scroll to position [630, 0]
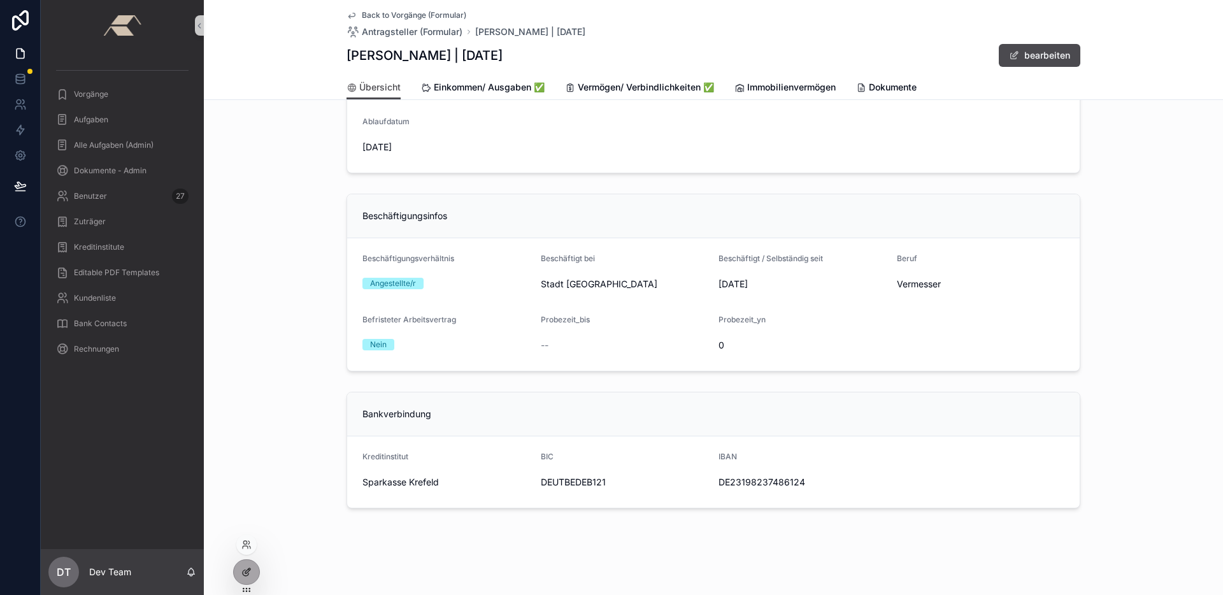
click at [241, 578] on div at bounding box center [246, 572] width 25 height 24
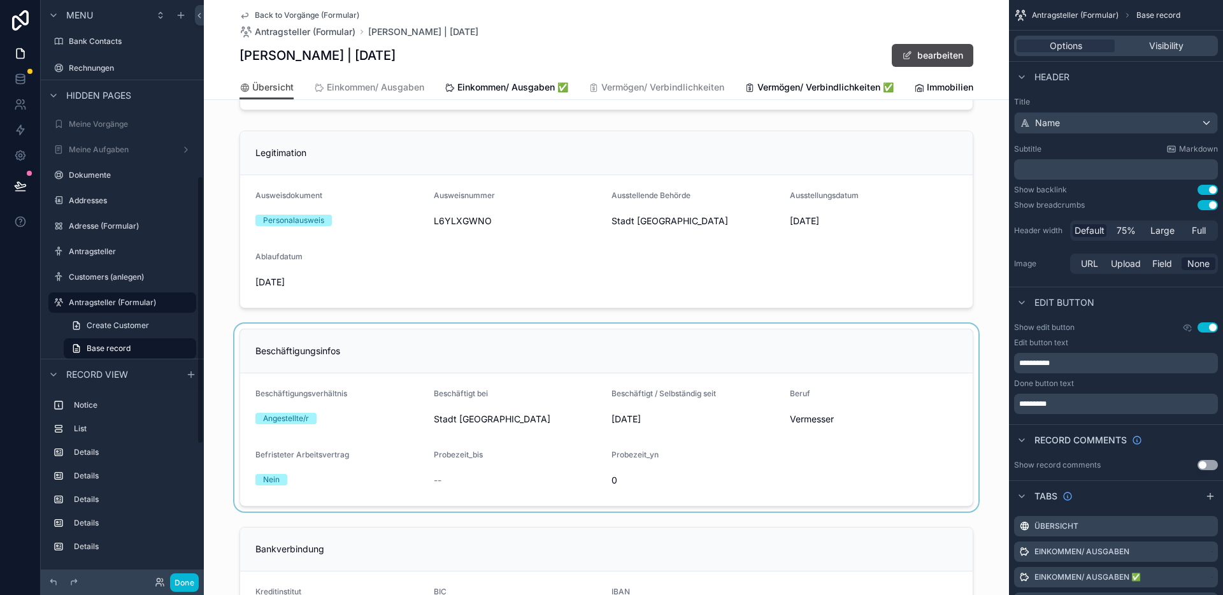
scroll to position [855, 0]
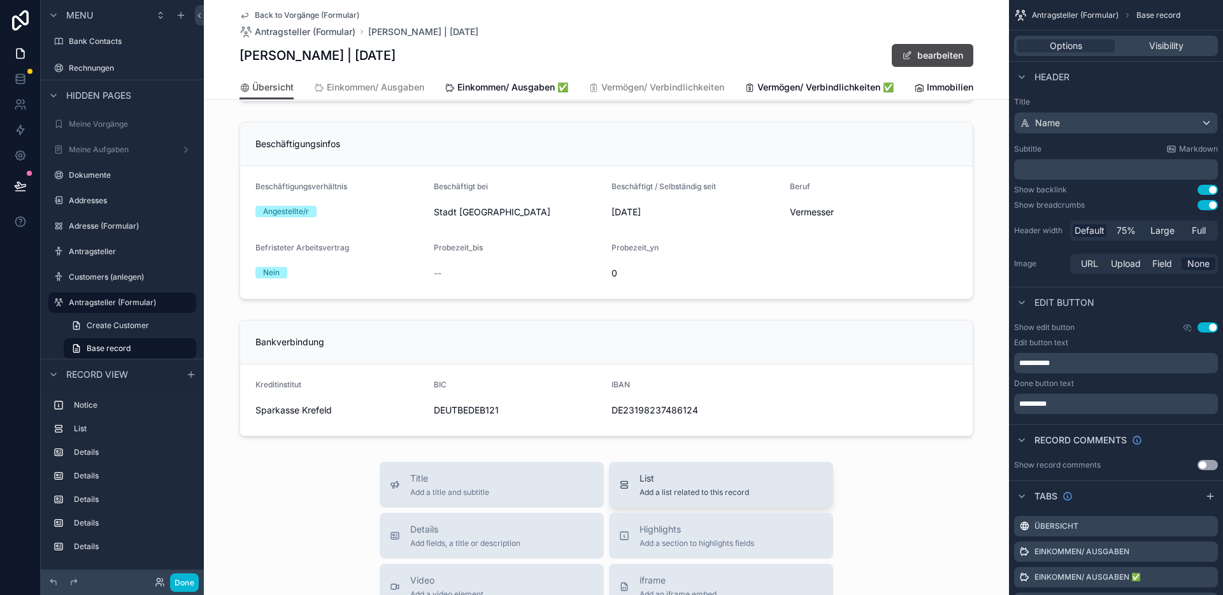
click at [704, 508] on button "List Add a list related to this record" at bounding box center [721, 485] width 224 height 46
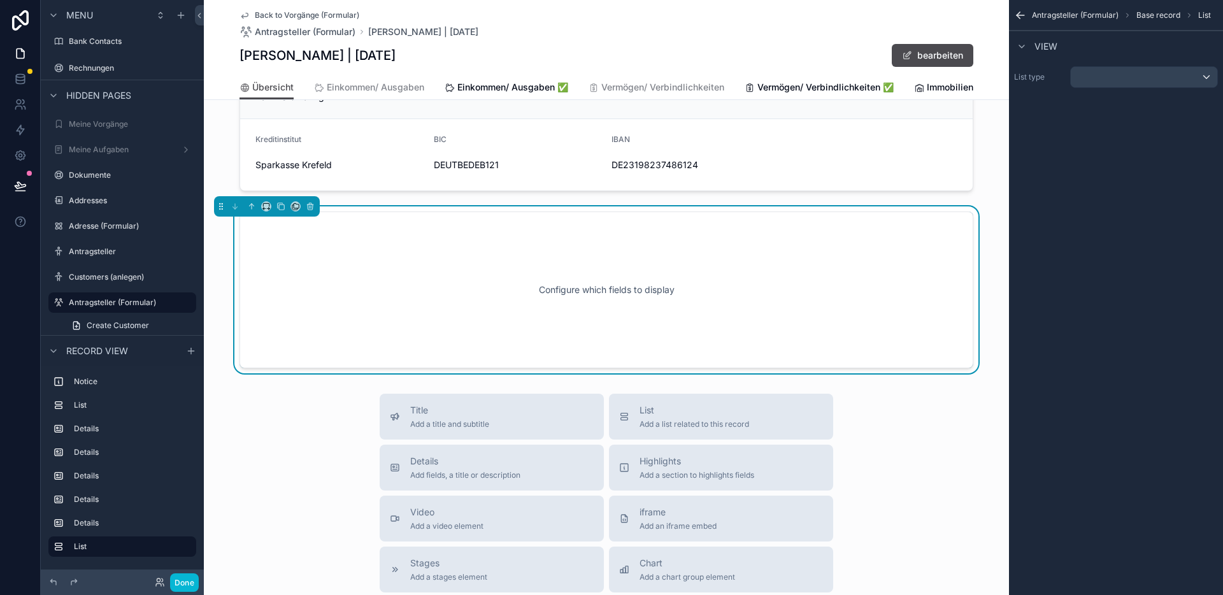
scroll to position [1102, 0]
click at [613, 315] on div "Configure which fields to display" at bounding box center [607, 288] width 692 height 115
click at [1105, 73] on div "scrollable content" at bounding box center [1144, 77] width 147 height 20
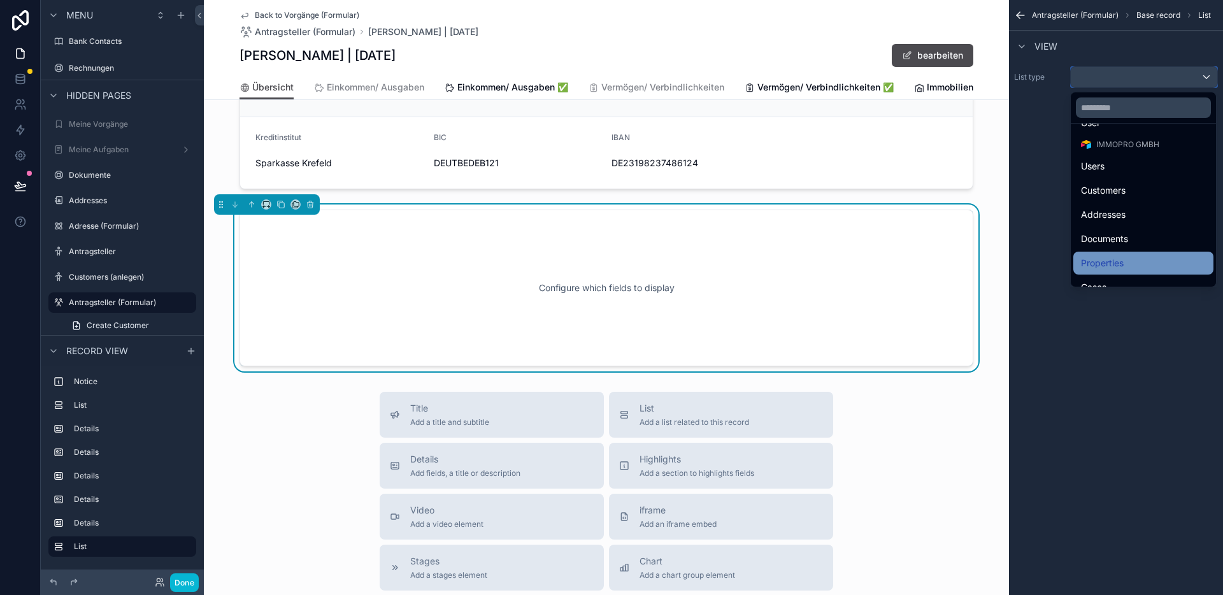
scroll to position [127, 0]
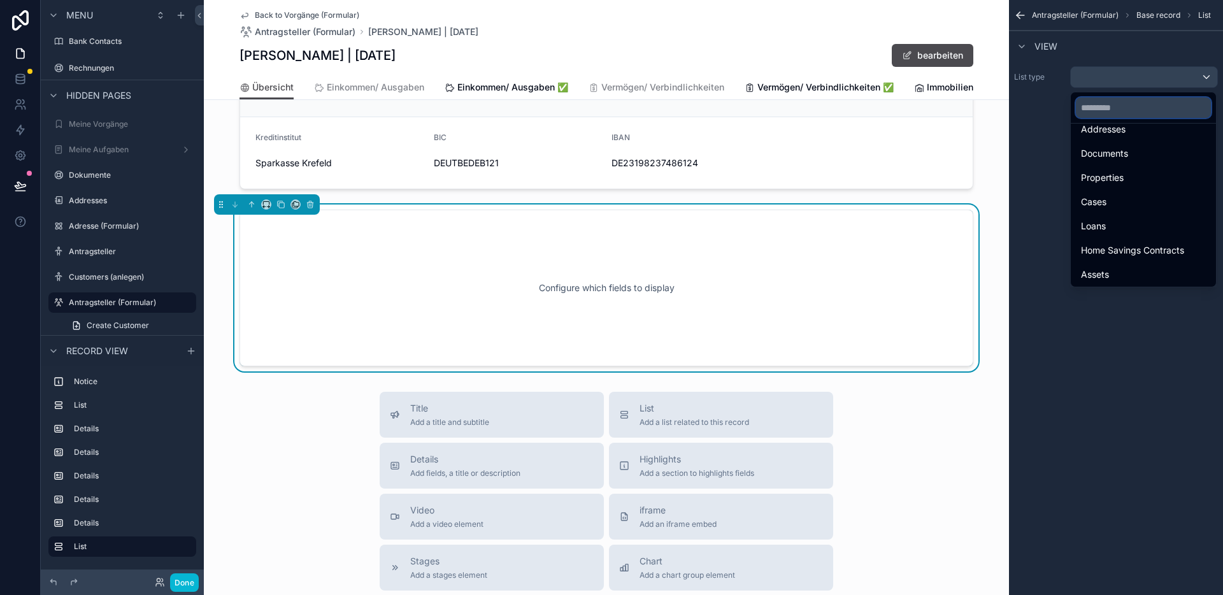
click at [1136, 104] on input "text" at bounding box center [1143, 107] width 135 height 20
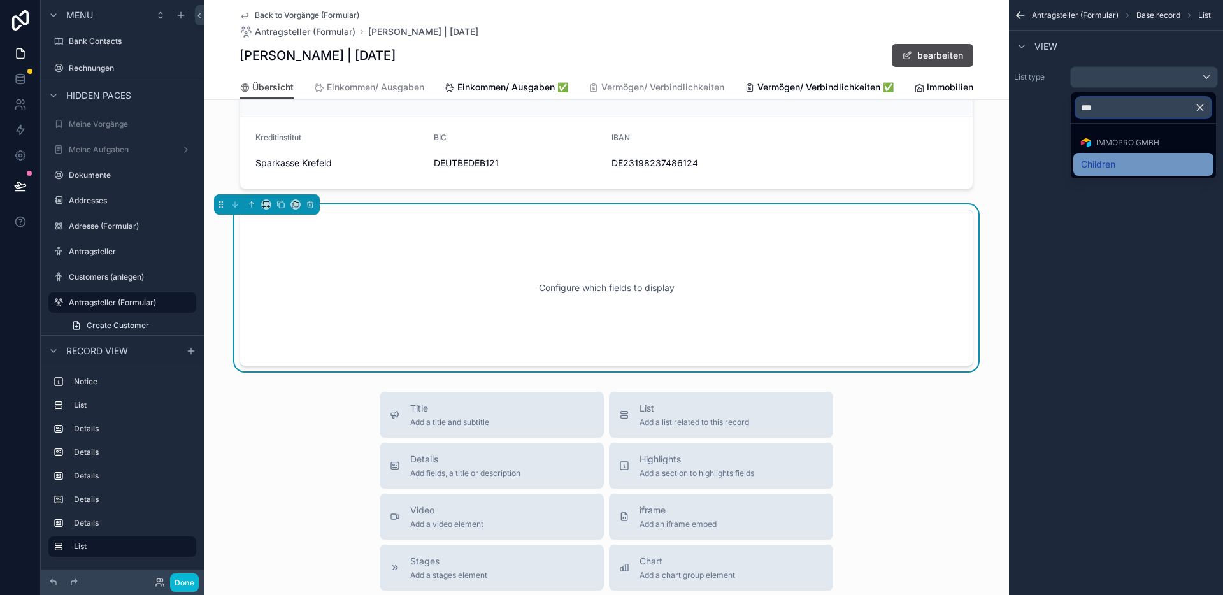
type input "***"
click at [1126, 168] on div "Children" at bounding box center [1143, 164] width 125 height 15
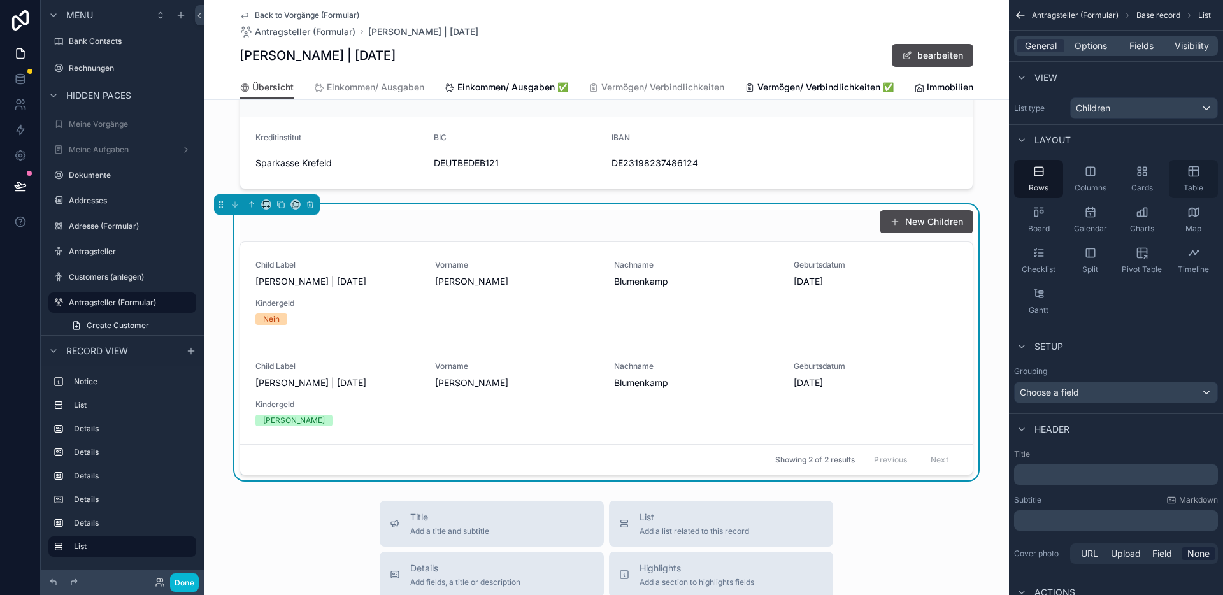
click at [1185, 180] on div "Table" at bounding box center [1193, 179] width 49 height 38
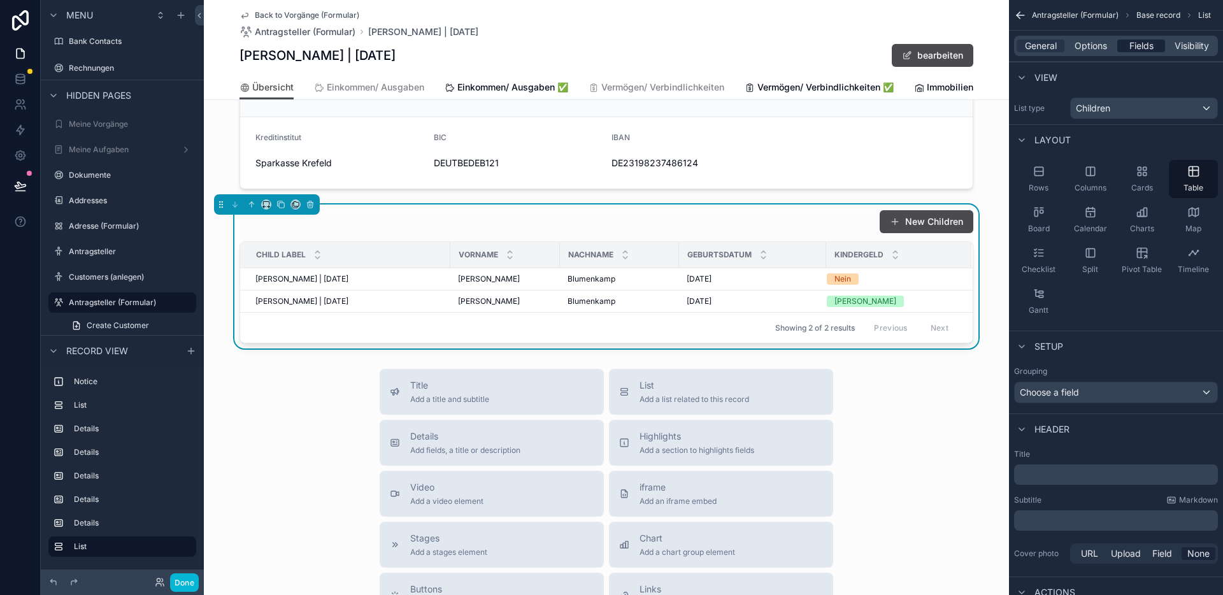
click at [1137, 52] on span "Fields" at bounding box center [1141, 45] width 24 height 13
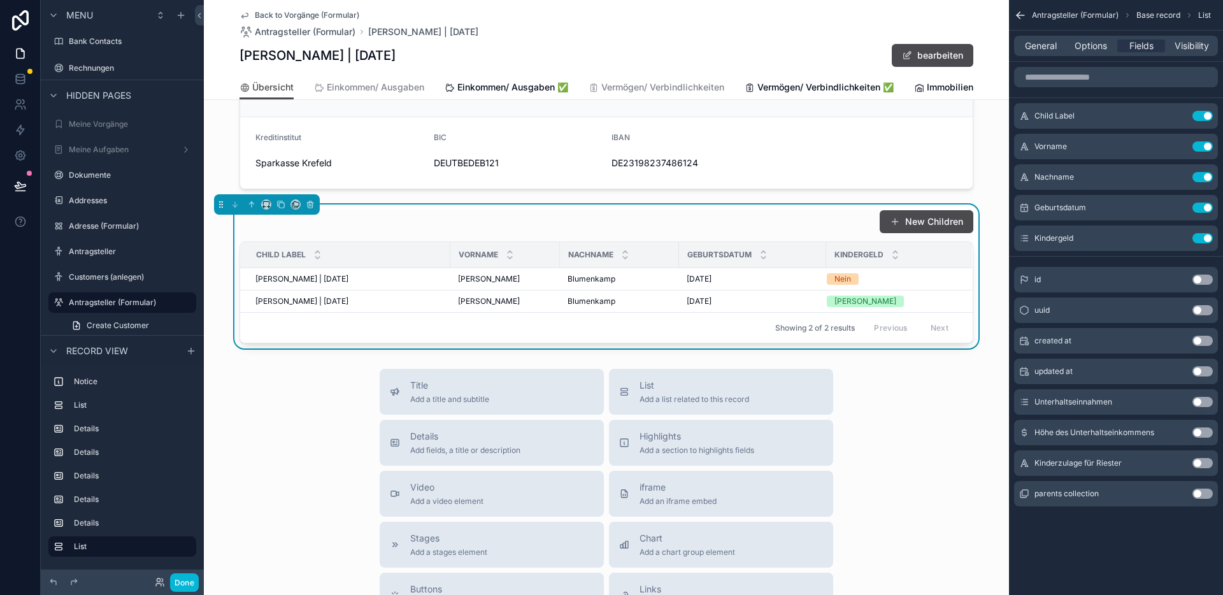
click at [1199, 401] on button "Use setting" at bounding box center [1203, 402] width 20 height 10
click at [1202, 439] on div "Höhe des Unterhaltseinkommens Use setting" at bounding box center [1116, 432] width 204 height 25
click at [1201, 434] on button "Use setting" at bounding box center [1203, 432] width 20 height 10
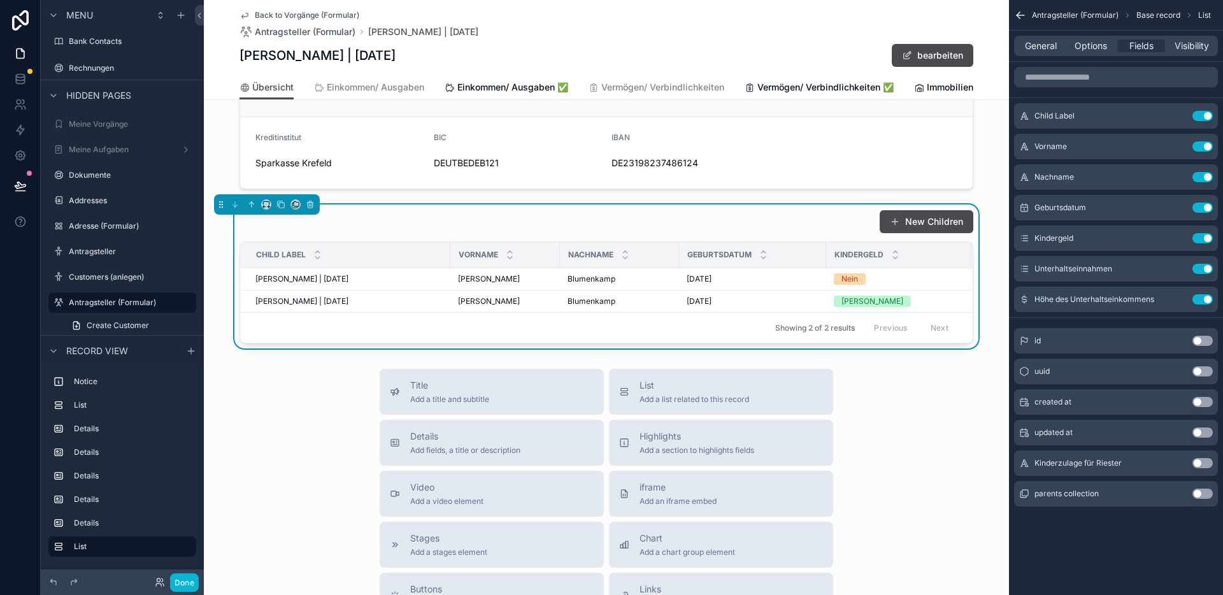
click at [1203, 462] on button "Use setting" at bounding box center [1203, 463] width 20 height 10
click at [1194, 115] on button "Use setting" at bounding box center [1203, 116] width 20 height 10
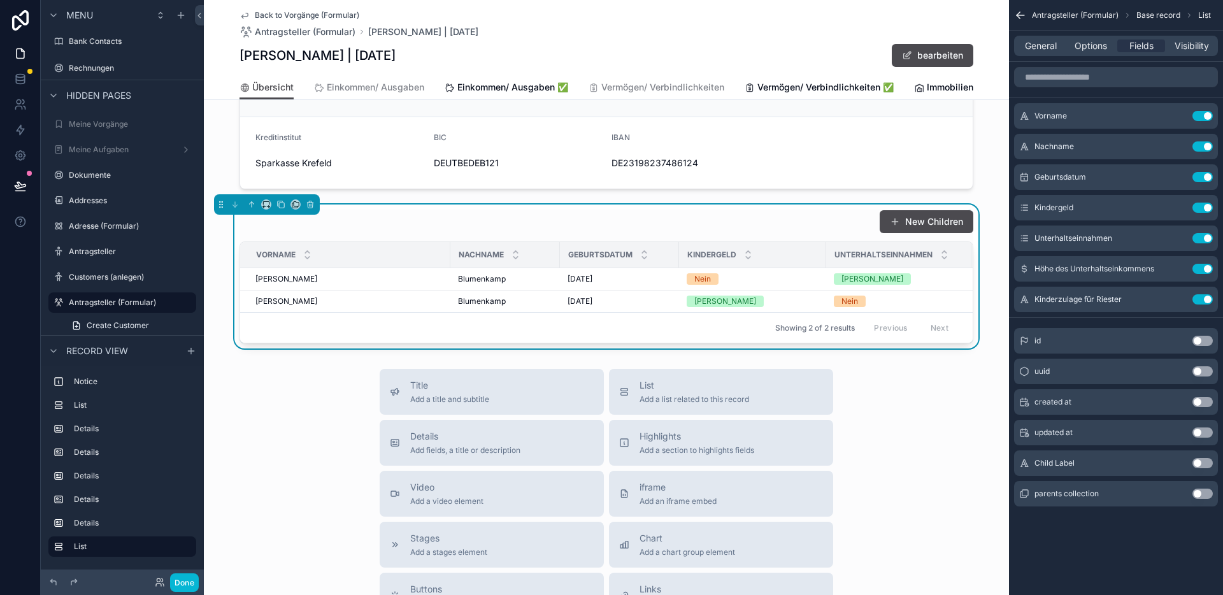
drag, startPoint x: 1197, startPoint y: 493, endPoint x: 1149, endPoint y: 408, distance: 97.8
click at [1197, 493] on button "Use setting" at bounding box center [1203, 494] width 20 height 10
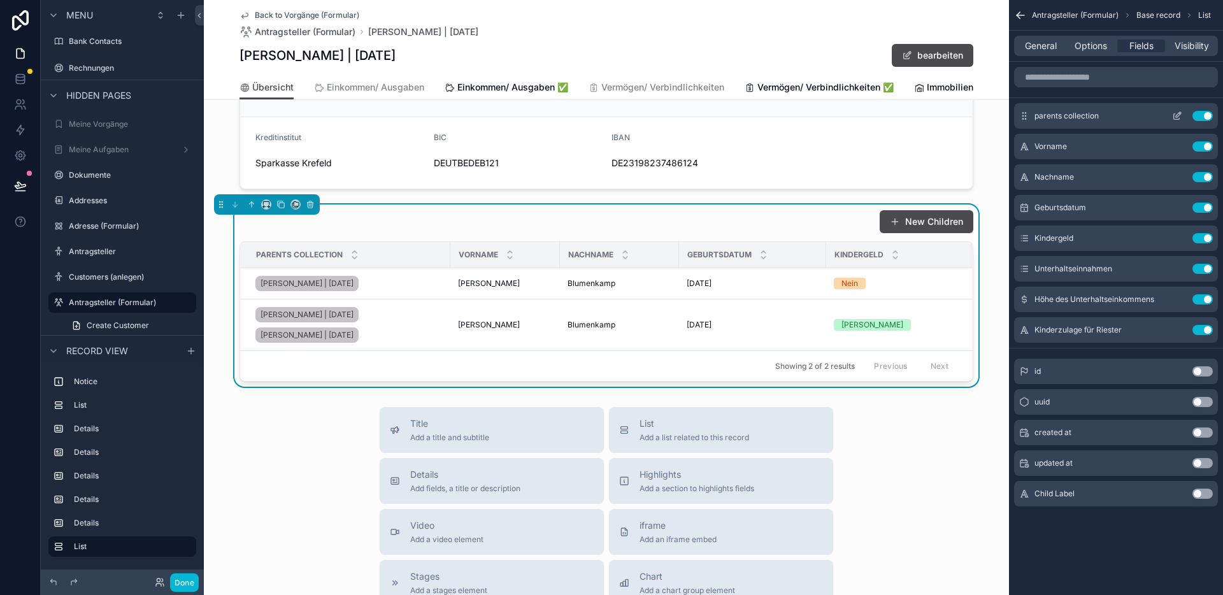
click at [1174, 115] on icon "scrollable content" at bounding box center [1177, 117] width 6 height 6
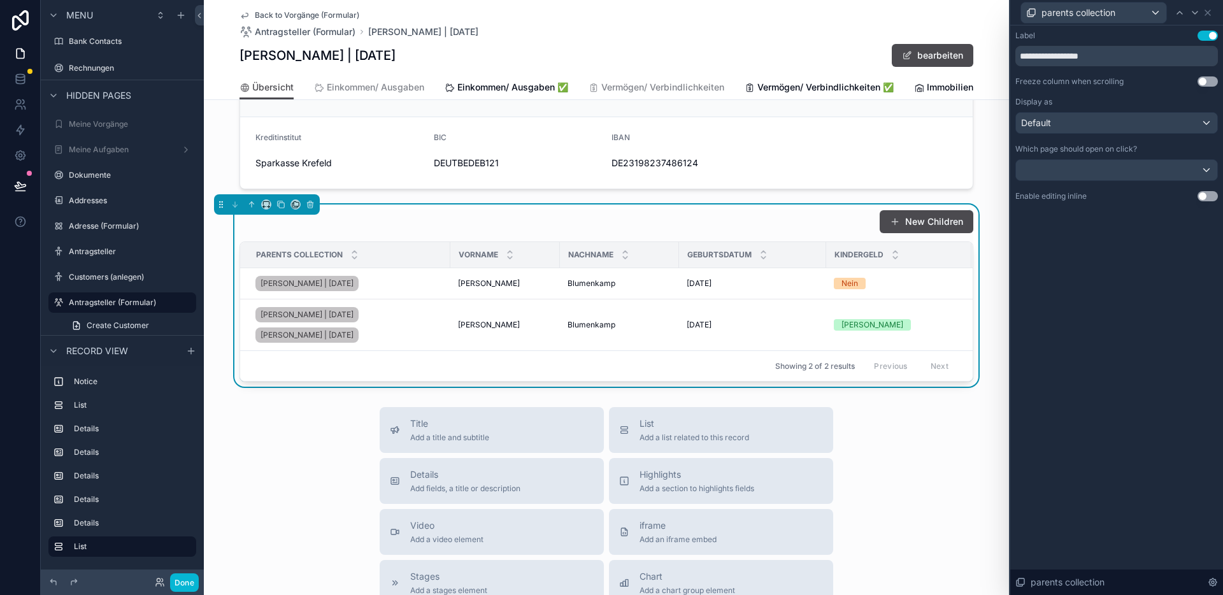
click at [822, 229] on div "New Children" at bounding box center [607, 222] width 734 height 24
drag, startPoint x: 1205, startPoint y: 193, endPoint x: 1209, endPoint y: 201, distance: 9.4
click at [1205, 194] on div "**********" at bounding box center [1116, 116] width 203 height 171
drag, startPoint x: 1207, startPoint y: 197, endPoint x: 1207, endPoint y: 123, distance: 73.9
click at [1207, 197] on button "Use setting" at bounding box center [1208, 196] width 20 height 10
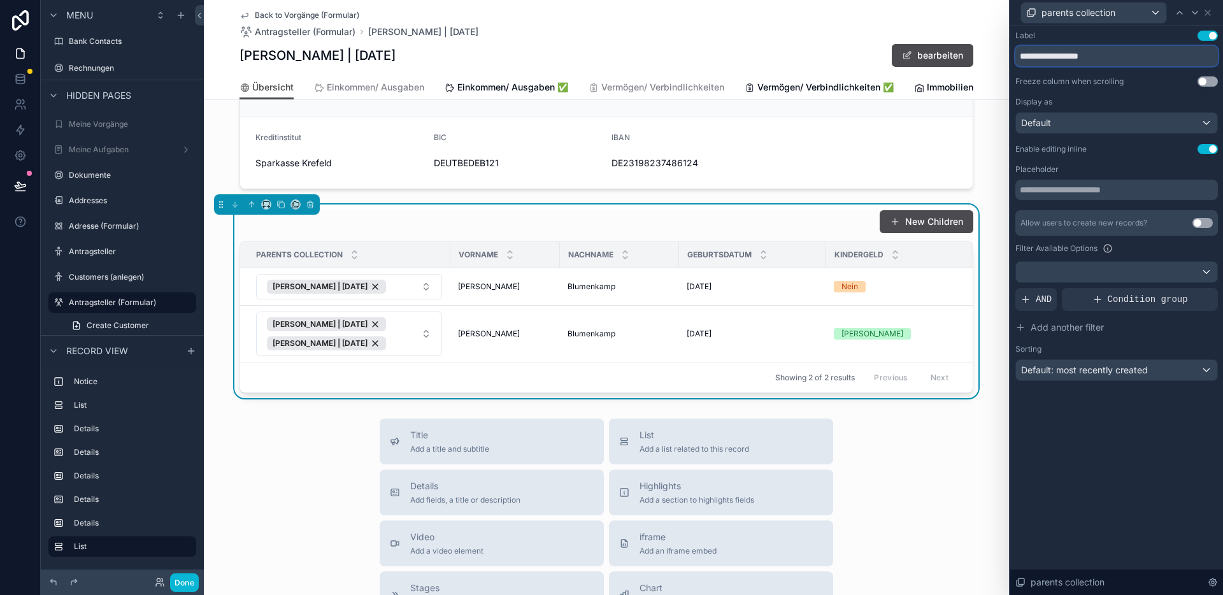
click at [1094, 61] on input "**********" at bounding box center [1116, 56] width 203 height 20
paste input "text"
type input "******"
click at [1109, 410] on div "Label Use setting ****** Freeze column when scrolling Use setting Display as De…" at bounding box center [1116, 218] width 213 height 386
click at [1211, 13] on icon at bounding box center [1208, 13] width 10 height 10
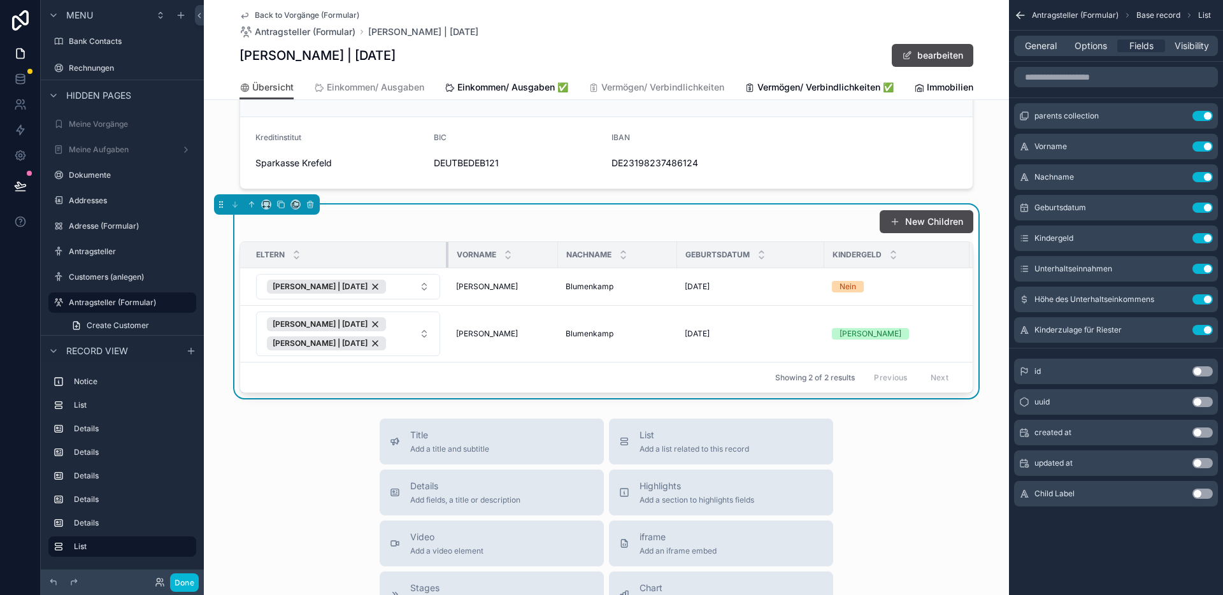
click at [447, 268] on div "scrollable content" at bounding box center [448, 254] width 5 height 25
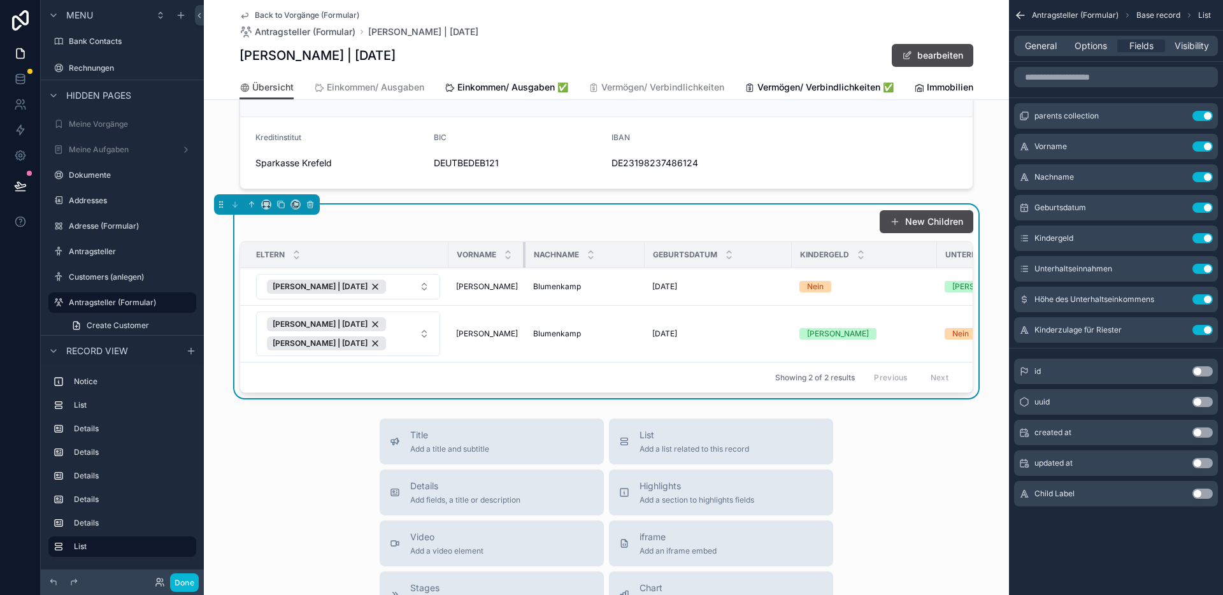
drag, startPoint x: 557, startPoint y: 268, endPoint x: 520, endPoint y: 276, distance: 37.7
click at [523, 268] on div "scrollable content" at bounding box center [525, 254] width 5 height 25
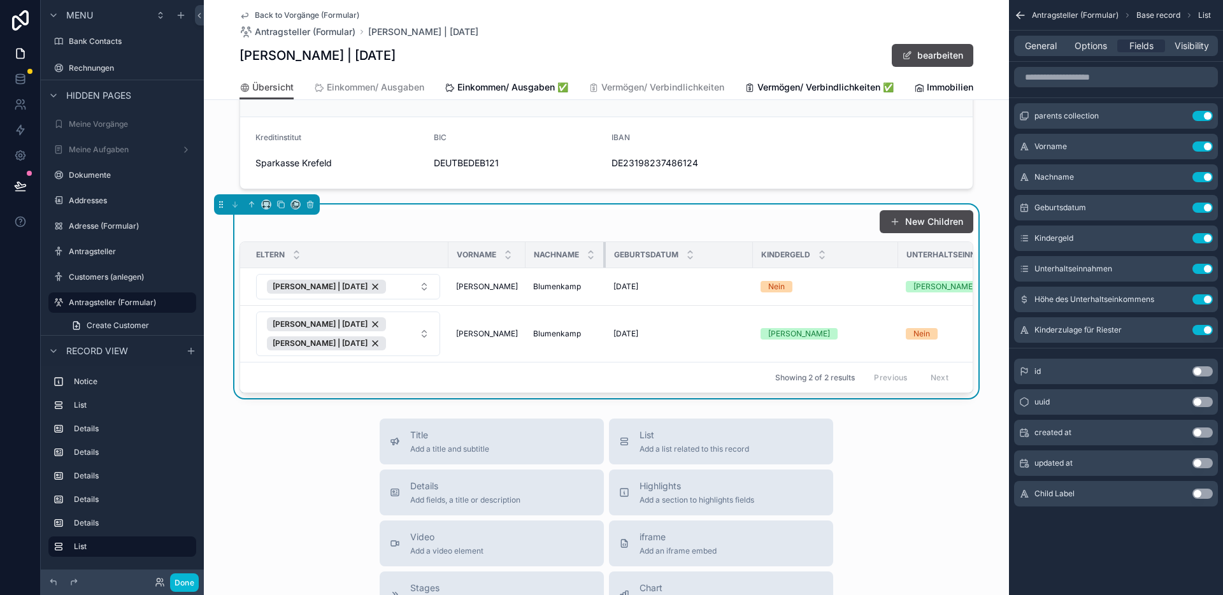
drag, startPoint x: 636, startPoint y: 271, endPoint x: 694, endPoint y: 272, distance: 57.3
click at [600, 279] on table "Eltern Vorname Nachname Geburtsdatum Kindergeld Unterhaltseinnahmen Höhe des Un…" at bounding box center [771, 302] width 1063 height 120
click at [753, 267] on th "Kindergeld" at bounding box center [825, 255] width 145 height 26
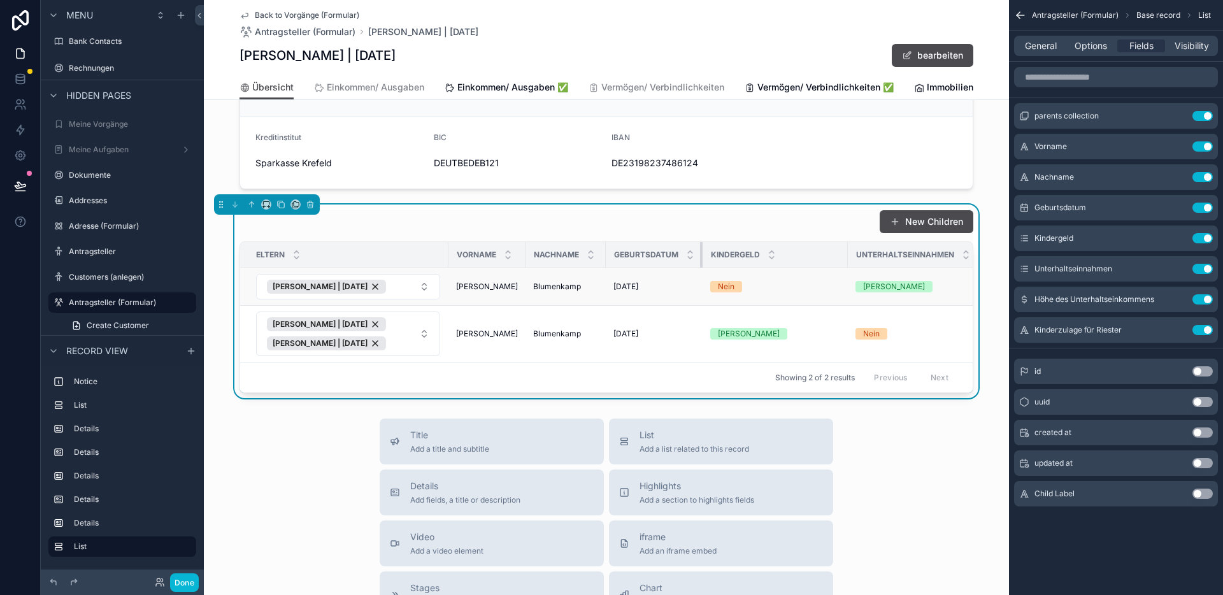
drag, startPoint x: 749, startPoint y: 268, endPoint x: 693, endPoint y: 281, distance: 56.9
click at [693, 281] on table "Eltern Vorname Nachname Geburtsdatum Kindergeld Unterhaltseinnahmen Höhe des Un…" at bounding box center [746, 302] width 1013 height 120
drag, startPoint x: 843, startPoint y: 271, endPoint x: 772, endPoint y: 280, distance: 72.0
click at [772, 280] on table "Eltern Vorname Nachname Geburtsdatum Kindergeld Unterhaltseinnahmen Höhe des Un…" at bounding box center [717, 302] width 955 height 120
drag, startPoint x: 910, startPoint y: 269, endPoint x: 899, endPoint y: 271, distance: 11.1
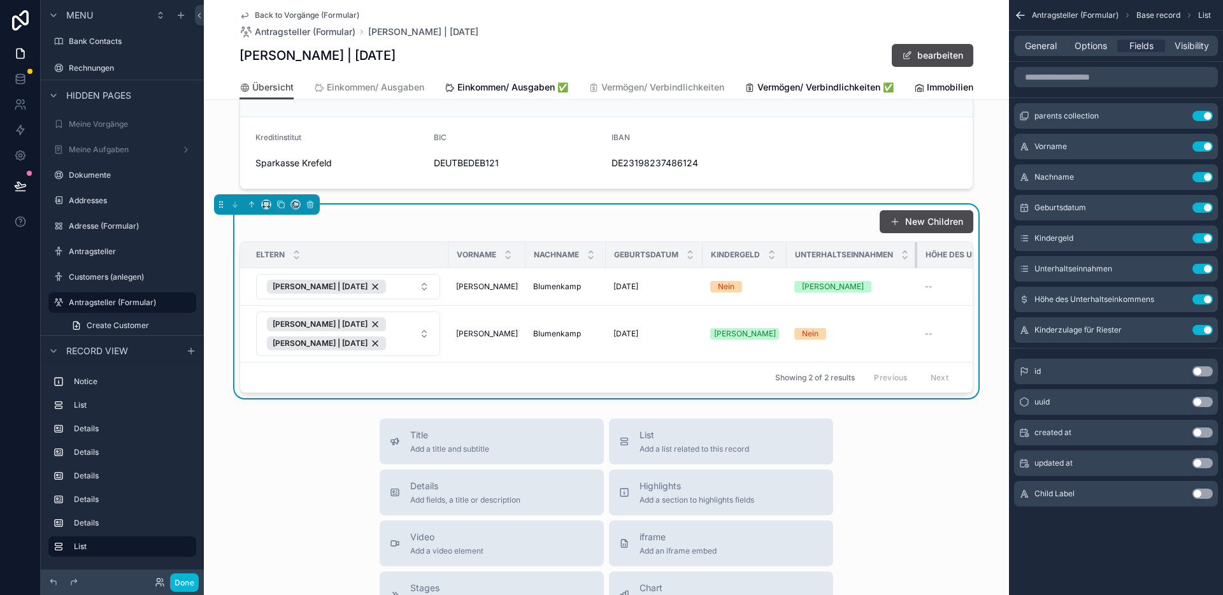
click at [898, 268] on th "Unterhaltseinnahmen" at bounding box center [852, 255] width 131 height 26
click at [853, 234] on div "New Children" at bounding box center [607, 222] width 734 height 24
click at [1047, 46] on span "General" at bounding box center [1041, 45] width 32 height 13
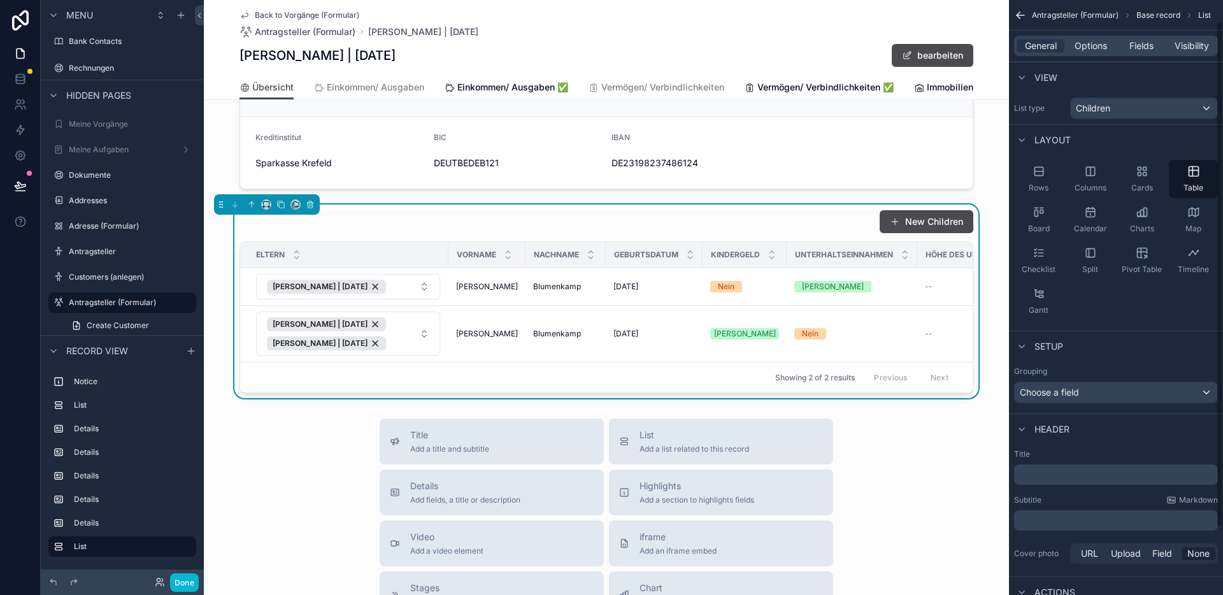
scroll to position [105, 0]
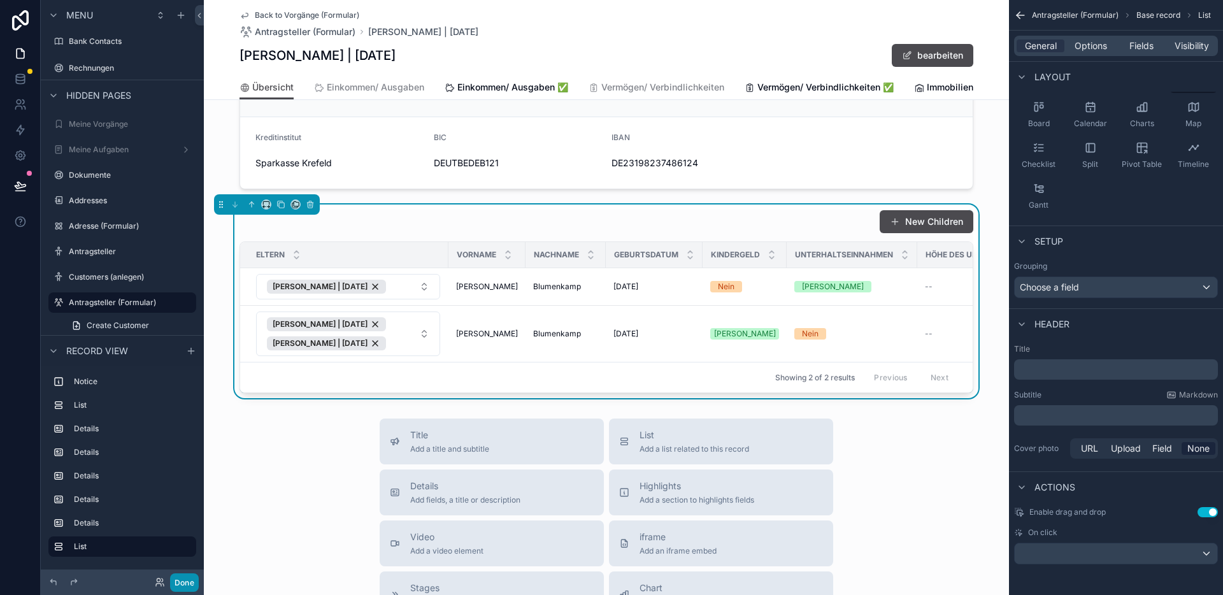
click at [196, 582] on button "Done" at bounding box center [184, 582] width 29 height 18
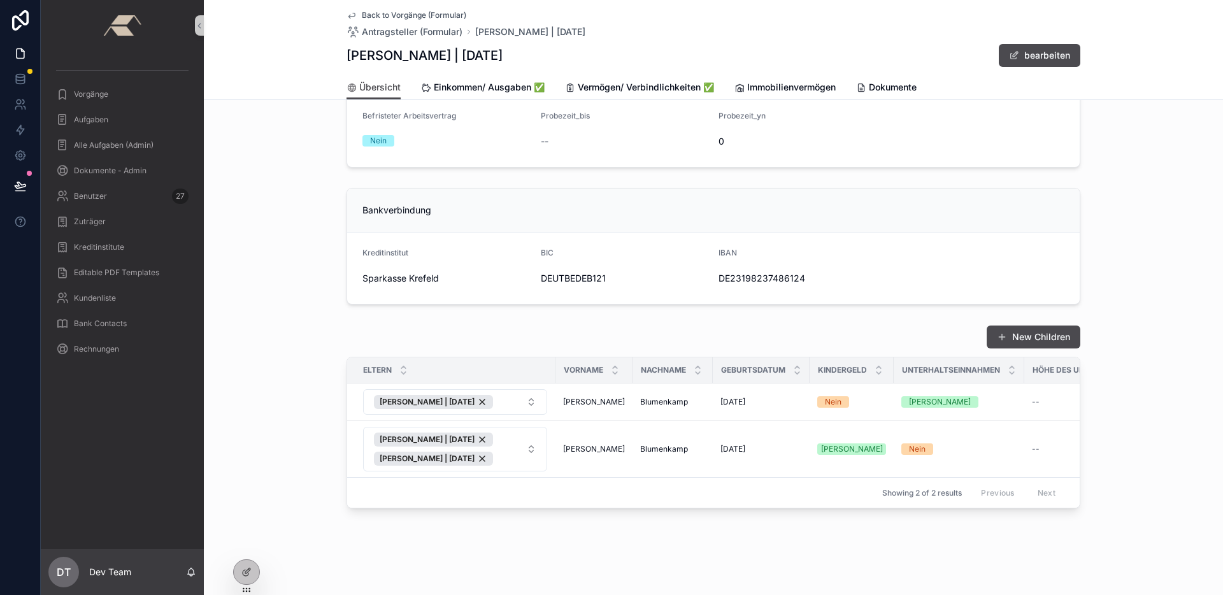
scroll to position [843, 0]
click at [598, 397] on div "[PERSON_NAME]" at bounding box center [594, 402] width 62 height 10
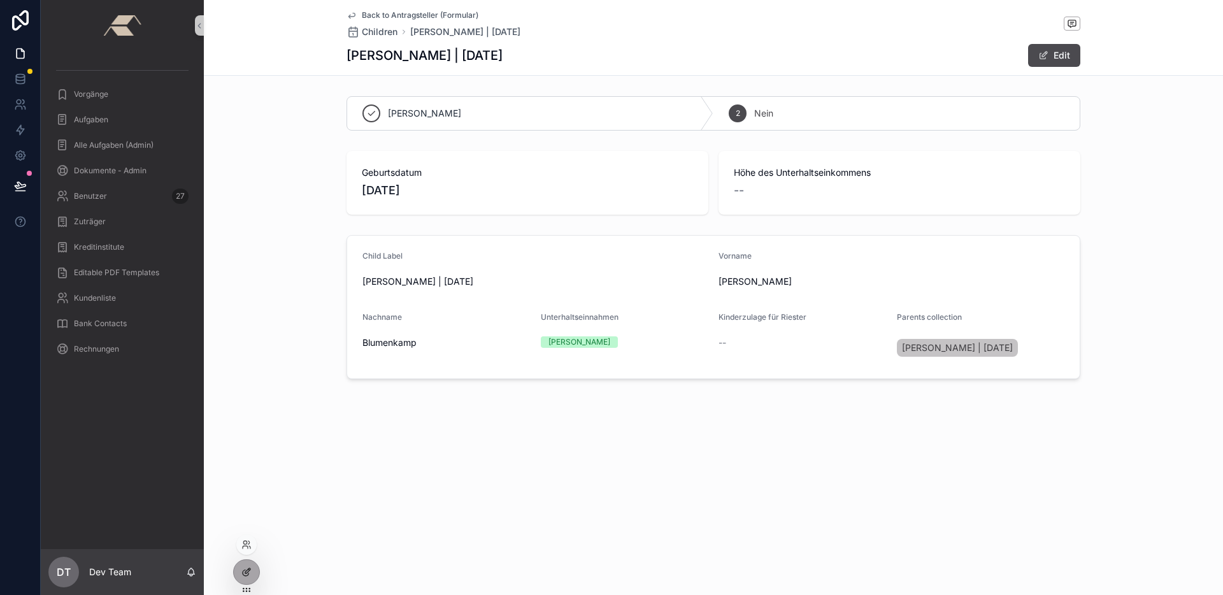
click at [252, 568] on div at bounding box center [246, 572] width 25 height 24
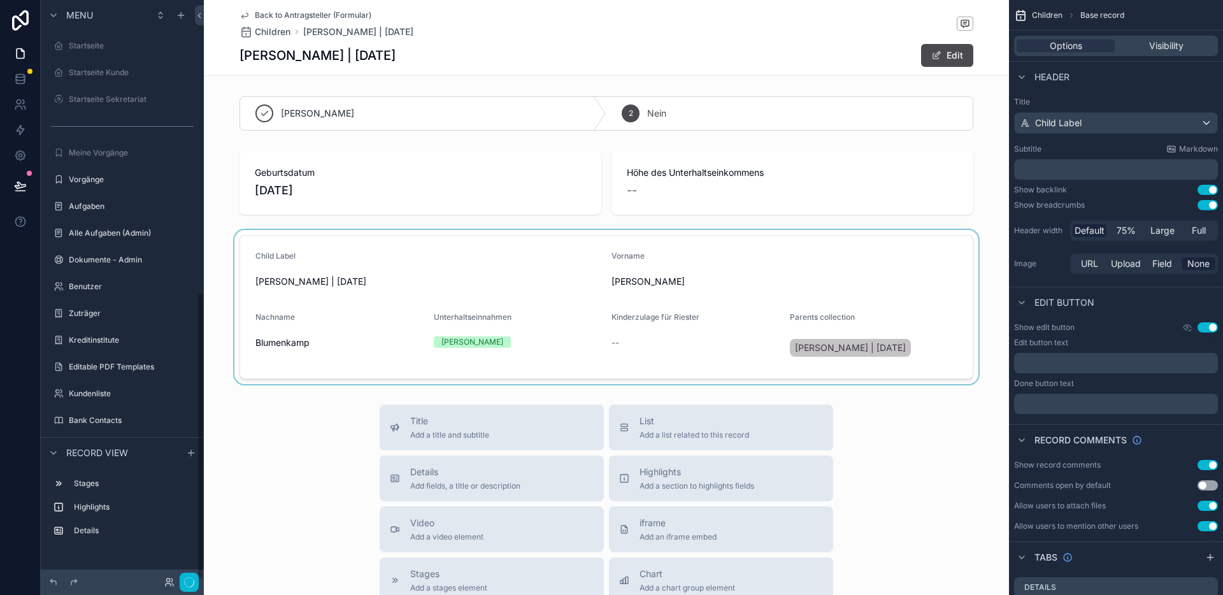
scroll to position [592, 0]
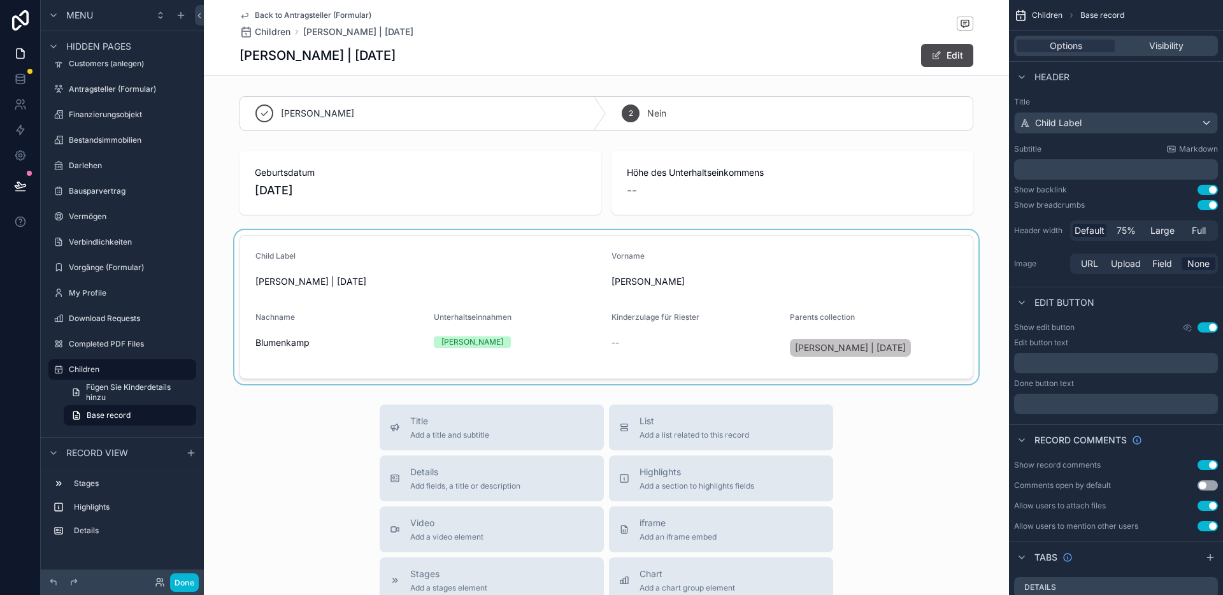
click at [346, 297] on div "scrollable content" at bounding box center [606, 307] width 805 height 154
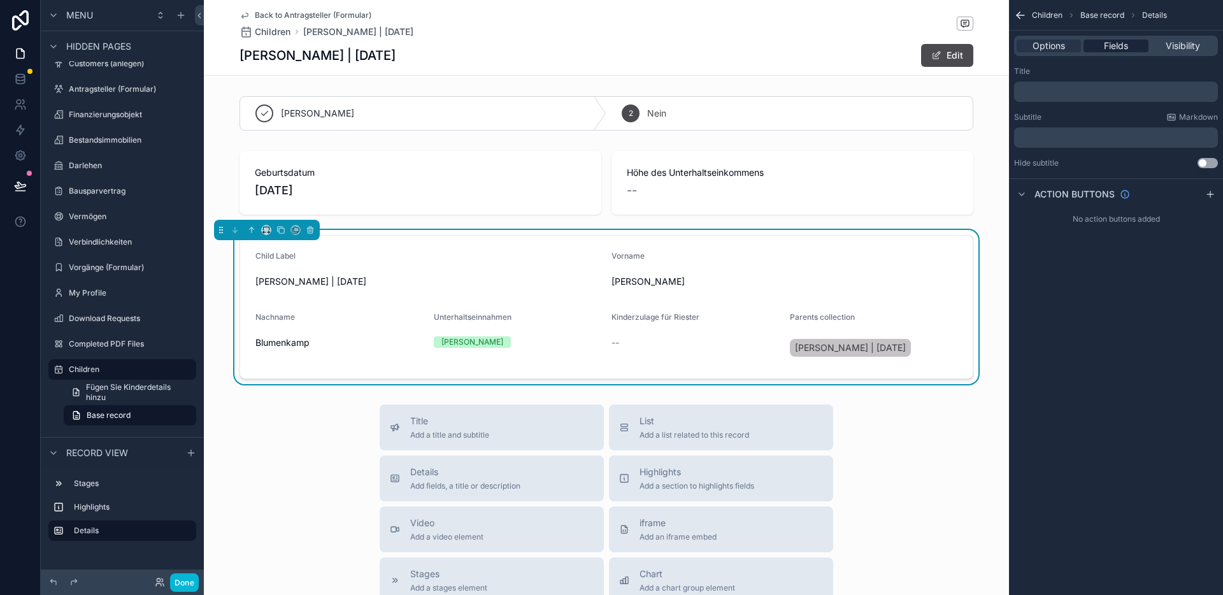
click at [1123, 45] on span "Fields" at bounding box center [1116, 45] width 24 height 13
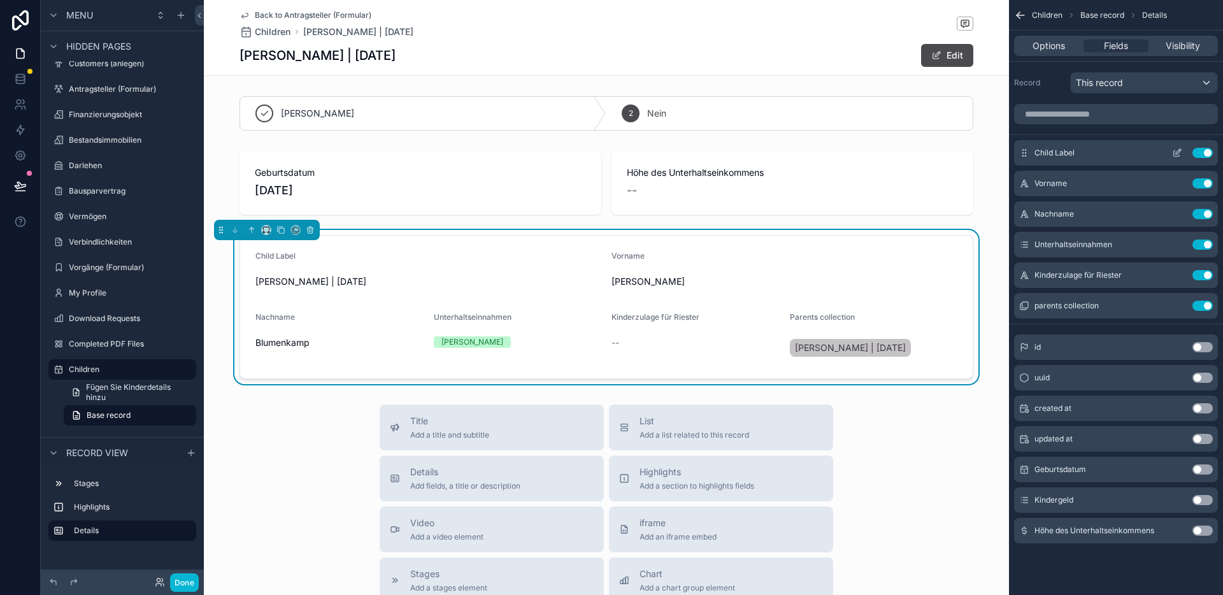
click at [1200, 155] on button "Use setting" at bounding box center [1203, 153] width 20 height 10
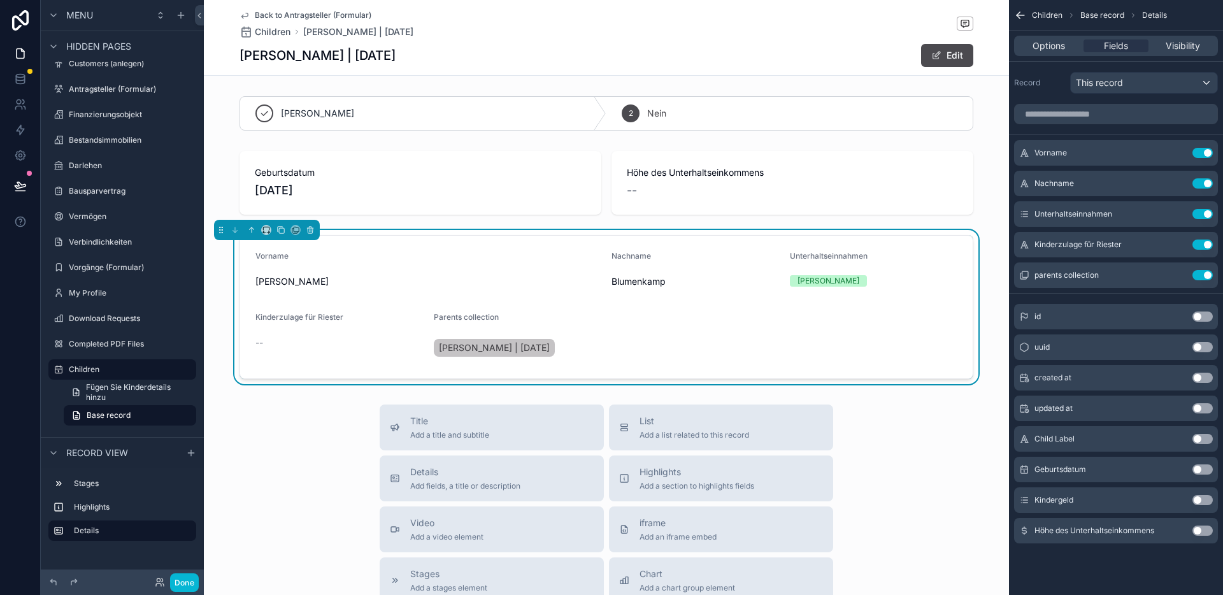
click at [1204, 468] on button "Use setting" at bounding box center [1203, 469] width 20 height 10
click at [1200, 496] on button "Use setting" at bounding box center [1203, 500] width 20 height 10
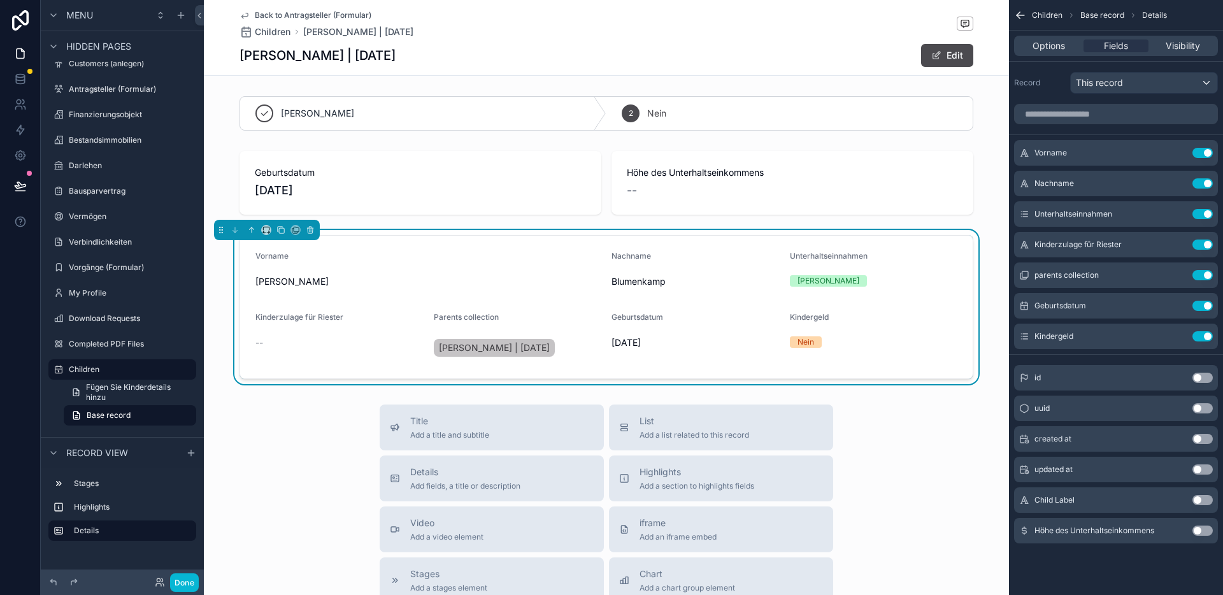
click at [1206, 531] on button "Use setting" at bounding box center [1203, 531] width 20 height 10
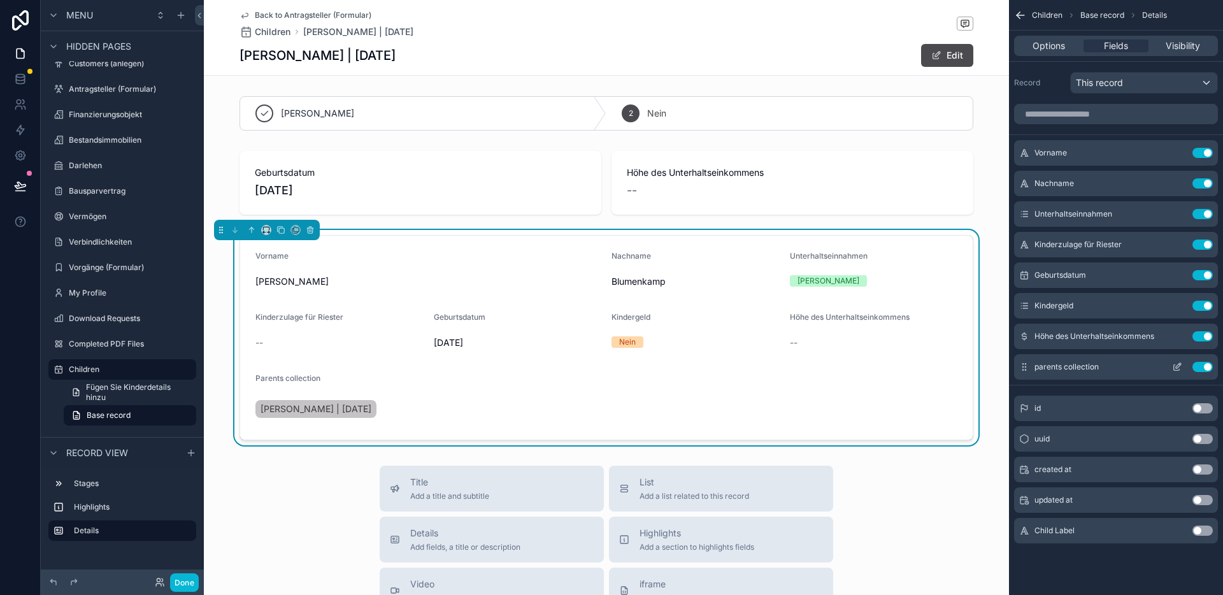
click at [1177, 368] on icon "scrollable content" at bounding box center [1177, 367] width 10 height 10
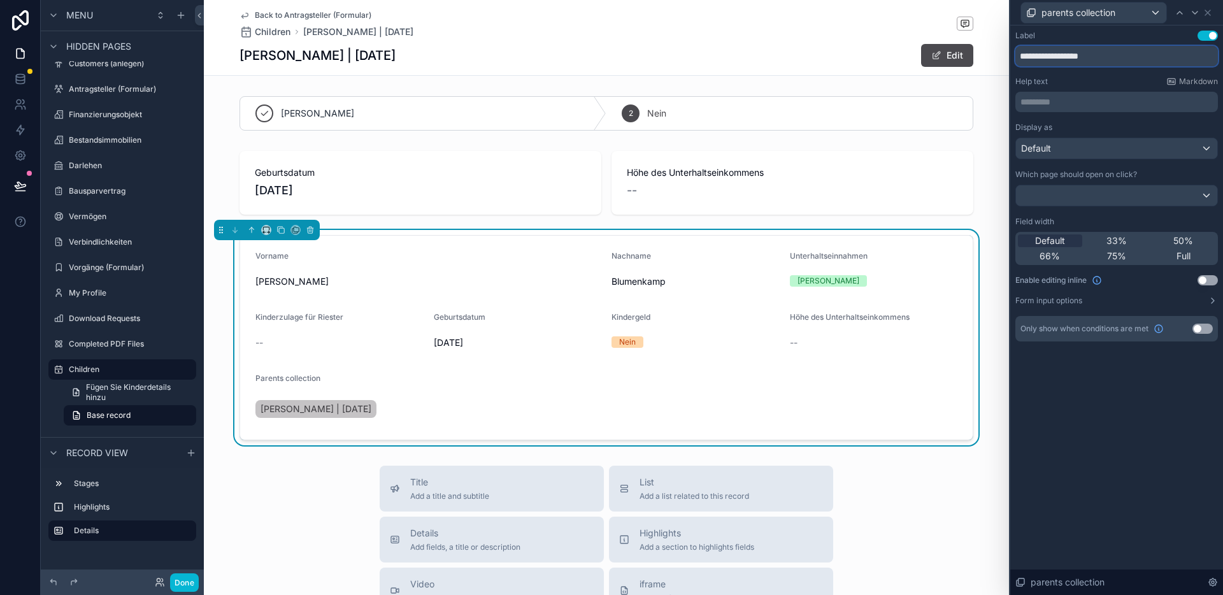
click at [1075, 55] on input "**********" at bounding box center [1116, 56] width 203 height 20
paste input "text"
type input "******"
click at [653, 385] on form "Vorname [PERSON_NAME] Nachname [PERSON_NAME] Unterhaltseinnahmen Ja Kinderzulag…" at bounding box center [606, 338] width 733 height 204
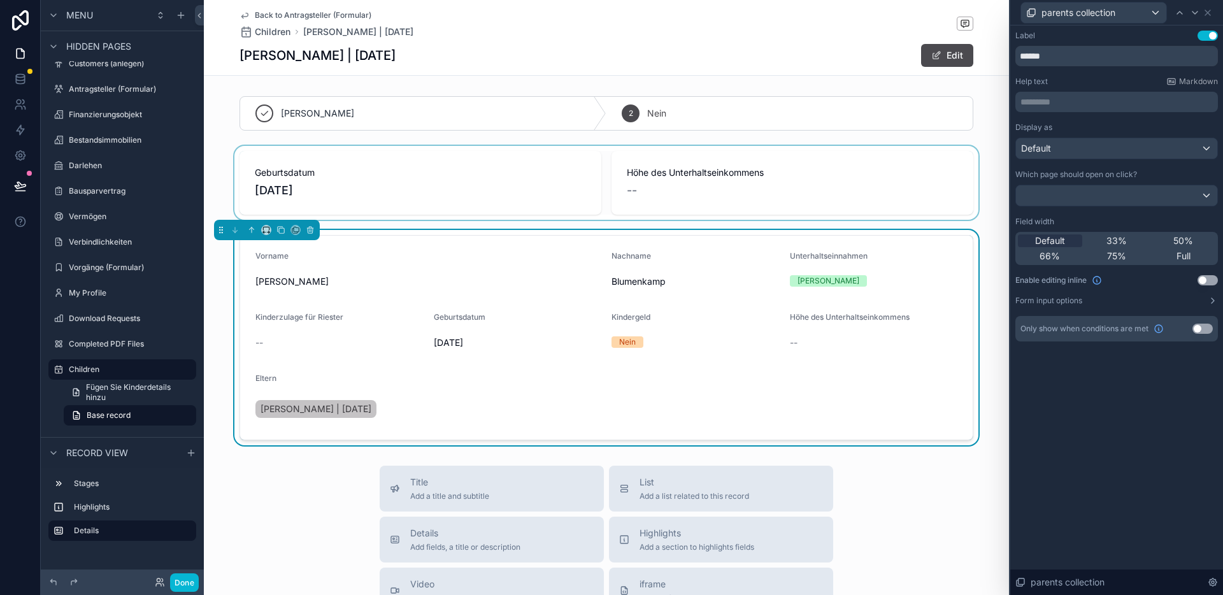
click at [531, 201] on div "scrollable content" at bounding box center [606, 183] width 805 height 74
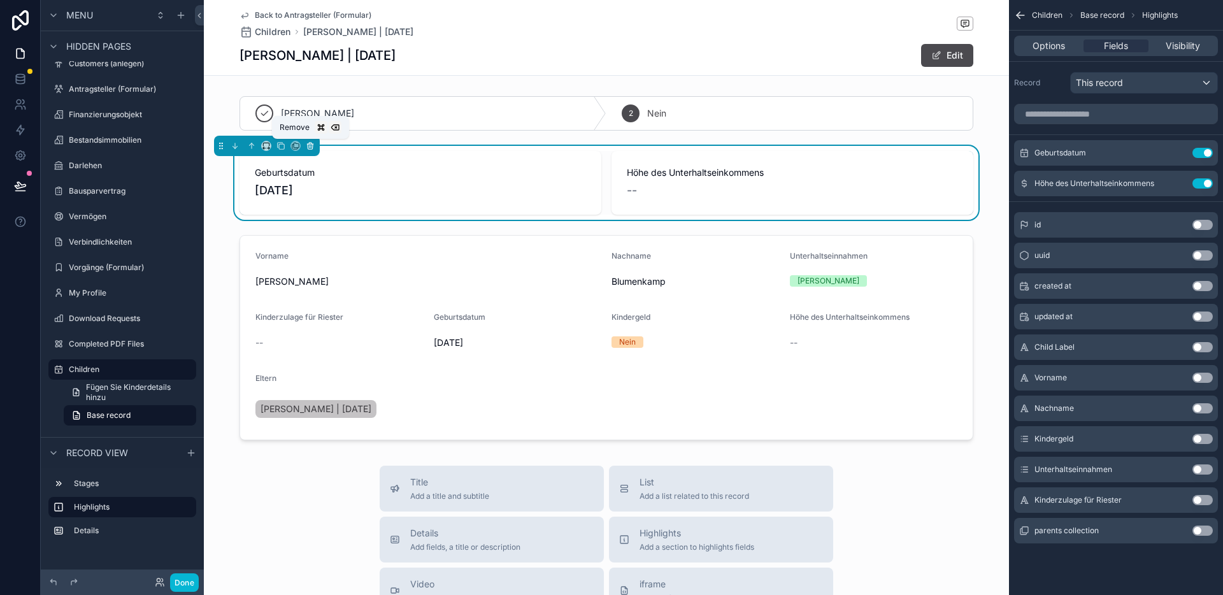
click at [307, 145] on icon "scrollable content" at bounding box center [310, 145] width 9 height 9
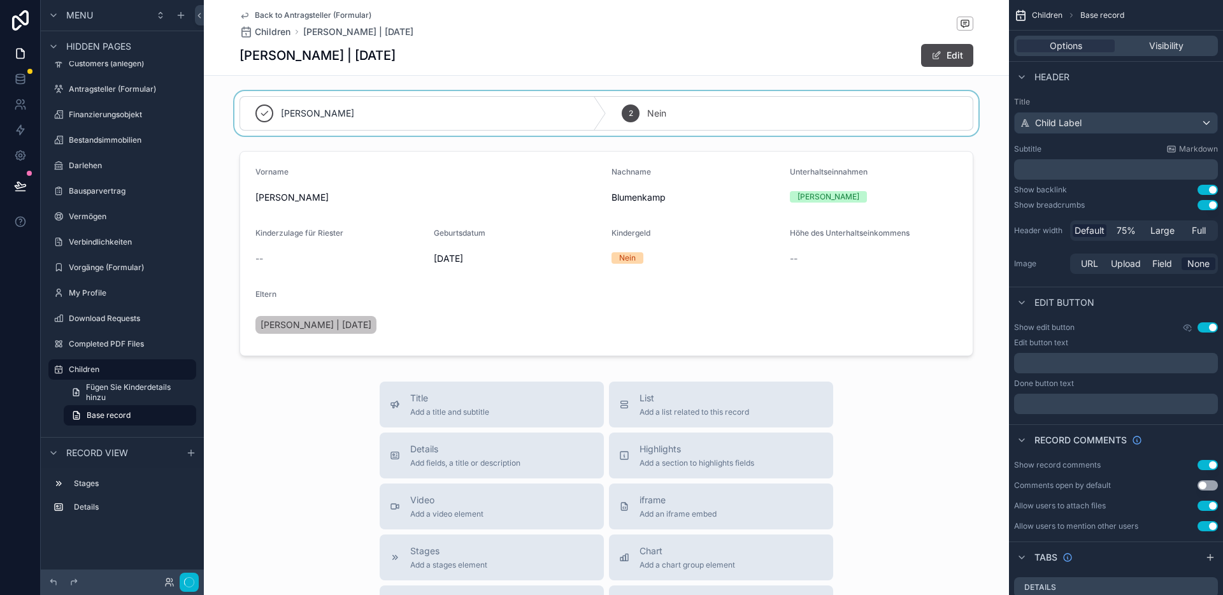
click at [317, 114] on div "scrollable content" at bounding box center [606, 113] width 805 height 45
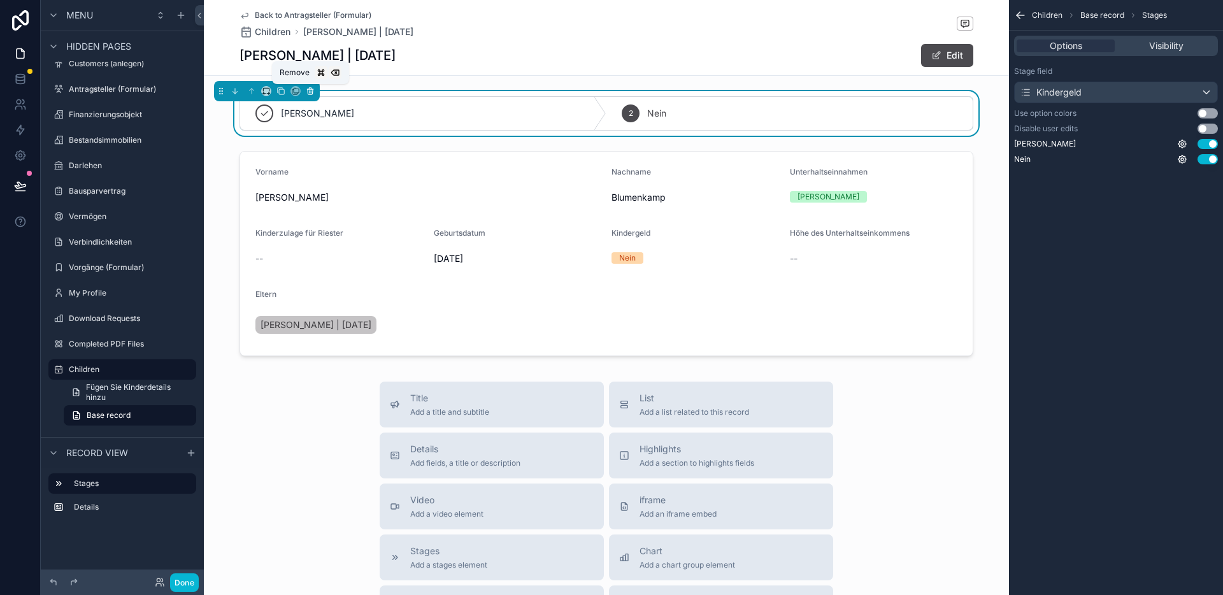
click at [311, 92] on icon "scrollable content" at bounding box center [311, 91] width 0 height 3
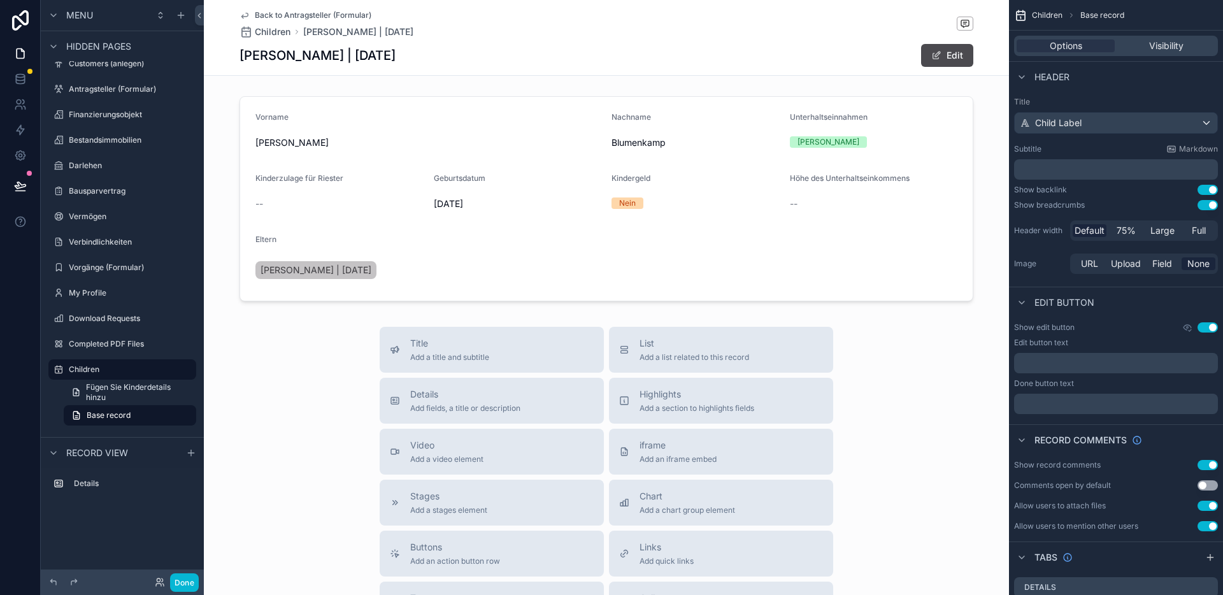
click at [485, 60] on div "[PERSON_NAME] | [DATE] Edit" at bounding box center [607, 55] width 734 height 24
click at [765, 113] on div "scrollable content" at bounding box center [606, 198] width 805 height 215
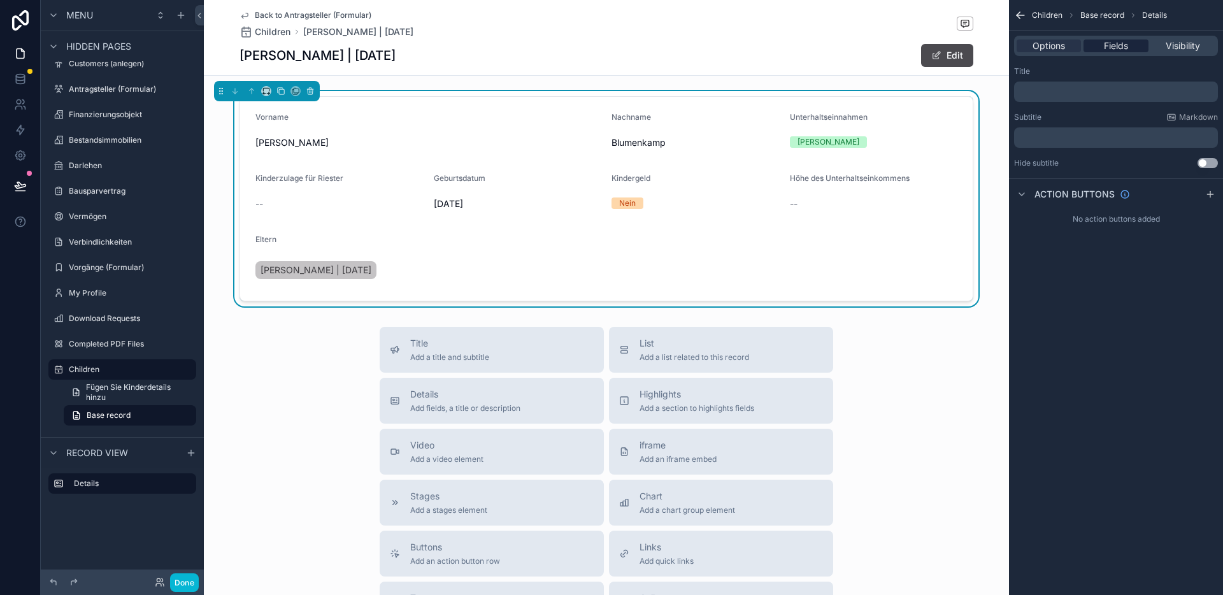
click at [1108, 48] on span "Fields" at bounding box center [1116, 45] width 24 height 13
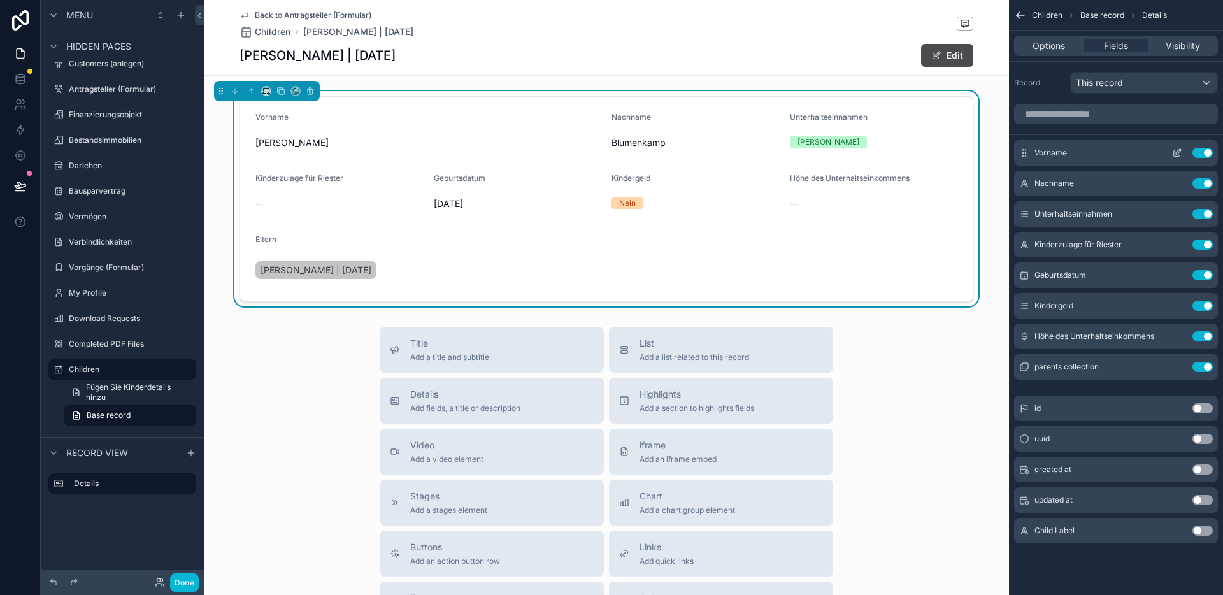
click at [1171, 150] on button "scrollable content" at bounding box center [1177, 153] width 20 height 10
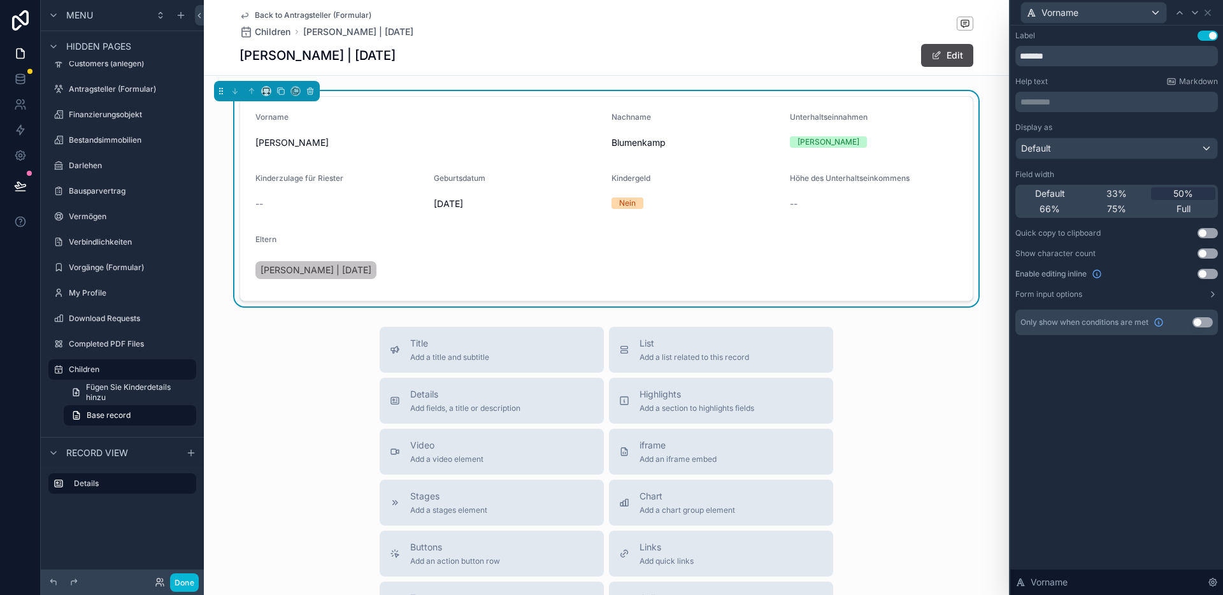
click at [1067, 192] on div "Default" at bounding box center [1050, 193] width 64 height 13
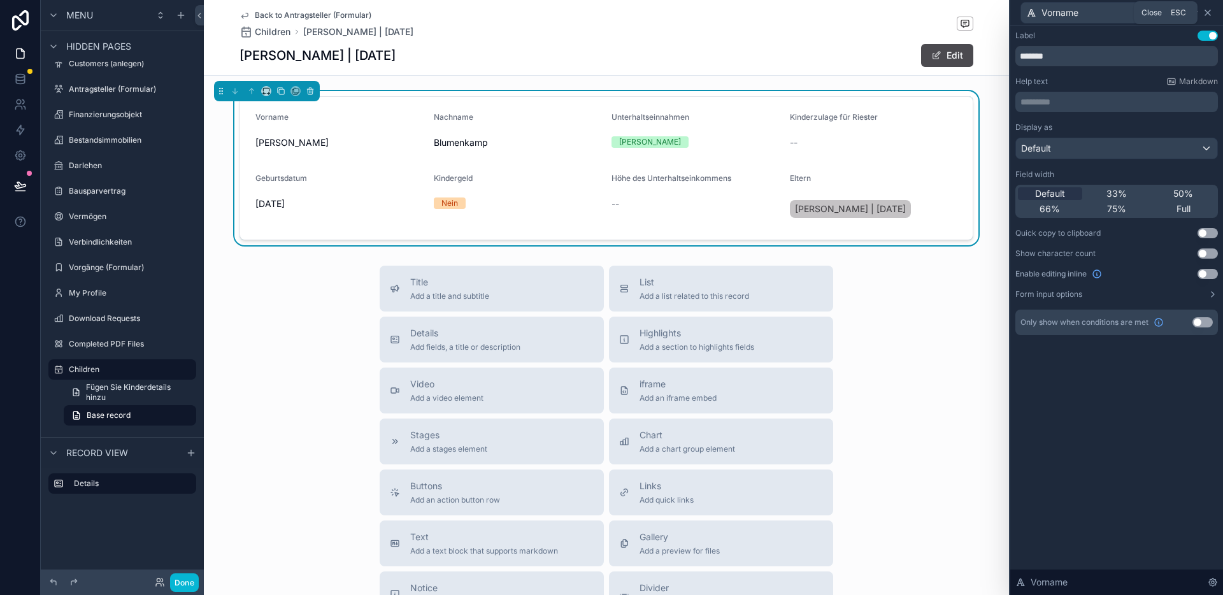
click at [1205, 13] on icon at bounding box center [1208, 13] width 10 height 10
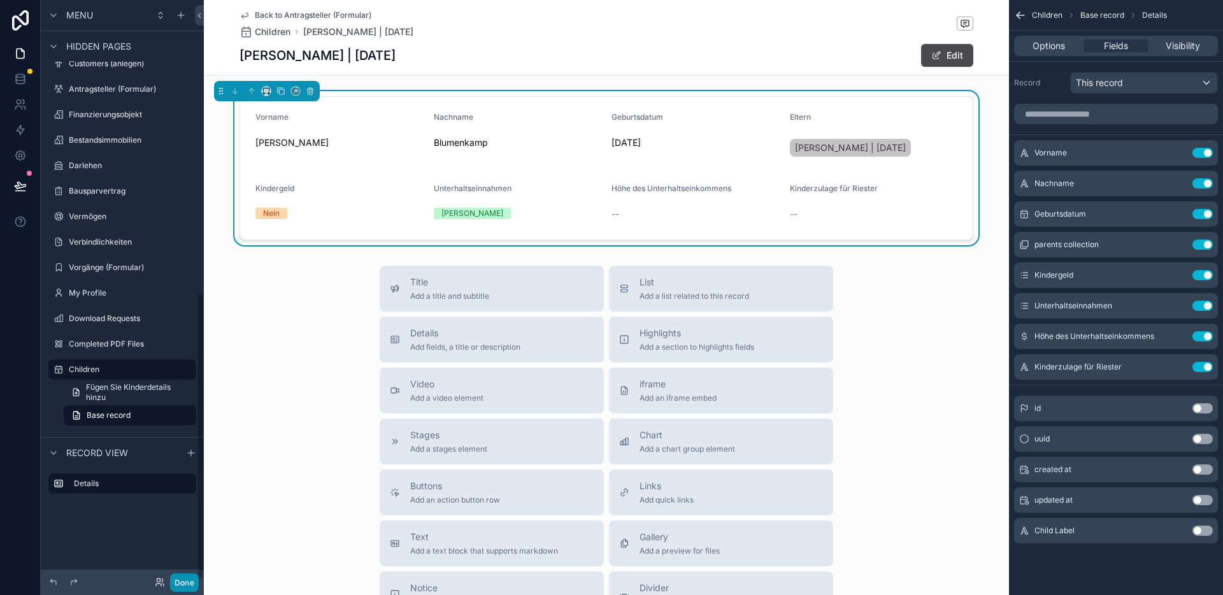
drag, startPoint x: 178, startPoint y: 585, endPoint x: 185, endPoint y: 580, distance: 8.7
click at [178, 585] on button "Done" at bounding box center [184, 582] width 29 height 18
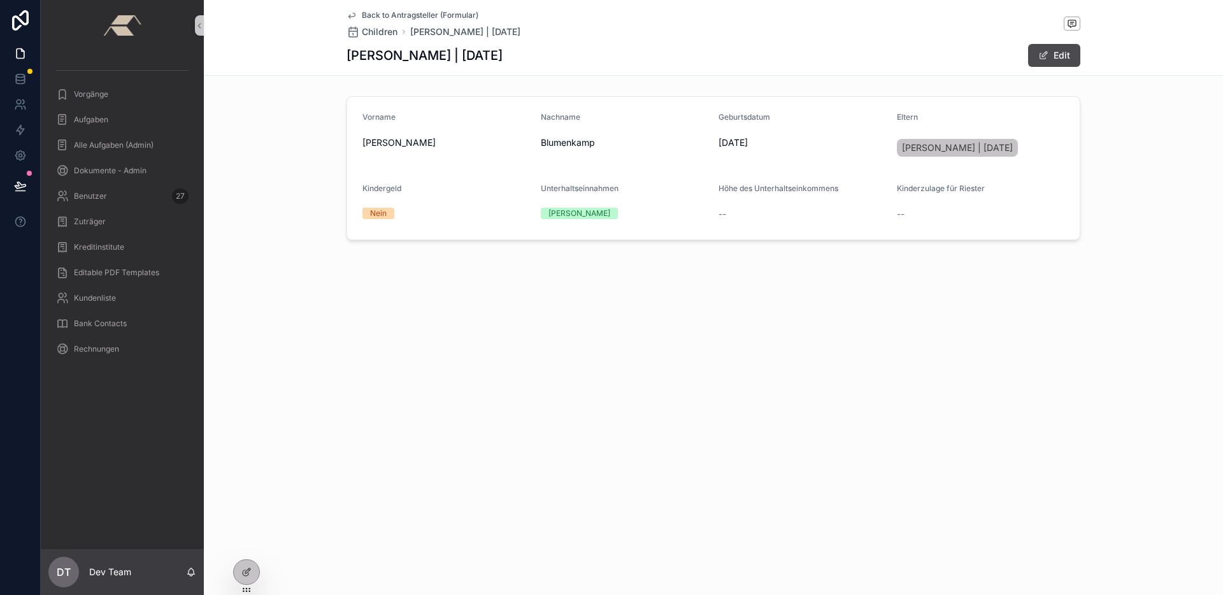
click at [426, 13] on span "Back to Antragsteller (Formular)" at bounding box center [420, 15] width 117 height 10
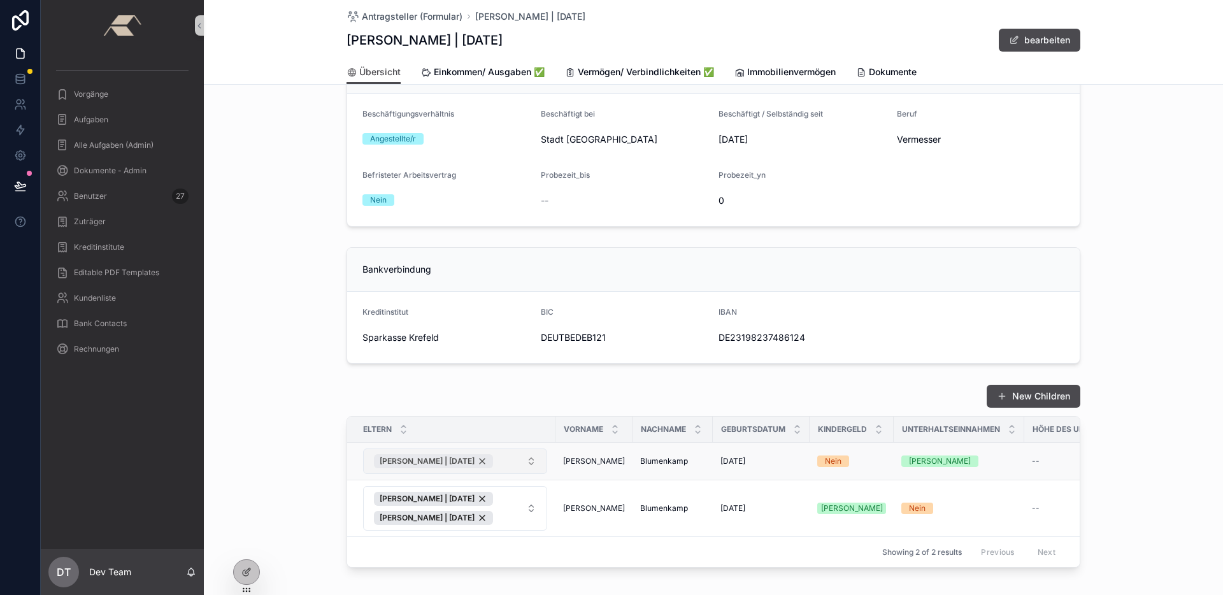
scroll to position [828, 0]
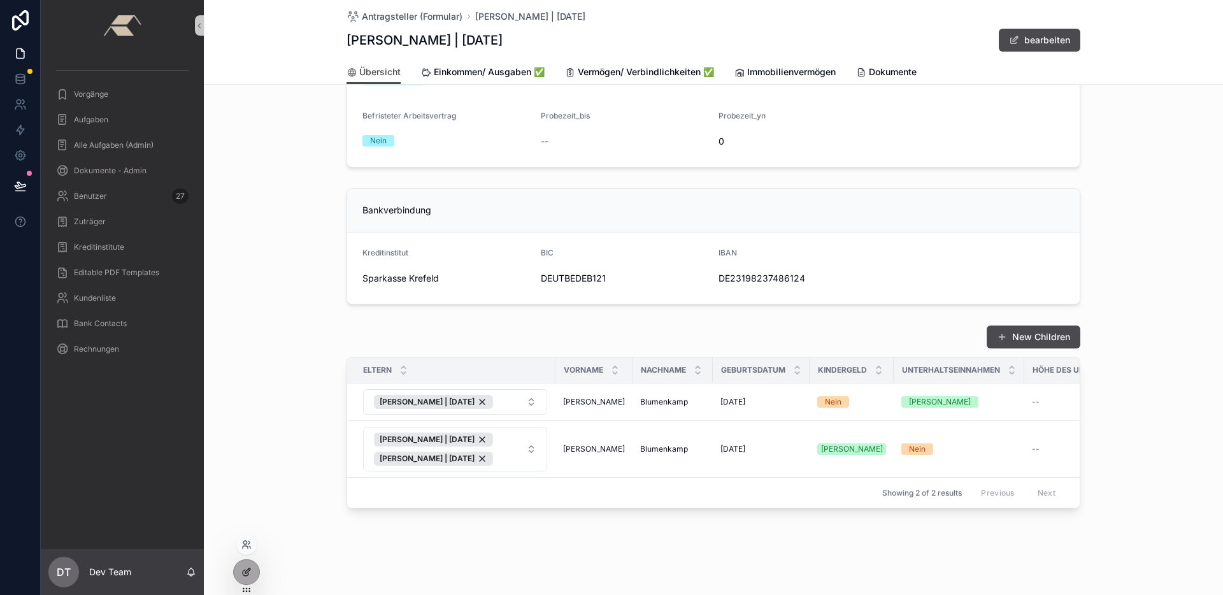
click at [249, 573] on icon at bounding box center [246, 572] width 10 height 10
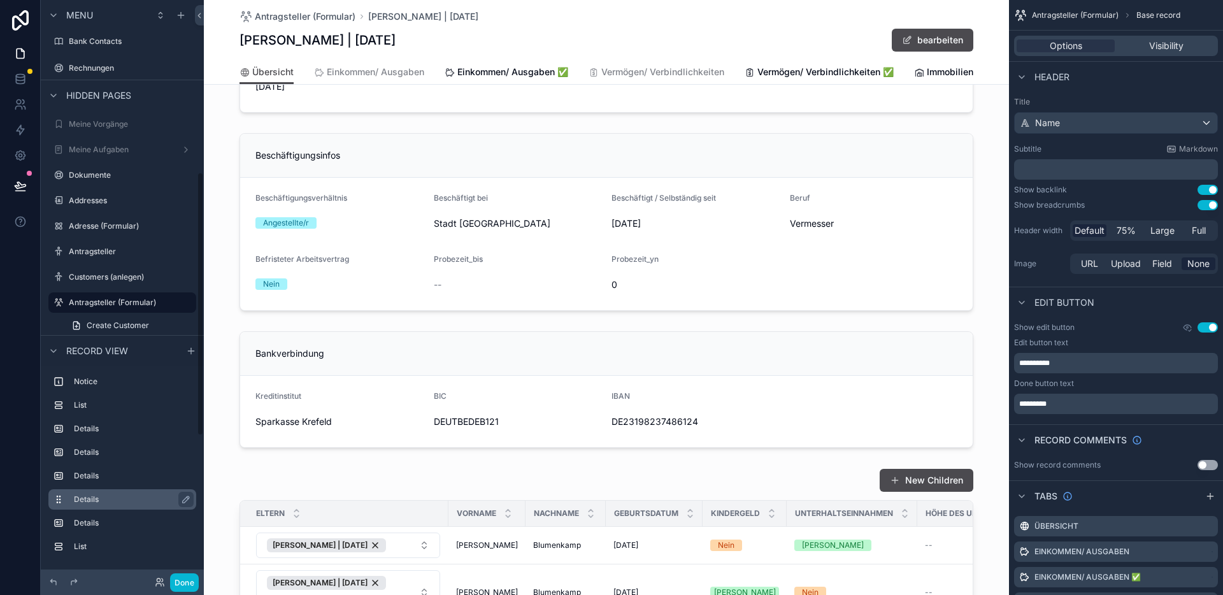
scroll to position [694, 0]
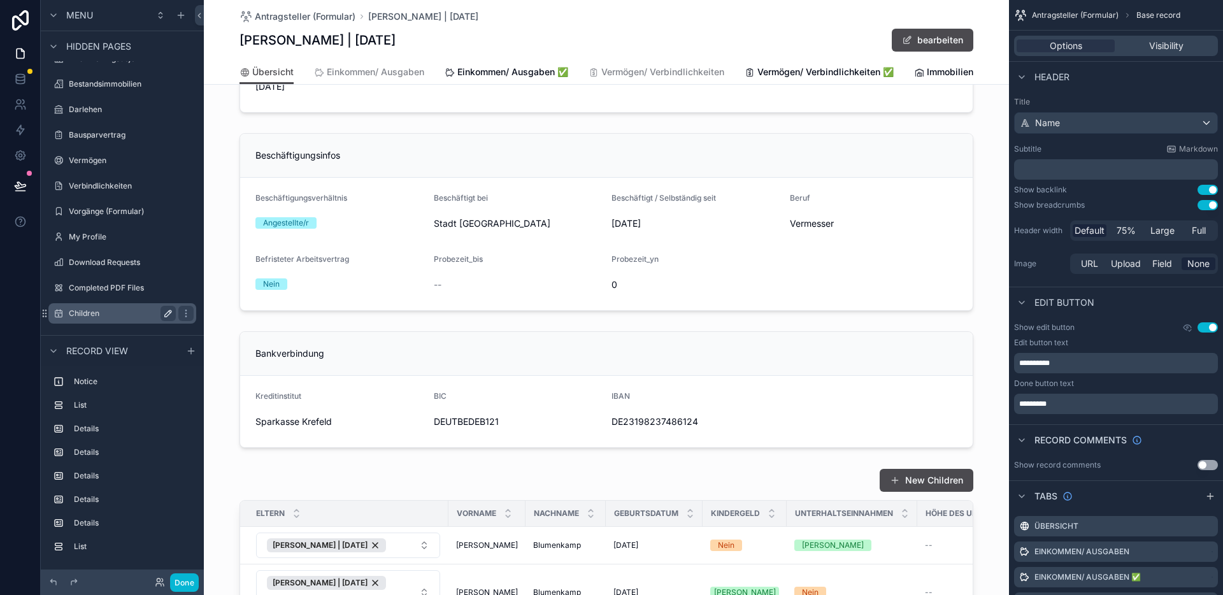
click at [165, 313] on icon "scrollable content" at bounding box center [168, 313] width 10 height 10
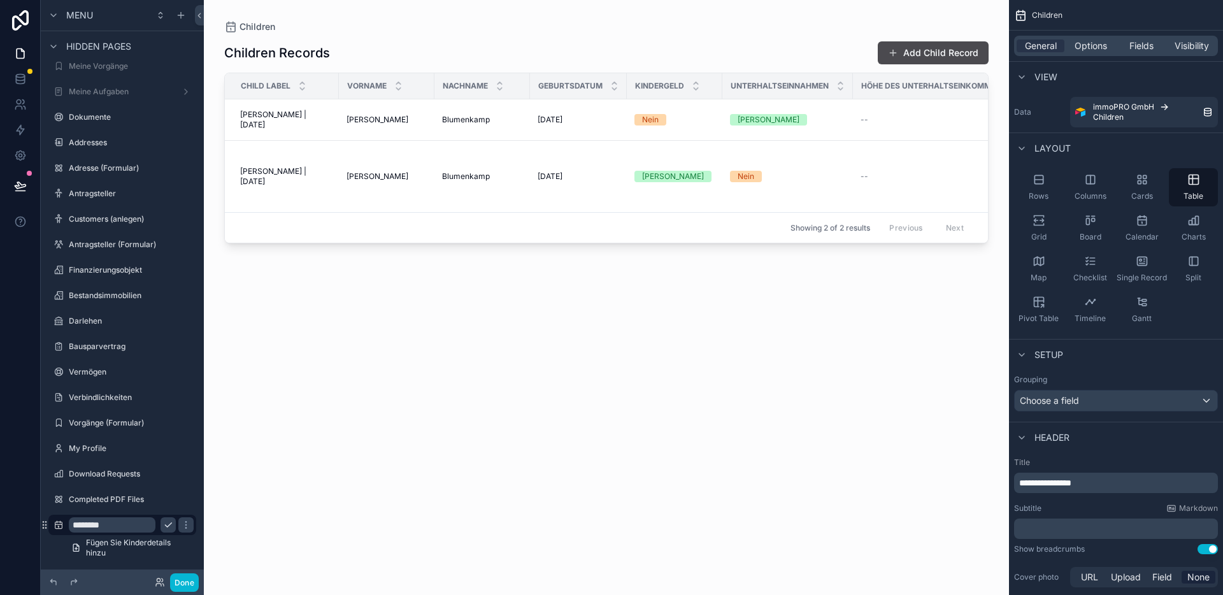
click at [149, 524] on input "********" at bounding box center [112, 524] width 87 height 15
type input "******"
click at [187, 526] on icon "scrollable content" at bounding box center [186, 525] width 10 height 10
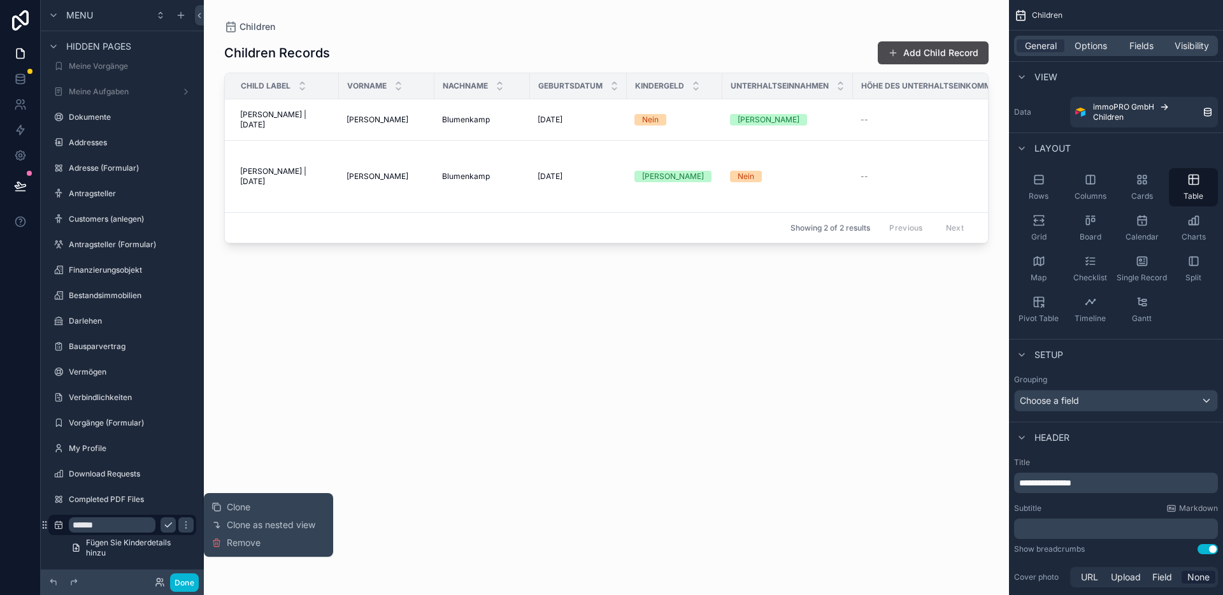
click at [168, 525] on icon "scrollable content" at bounding box center [168, 525] width 10 height 10
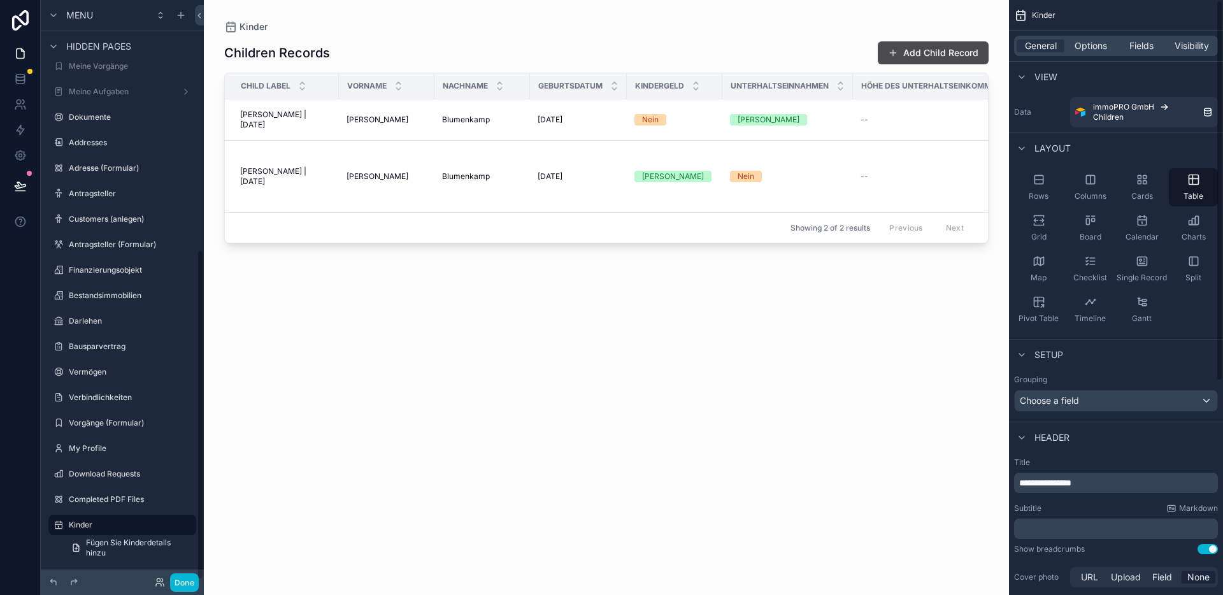
scroll to position [334, 0]
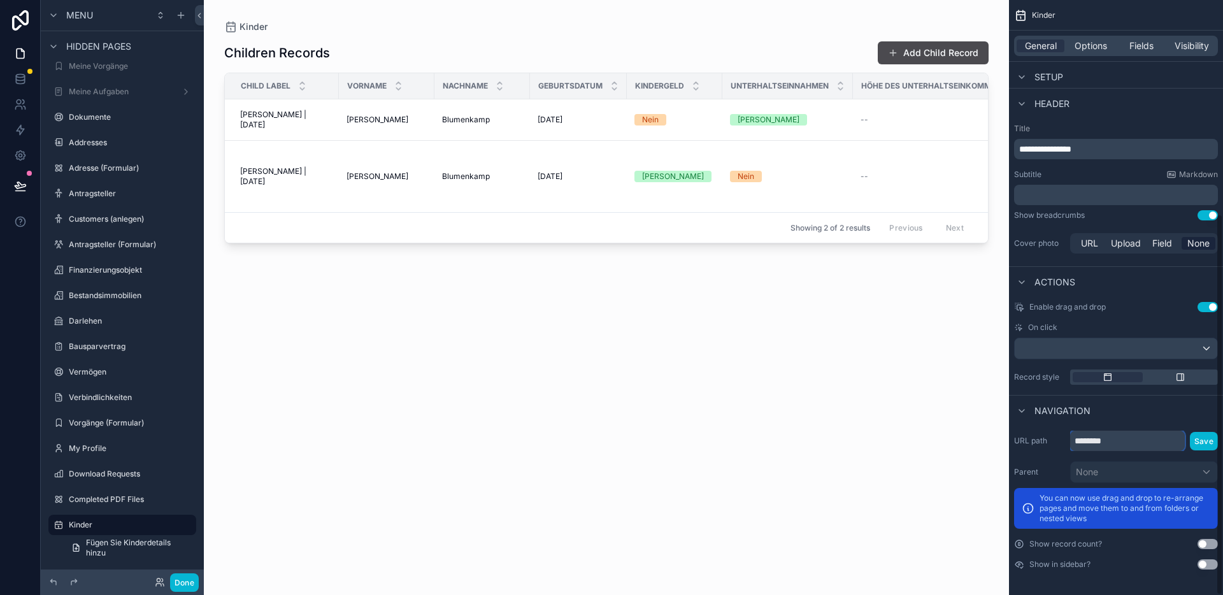
click at [1120, 441] on input "********" at bounding box center [1127, 441] width 115 height 20
type input "******"
click at [1207, 439] on button "Save" at bounding box center [1204, 441] width 28 height 18
click at [447, 22] on div "scrollable content" at bounding box center [606, 290] width 805 height 580
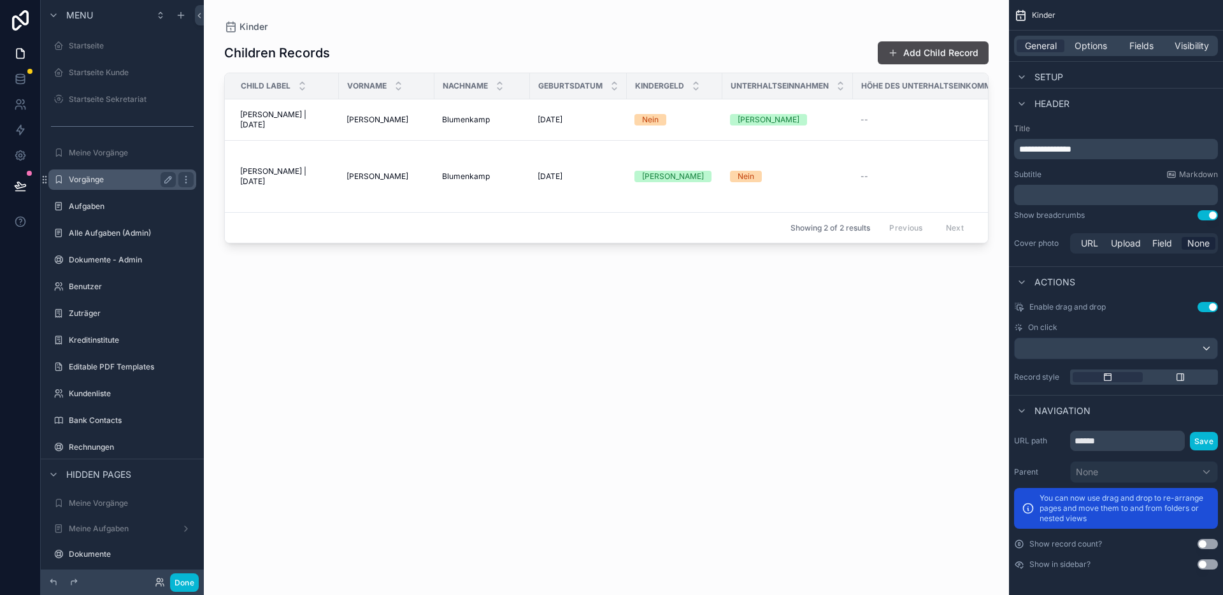
click at [103, 180] on label "Vorgänge" at bounding box center [120, 180] width 102 height 10
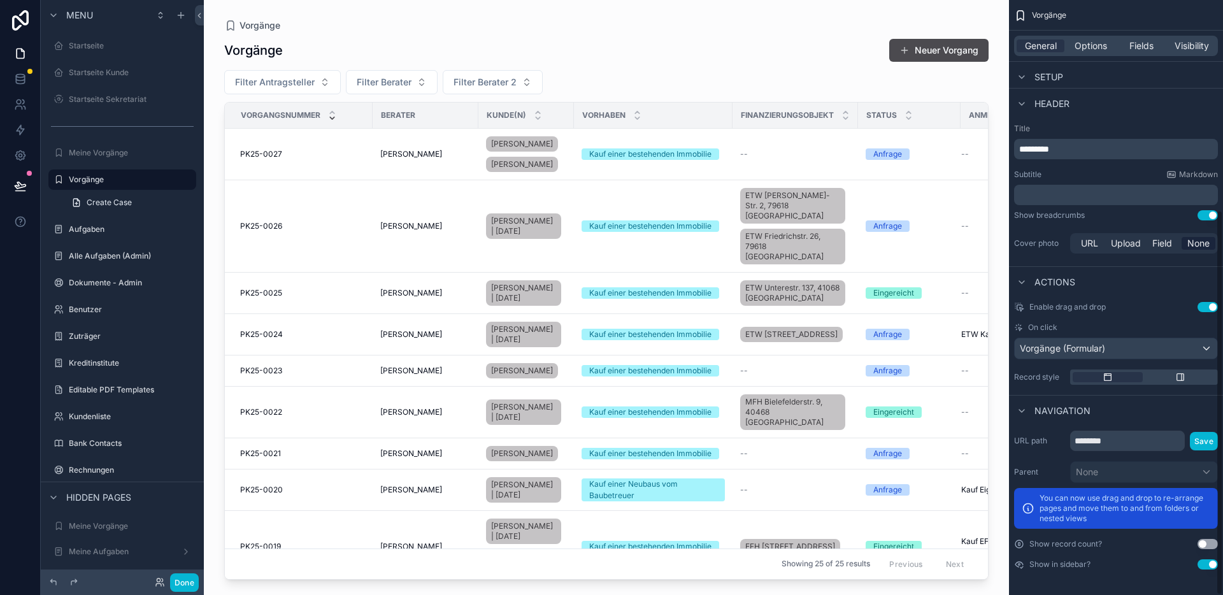
scroll to position [324, 0]
click at [218, 486] on div "scrollable content" at bounding box center [606, 290] width 805 height 580
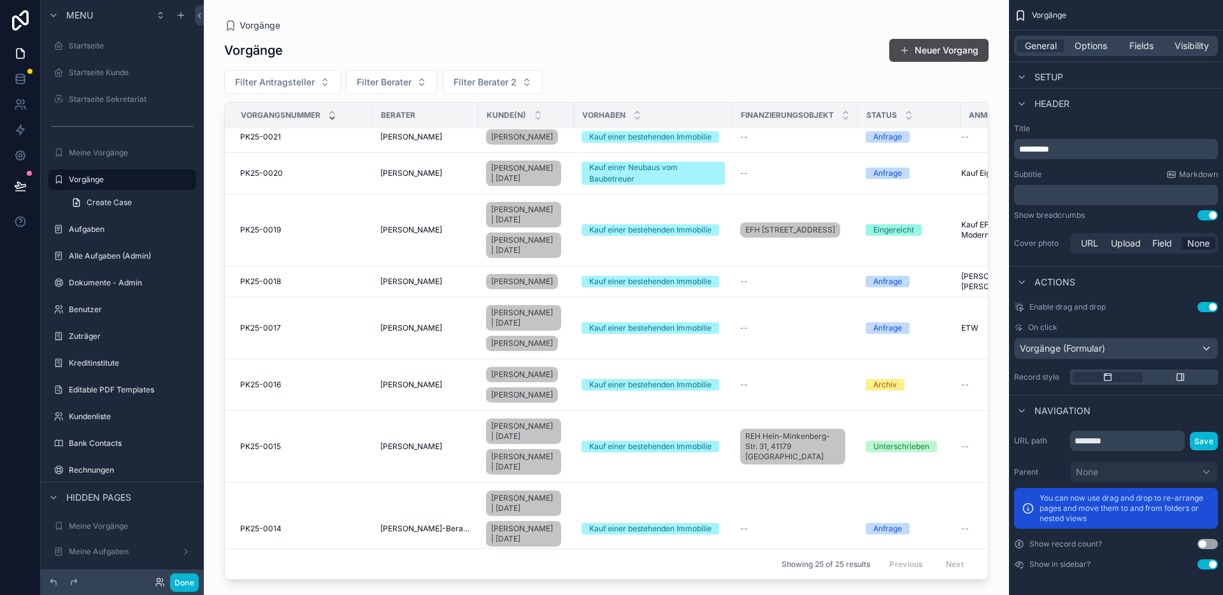
scroll to position [1073, 0]
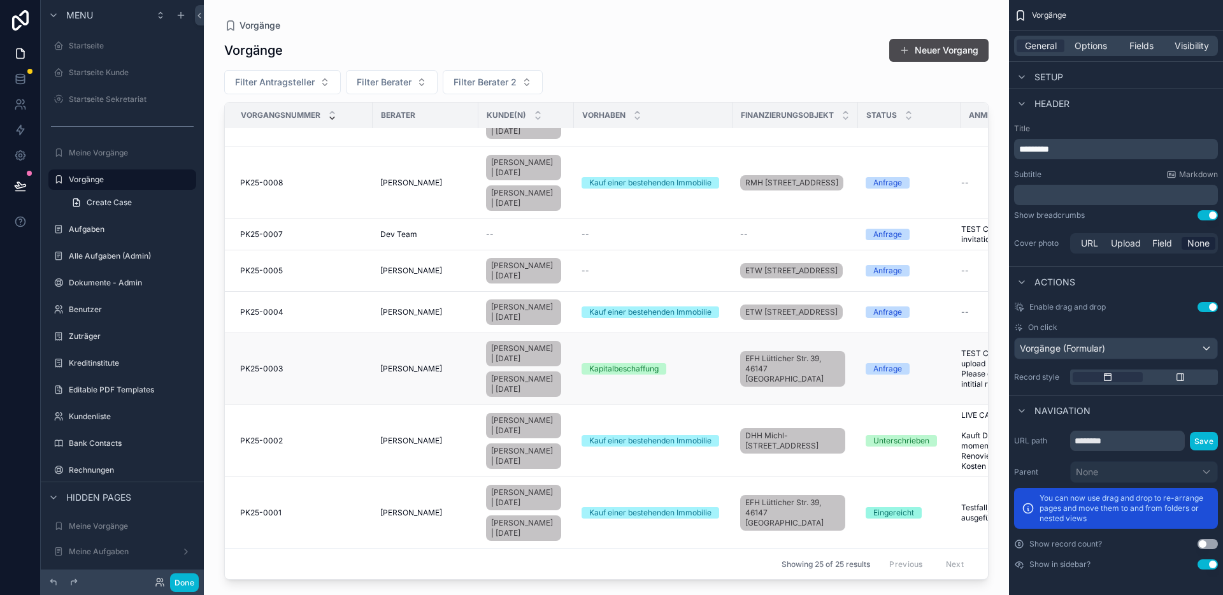
click at [313, 341] on td "PK25-0003 PK25-0003" at bounding box center [299, 369] width 148 height 72
click at [341, 364] on div "PK25-0003 PK25-0003" at bounding box center [302, 369] width 125 height 10
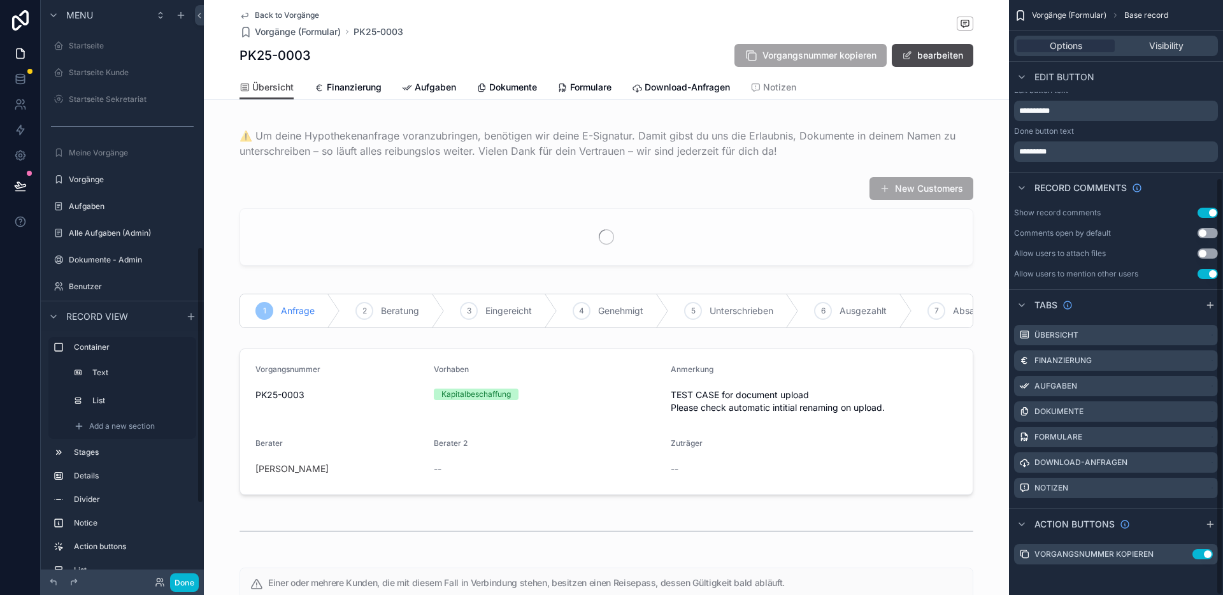
scroll to position [252, 0]
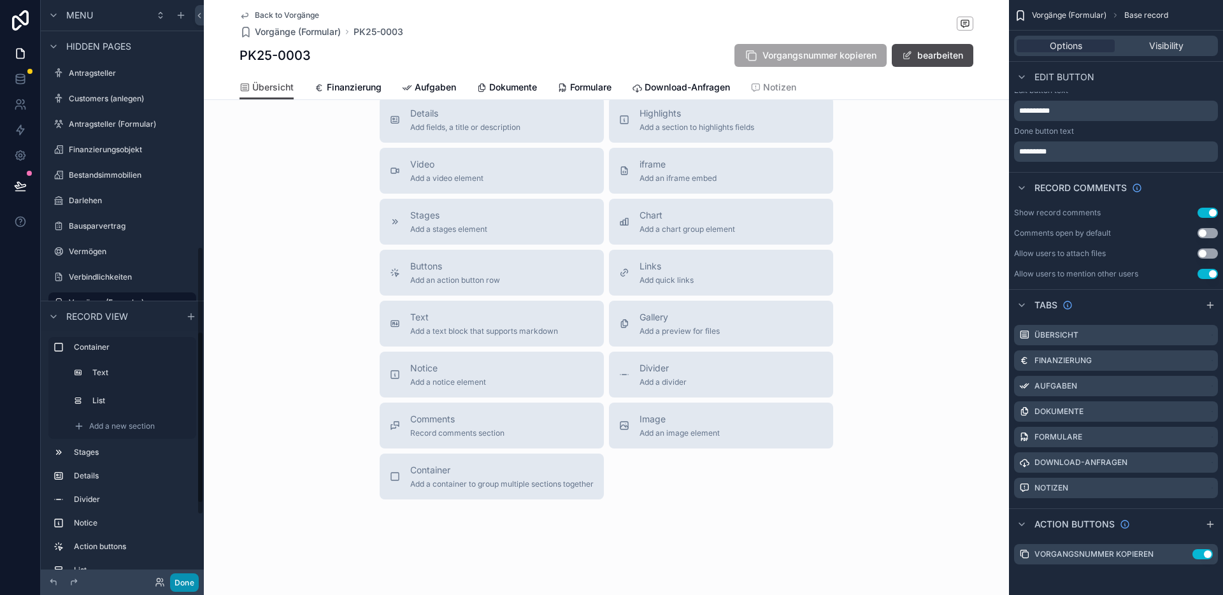
click at [183, 581] on button "Done" at bounding box center [184, 582] width 29 height 18
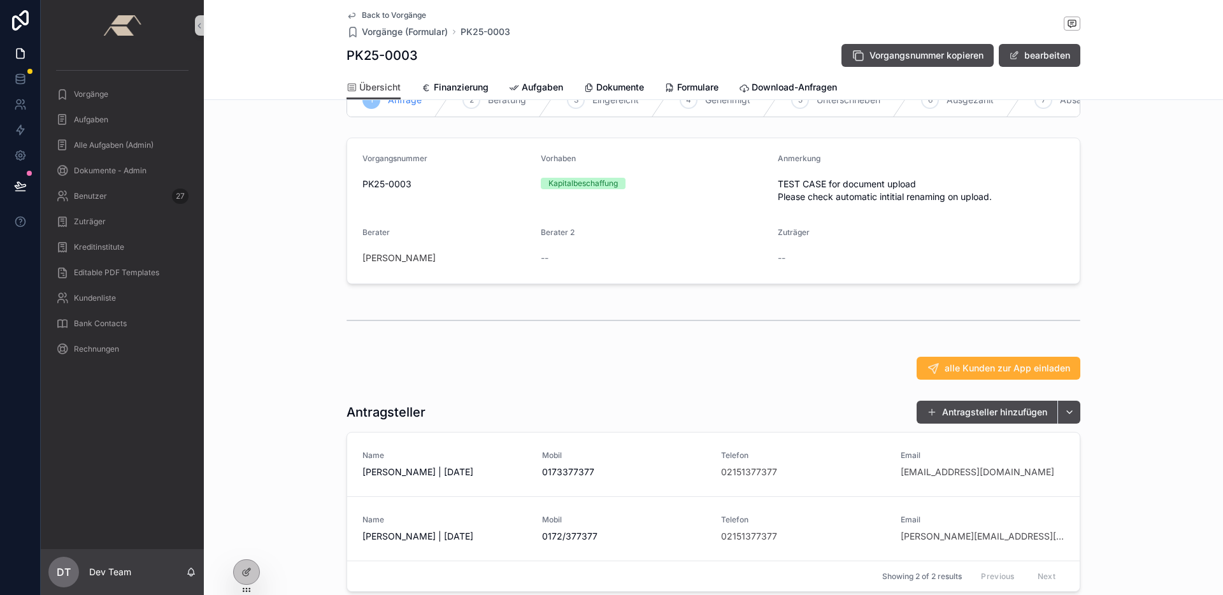
scroll to position [45, 0]
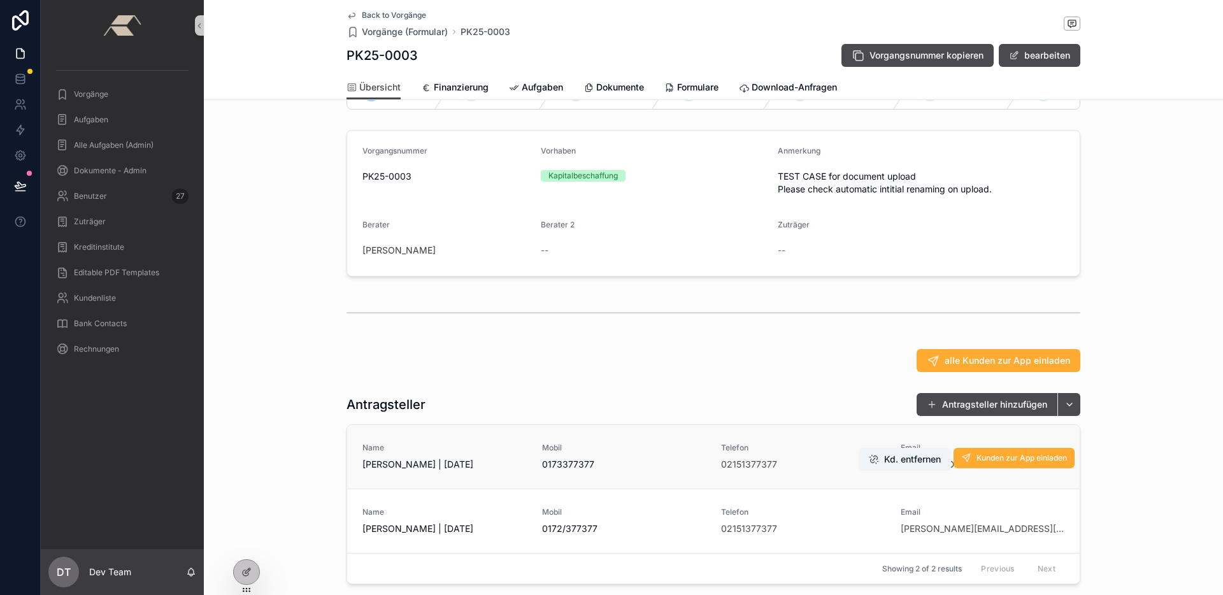
click at [433, 453] on span "Name" at bounding box center [444, 448] width 164 height 10
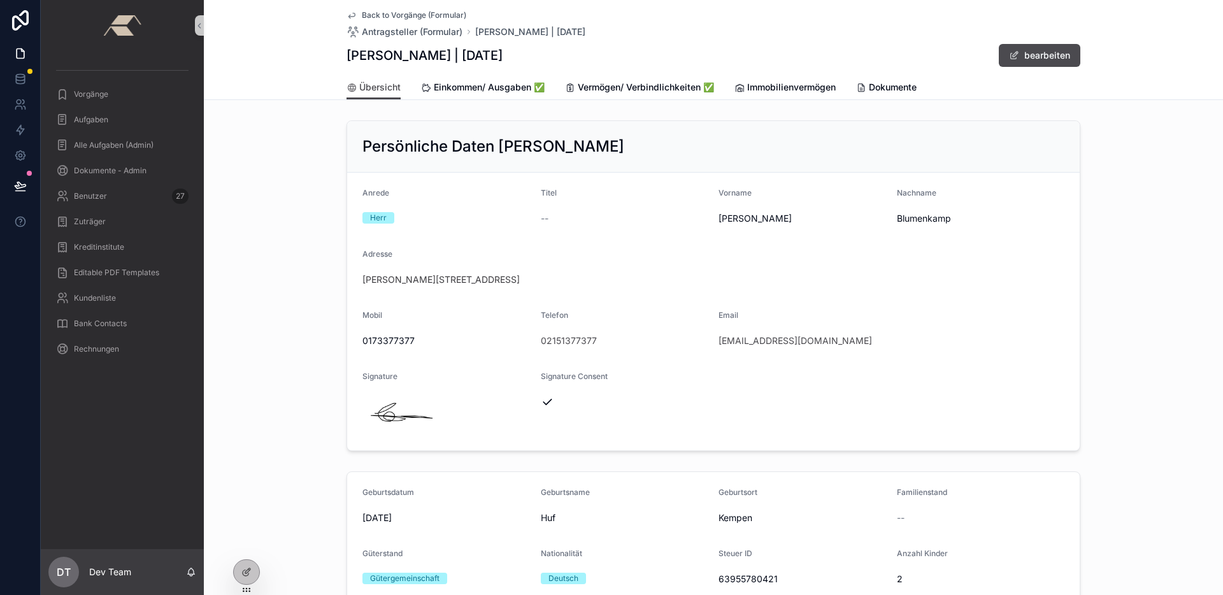
scroll to position [843, 0]
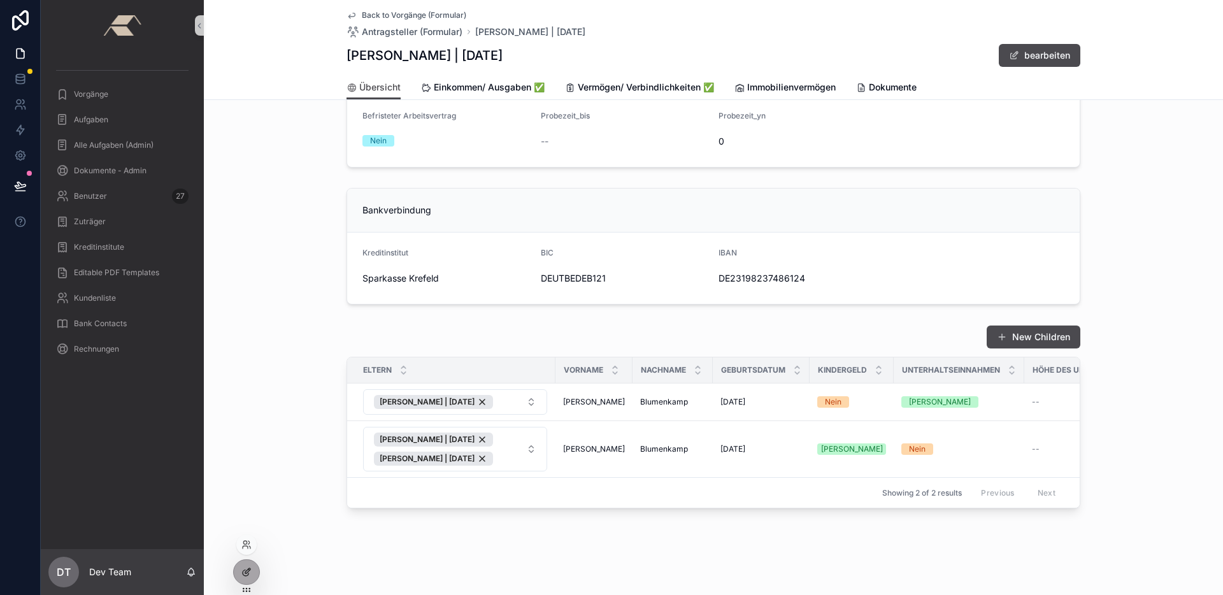
click at [247, 570] on icon at bounding box center [246, 572] width 10 height 10
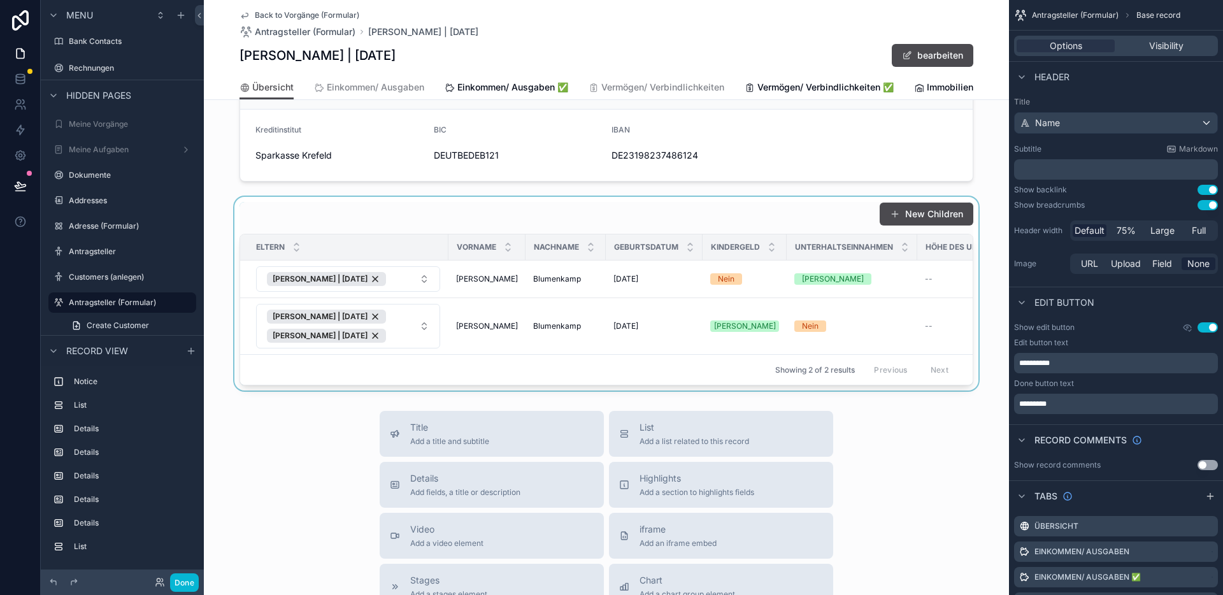
scroll to position [1126, 0]
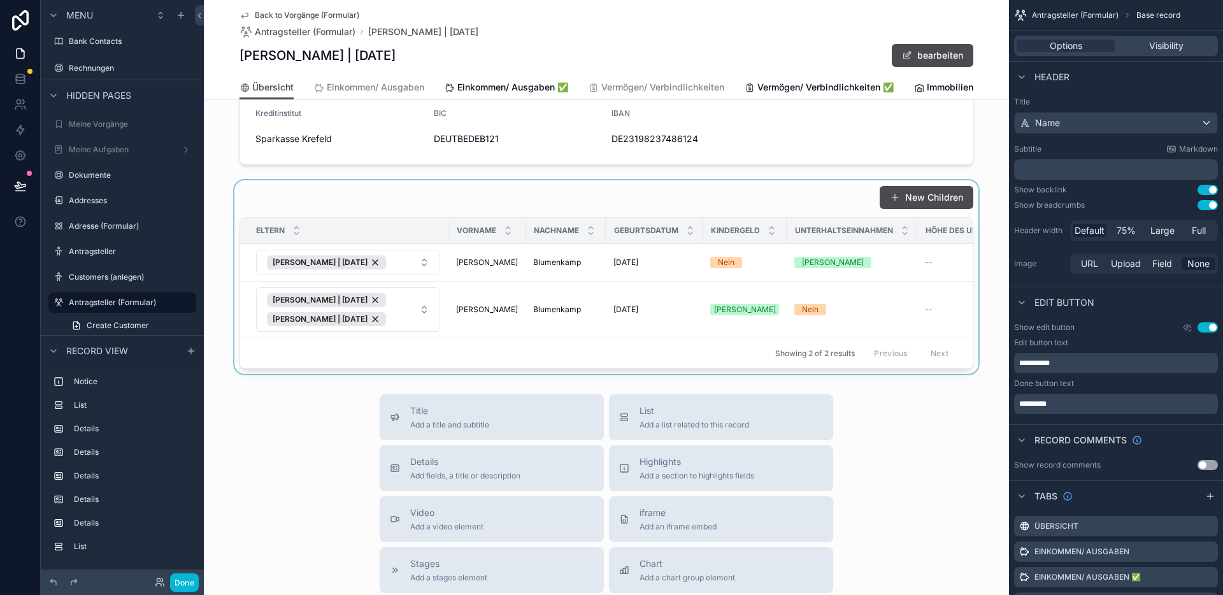
click at [432, 209] on div "scrollable content" at bounding box center [606, 277] width 805 height 194
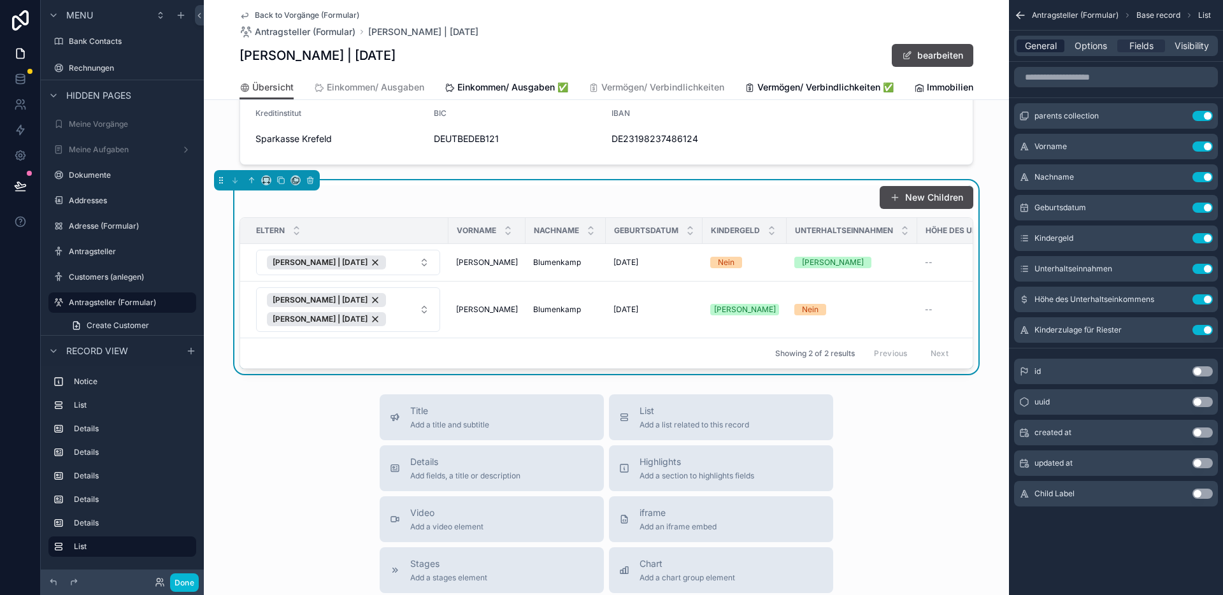
click at [1056, 41] on span "General" at bounding box center [1041, 45] width 32 height 13
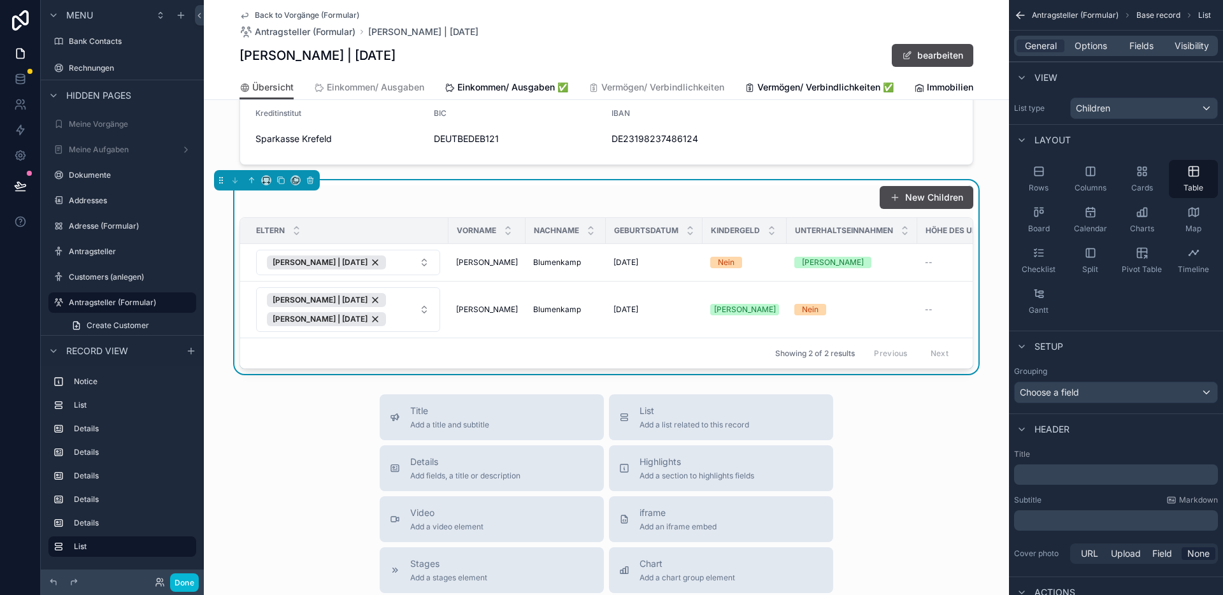
click at [1076, 481] on div "﻿" at bounding box center [1116, 474] width 204 height 20
click at [1081, 475] on p "﻿" at bounding box center [1117, 474] width 196 height 13
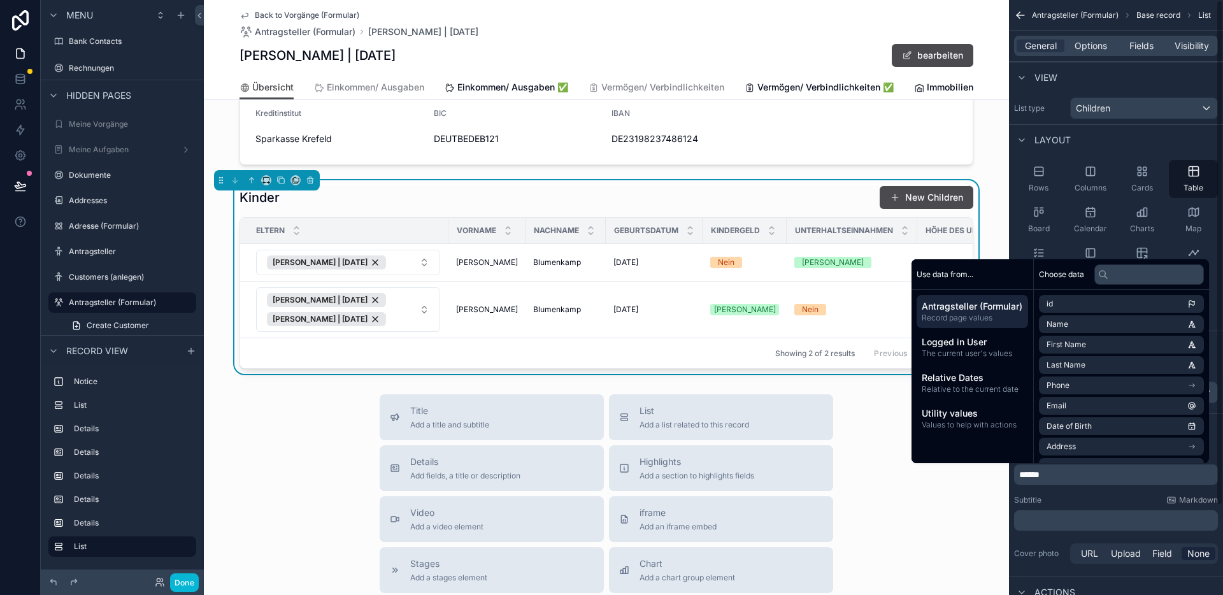
click at [1089, 494] on div "Title ****** Subtitle Markdown ﻿ Cover photo URL Upload Field None" at bounding box center [1116, 507] width 214 height 127
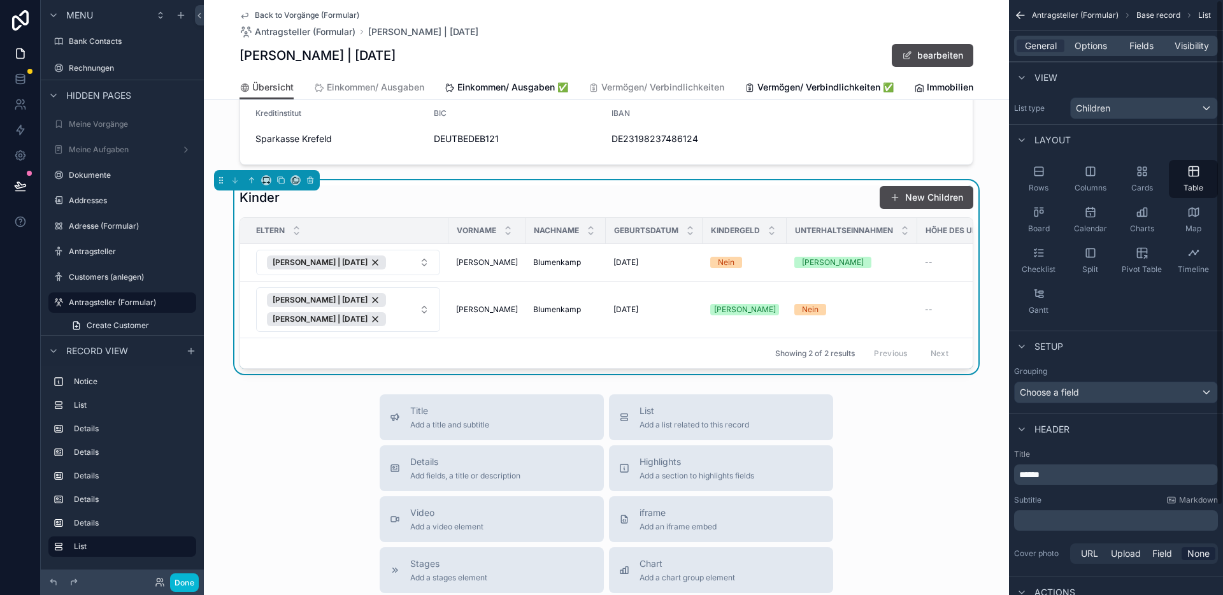
scroll to position [105, 0]
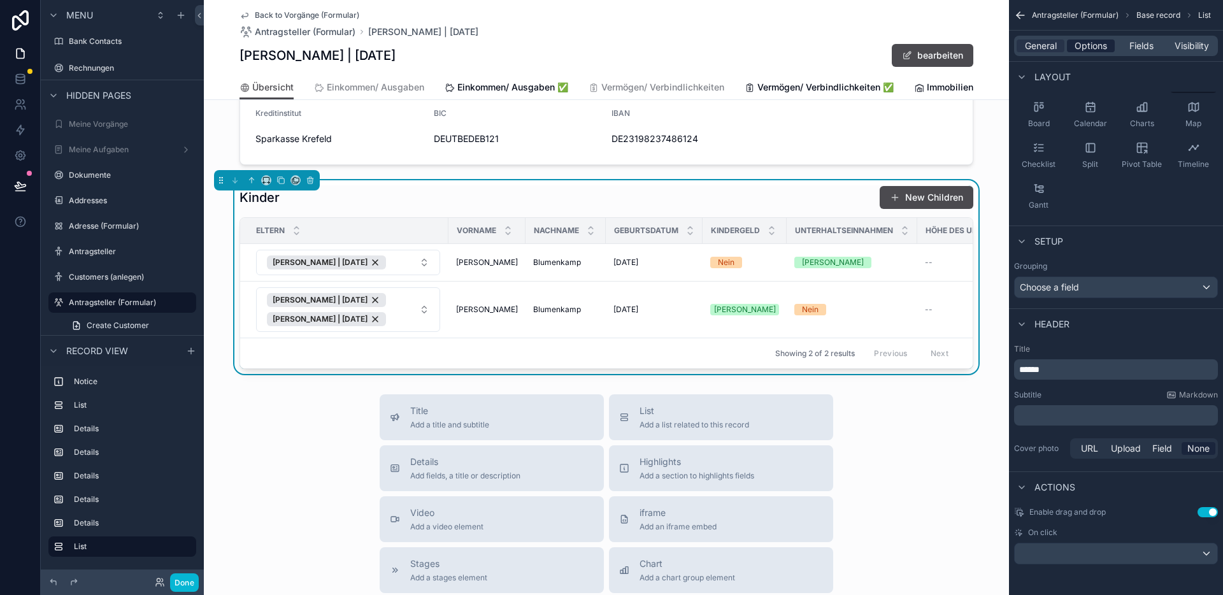
click at [1085, 51] on span "Options" at bounding box center [1091, 45] width 32 height 13
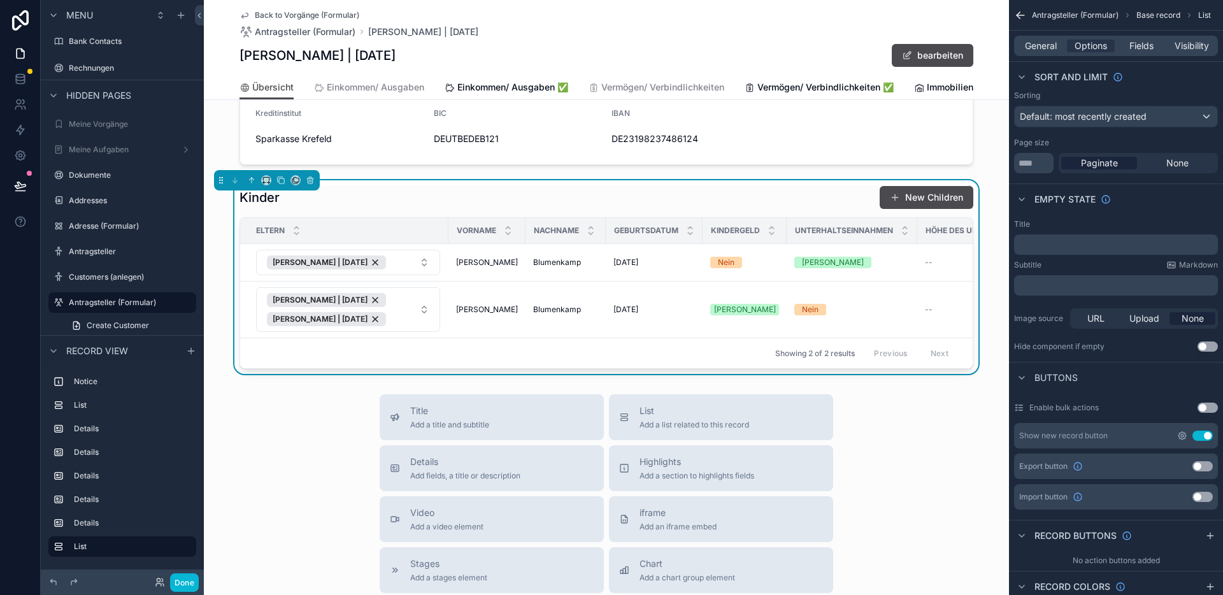
click at [1184, 435] on icon "scrollable content" at bounding box center [1182, 436] width 10 height 10
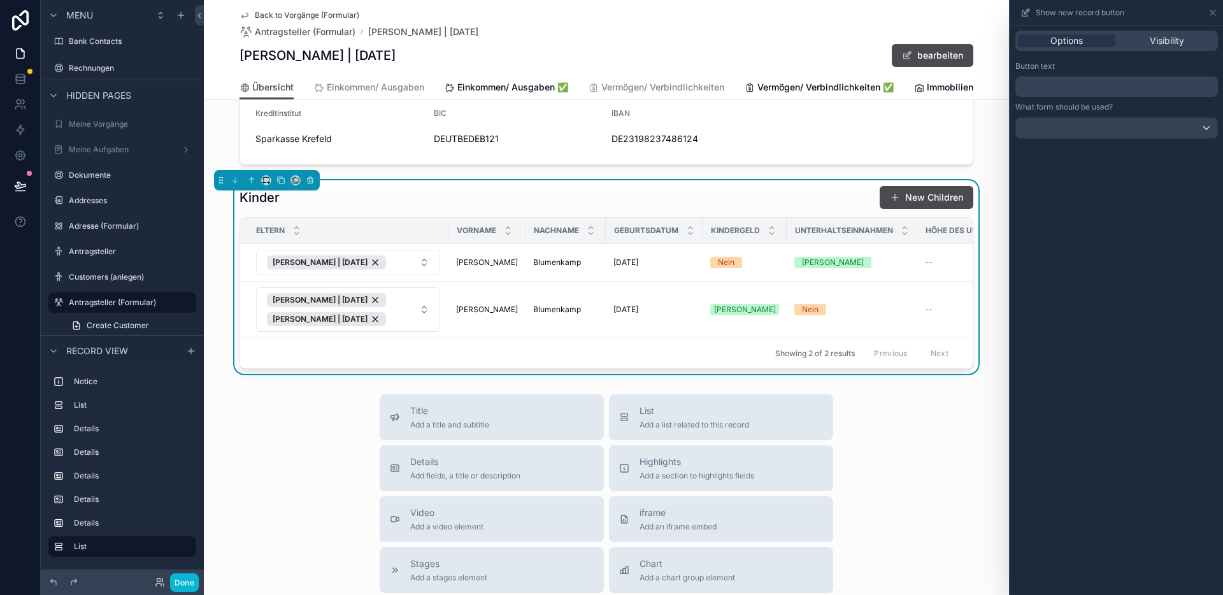
click at [1118, 90] on p "﻿" at bounding box center [1118, 86] width 195 height 15
click at [471, 210] on div "Kinder Kinder" at bounding box center [607, 197] width 734 height 24
click at [196, 581] on button "Done" at bounding box center [184, 582] width 29 height 18
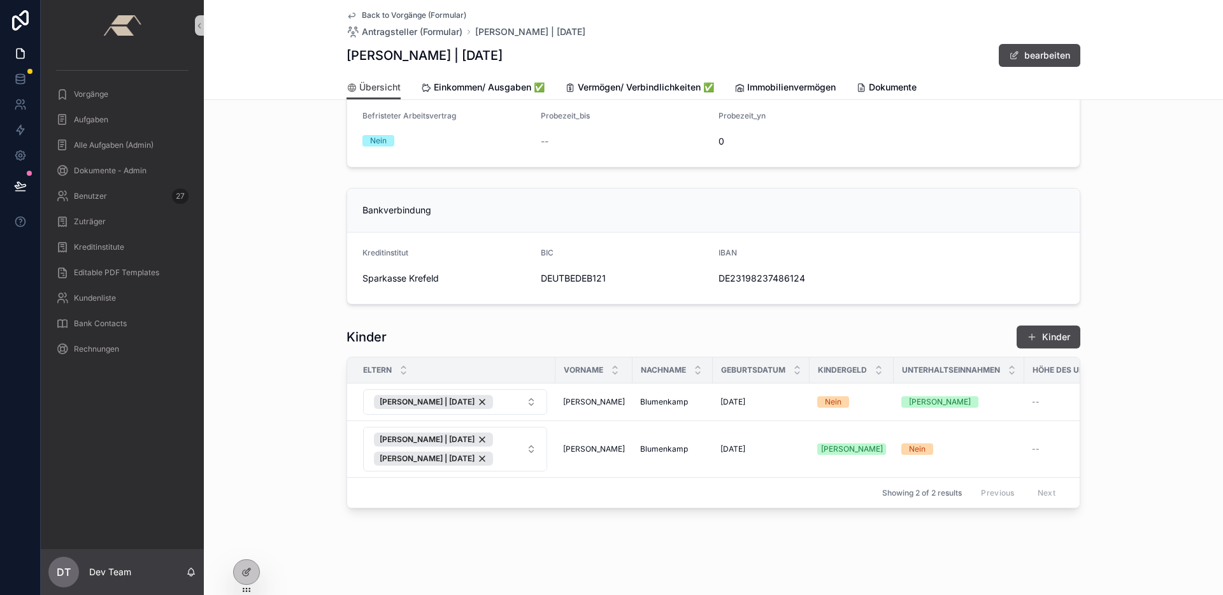
scroll to position [843, 0]
click at [603, 397] on div "[PERSON_NAME]" at bounding box center [594, 402] width 62 height 10
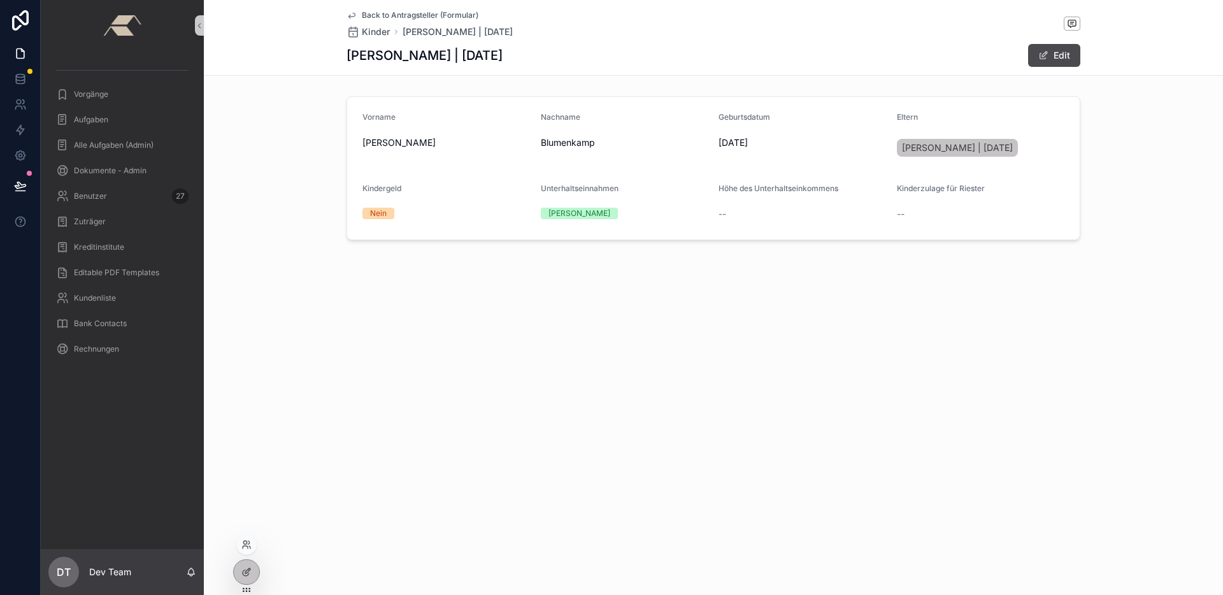
drag, startPoint x: 249, startPoint y: 570, endPoint x: 257, endPoint y: 561, distance: 12.2
click at [250, 570] on icon at bounding box center [246, 572] width 10 height 10
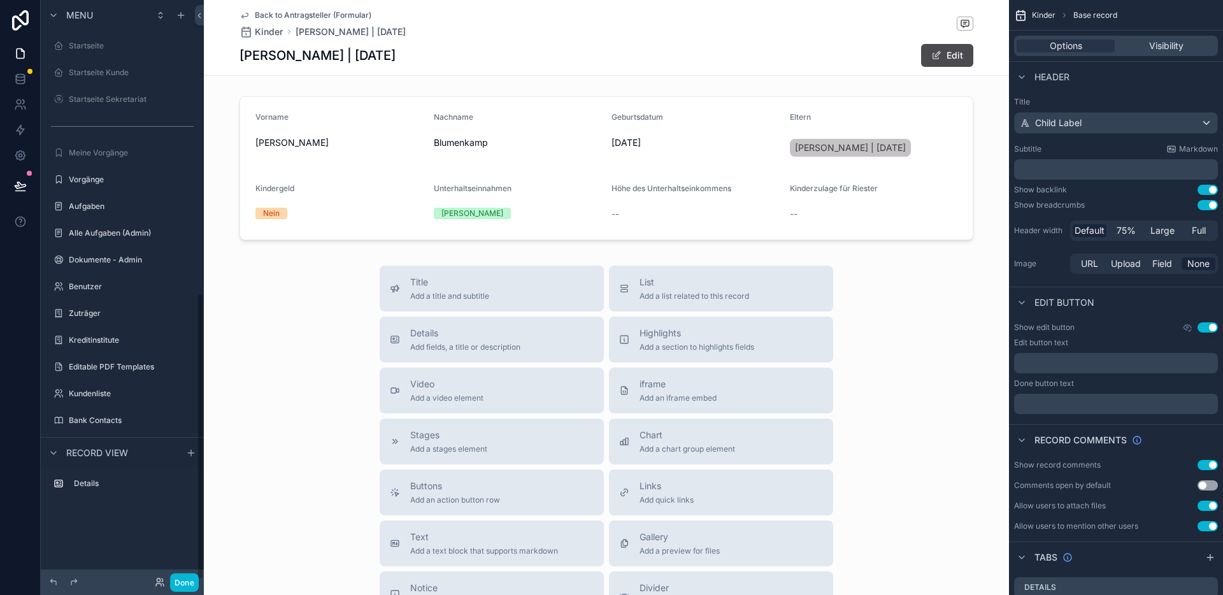
scroll to position [592, 0]
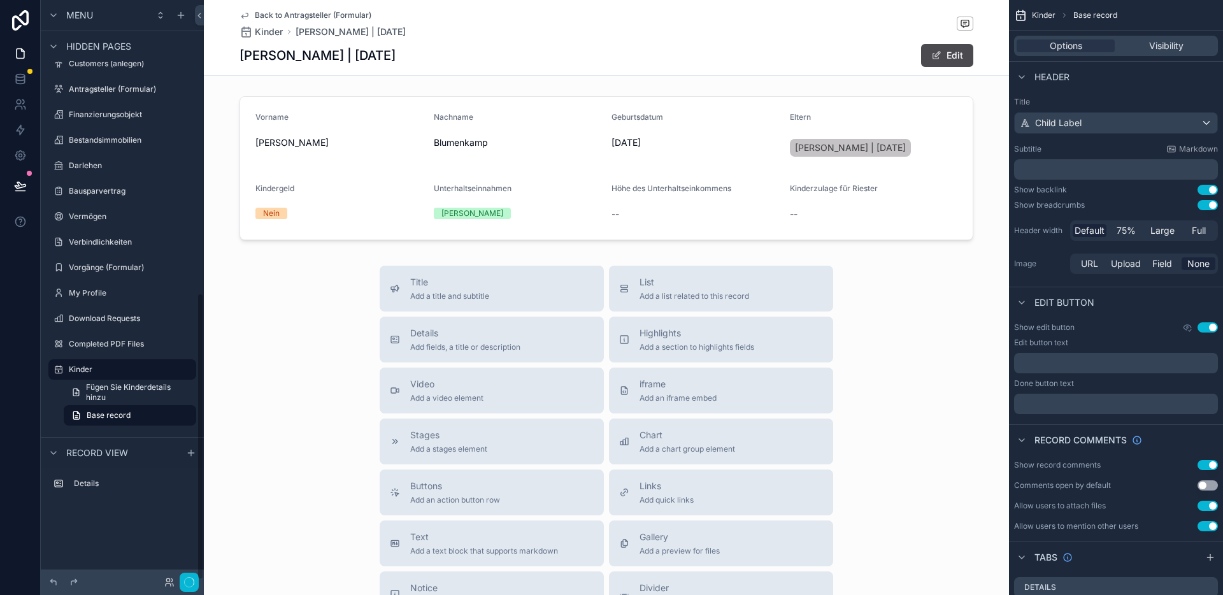
click at [709, 34] on div "Back to Antragsteller (Formular) Kinder [PERSON_NAME] | [DATE]" at bounding box center [607, 24] width 734 height 28
click at [1207, 205] on button "Use setting" at bounding box center [1208, 205] width 20 height 10
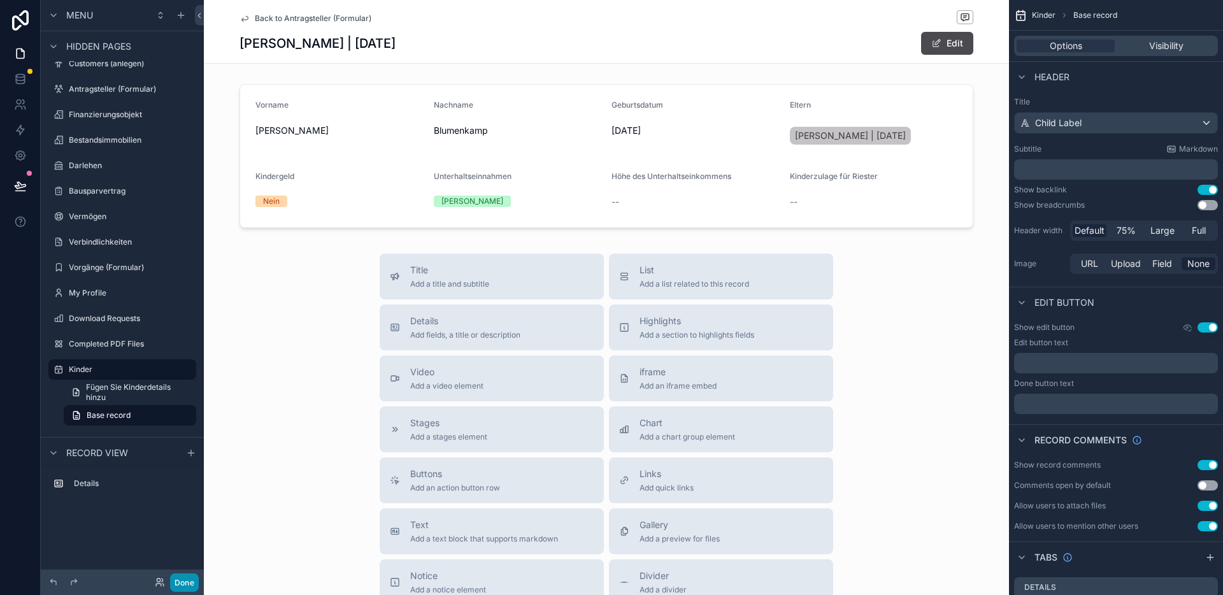
click at [182, 585] on button "Done" at bounding box center [184, 582] width 29 height 18
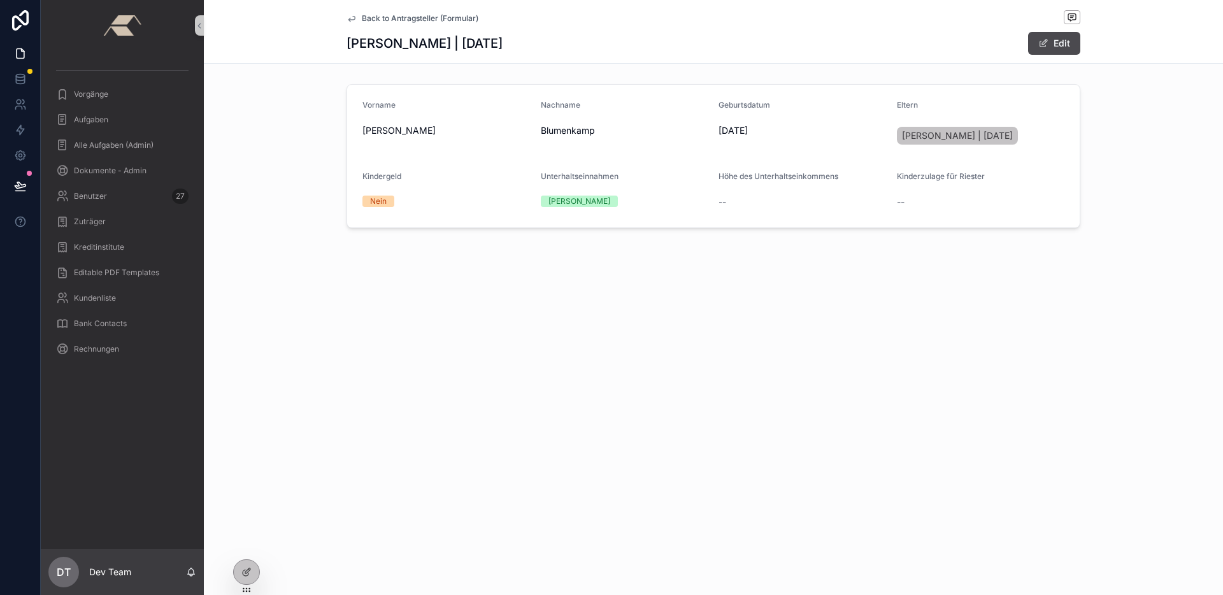
click at [427, 22] on span "Back to Antragsteller (Formular)" at bounding box center [420, 18] width 117 height 10
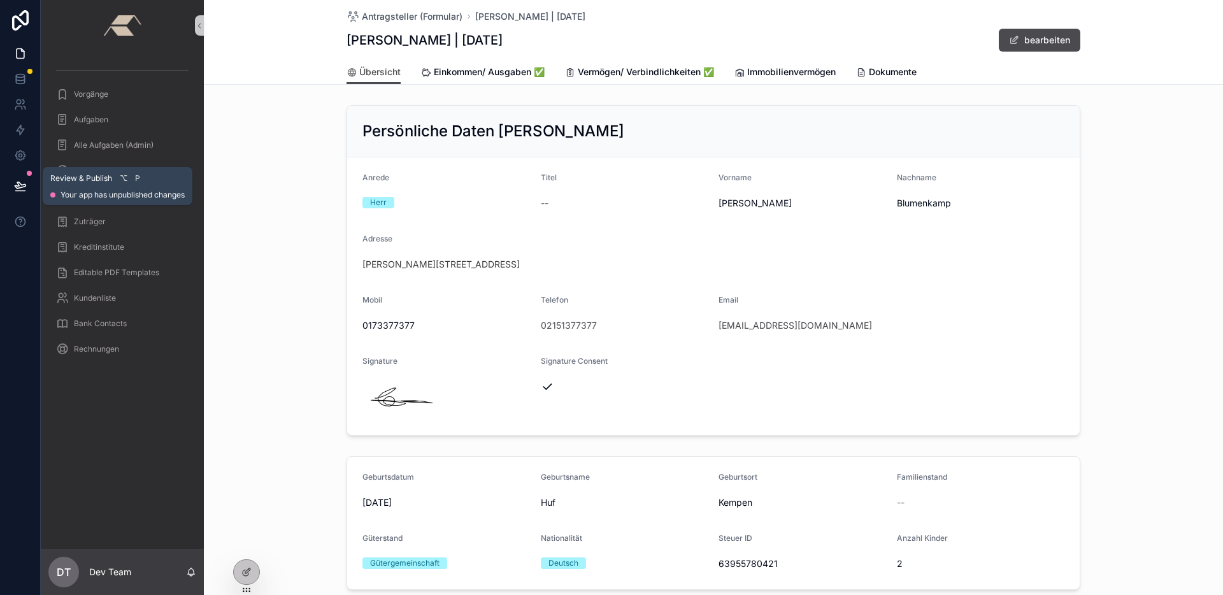
click at [18, 186] on icon at bounding box center [20, 185] width 11 height 6
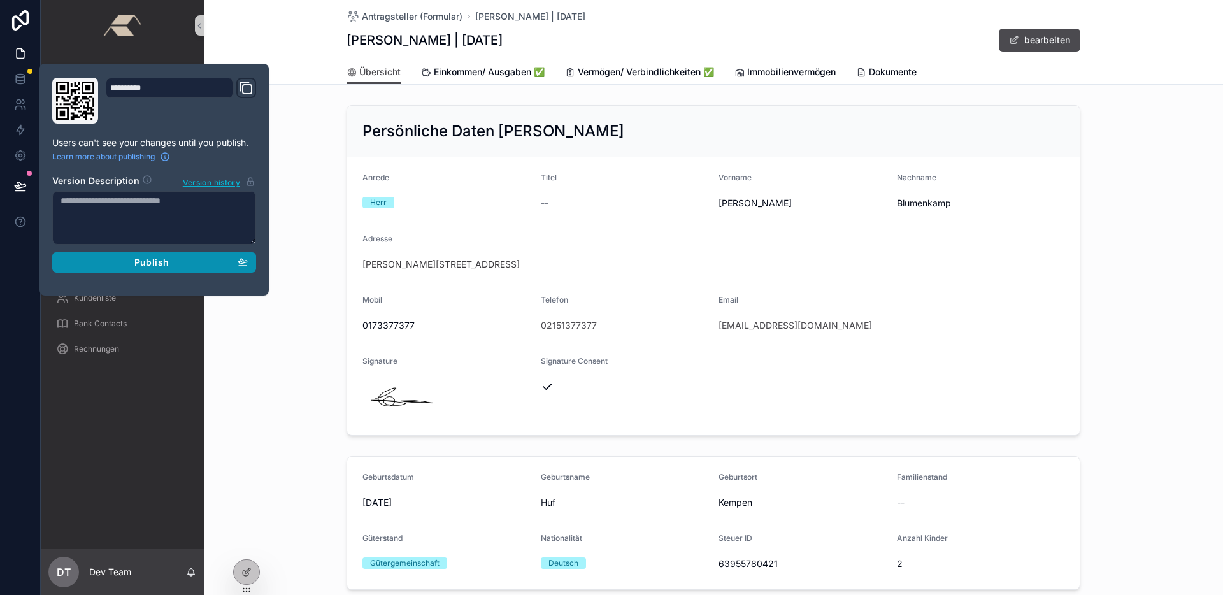
click at [248, 266] on button "Publish" at bounding box center [154, 262] width 204 height 20
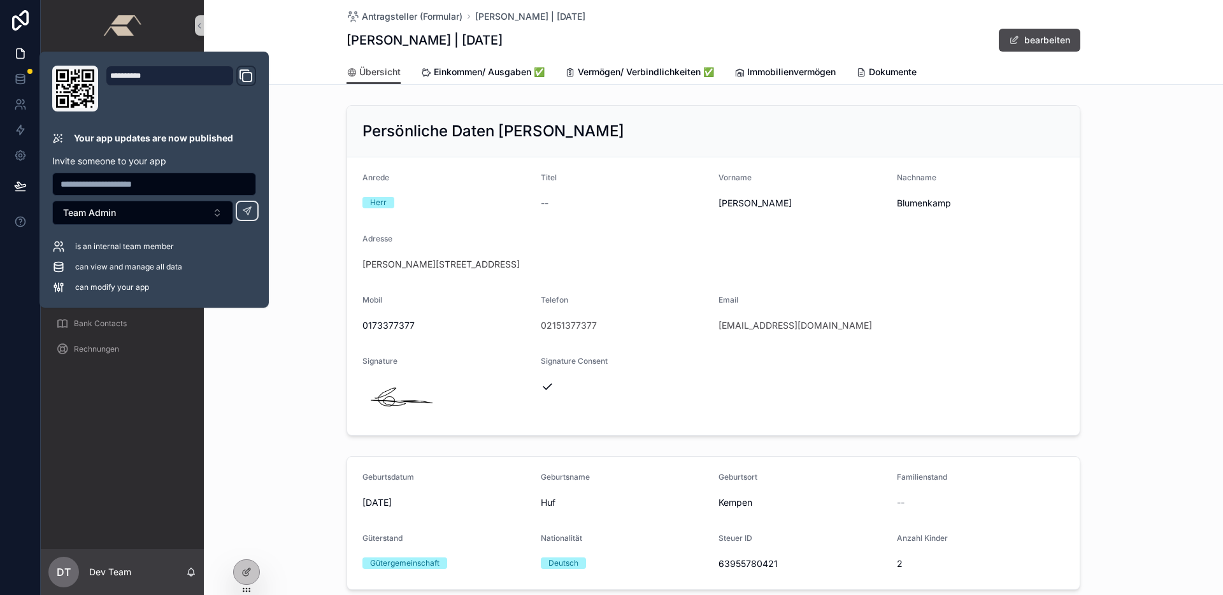
click at [318, 210] on div "Persönliche Daten [PERSON_NAME] Anrede Herr Titel -- Vorname [PERSON_NAME] Nach…" at bounding box center [713, 270] width 1019 height 341
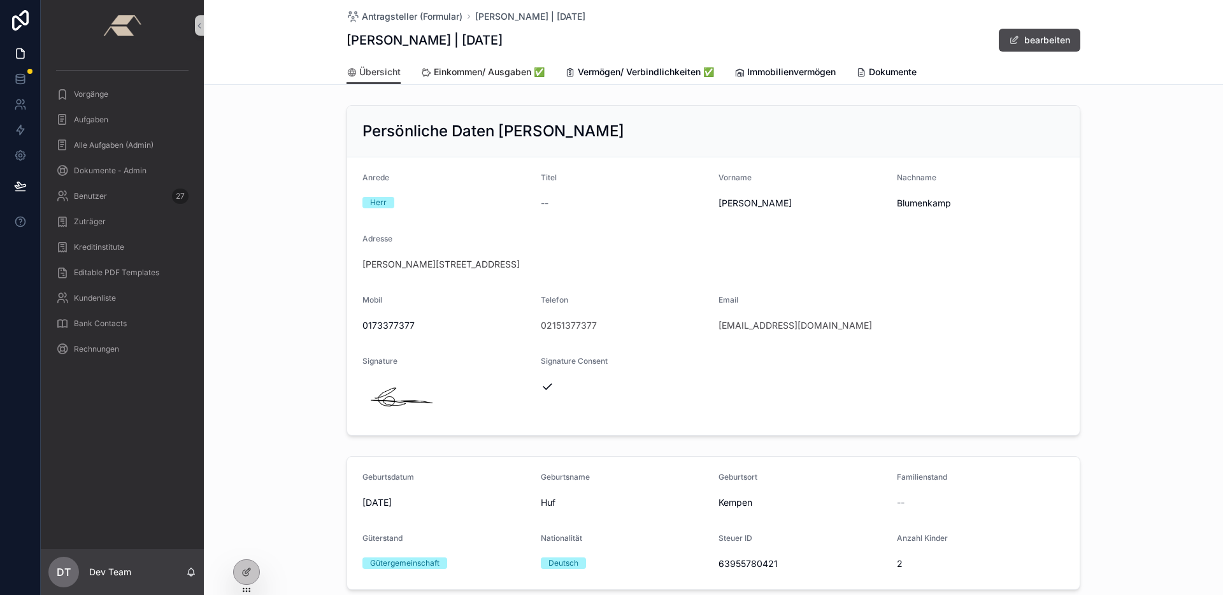
click at [457, 75] on span "Einkommen/ Ausgaben ✅" at bounding box center [489, 72] width 111 height 13
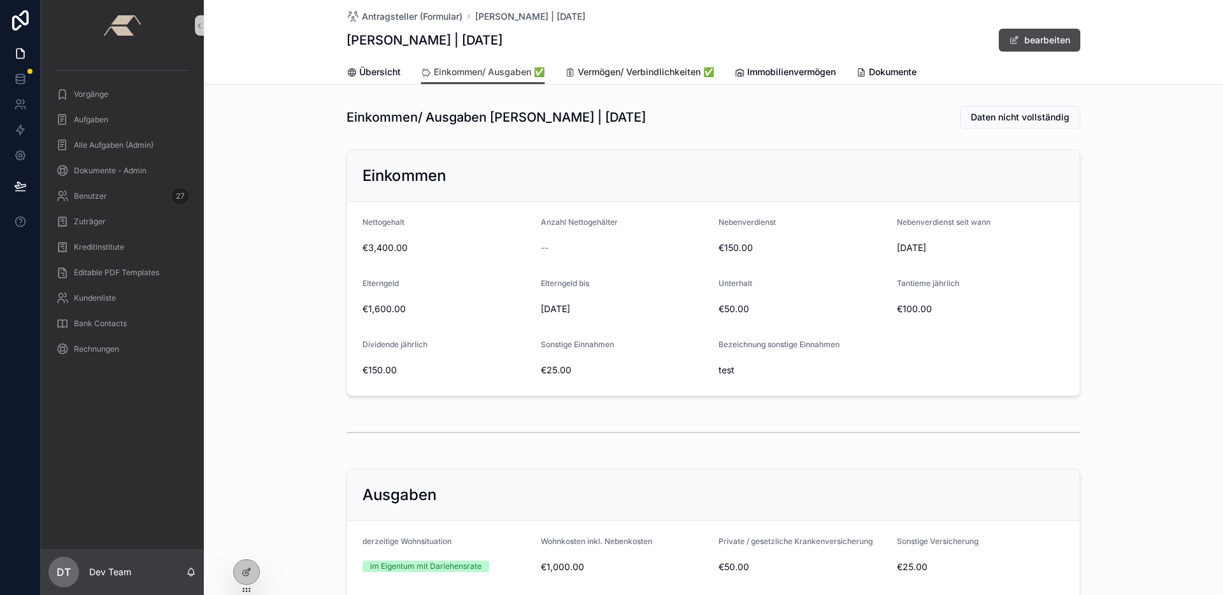
click at [622, 76] on span "Vermögen/ Verbindlichkeiten ✅" at bounding box center [646, 72] width 136 height 13
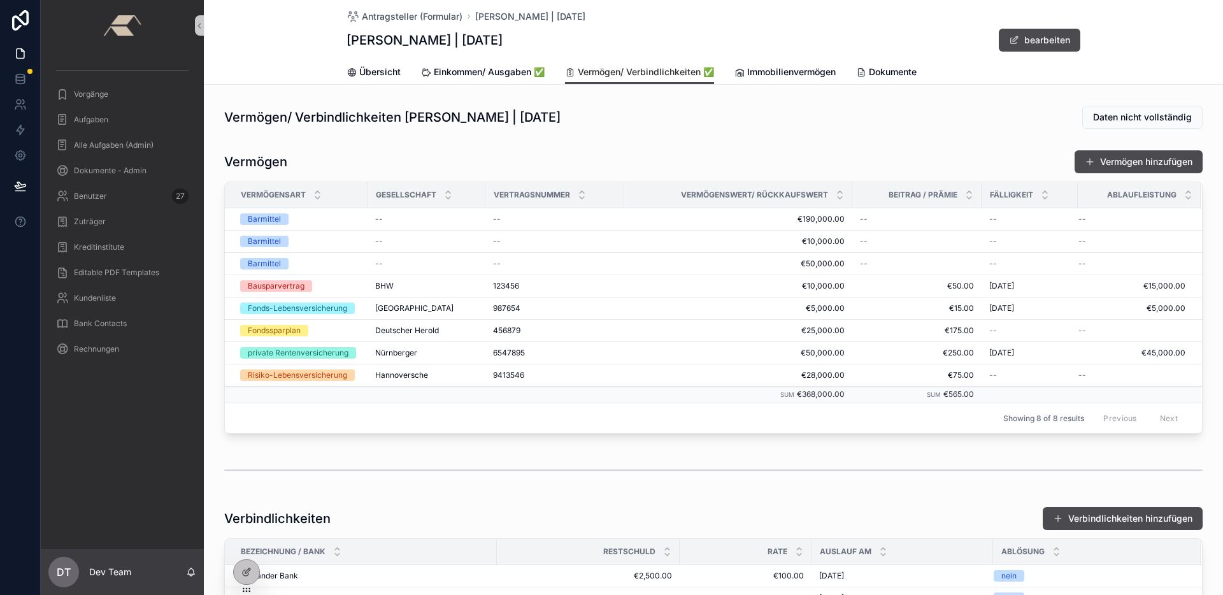
scroll to position [148, 0]
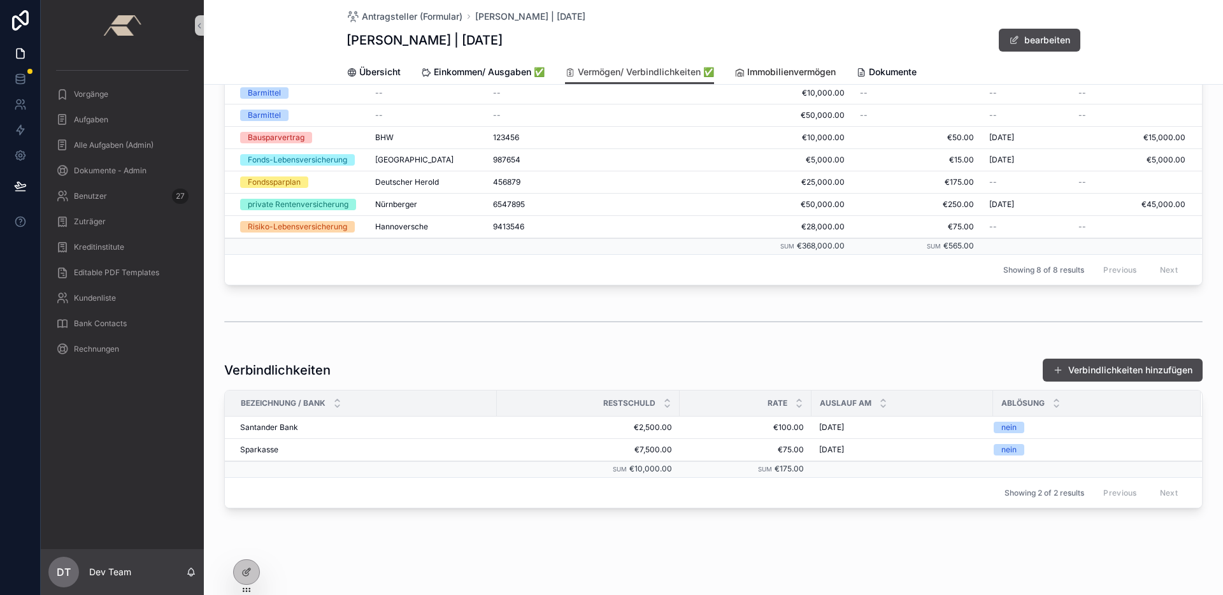
click at [761, 68] on span "Immobilienvermögen" at bounding box center [791, 72] width 89 height 13
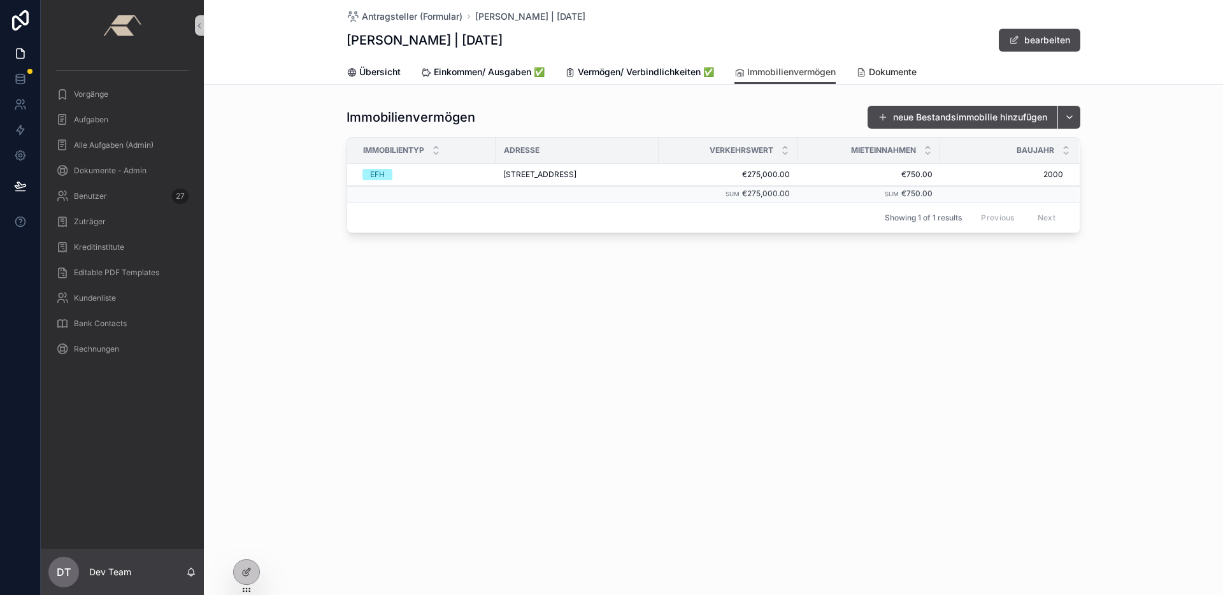
click at [873, 74] on span "Dokumente" at bounding box center [893, 72] width 48 height 13
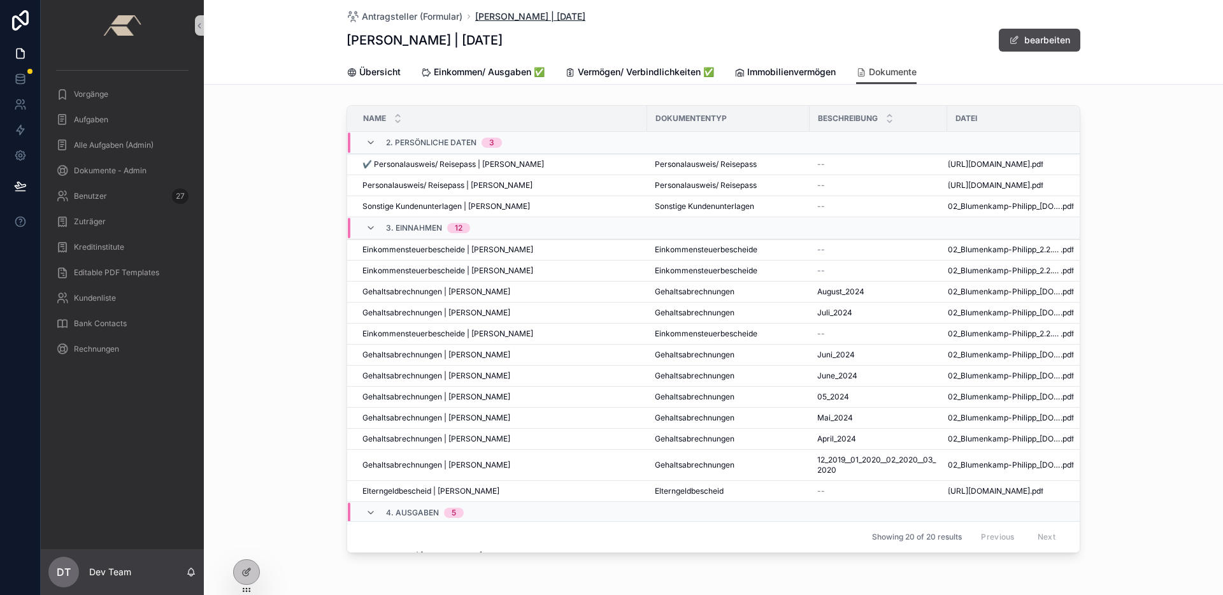
click at [513, 13] on span "[PERSON_NAME] | [DATE]" at bounding box center [530, 16] width 110 height 13
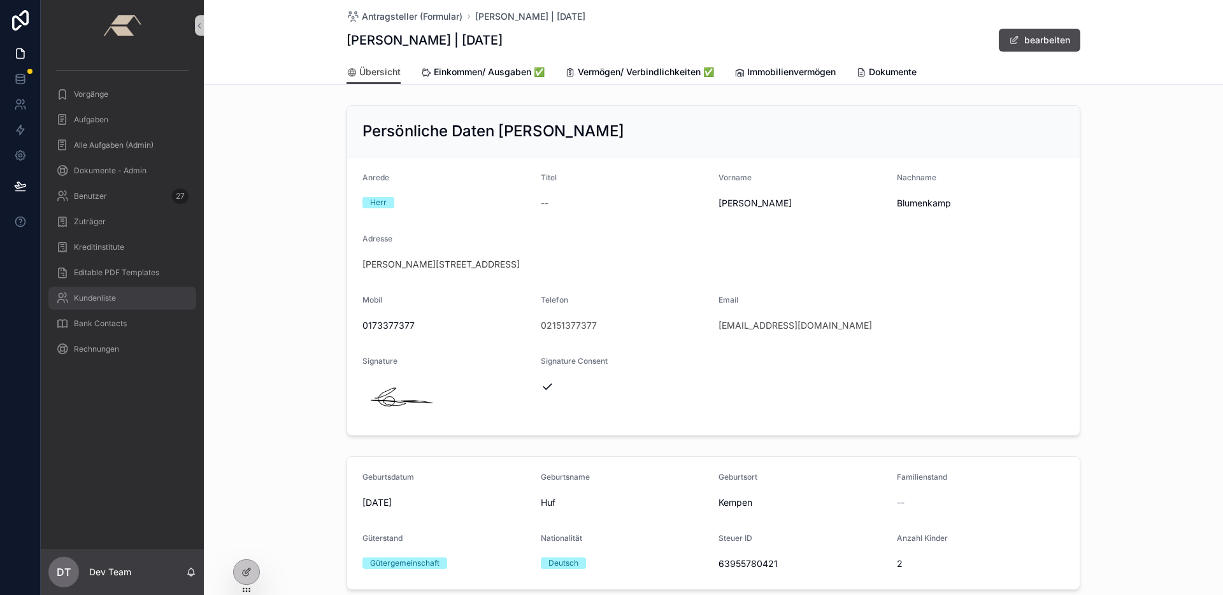
click at [138, 306] on div "Kundenliste" at bounding box center [122, 298] width 133 height 20
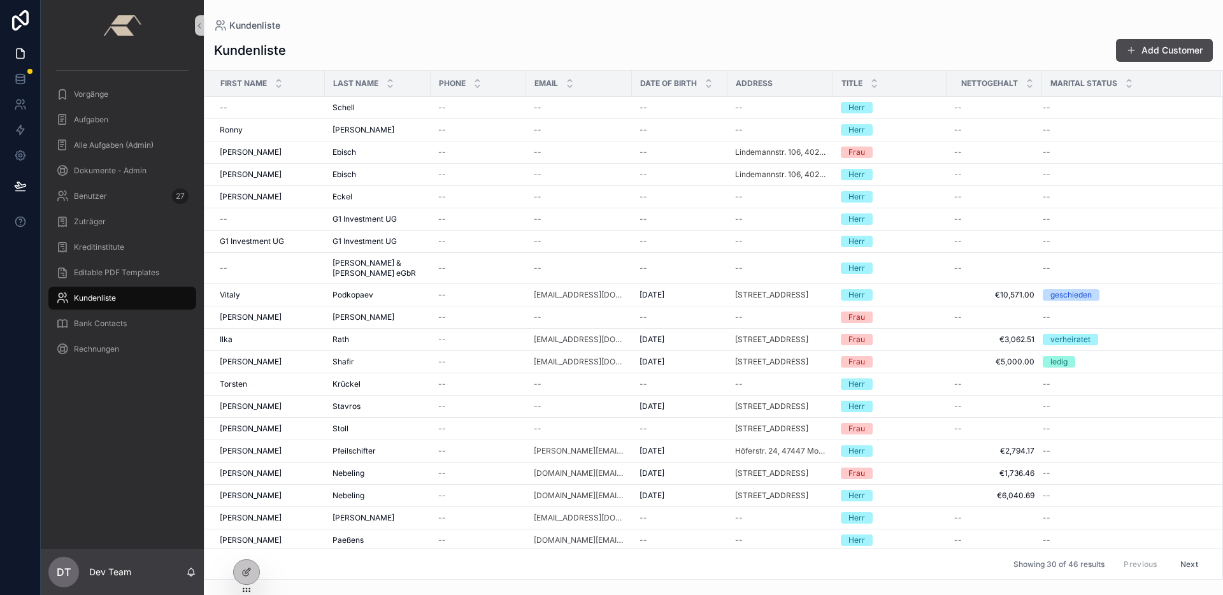
click at [1176, 562] on button "Next" at bounding box center [1189, 564] width 36 height 20
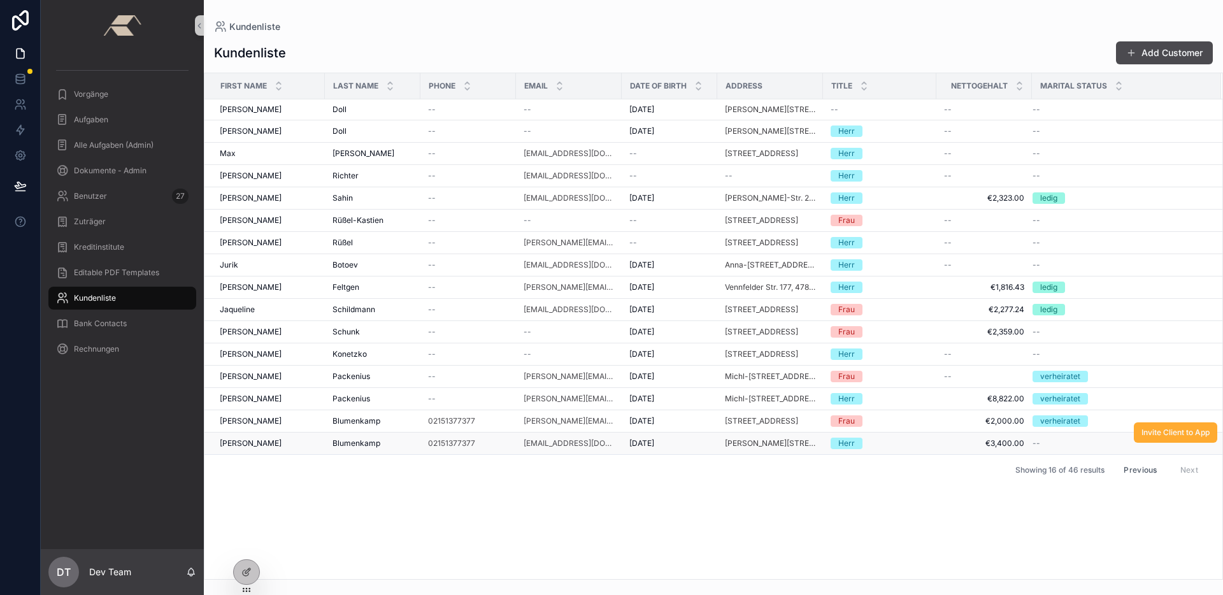
click at [297, 443] on div "[PERSON_NAME]" at bounding box center [268, 443] width 97 height 10
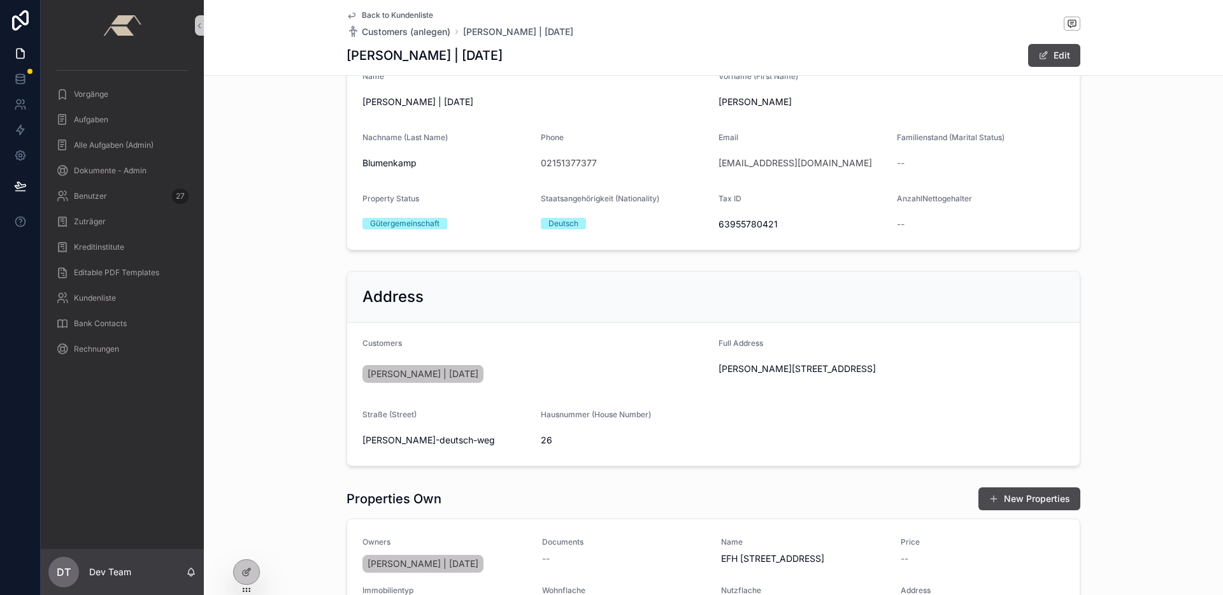
scroll to position [245, 0]
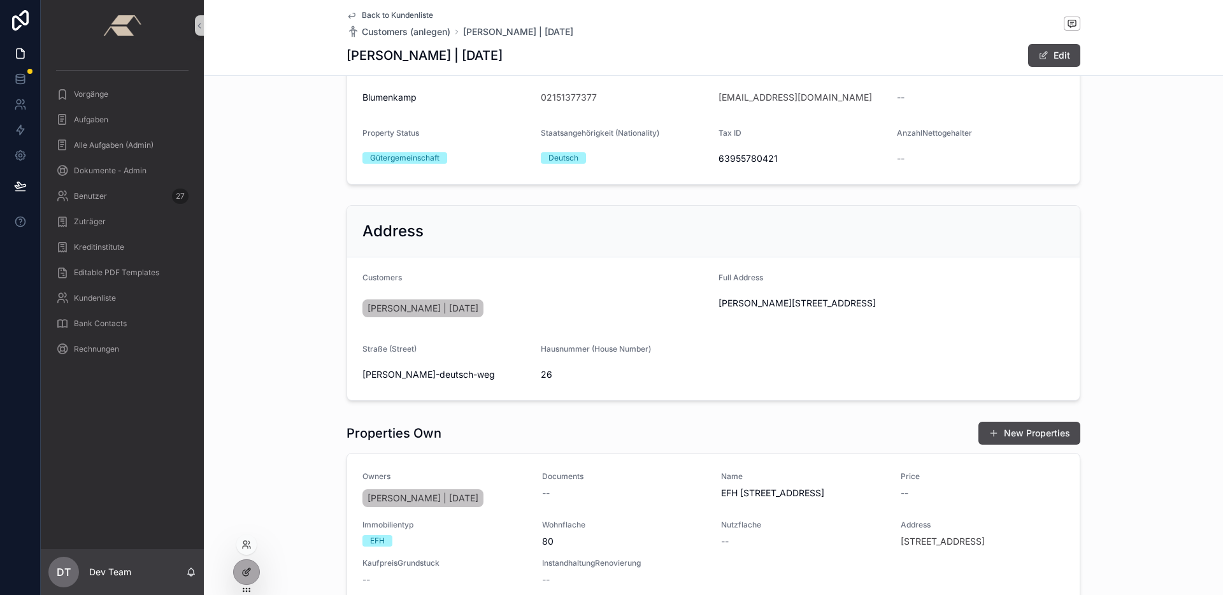
click at [251, 567] on icon at bounding box center [246, 572] width 10 height 10
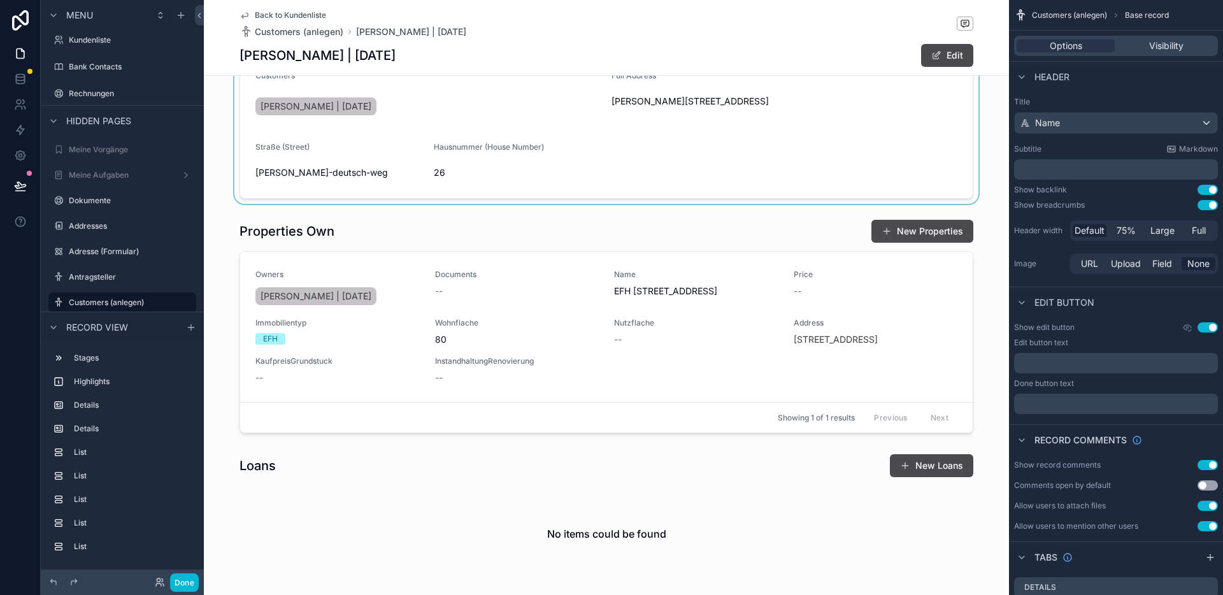
scroll to position [290, 0]
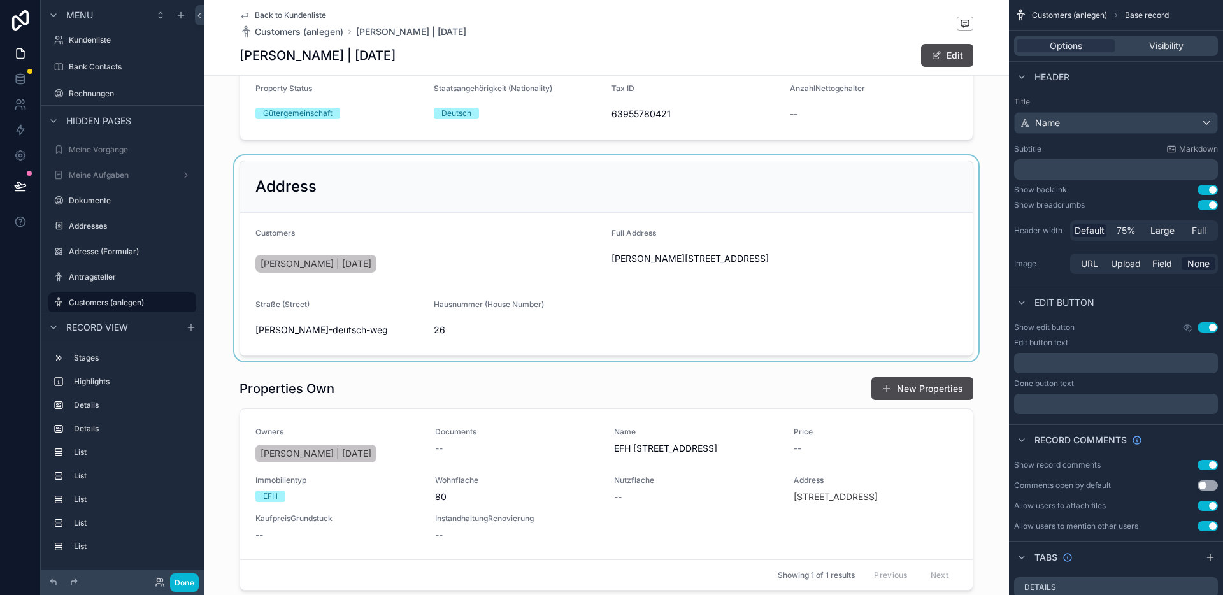
click at [508, 250] on div "scrollable content" at bounding box center [606, 258] width 805 height 206
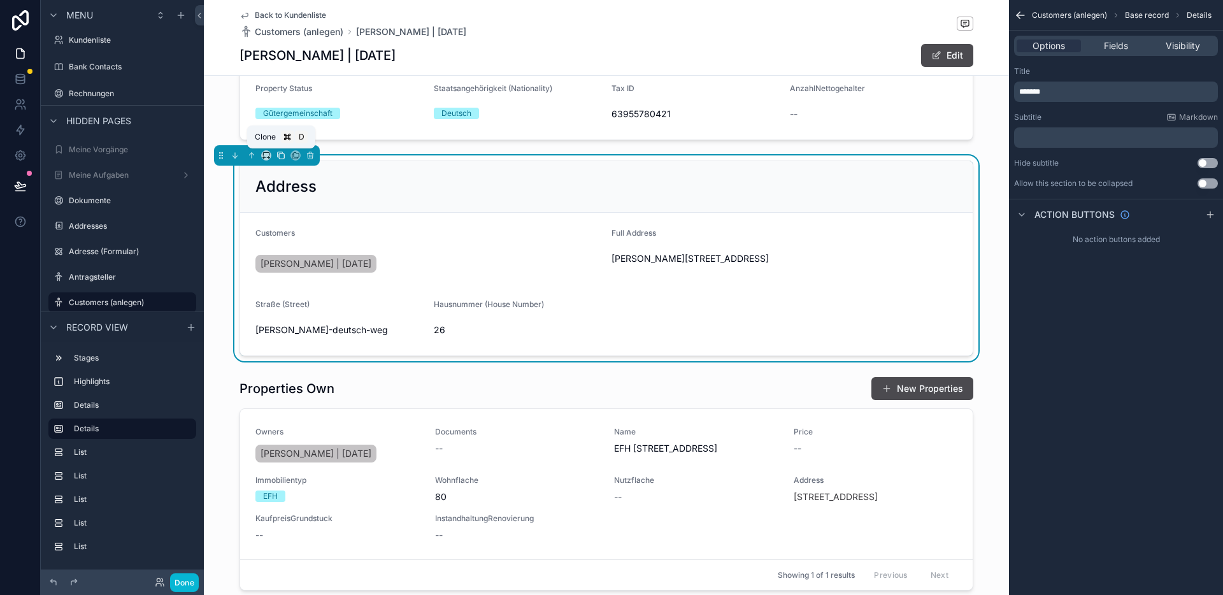
click at [280, 155] on icon "scrollable content" at bounding box center [280, 155] width 9 height 9
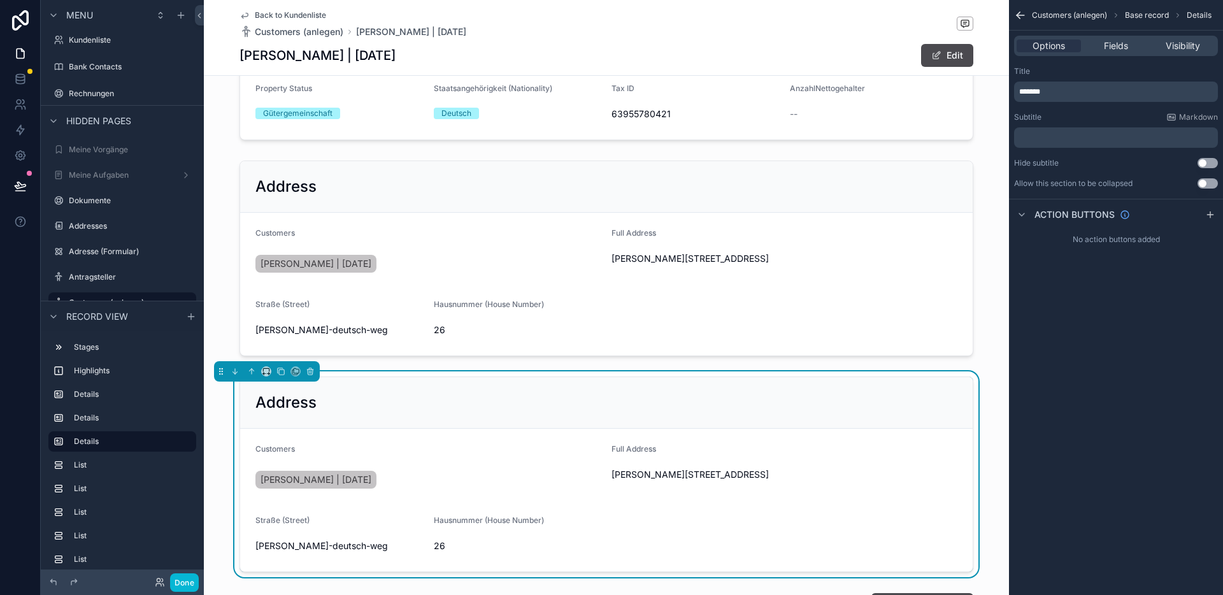
click at [430, 449] on div "Customers" at bounding box center [428, 451] width 346 height 15
click at [1019, 94] on span "*******" at bounding box center [1029, 92] width 21 height 8
click at [589, 456] on div "Customers" at bounding box center [428, 451] width 346 height 15
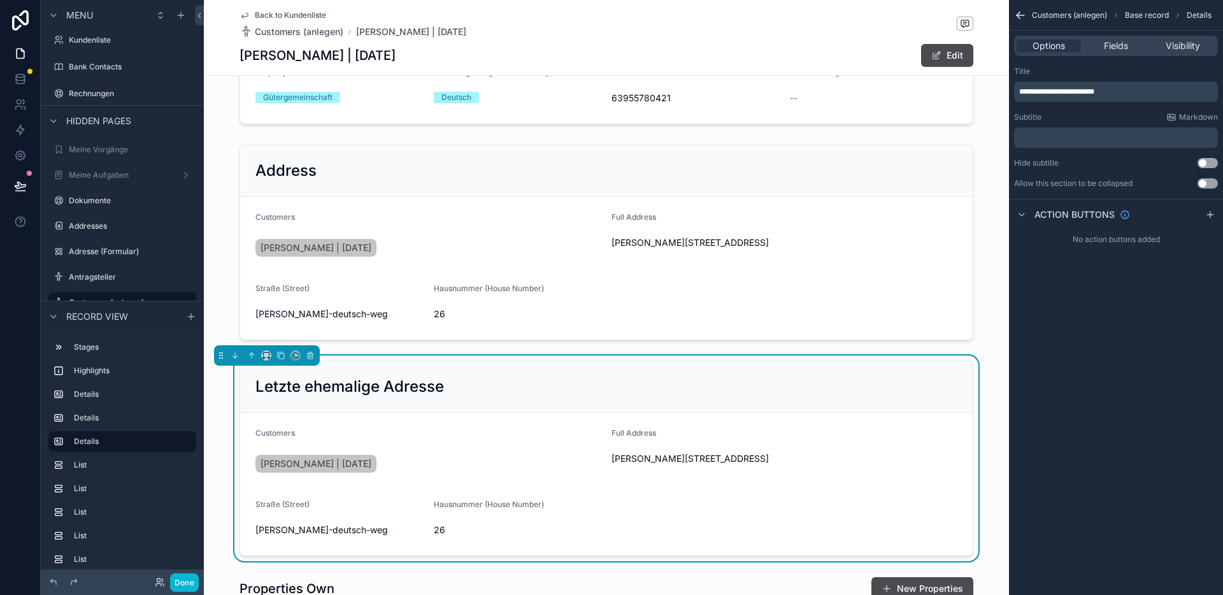
click at [503, 450] on div "[PERSON_NAME] | [DATE]" at bounding box center [428, 463] width 346 height 31
click at [1057, 47] on span "Options" at bounding box center [1049, 45] width 32 height 13
click at [1107, 47] on span "Fields" at bounding box center [1116, 45] width 24 height 13
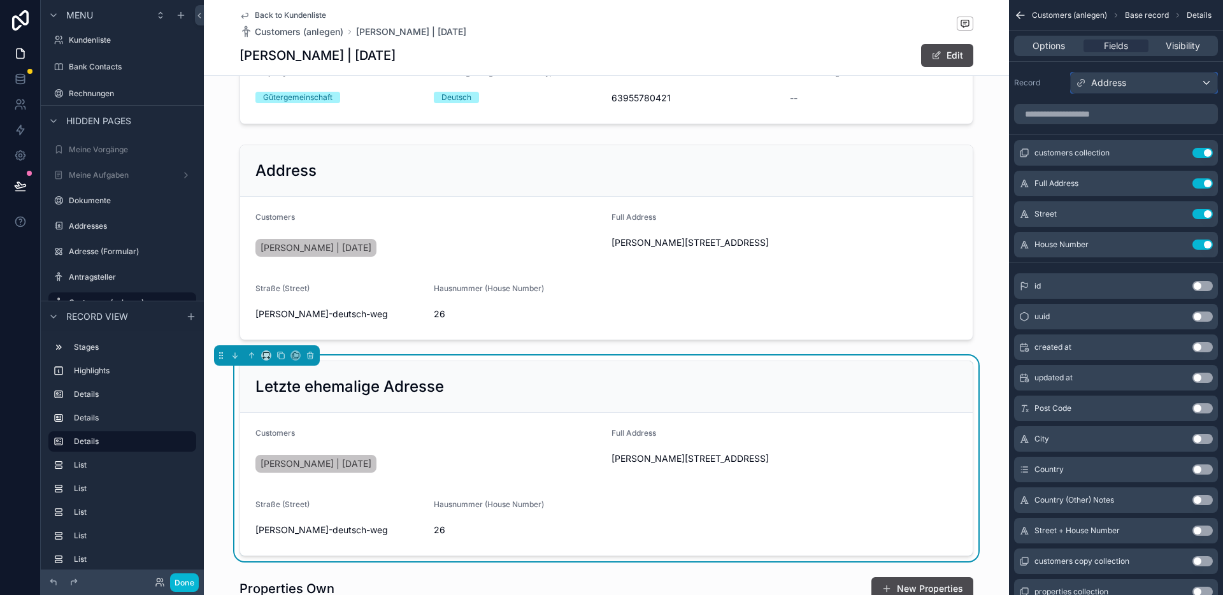
click at [1129, 88] on div "Address" at bounding box center [1144, 83] width 147 height 20
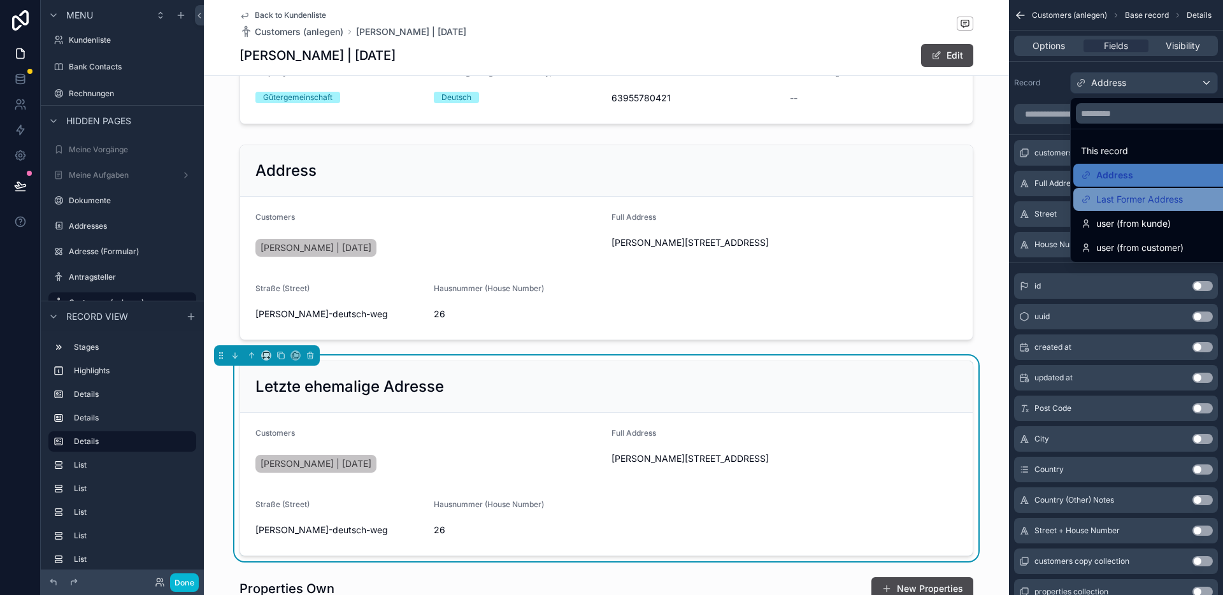
click at [1163, 193] on span "Last Former Address" at bounding box center [1139, 199] width 87 height 15
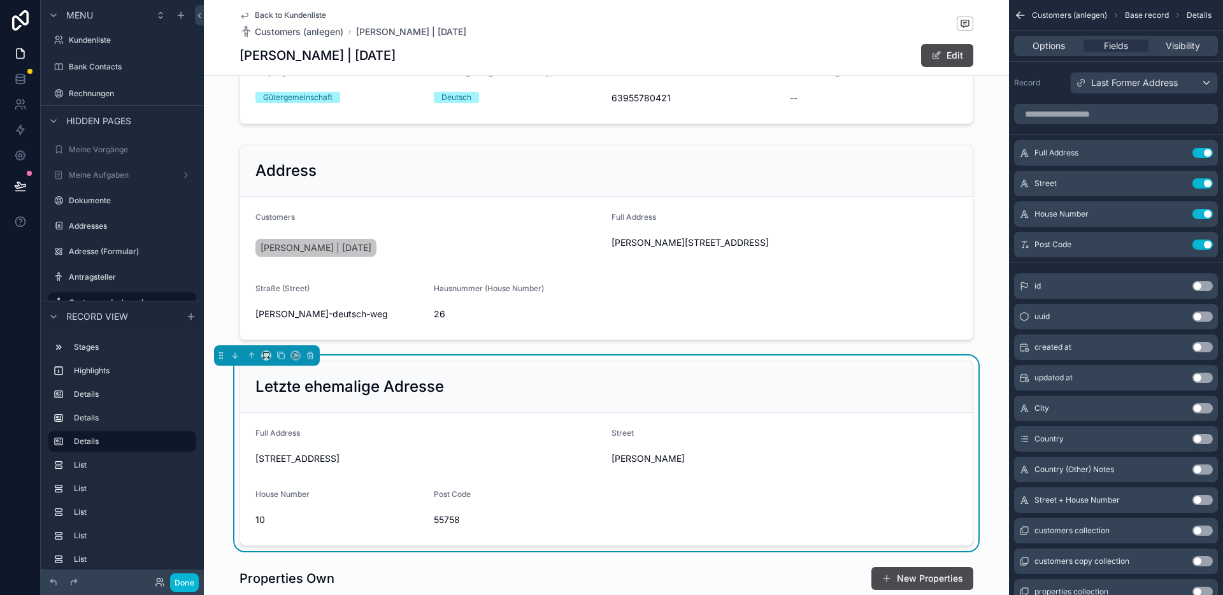
click at [523, 448] on div "[STREET_ADDRESS]" at bounding box center [428, 458] width 346 height 20
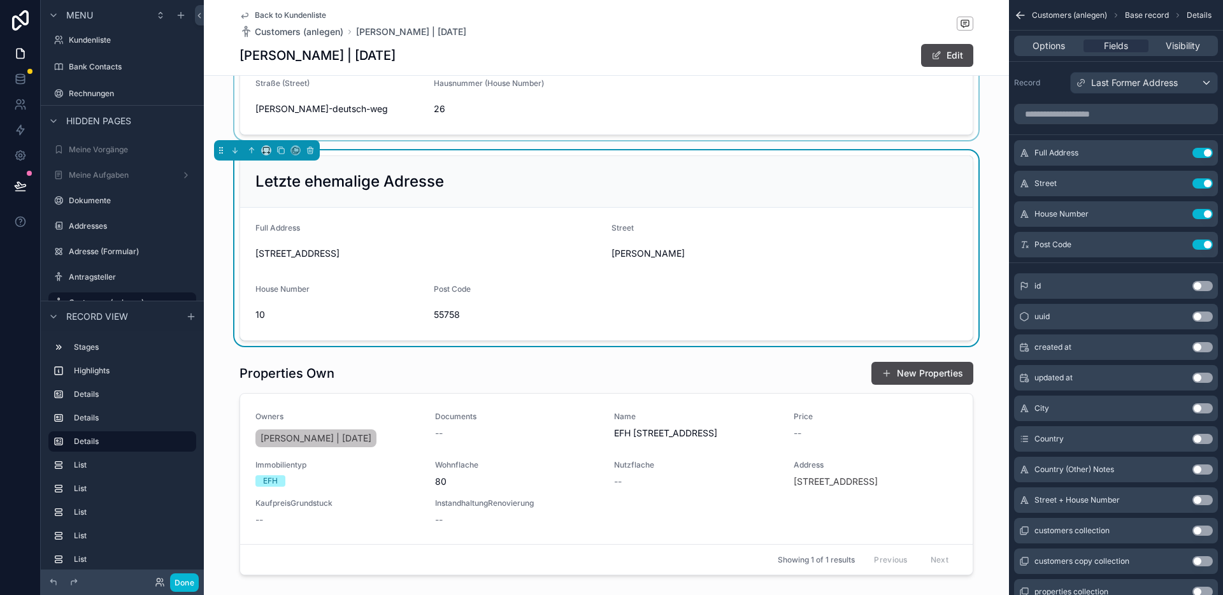
scroll to position [519, 0]
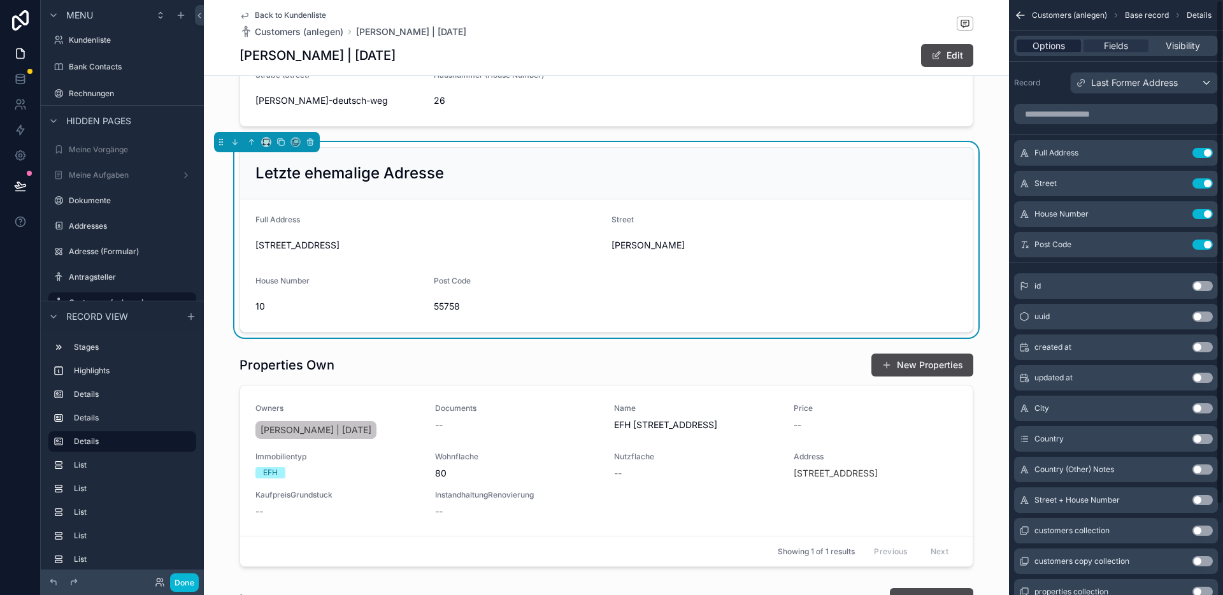
click at [1047, 44] on span "Options" at bounding box center [1049, 45] width 32 height 13
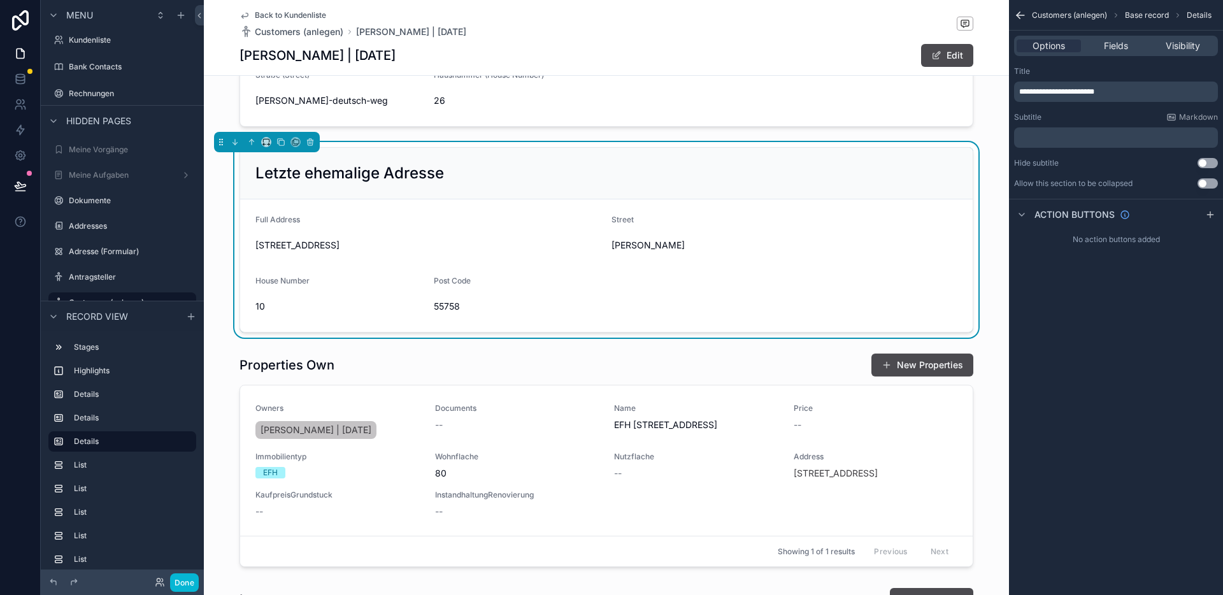
click at [587, 276] on div "Post Code" at bounding box center [518, 283] width 168 height 15
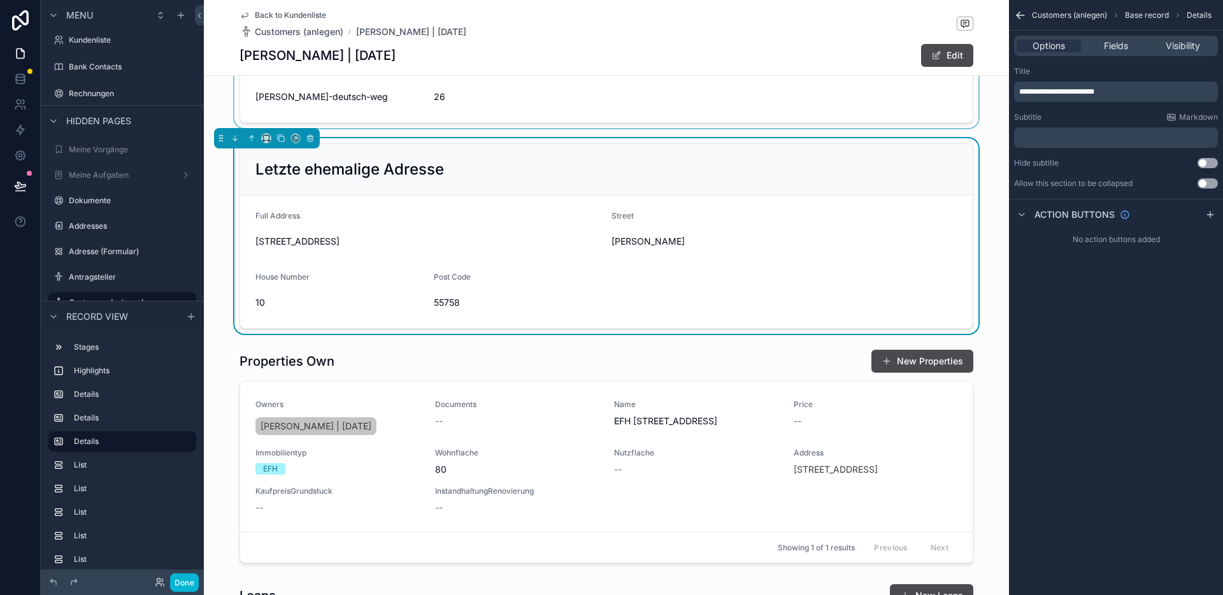
scroll to position [531, 0]
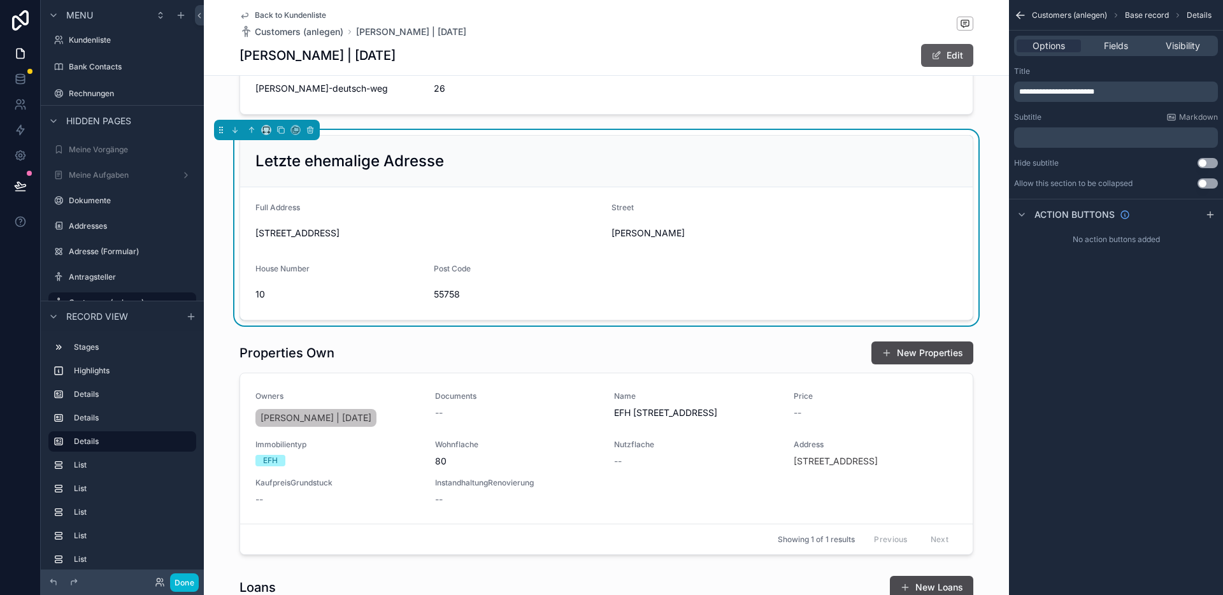
click at [953, 67] on div "Edit" at bounding box center [926, 55] width 96 height 24
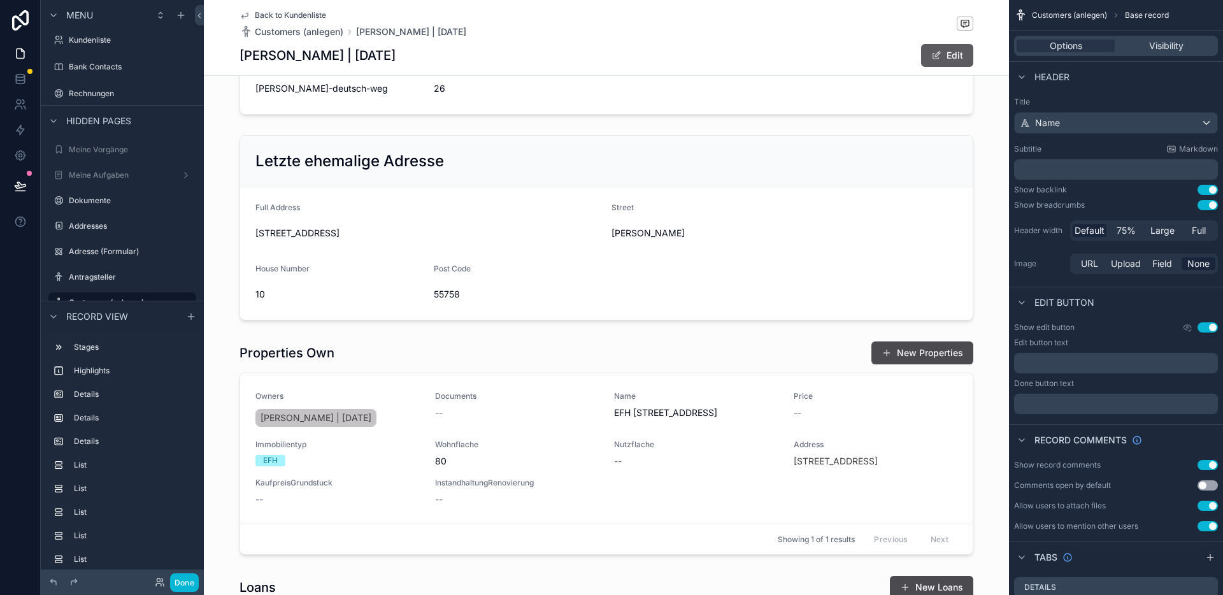
click at [954, 59] on button "Edit" at bounding box center [947, 55] width 52 height 23
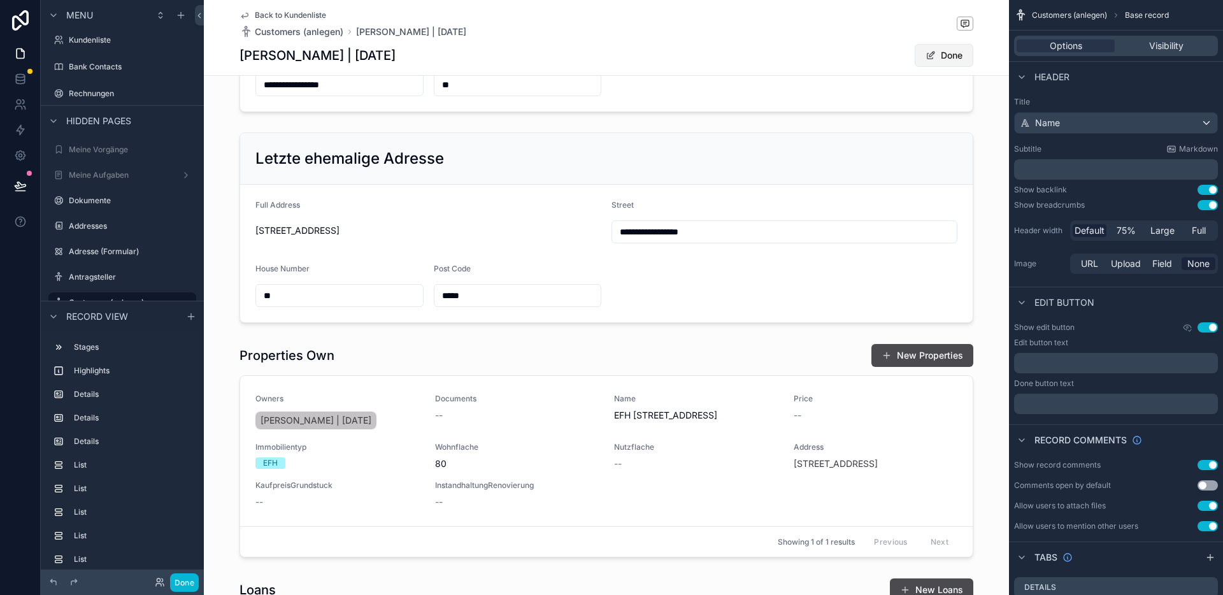
click at [954, 59] on button "Done" at bounding box center [944, 55] width 59 height 23
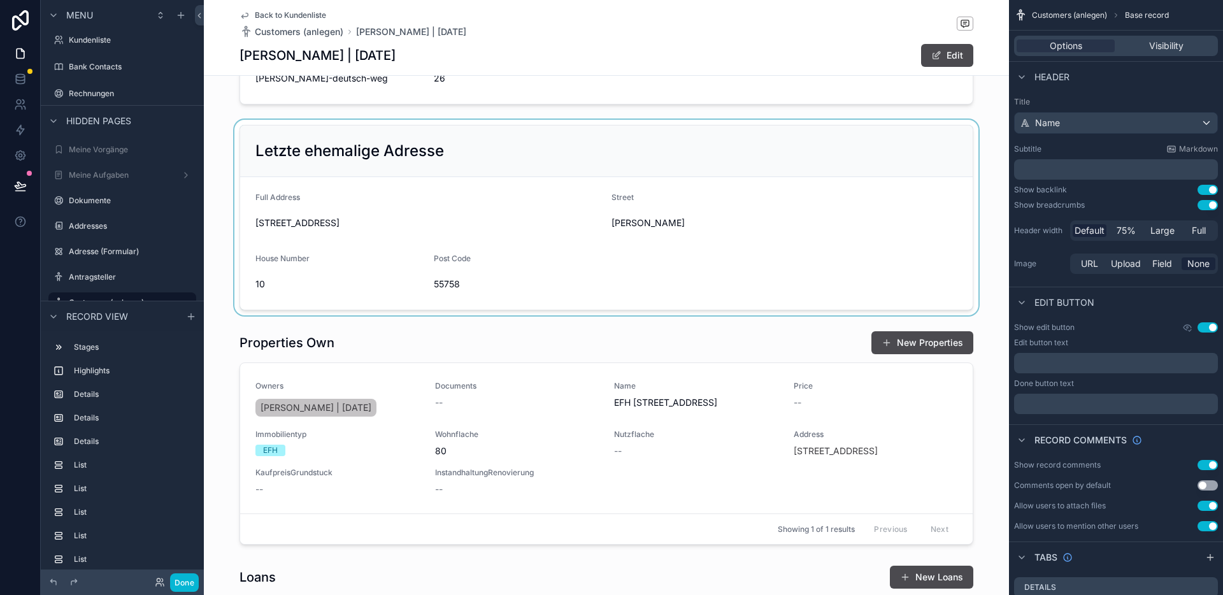
scroll to position [531, 0]
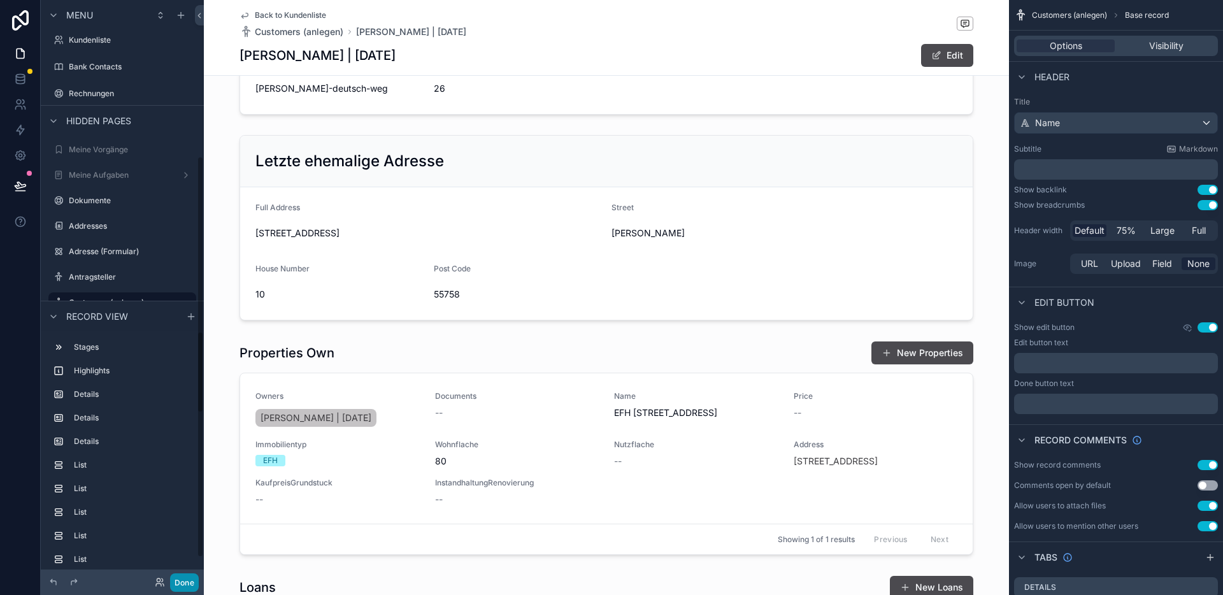
click at [184, 586] on button "Done" at bounding box center [184, 582] width 29 height 18
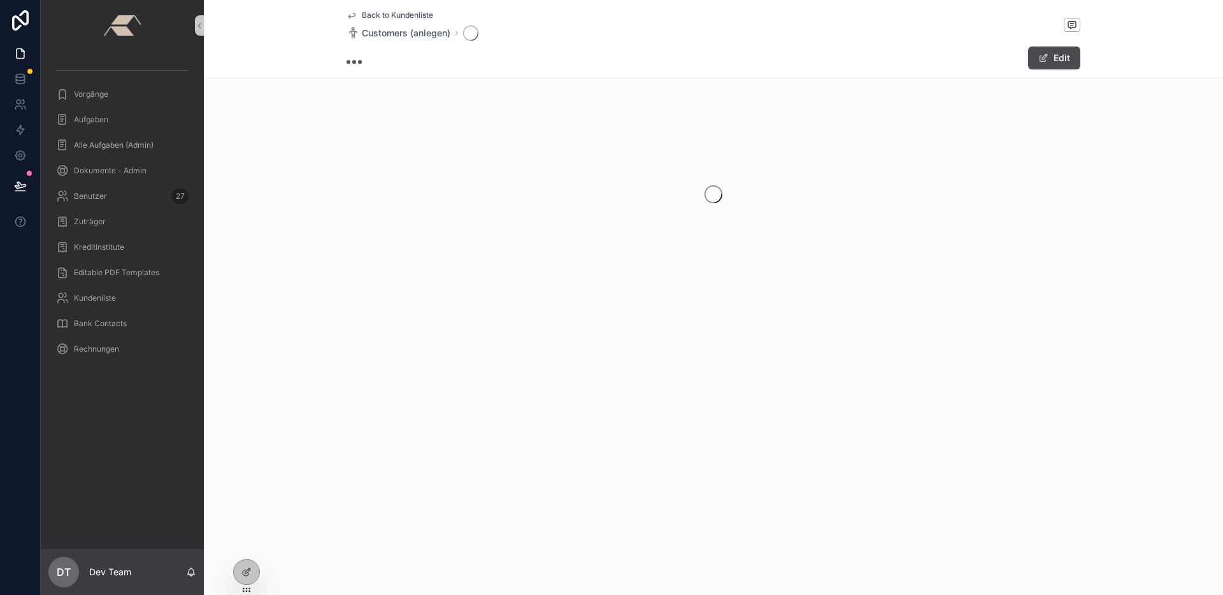
scroll to position [0, 0]
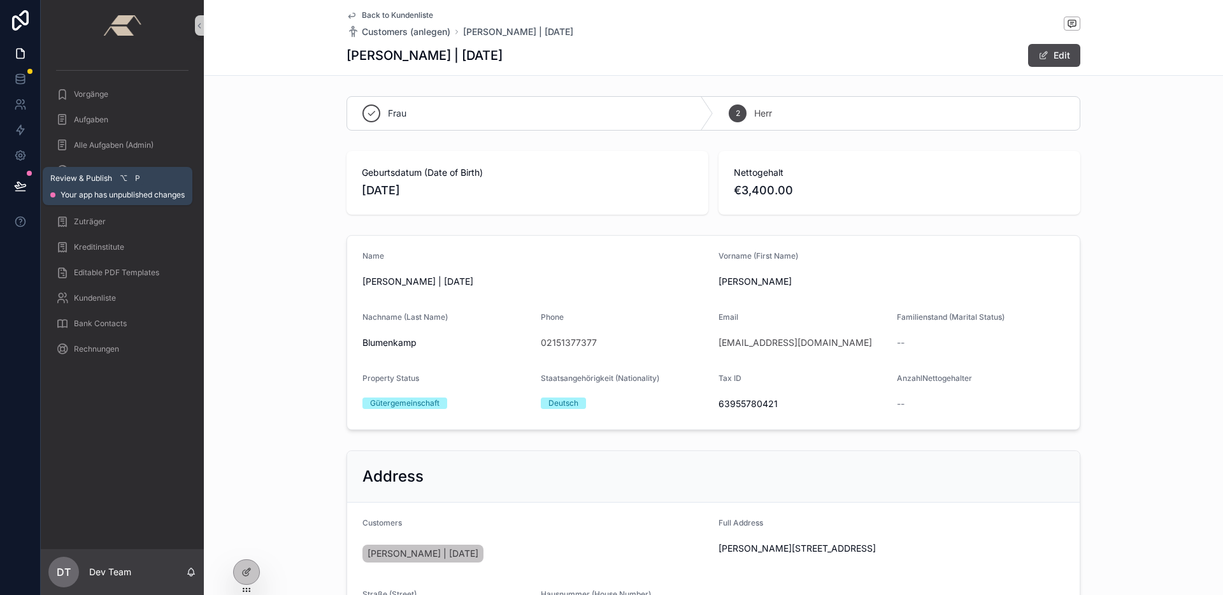
click at [17, 191] on icon at bounding box center [20, 191] width 10 height 0
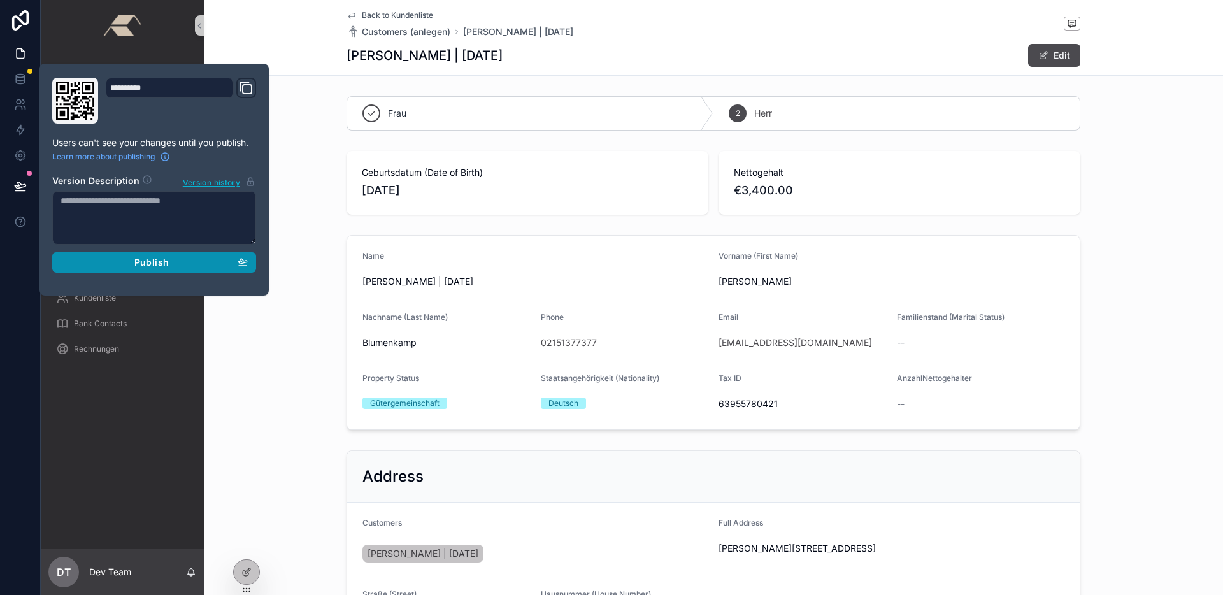
click at [164, 255] on button "Publish" at bounding box center [154, 262] width 204 height 20
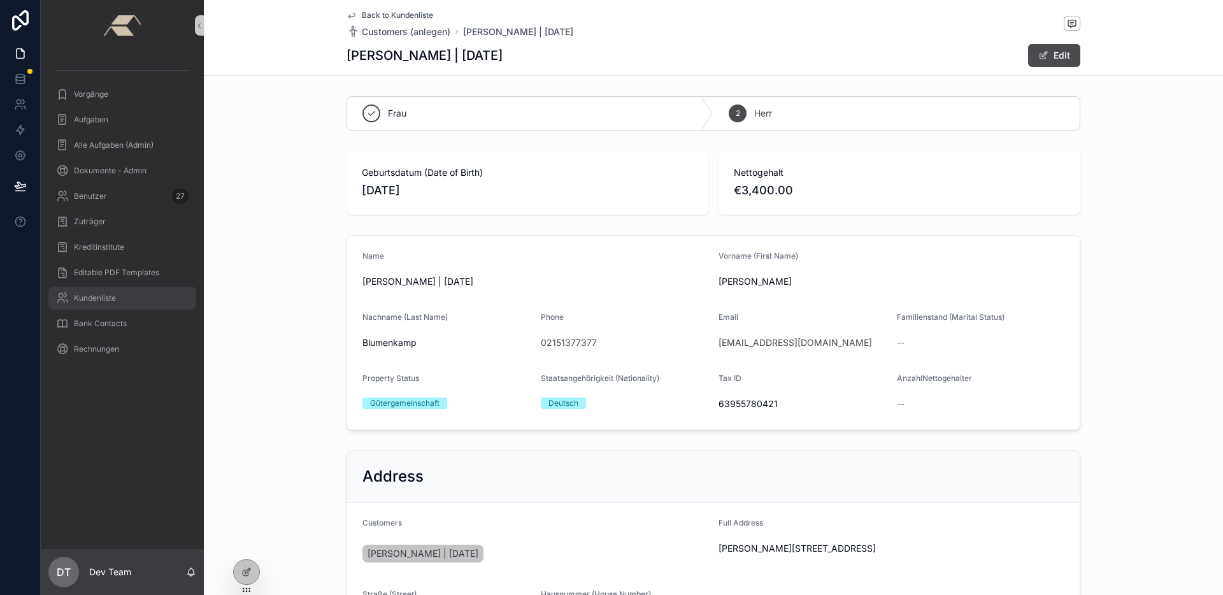
click at [122, 308] on div "Kundenliste" at bounding box center [122, 298] width 133 height 20
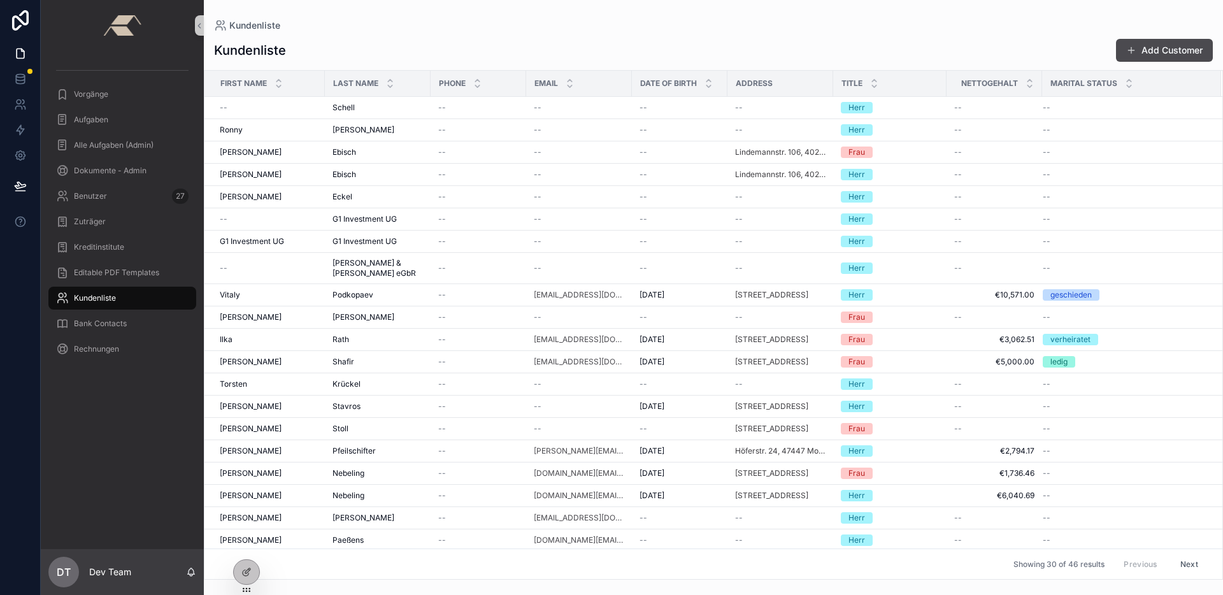
click at [1152, 44] on button "Add Customer" at bounding box center [1164, 50] width 97 height 23
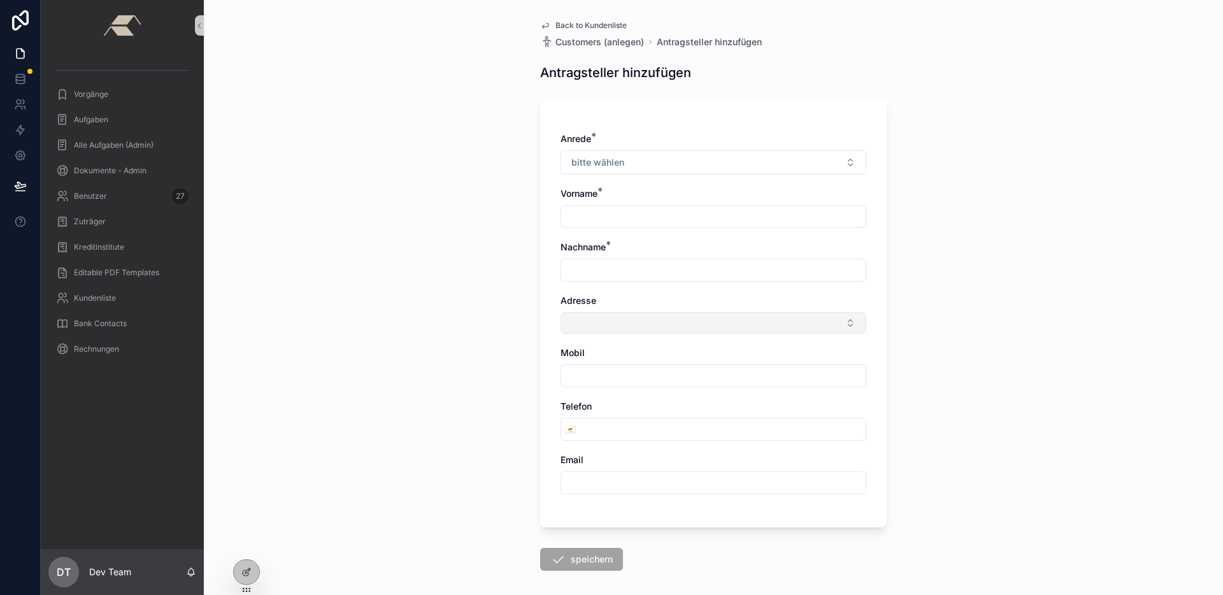
click at [630, 317] on button "Select Button" at bounding box center [714, 323] width 306 height 22
click at [452, 372] on div "Back to Kundenliste Customers (anlegen) Antragsteller hinzufügen Antragsteller …" at bounding box center [713, 297] width 1019 height 595
click at [249, 572] on icon at bounding box center [246, 572] width 10 height 10
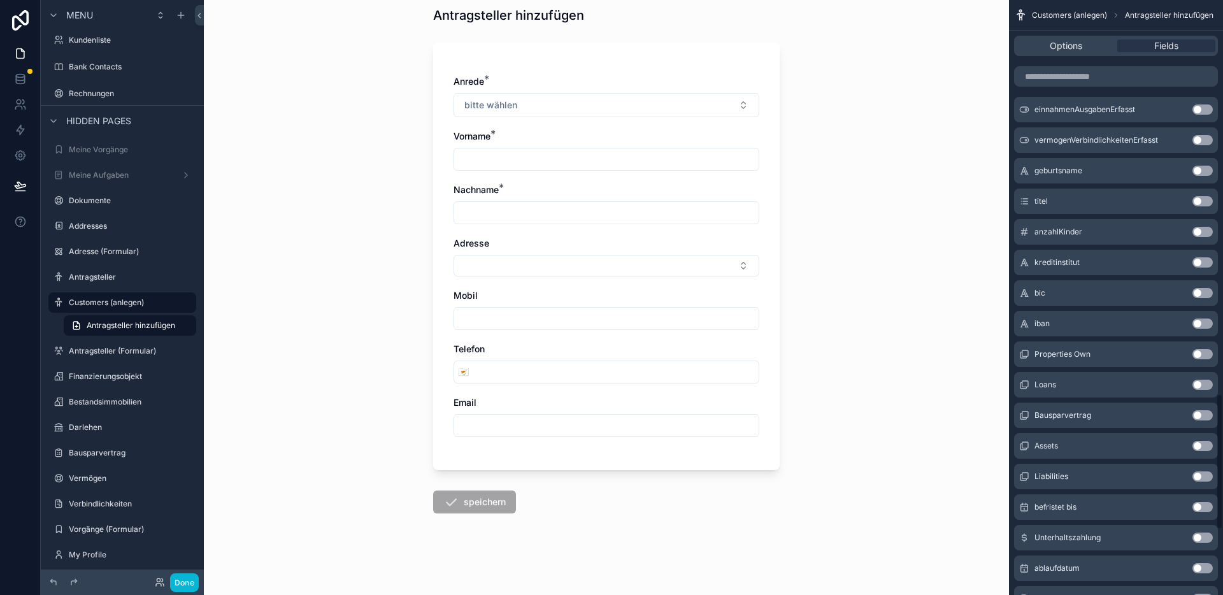
scroll to position [2003, 0]
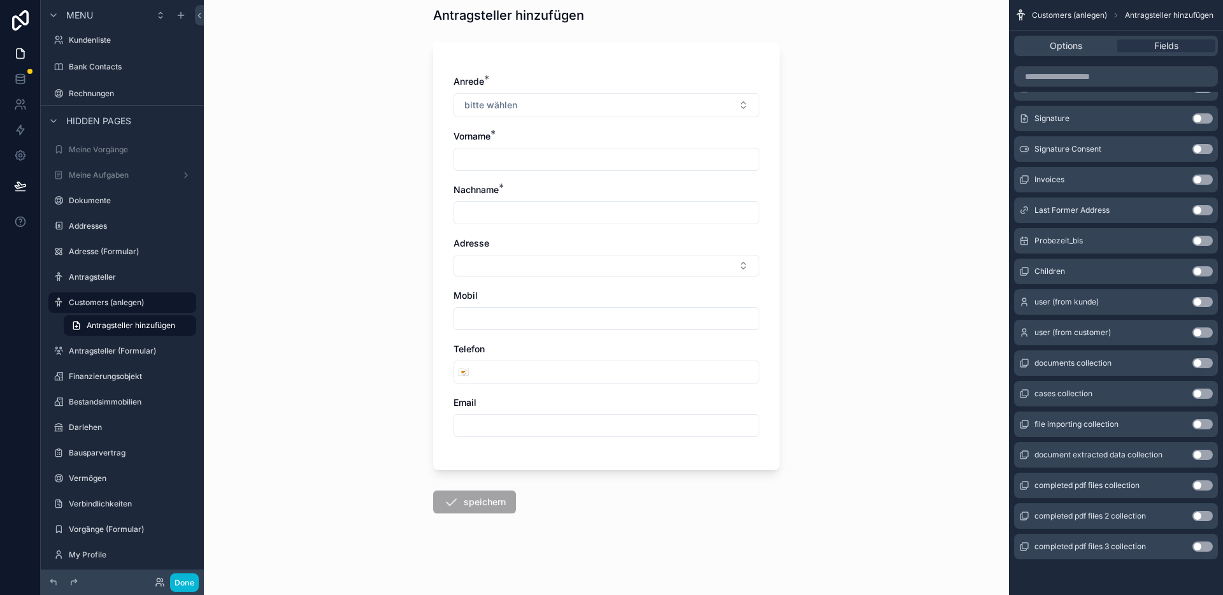
click at [1201, 209] on button "Use setting" at bounding box center [1203, 210] width 20 height 10
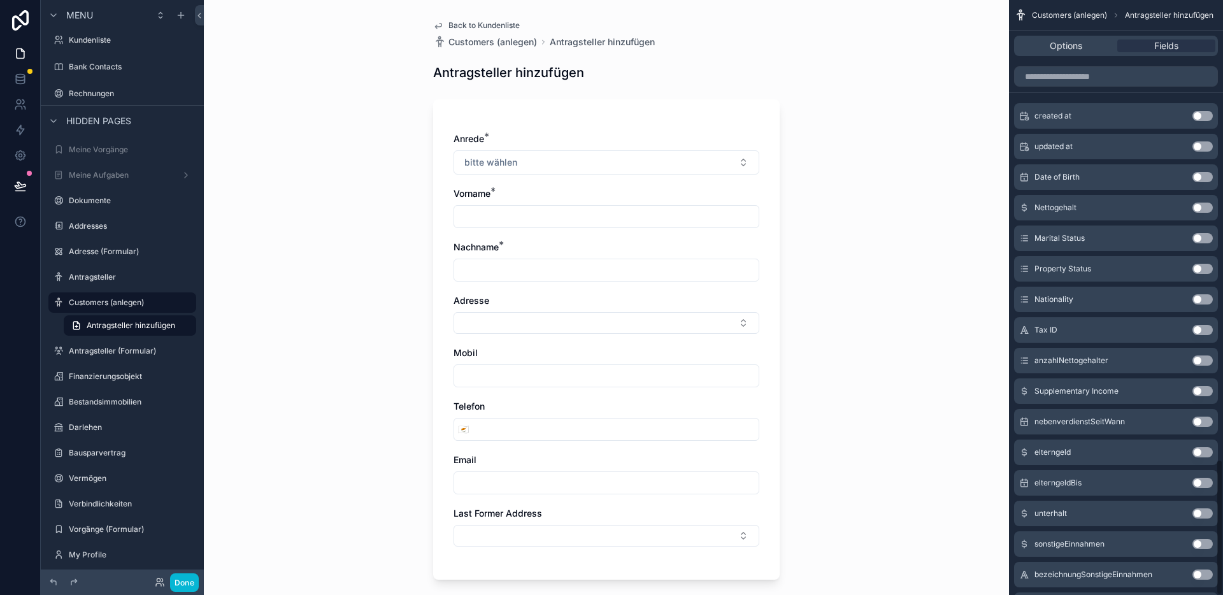
scroll to position [0, 0]
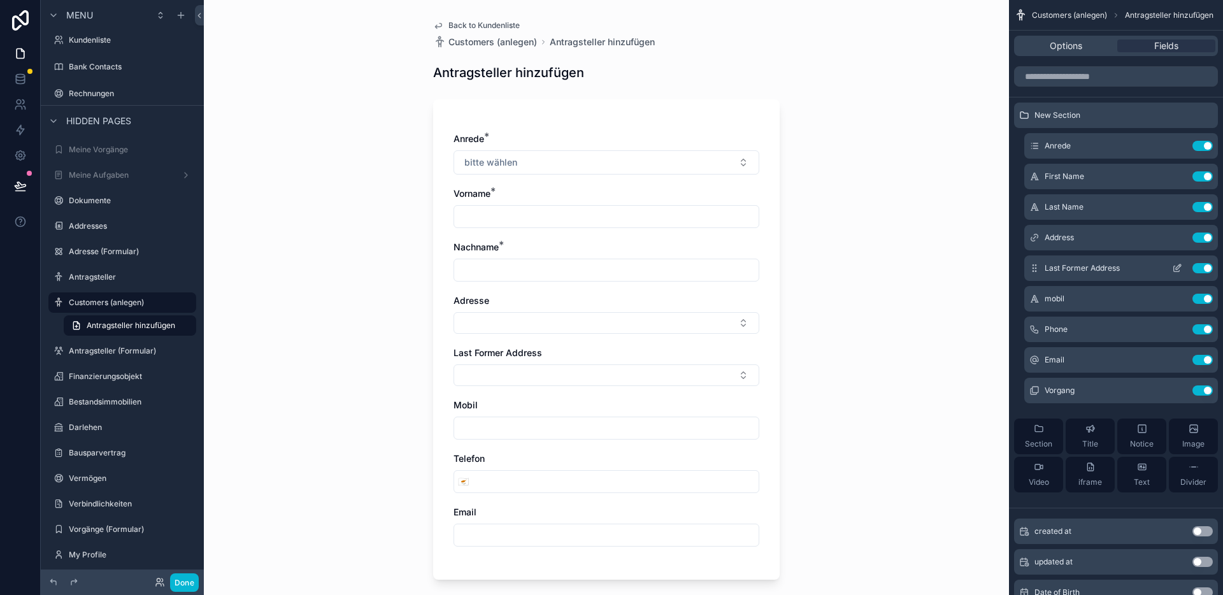
click at [1179, 269] on icon "scrollable content" at bounding box center [1177, 268] width 10 height 10
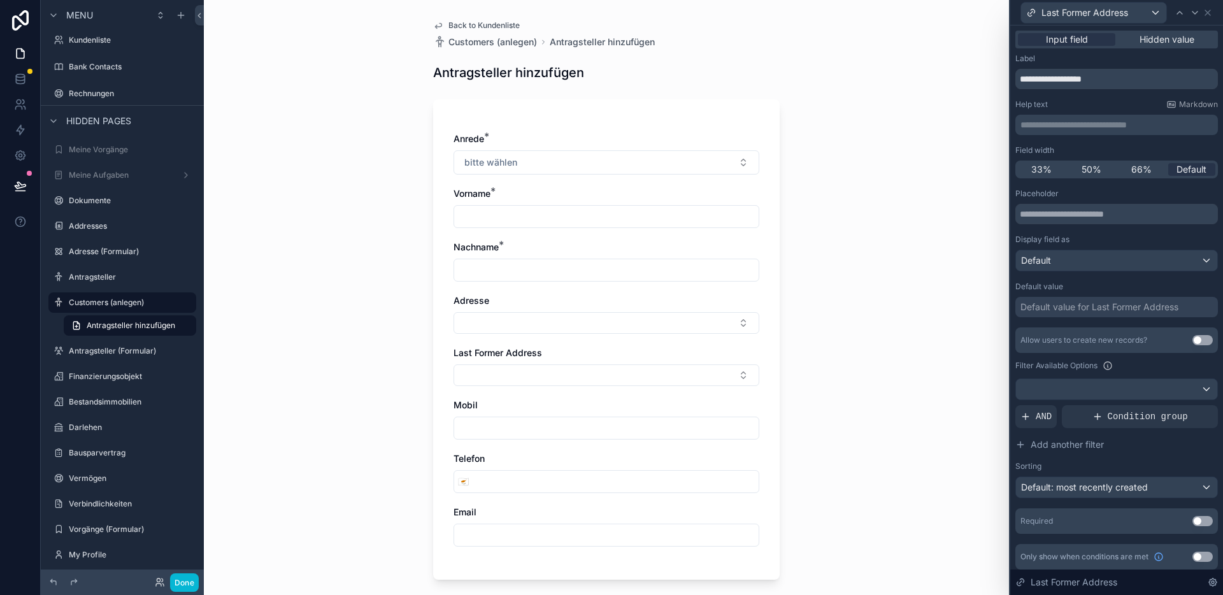
click at [1087, 131] on p "**********" at bounding box center [1118, 124] width 195 height 13
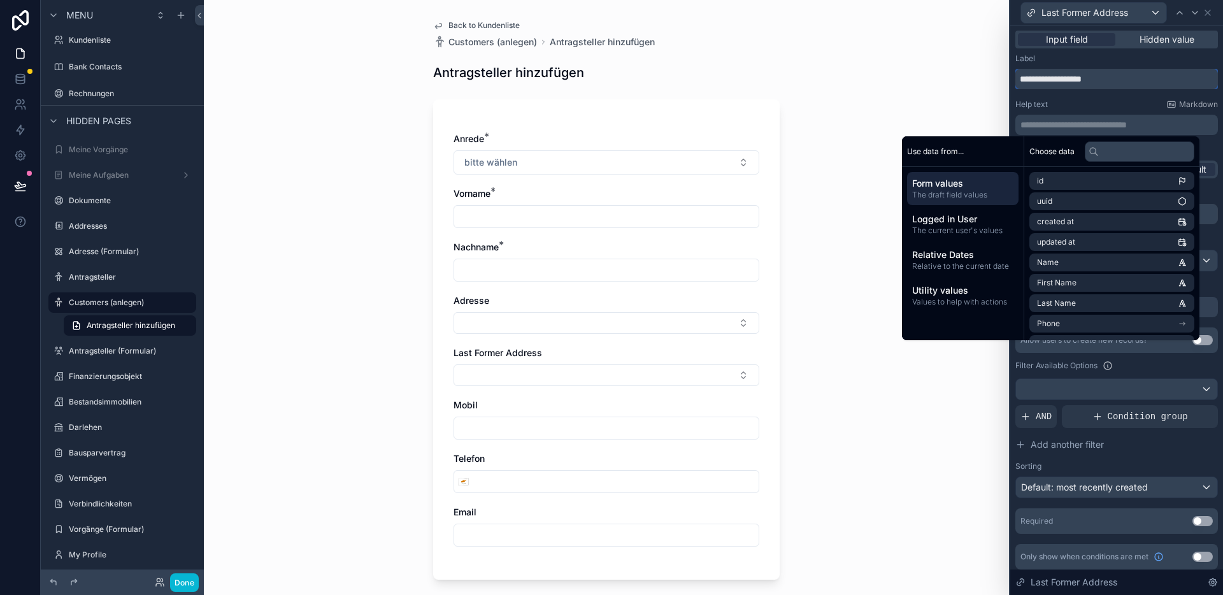
click at [1092, 80] on input "**********" at bounding box center [1116, 79] width 203 height 20
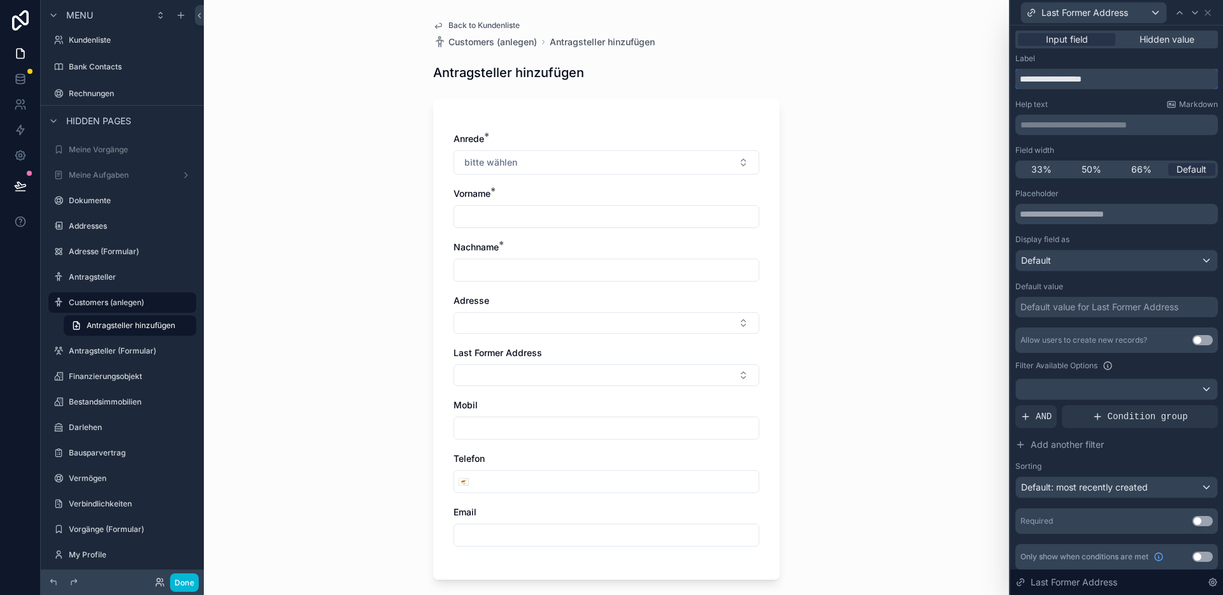
paste input "*****"
type input "**********"
click at [957, 133] on div "Back to Kundenliste Customers (anlegen) Antragsteller hinzufügen Antragsteller …" at bounding box center [606, 297] width 805 height 595
click at [667, 388] on div "Anrede * bitte wählen Vorname * Nachname * Adresse Letzte ehemalige Adresse Mob…" at bounding box center [607, 346] width 306 height 427
click at [670, 382] on button "Select Button" at bounding box center [607, 375] width 306 height 22
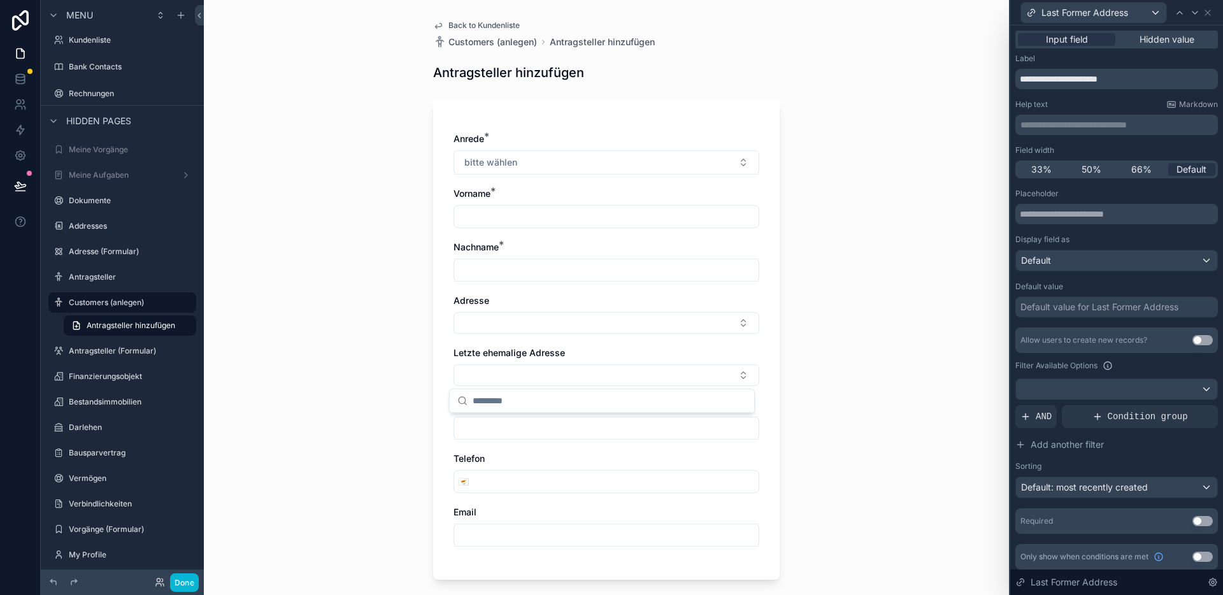
click at [1193, 340] on button "Use setting" at bounding box center [1203, 340] width 20 height 10
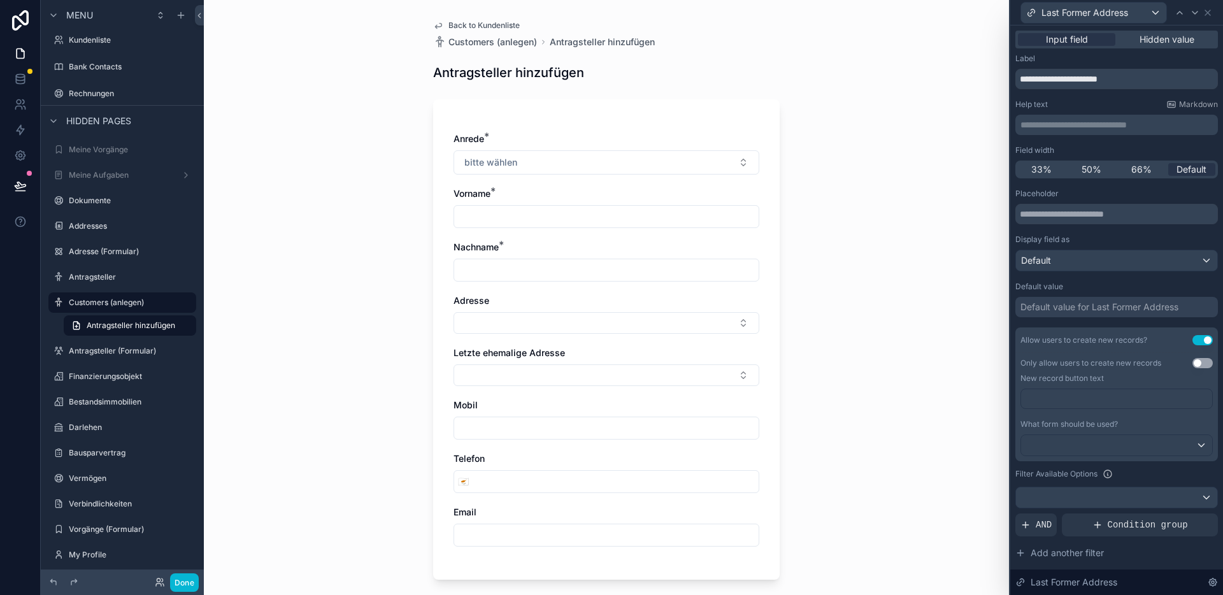
click at [905, 370] on div "Back to Kundenliste Customers (anlegen) Antragsteller hinzufügen Antragsteller …" at bounding box center [606, 297] width 805 height 595
drag, startPoint x: 191, startPoint y: 581, endPoint x: 248, endPoint y: 524, distance: 80.2
click at [191, 582] on button "Done" at bounding box center [184, 582] width 29 height 18
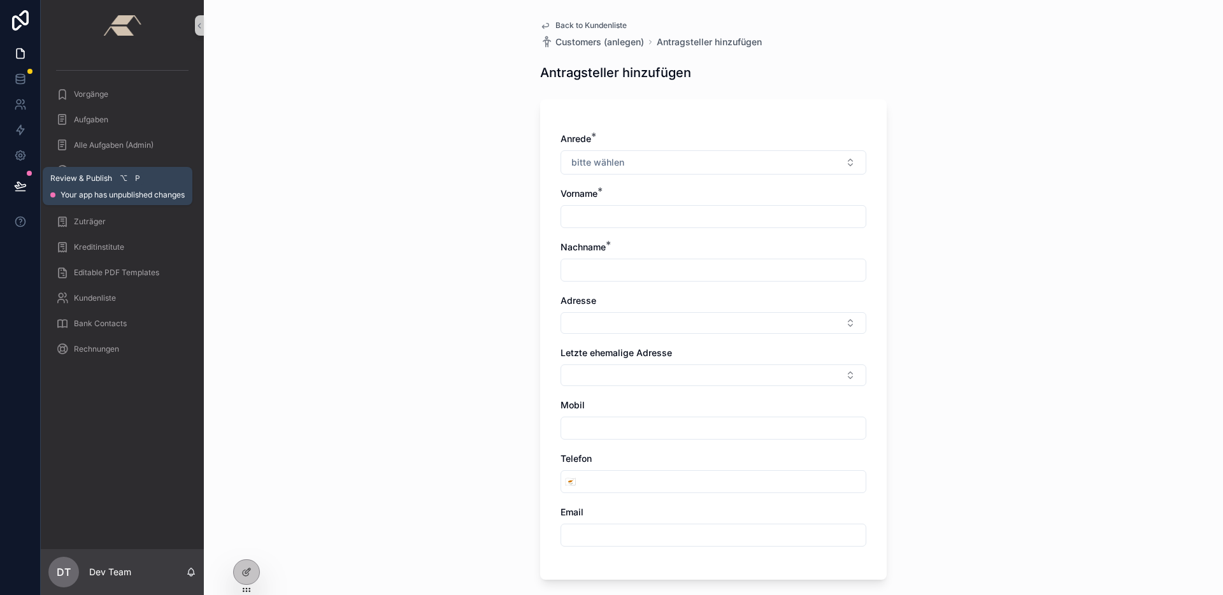
click at [18, 190] on icon at bounding box center [20, 186] width 13 height 13
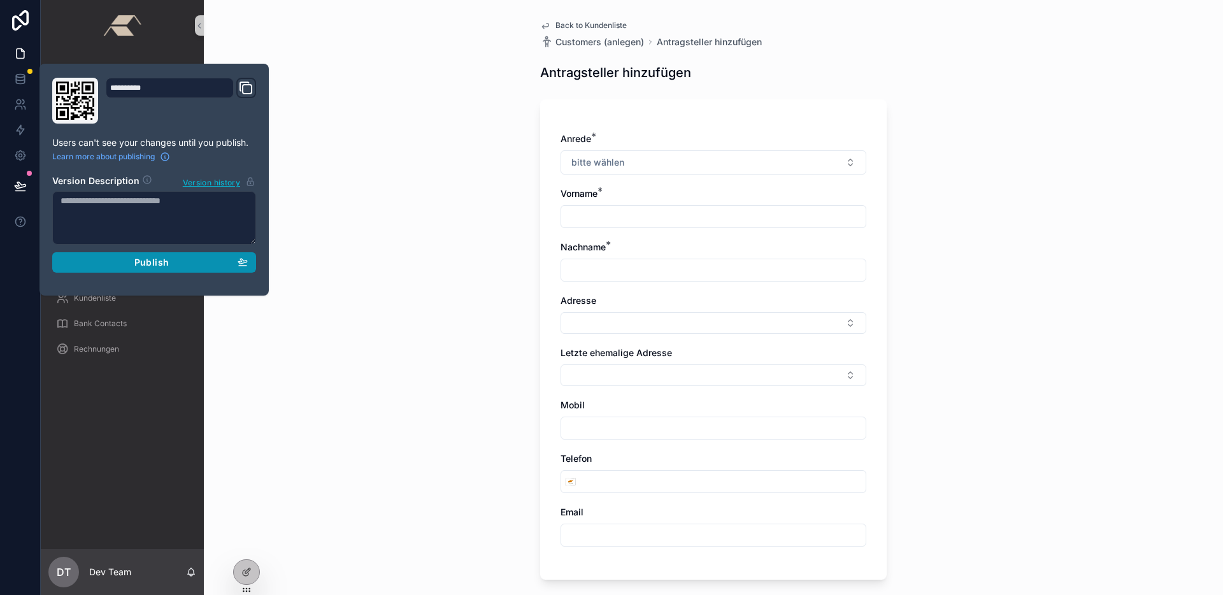
click at [210, 262] on div "Publish" at bounding box center [154, 262] width 187 height 11
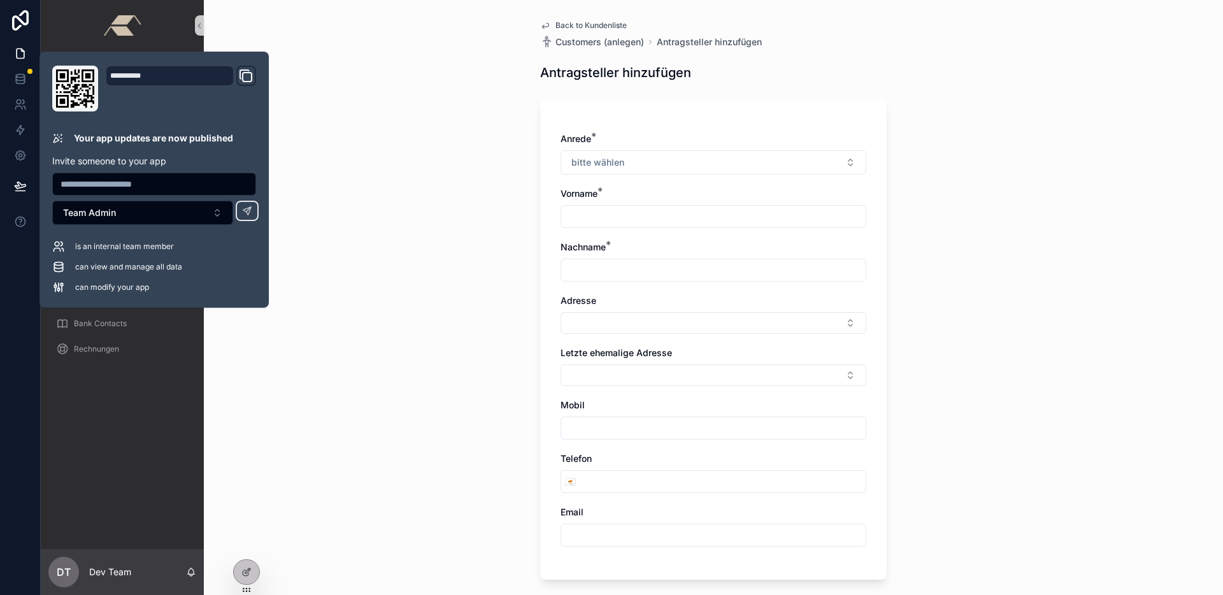
click at [504, 113] on div "Back to Kundenliste Customers (anlegen) Antragsteller hinzufügen Antragsteller …" at bounding box center [713, 297] width 1019 height 595
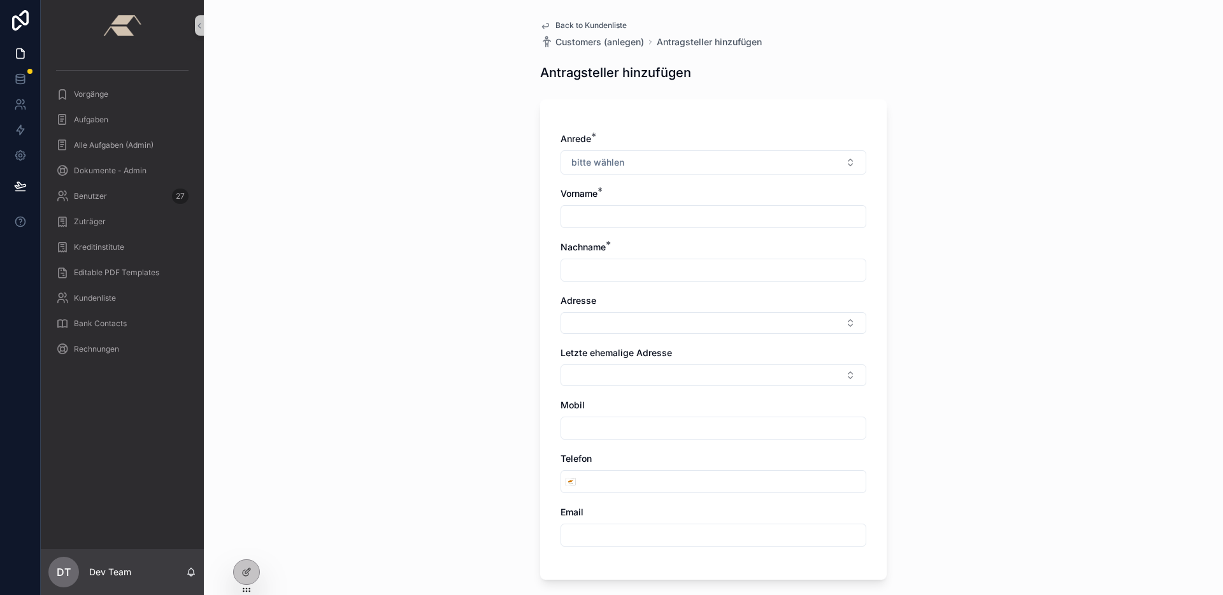
click at [604, 27] on span "Back to Kundenliste" at bounding box center [590, 25] width 71 height 10
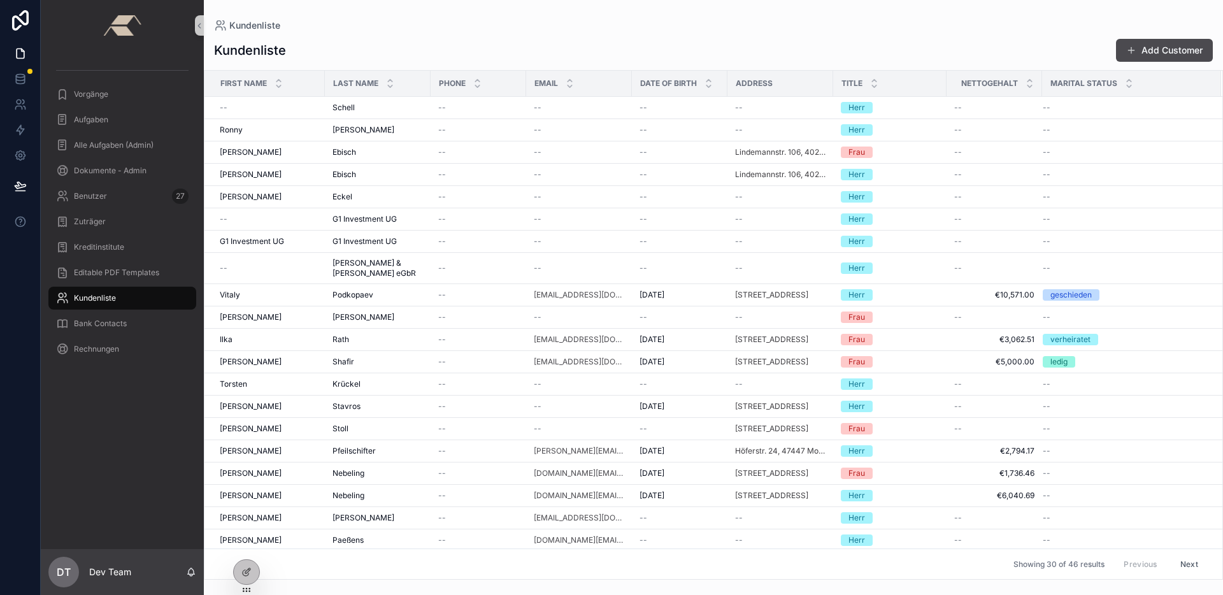
scroll to position [224, 0]
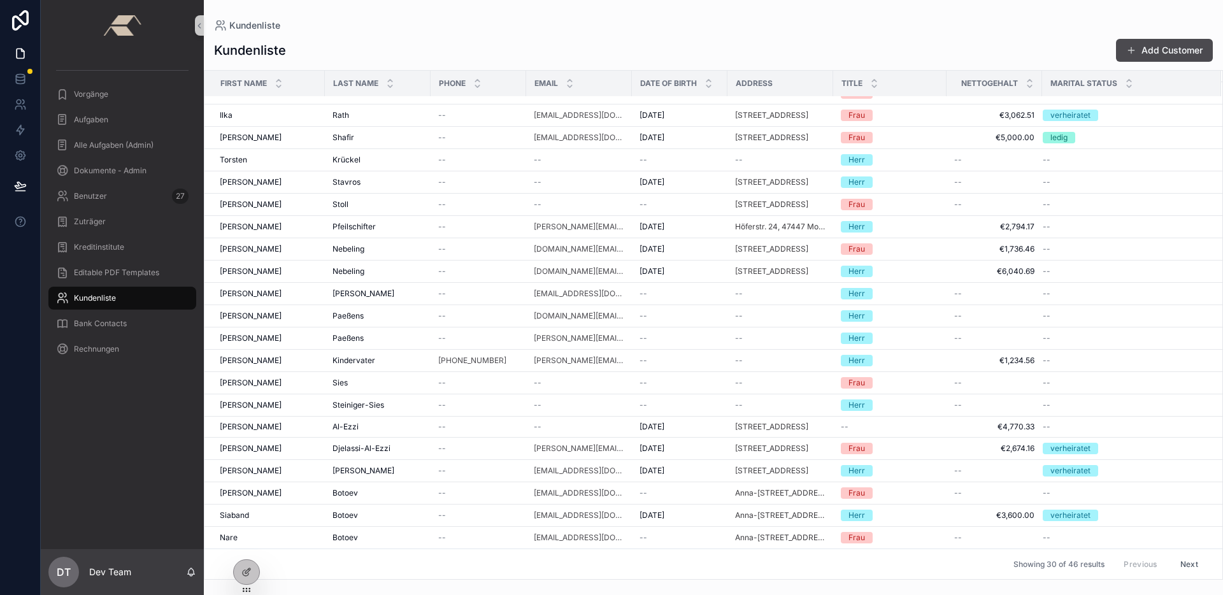
click at [1178, 568] on button "Next" at bounding box center [1189, 564] width 36 height 20
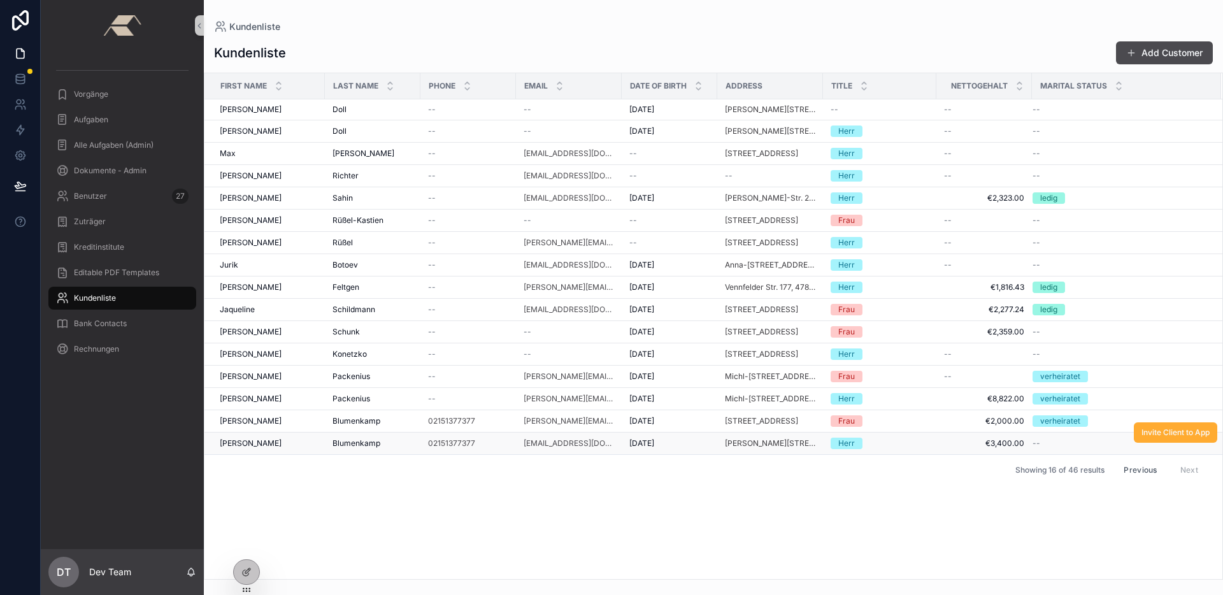
click at [293, 441] on div "[PERSON_NAME]" at bounding box center [268, 443] width 97 height 10
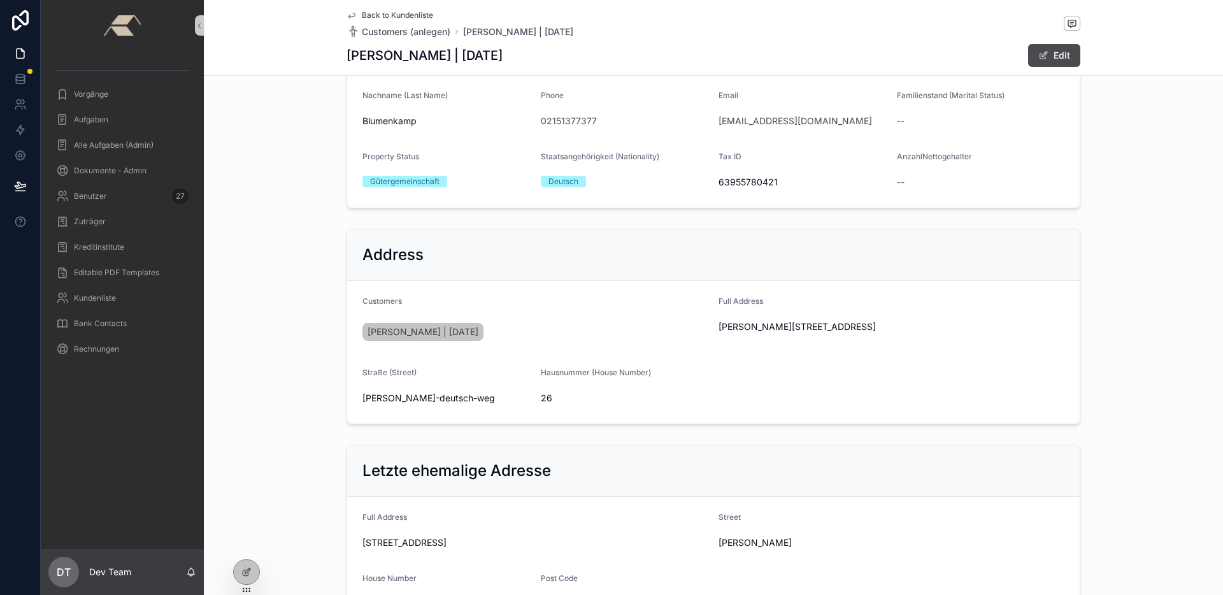
scroll to position [336, 0]
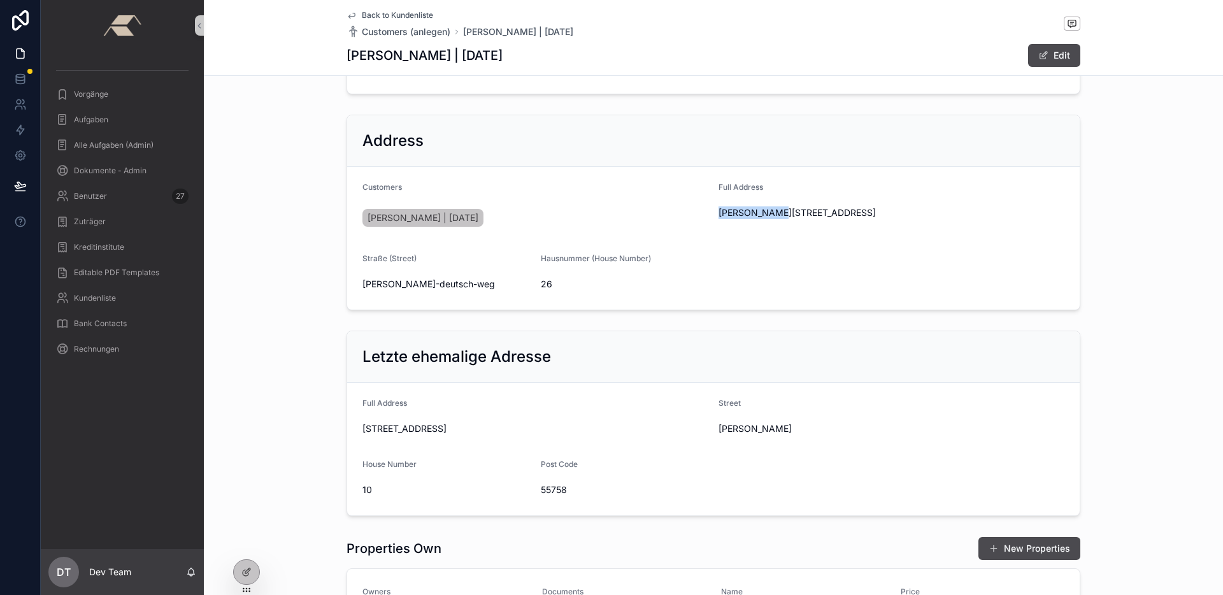
drag, startPoint x: 716, startPoint y: 215, endPoint x: 772, endPoint y: 215, distance: 56.1
click at [772, 215] on span "[PERSON_NAME][STREET_ADDRESS]" at bounding box center [892, 212] width 346 height 13
click at [412, 220] on span "[PERSON_NAME] | [DATE]" at bounding box center [423, 217] width 111 height 13
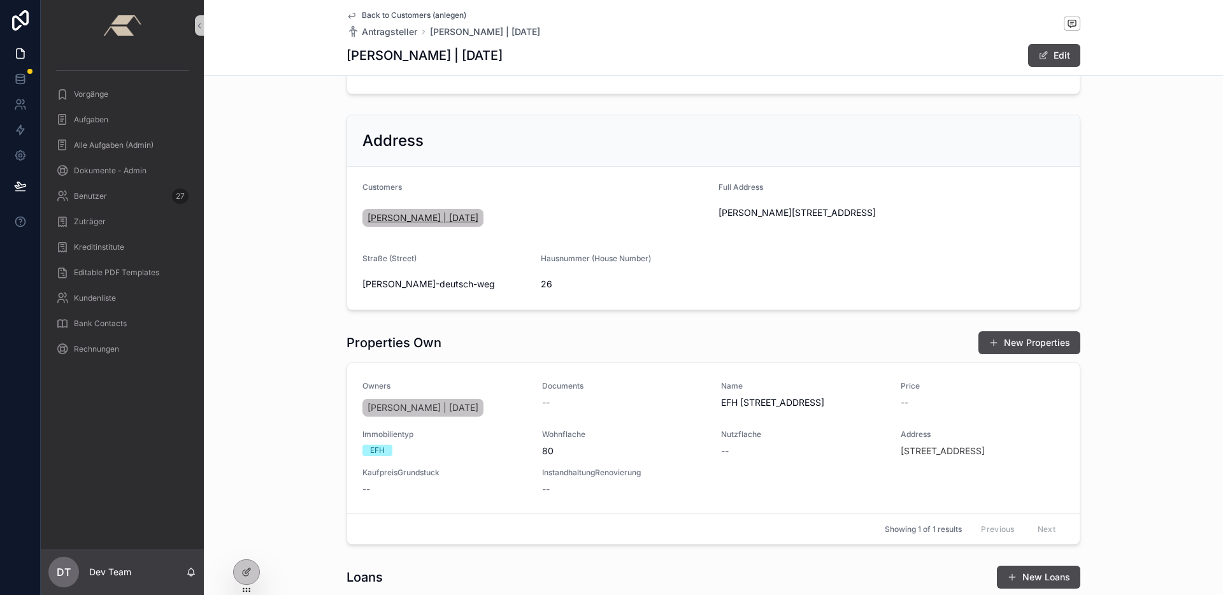
click at [445, 216] on span "[PERSON_NAME] | [DATE]" at bounding box center [423, 217] width 111 height 13
click at [445, 217] on span "[PERSON_NAME] | [DATE]" at bounding box center [423, 217] width 111 height 13
click at [421, 217] on span "[PERSON_NAME] | [DATE]" at bounding box center [423, 217] width 111 height 13
click at [106, 96] on span "Vorgänge" at bounding box center [91, 94] width 34 height 10
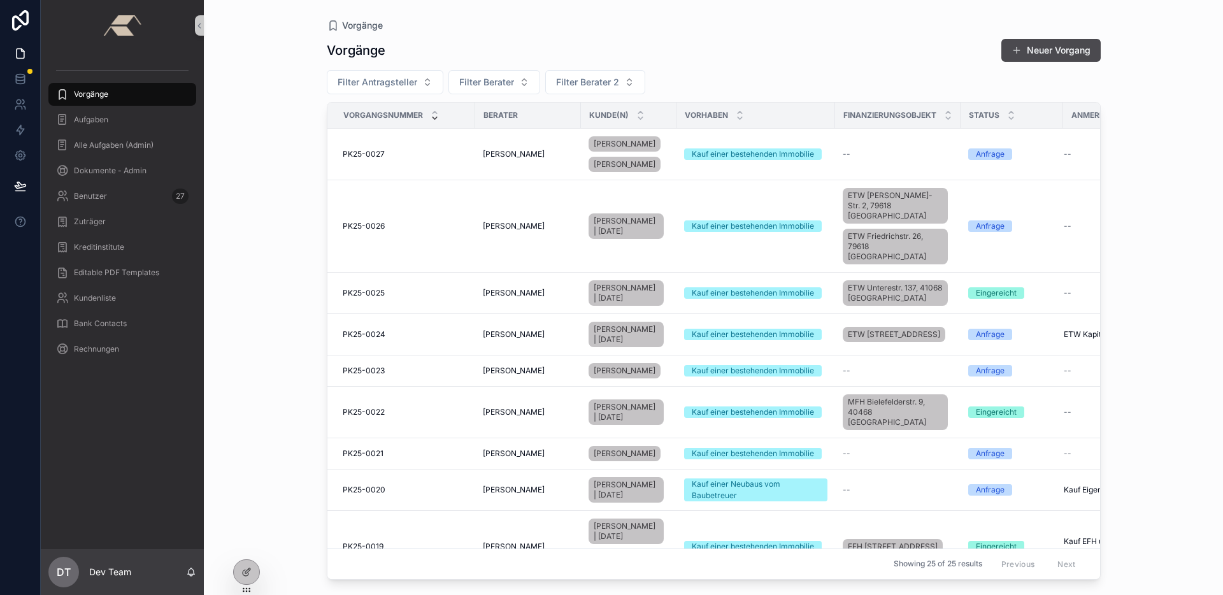
scroll to position [1073, 0]
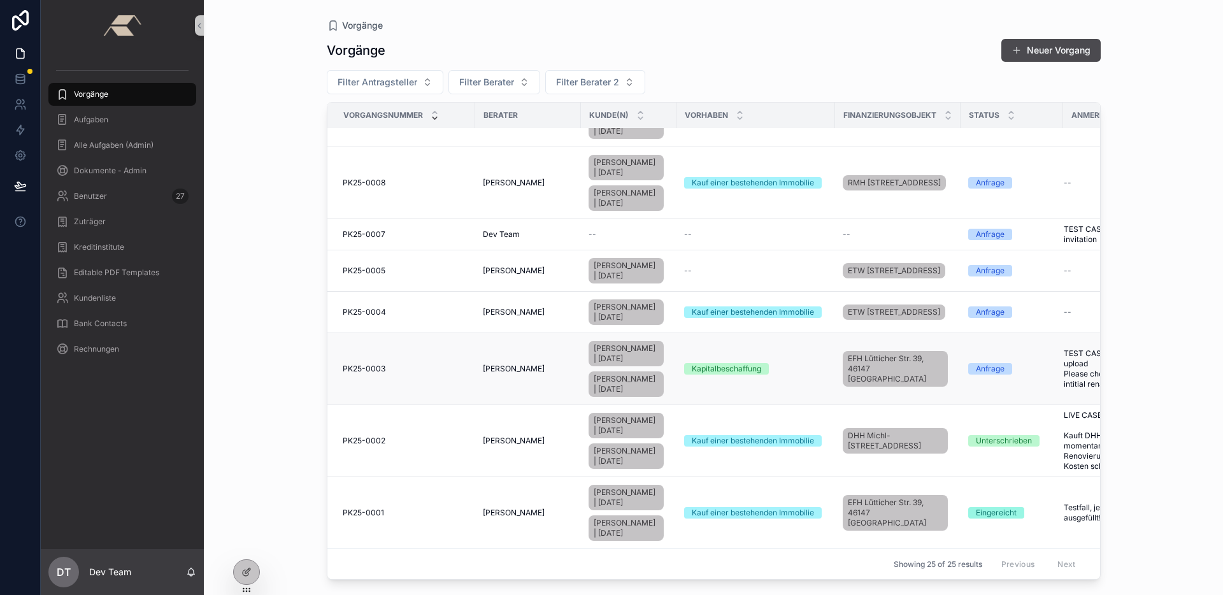
click at [392, 333] on td "PK25-0003 PK25-0003" at bounding box center [401, 369] width 148 height 72
click at [390, 333] on td "PK25-0003 PK25-0003" at bounding box center [401, 369] width 148 height 72
click at [390, 364] on div "PK25-0003 PK25-0003" at bounding box center [405, 369] width 125 height 10
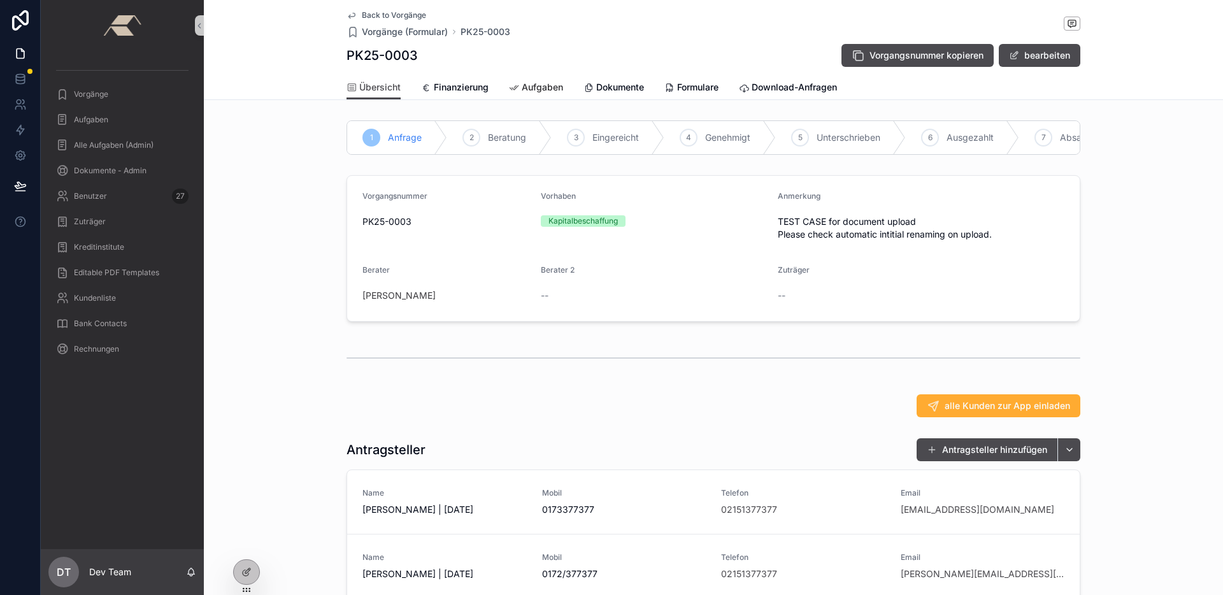
click at [515, 83] on div "Aufgaben" at bounding box center [536, 87] width 54 height 13
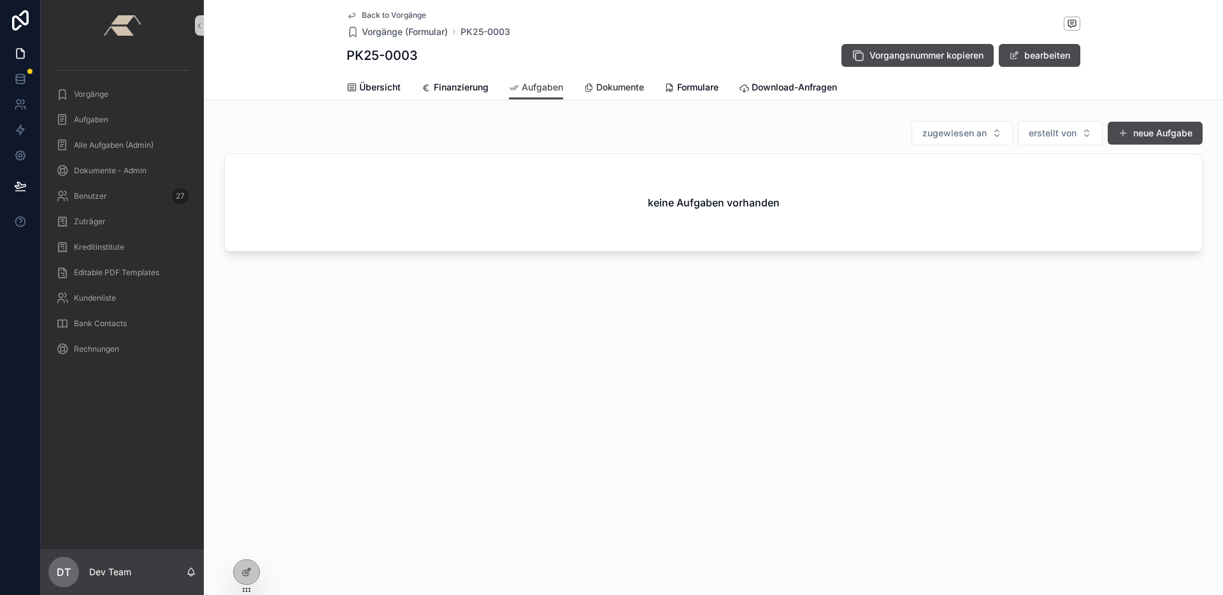
click at [626, 90] on span "Dokumente" at bounding box center [620, 87] width 48 height 13
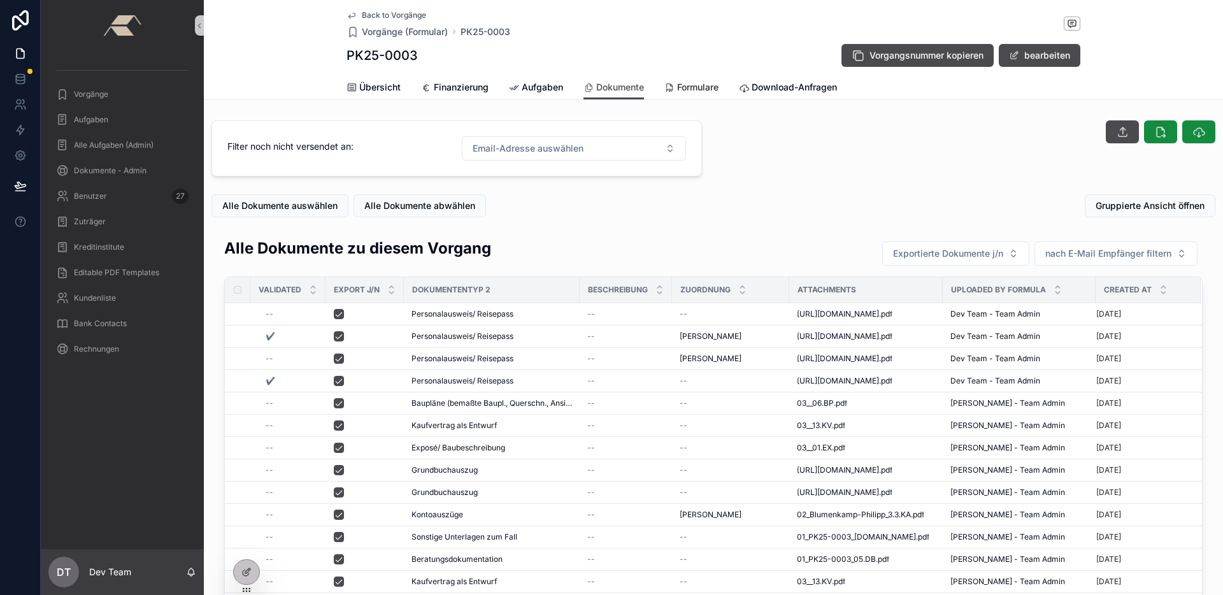
click at [685, 84] on span "Formulare" at bounding box center [697, 87] width 41 height 13
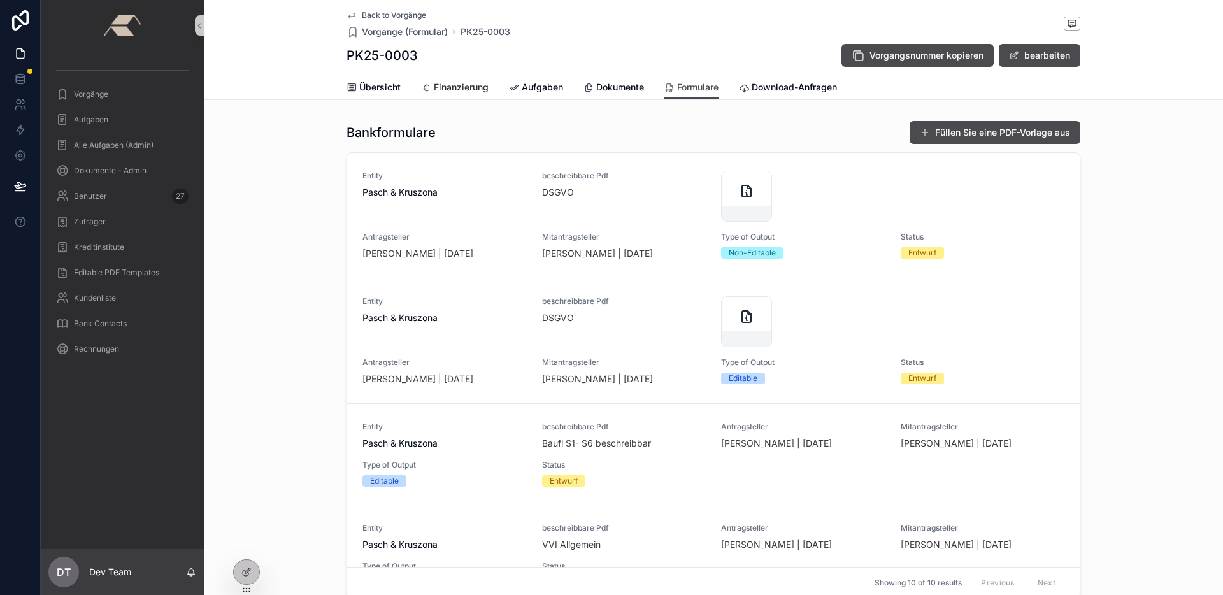
click at [455, 91] on span "Finanzierung" at bounding box center [461, 87] width 55 height 13
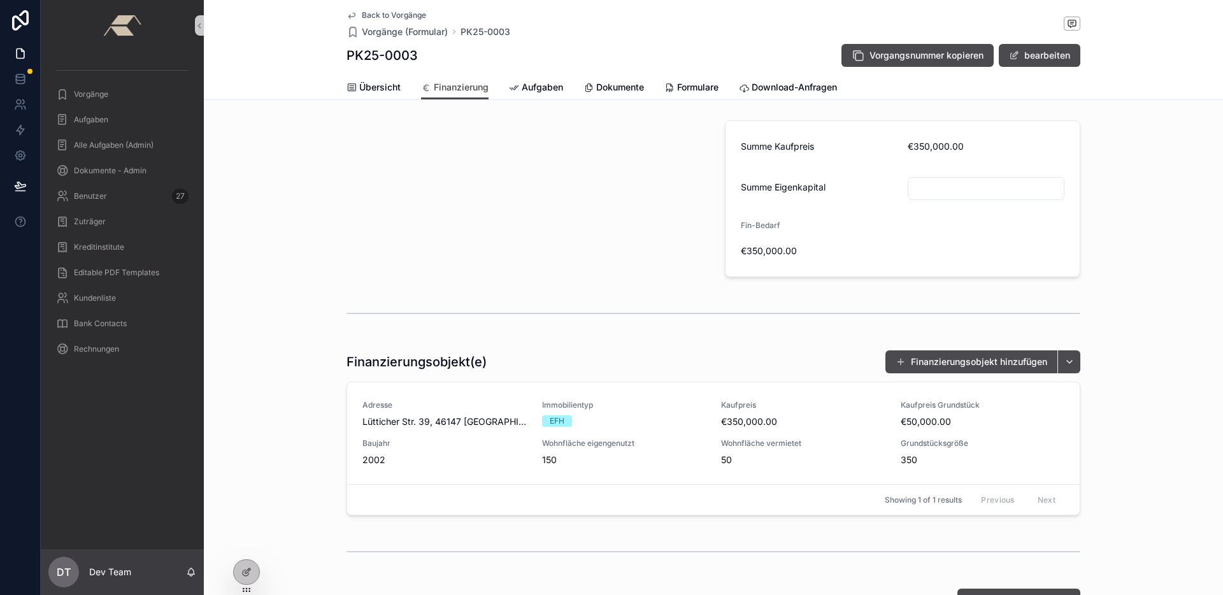
click at [367, 11] on span "Back to Vorgänge" at bounding box center [394, 15] width 64 height 10
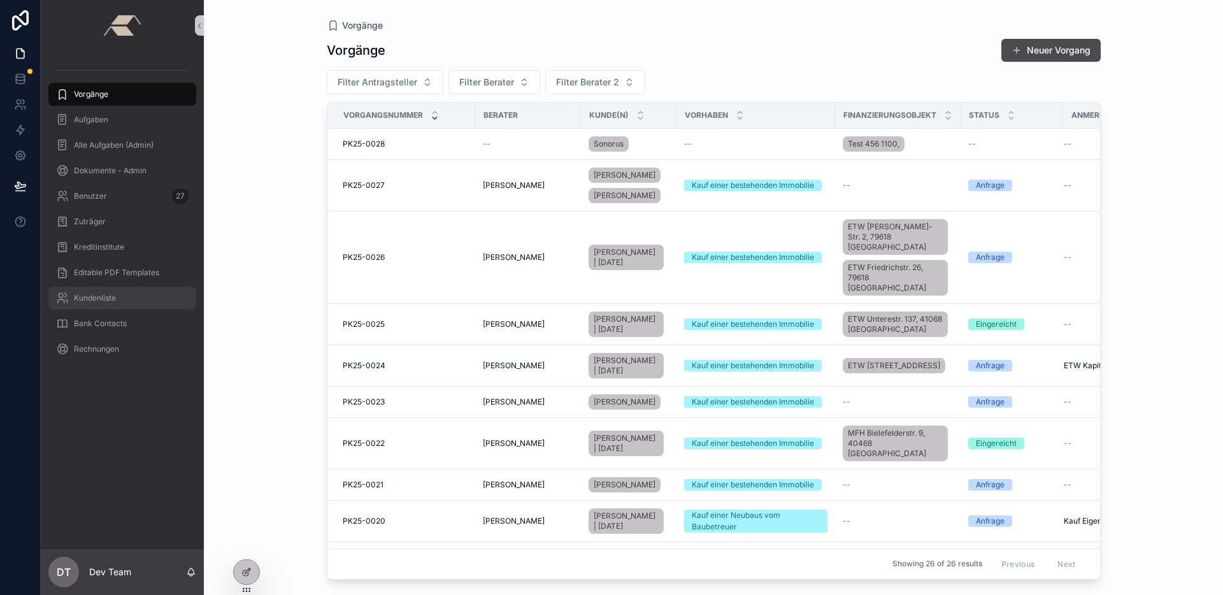
click at [117, 304] on div "Kundenliste" at bounding box center [122, 298] width 133 height 20
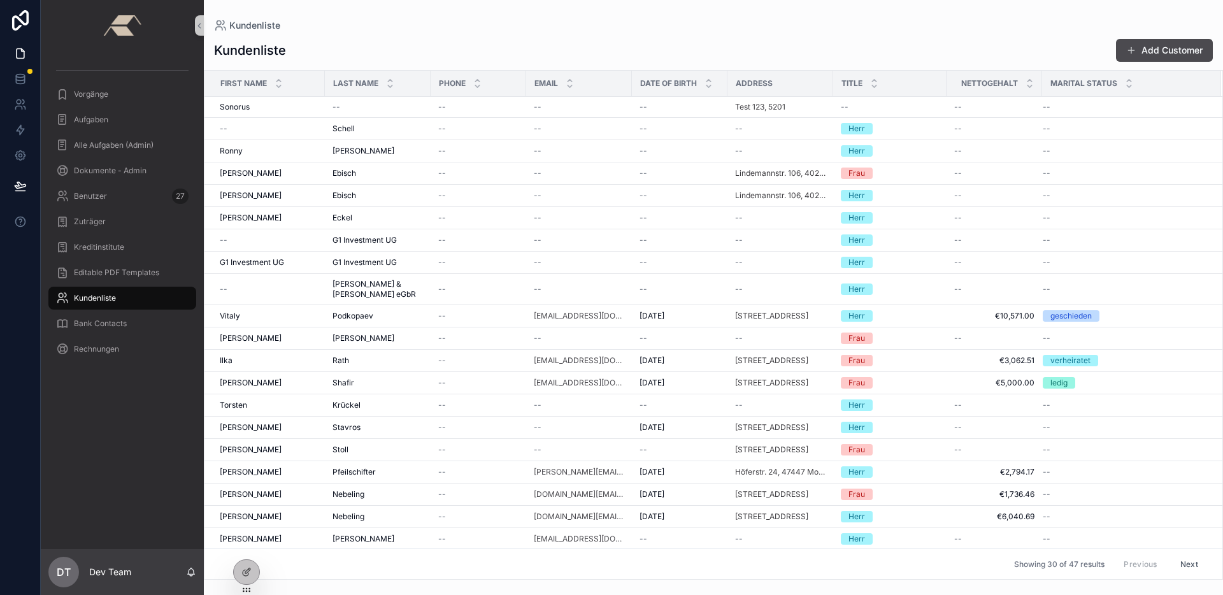
scroll to position [223, 0]
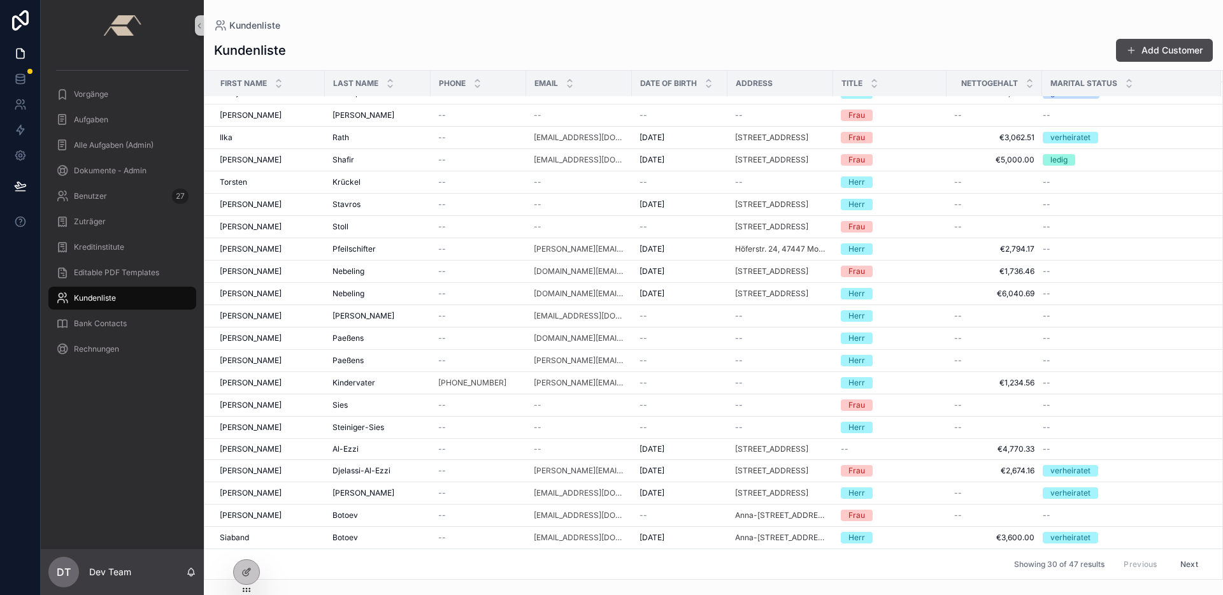
click at [1186, 563] on button "Next" at bounding box center [1189, 564] width 36 height 20
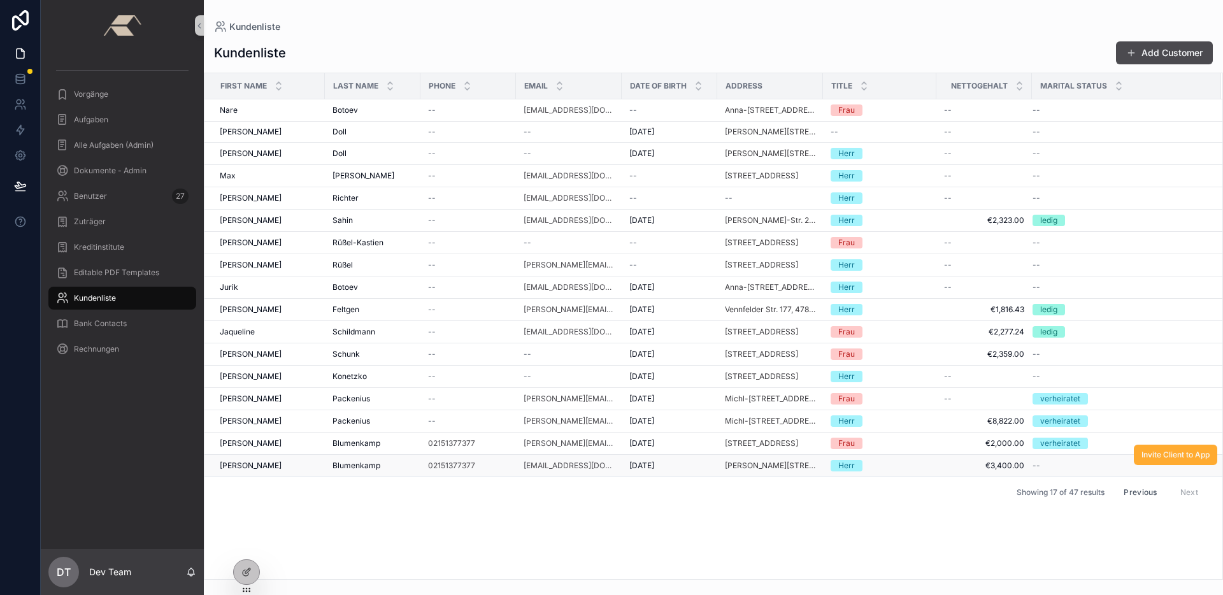
click at [294, 466] on div "[PERSON_NAME]" at bounding box center [268, 466] width 97 height 10
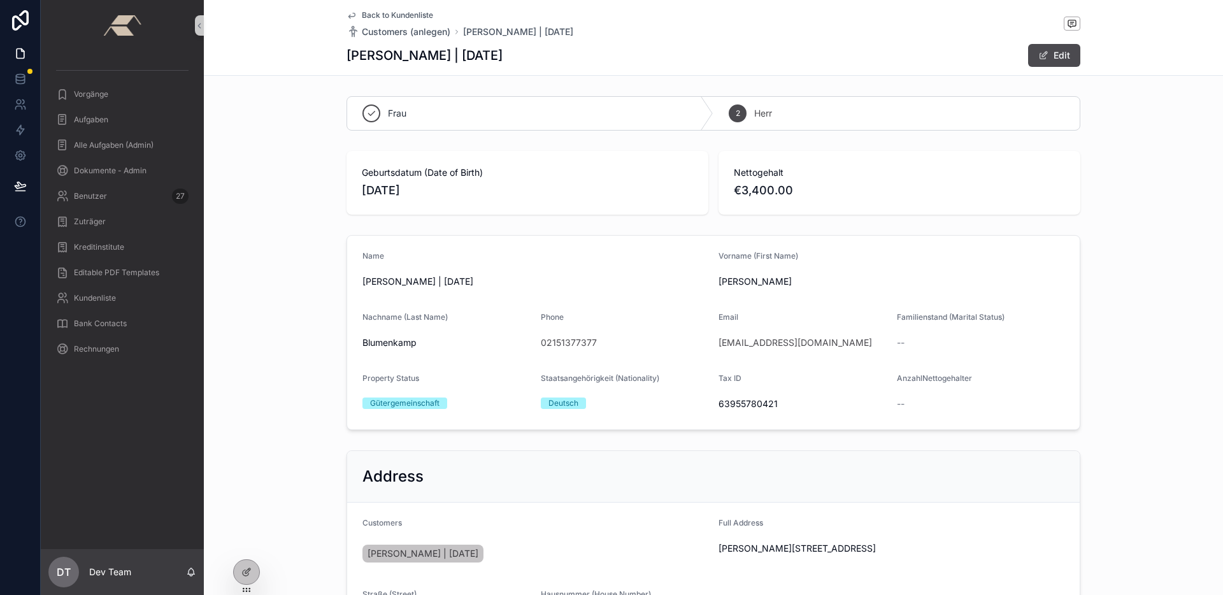
click at [419, 13] on span "Back to Kundenliste" at bounding box center [397, 15] width 71 height 10
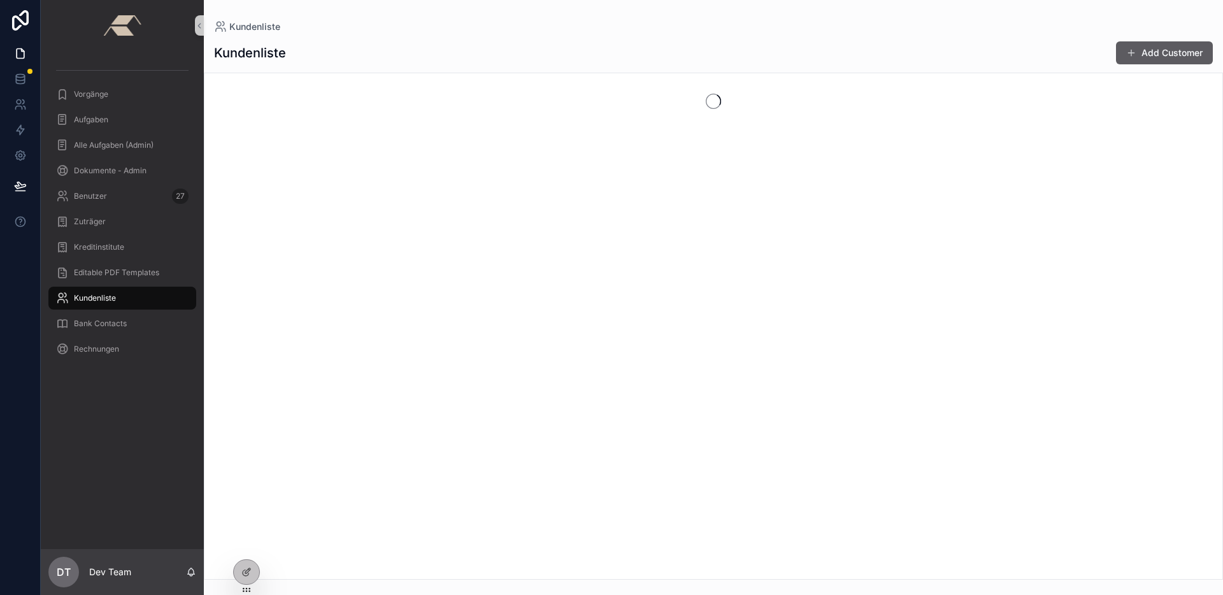
click at [1149, 59] on button "Add Customer" at bounding box center [1164, 52] width 97 height 23
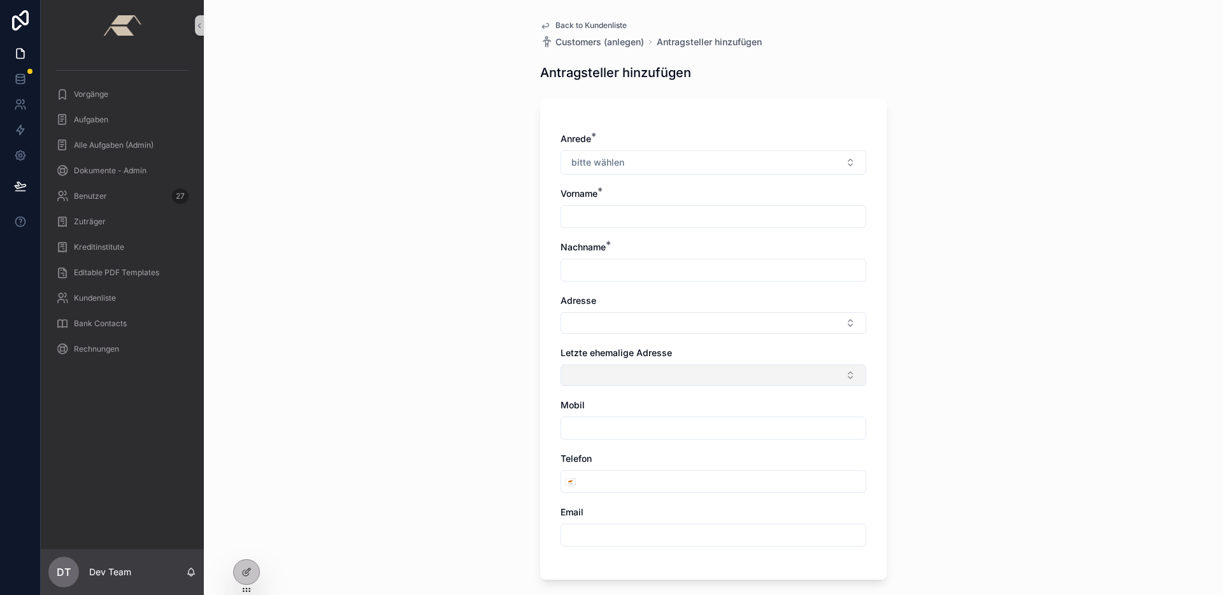
click at [626, 375] on button "Select Button" at bounding box center [714, 375] width 306 height 22
click at [499, 321] on div "Back to Kundenliste Customers (anlegen) Antragsteller hinzufügen Antragsteller …" at bounding box center [713, 297] width 1019 height 595
